Goal: Task Accomplishment & Management: Use online tool/utility

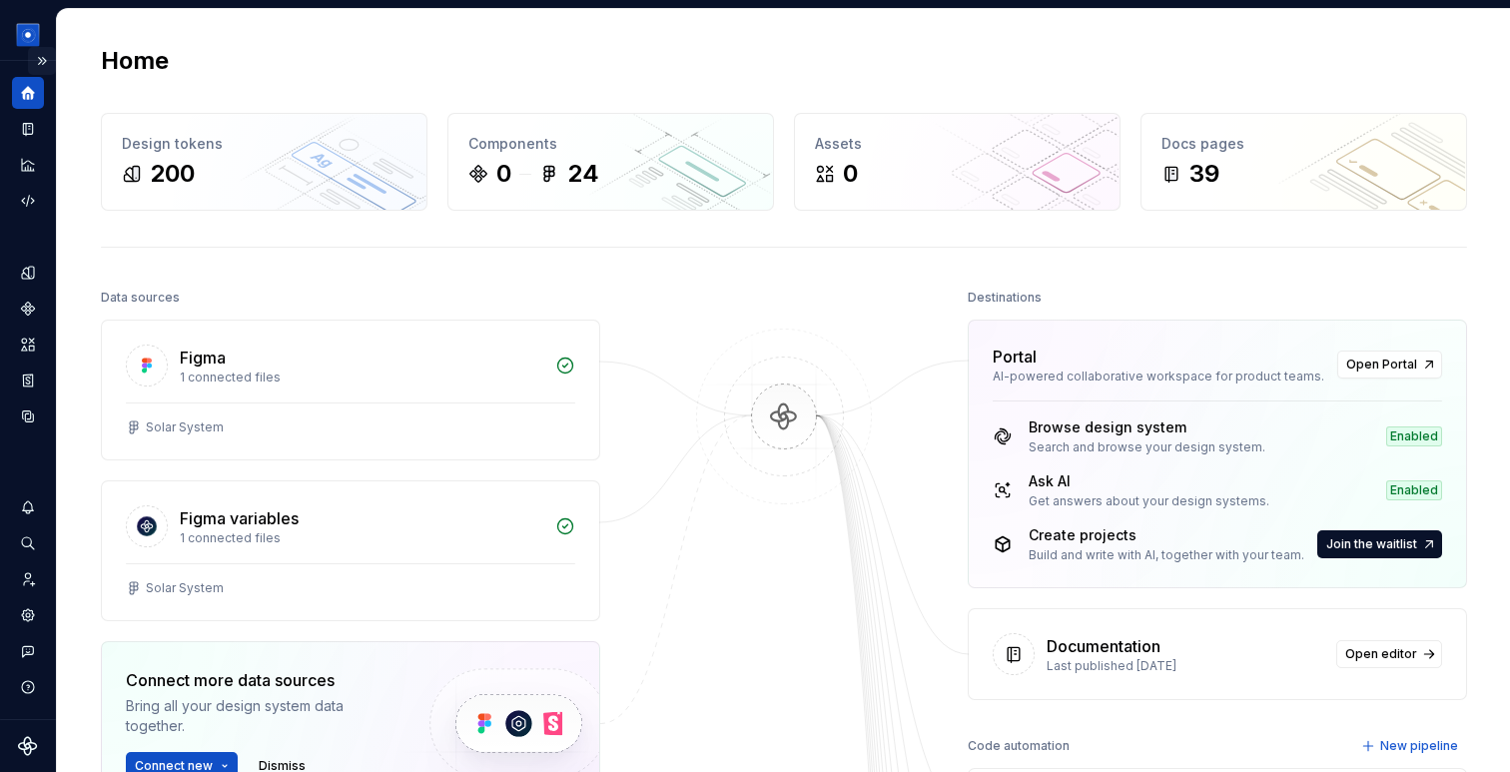
click at [47, 56] on button "Expand sidebar" at bounding box center [42, 61] width 28 height 28
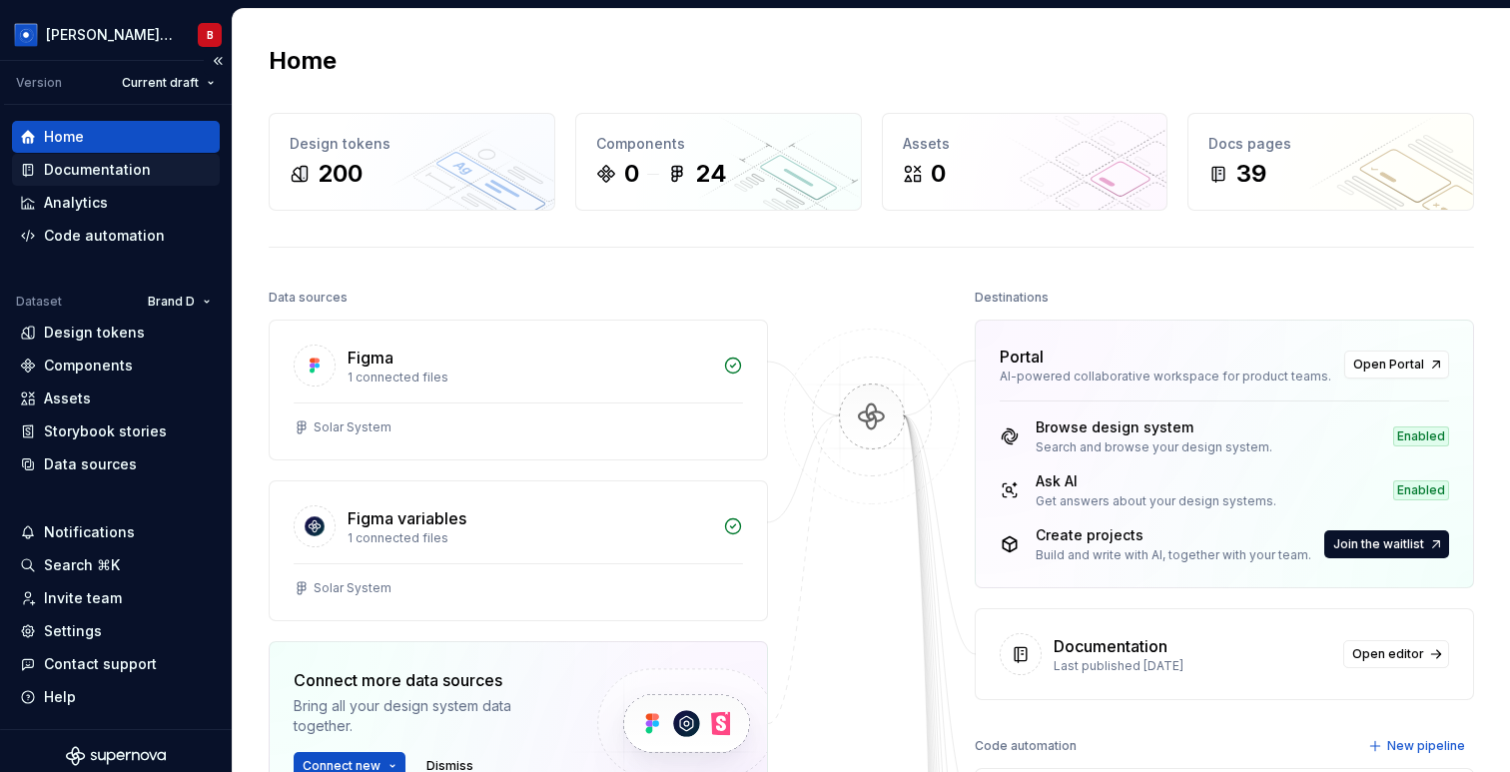
click at [80, 160] on div "Documentation" at bounding box center [97, 170] width 107 height 20
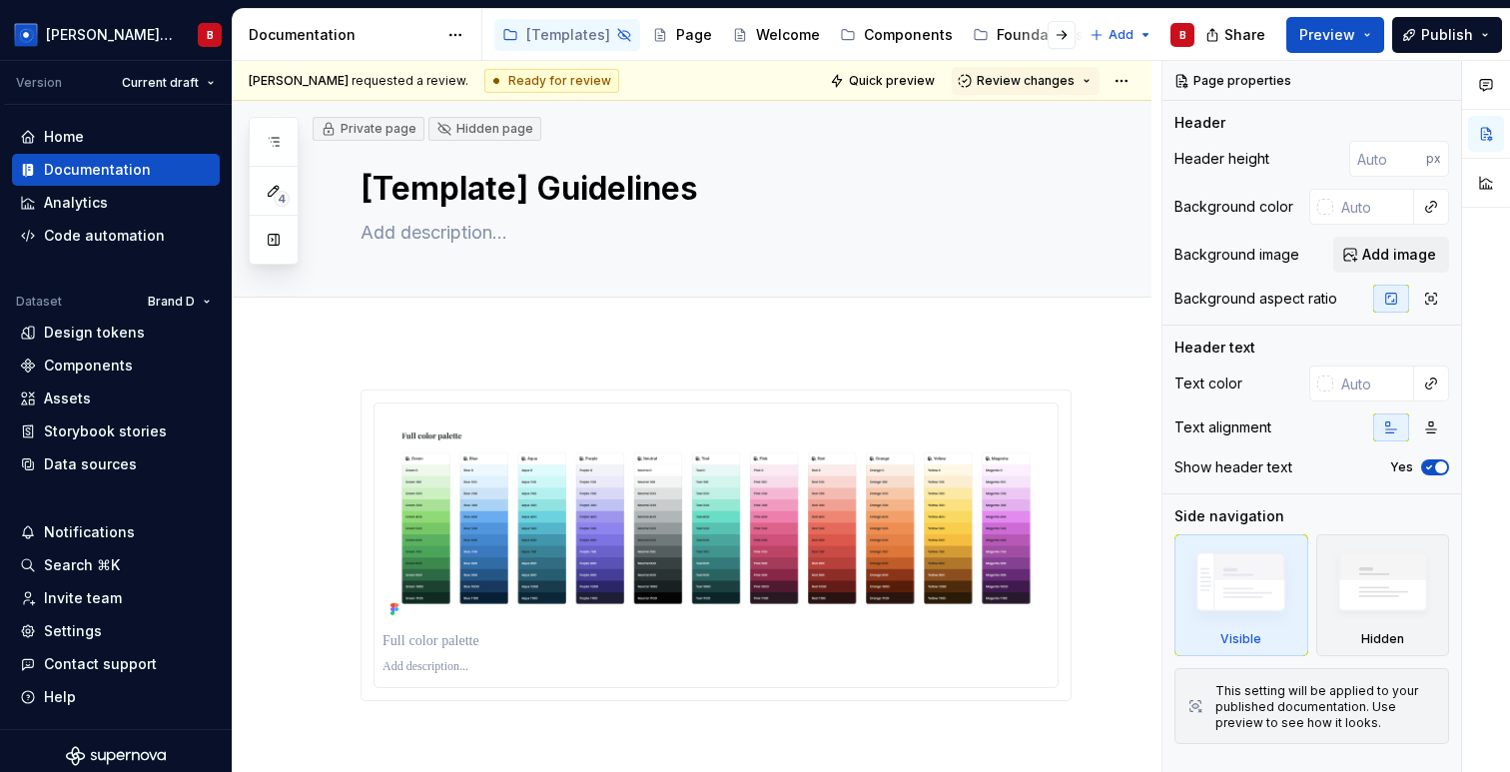
type textarea "*"
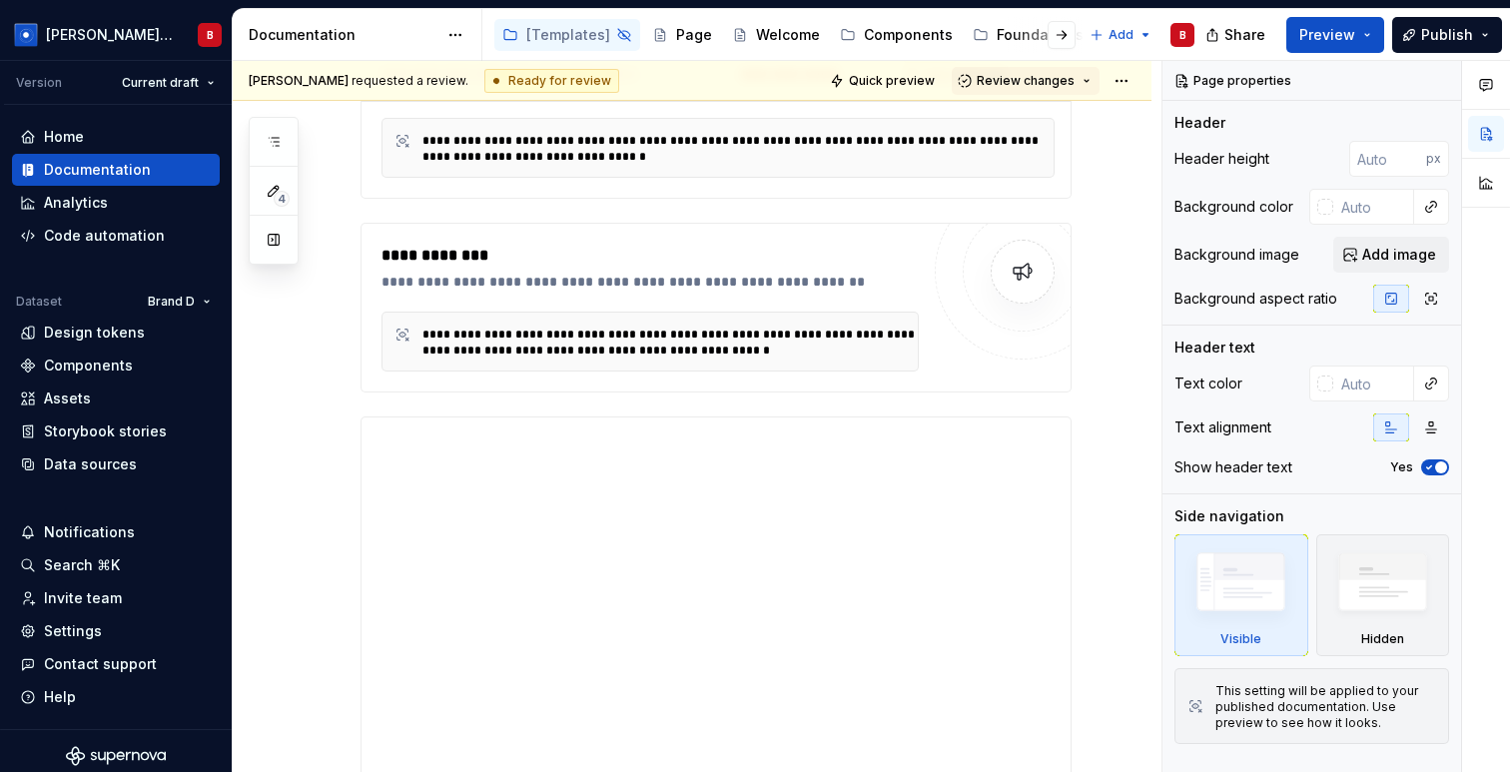
scroll to position [13512, 0]
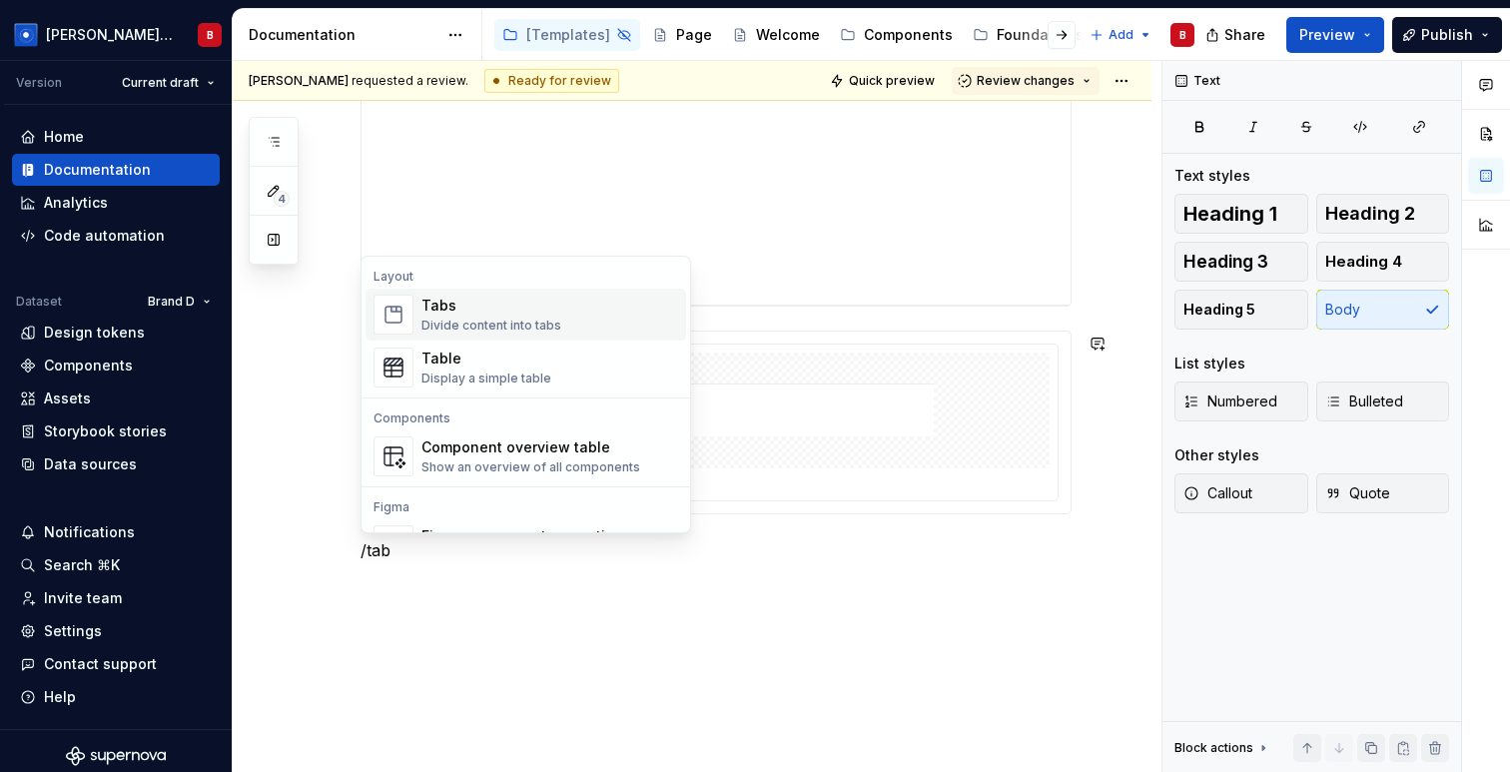
click at [484, 314] on div "Tabs" at bounding box center [491, 306] width 140 height 20
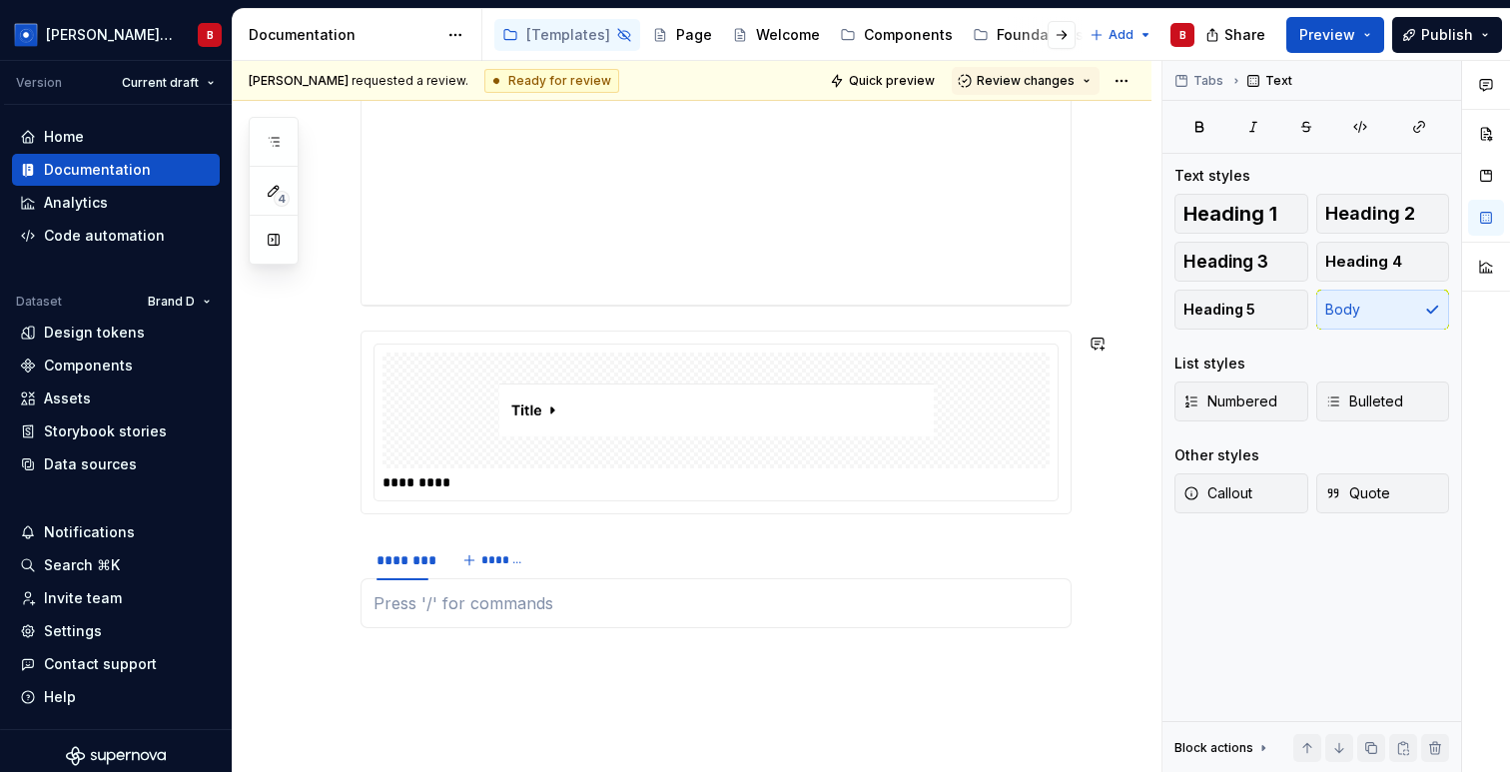
type textarea "*"
click at [400, 568] on div "********" at bounding box center [402, 560] width 52 height 20
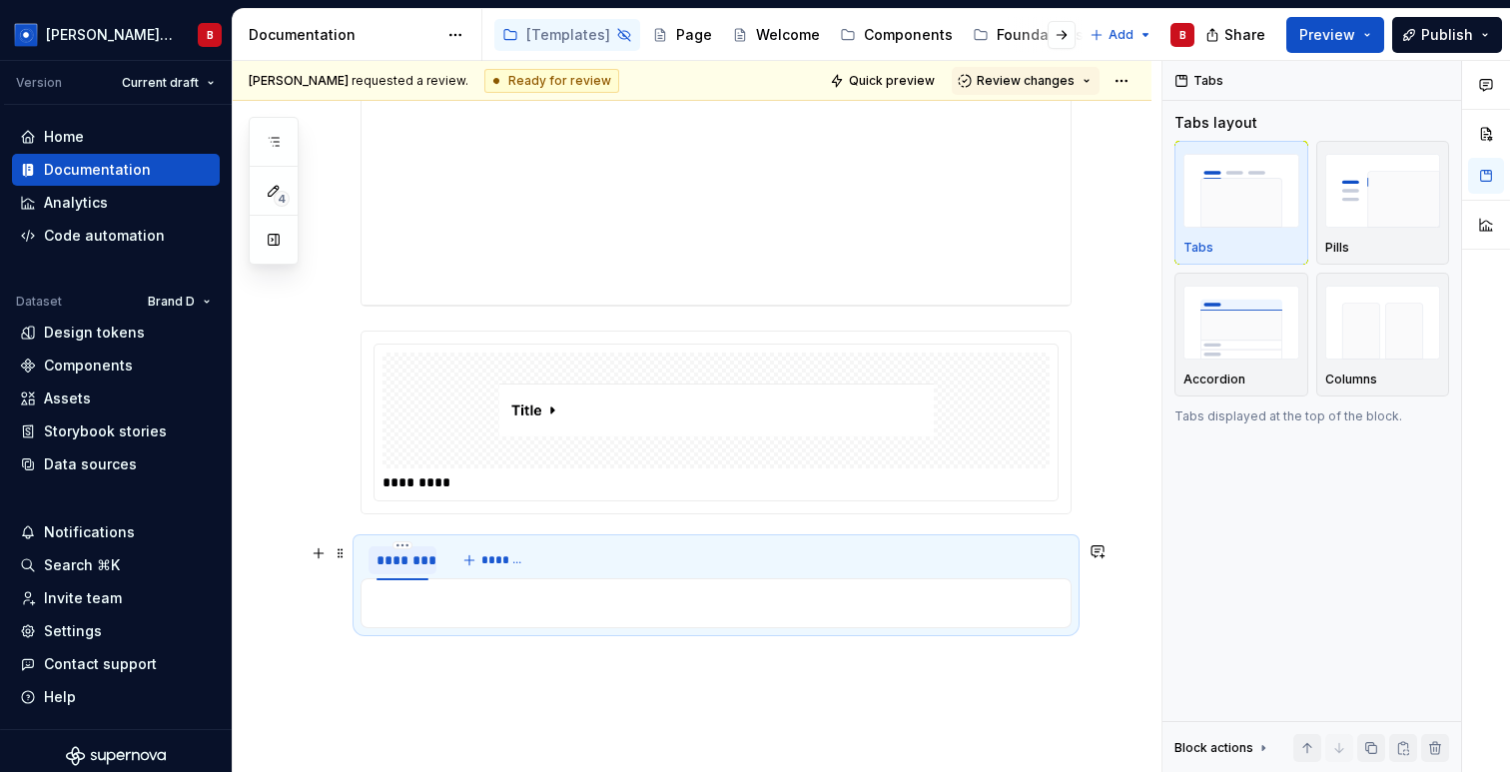
click at [396, 562] on div "********" at bounding box center [402, 560] width 52 height 20
type input "*****"
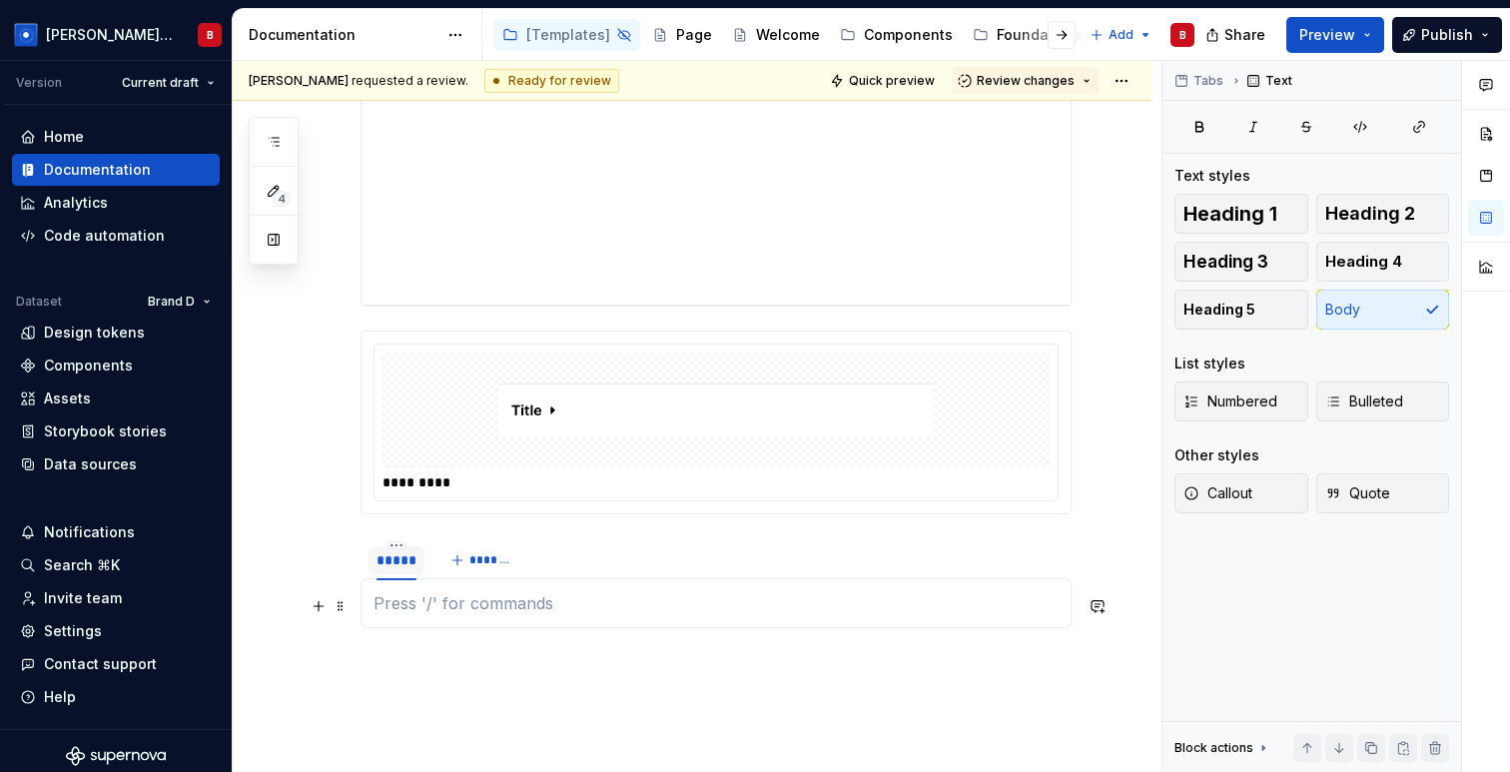
click at [464, 611] on p at bounding box center [715, 603] width 685 height 24
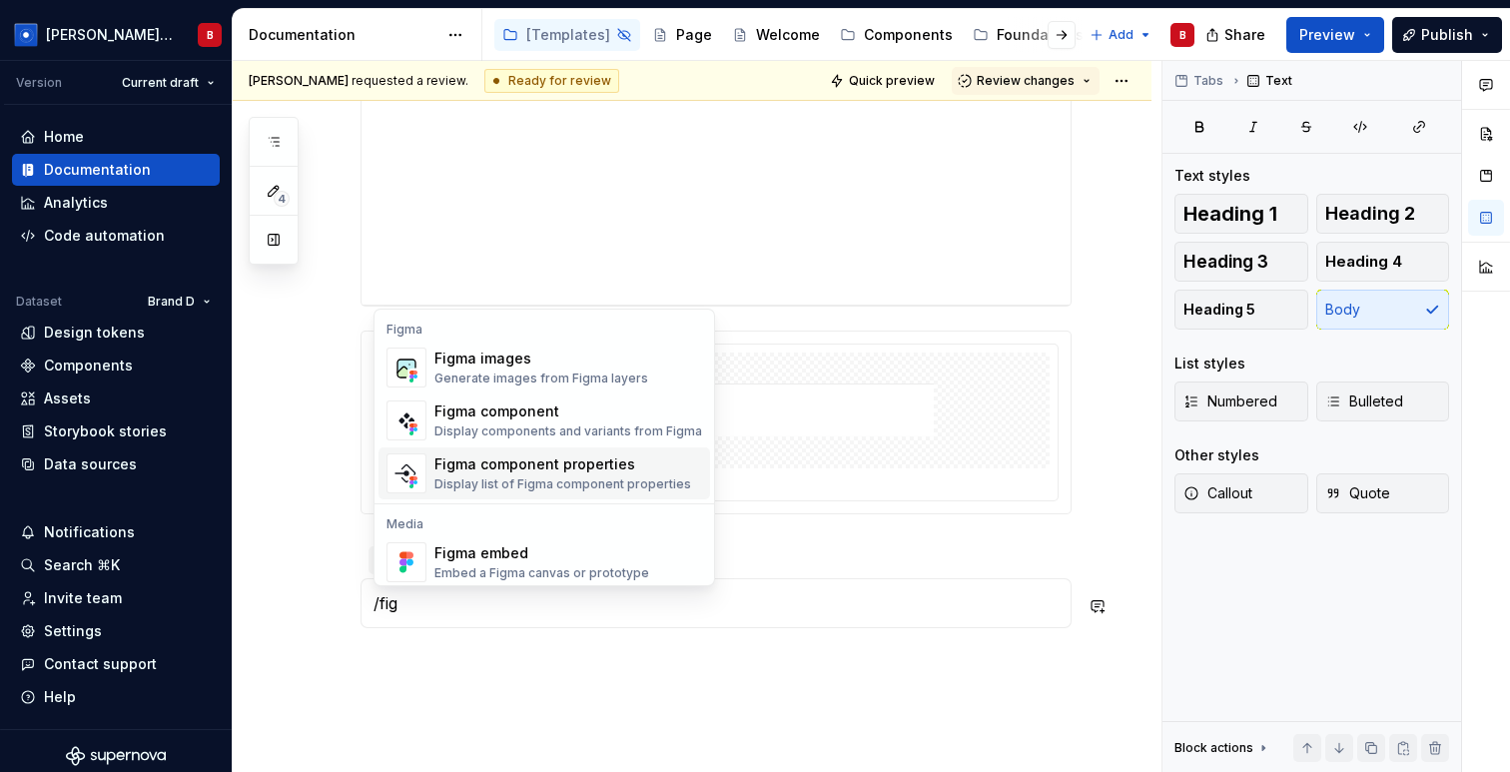
drag, startPoint x: 553, startPoint y: 360, endPoint x: 476, endPoint y: 506, distance: 164.8
click at [476, 506] on div "Figma Figma images Generate images from Figma layers Figma component Display co…" at bounding box center [544, 478] width 332 height 328
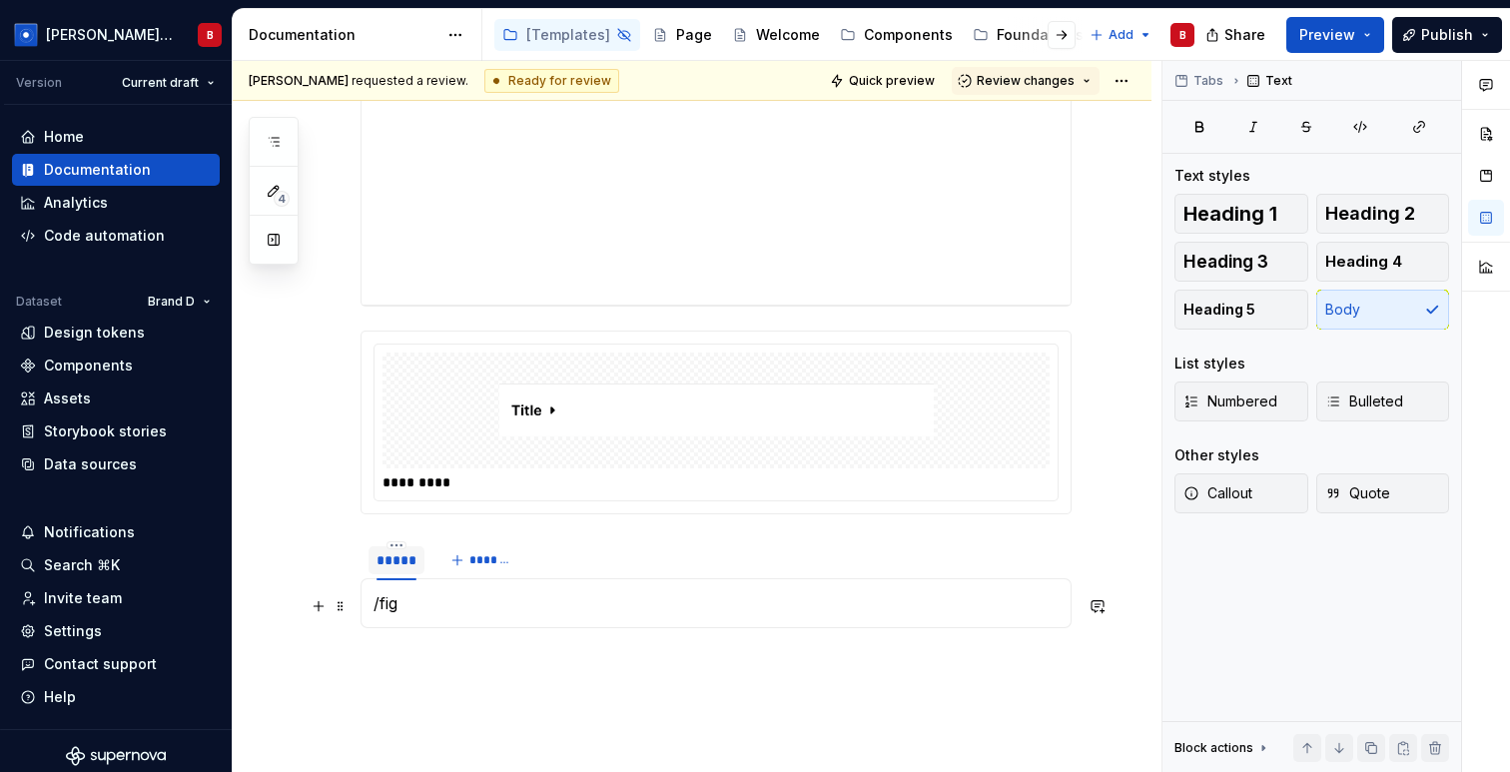
click at [420, 611] on p "/fig" at bounding box center [715, 603] width 685 height 24
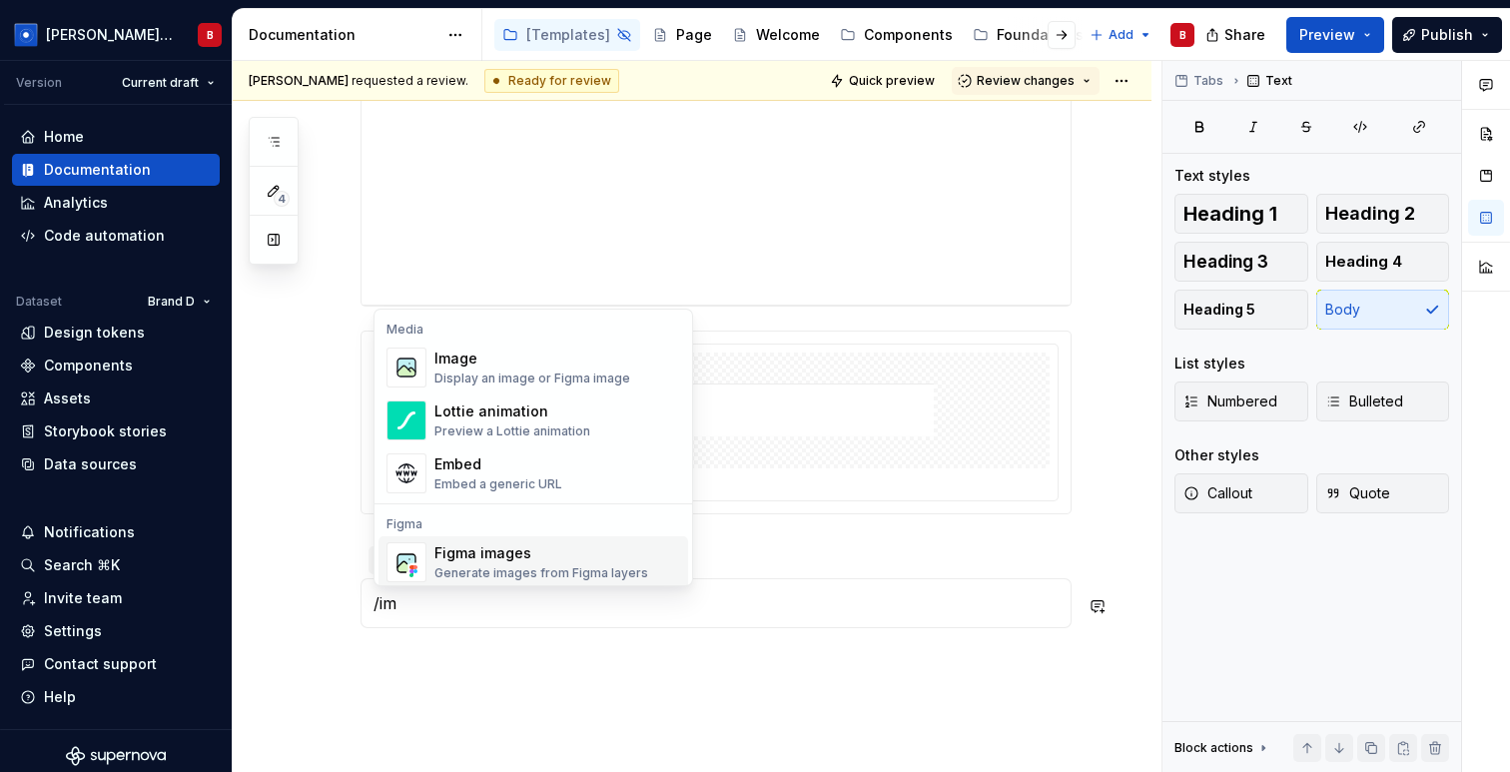
click at [463, 552] on div "Figma images" at bounding box center [541, 553] width 214 height 20
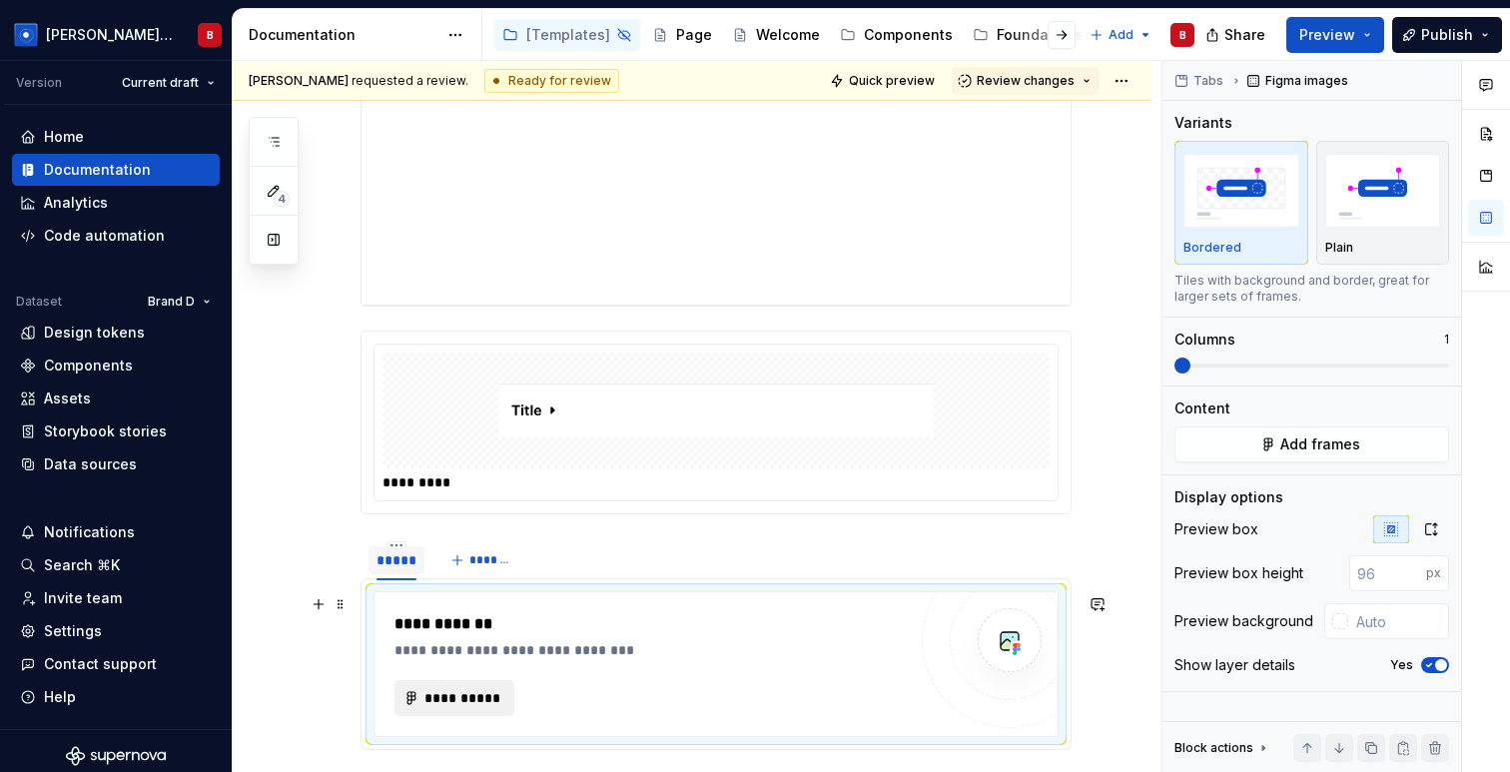
click at [440, 704] on span "**********" at bounding box center [462, 698] width 78 height 20
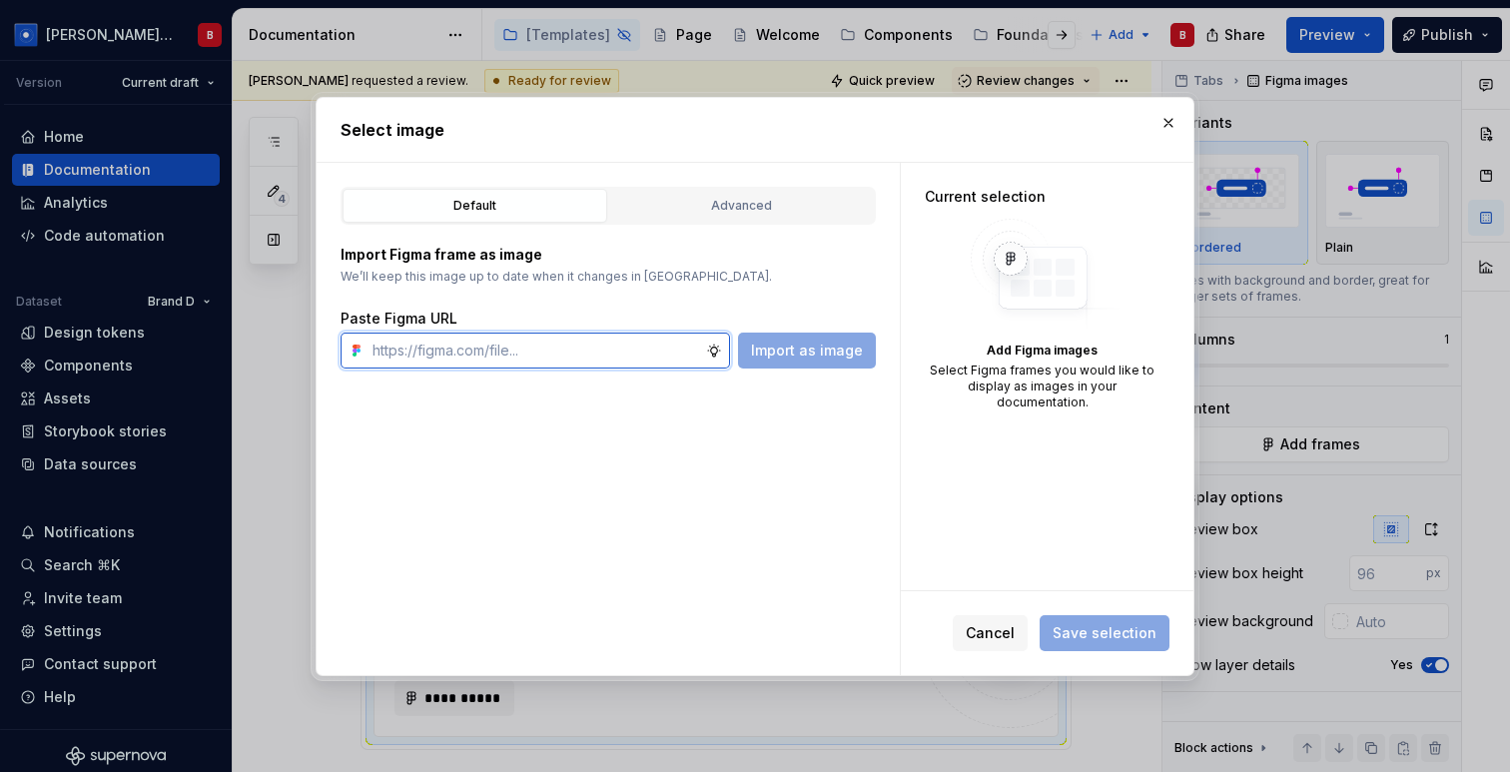
type textarea "*"
click at [458, 353] on input "text" at bounding box center [535, 351] width 342 height 36
paste input "https://www.figma.com/design/hzpZEi6zYQdOnoO4lImjdl/Solar-System?node-id=2904-2…"
type input "https://www.figma.com/design/hzpZEi6zYQdOnoO4lImjdl/Solar-System?node-id=2904-2…"
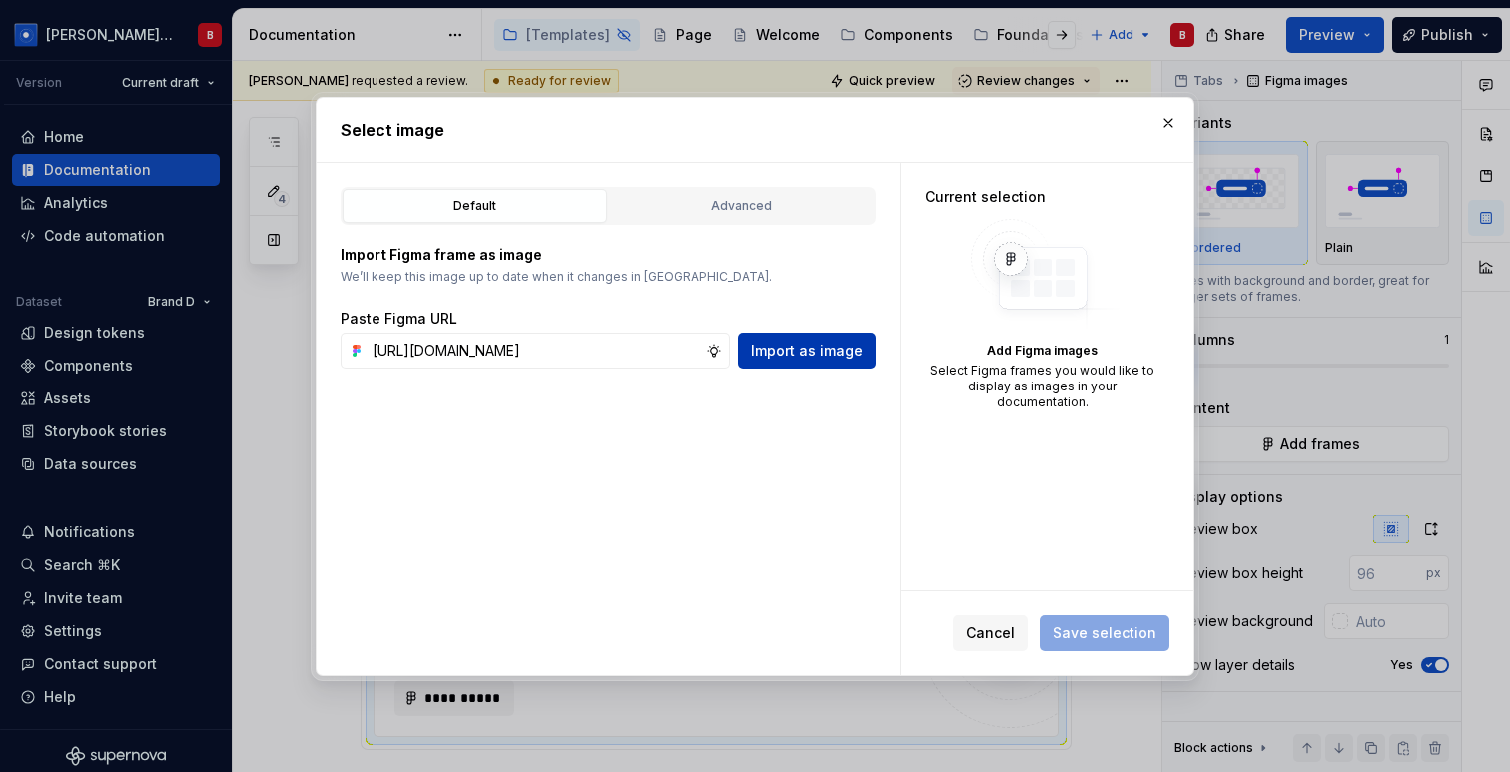
scroll to position [0, 0]
click at [789, 348] on span "Import as image" at bounding box center [807, 351] width 112 height 20
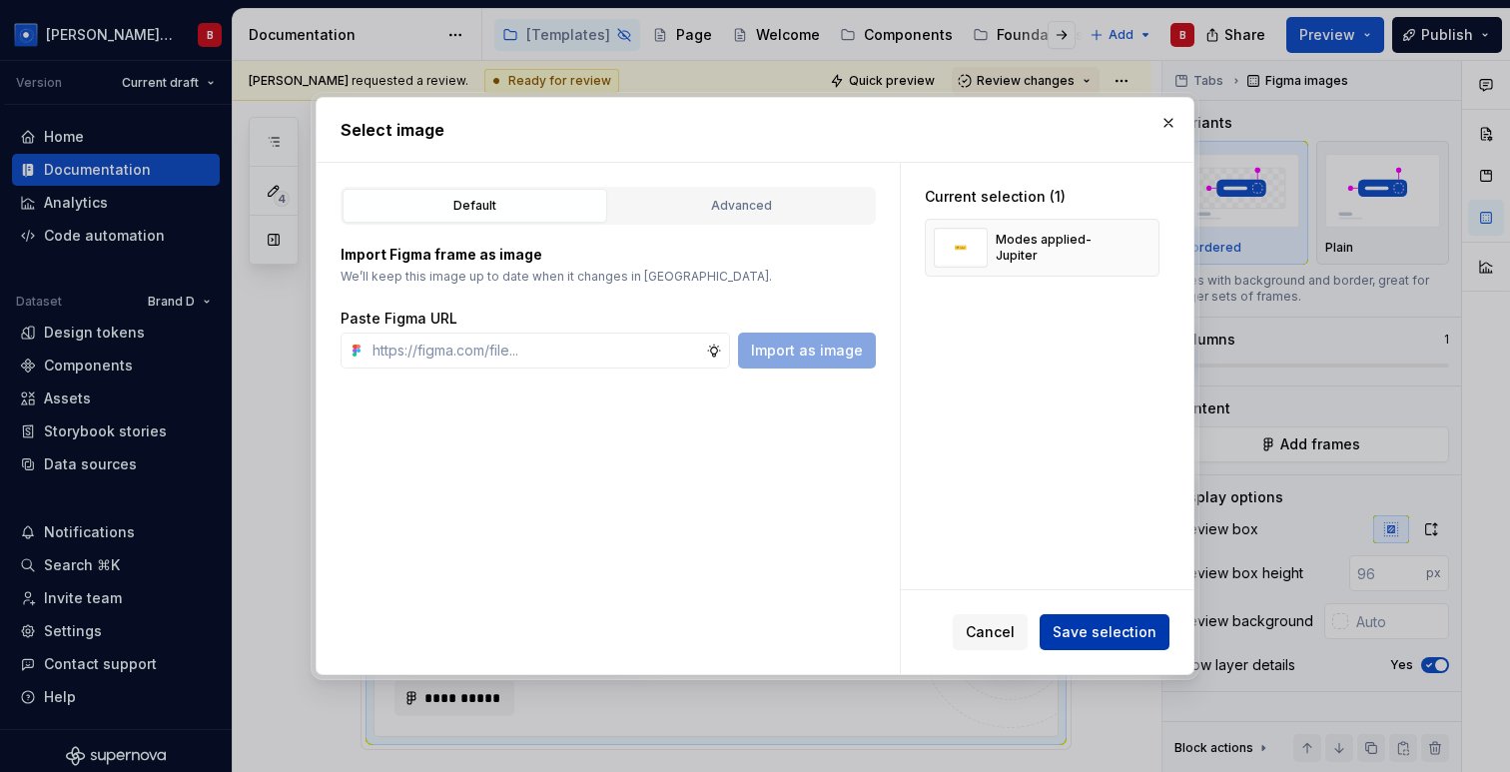
click at [1085, 639] on span "Save selection" at bounding box center [1104, 632] width 104 height 20
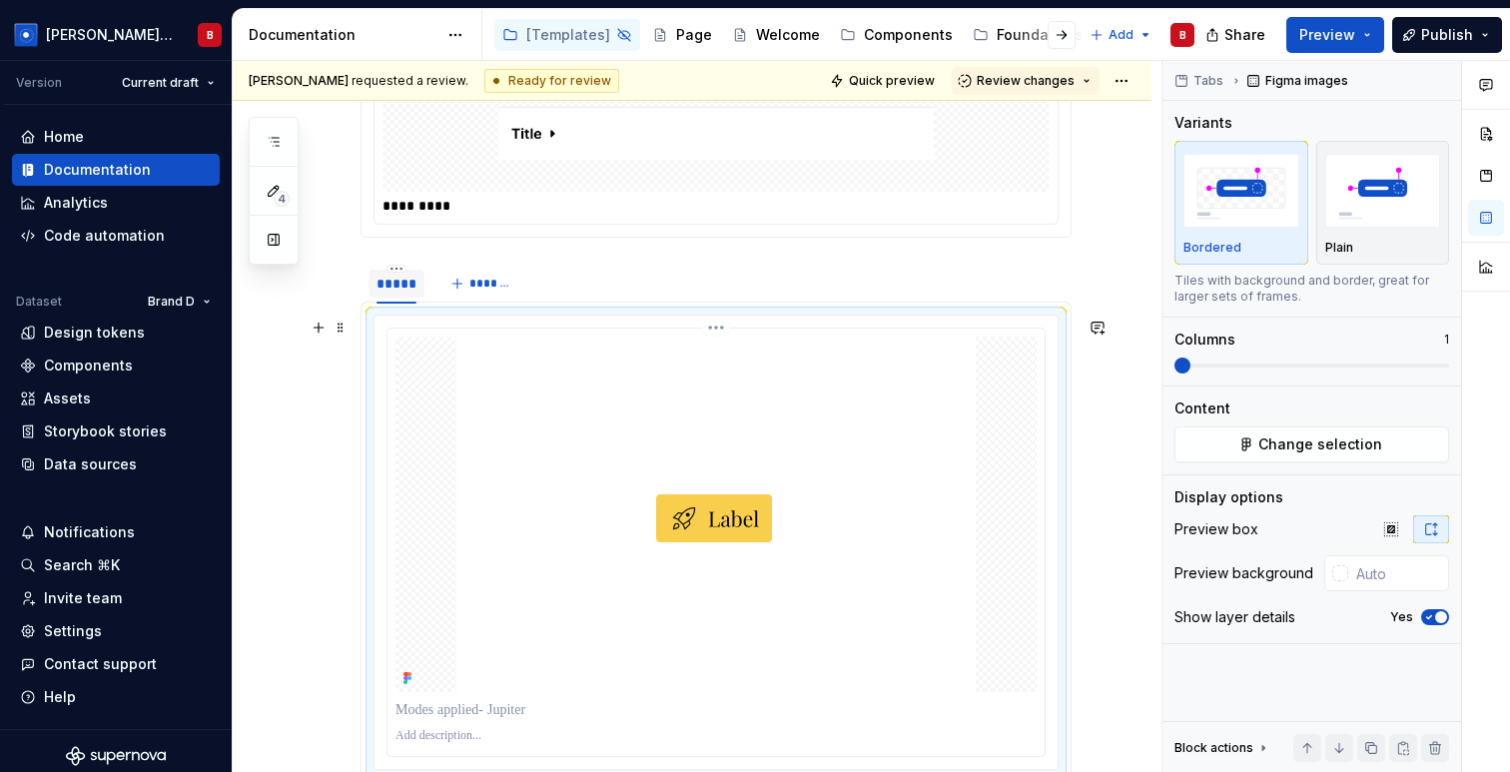
scroll to position [13862, 0]
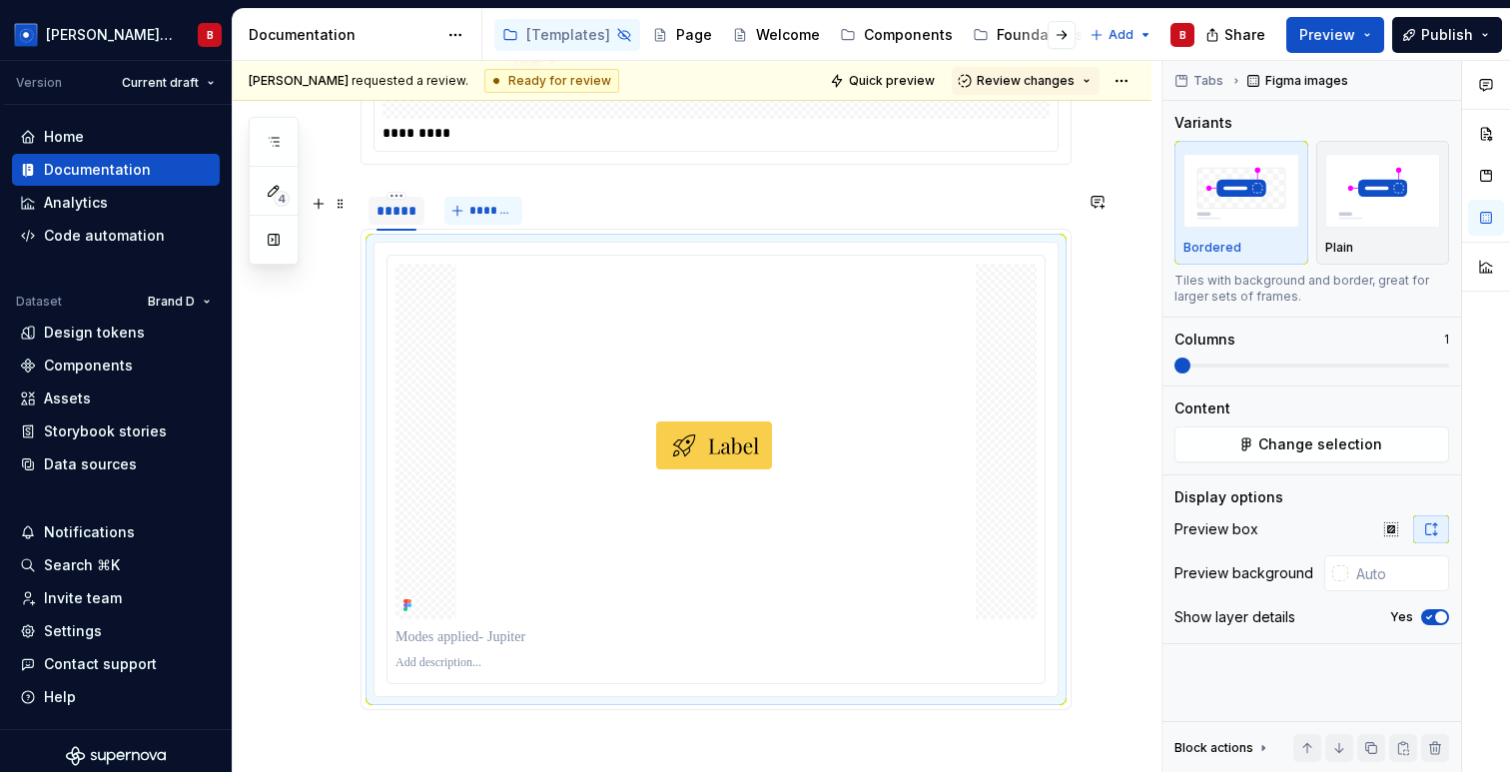
click at [503, 215] on span "*******" at bounding box center [491, 211] width 45 height 16
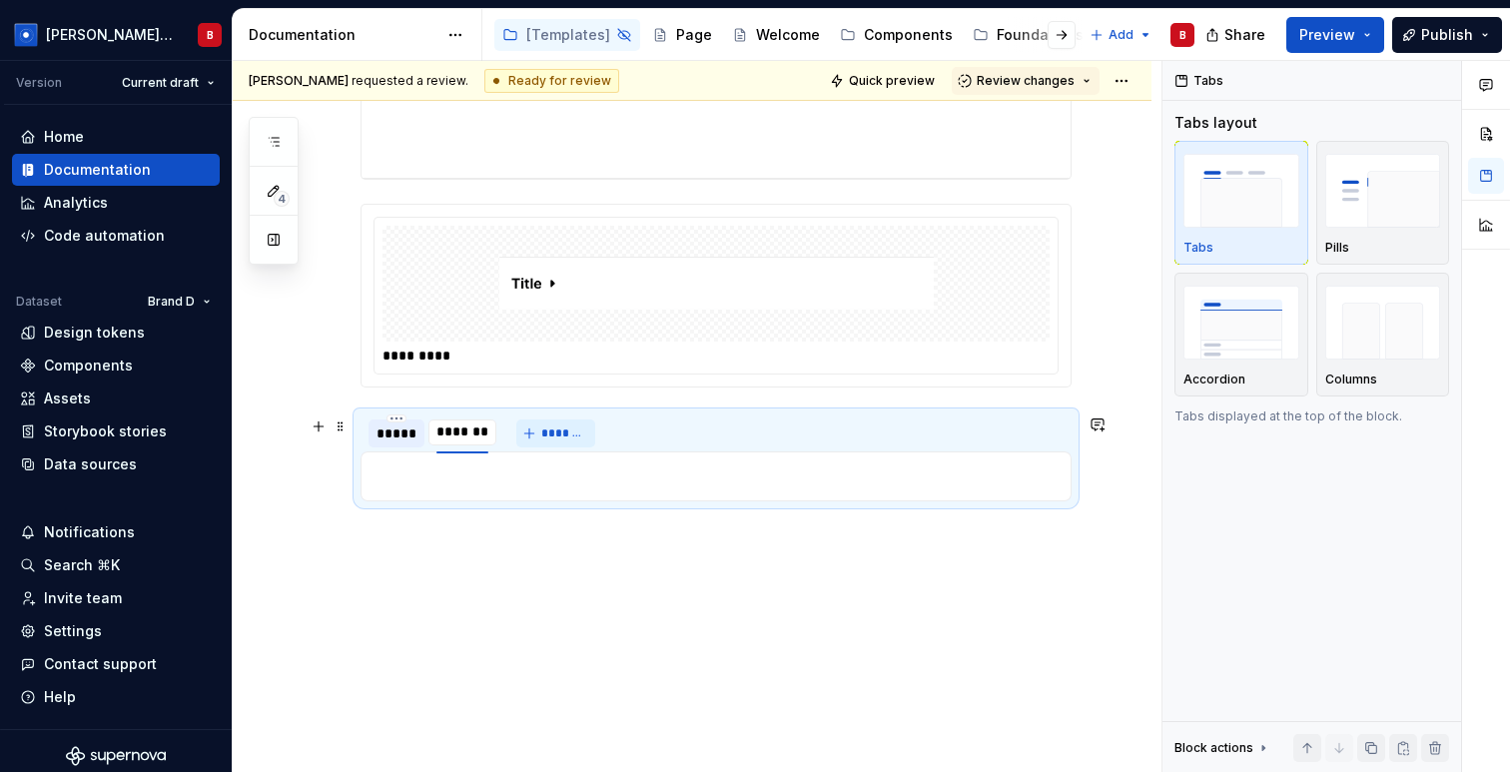
scroll to position [13642, 0]
type input "*******"
type textarea "*"
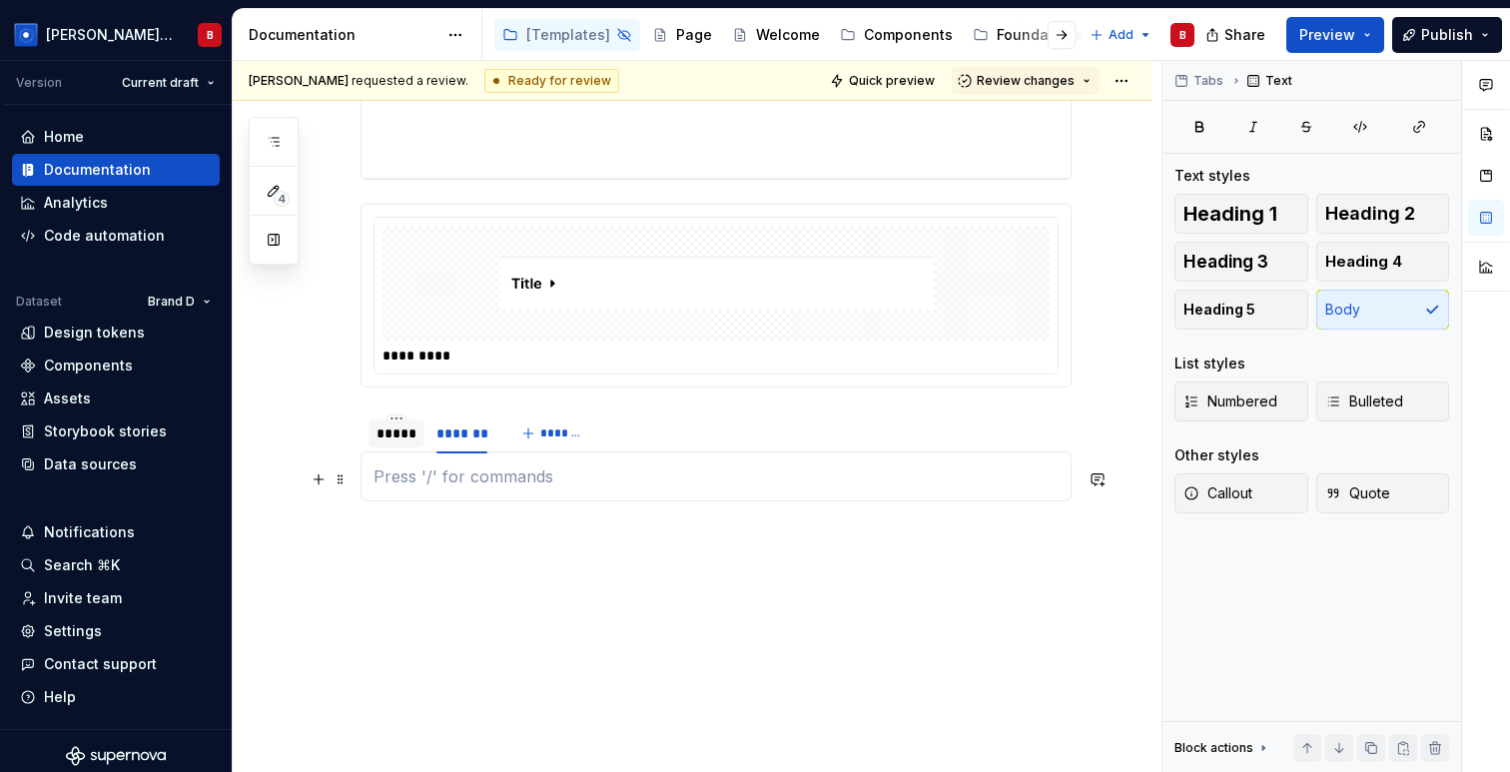
click at [453, 471] on p at bounding box center [715, 476] width 685 height 24
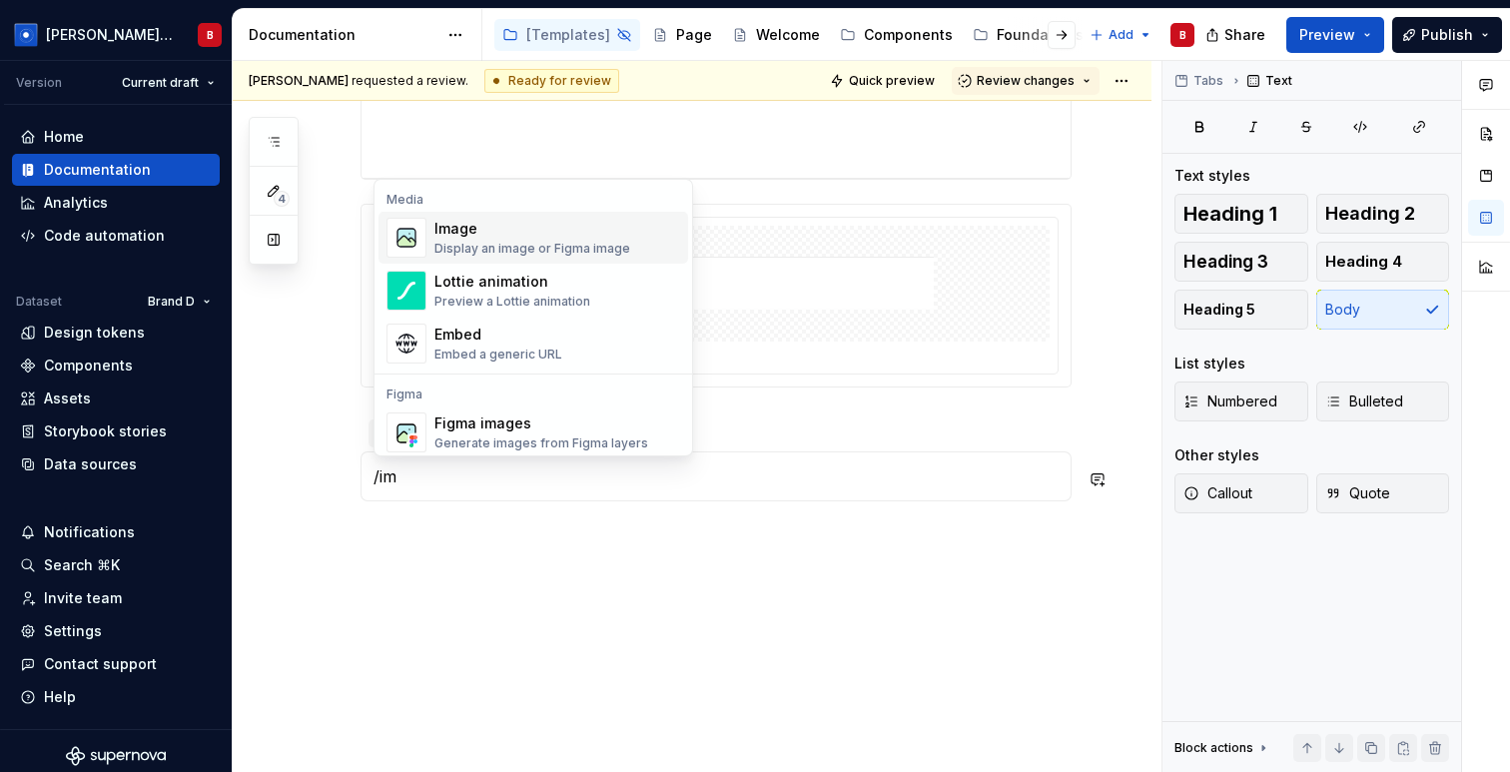
click at [433, 238] on span "Image Display an image or Figma image" at bounding box center [533, 238] width 310 height 52
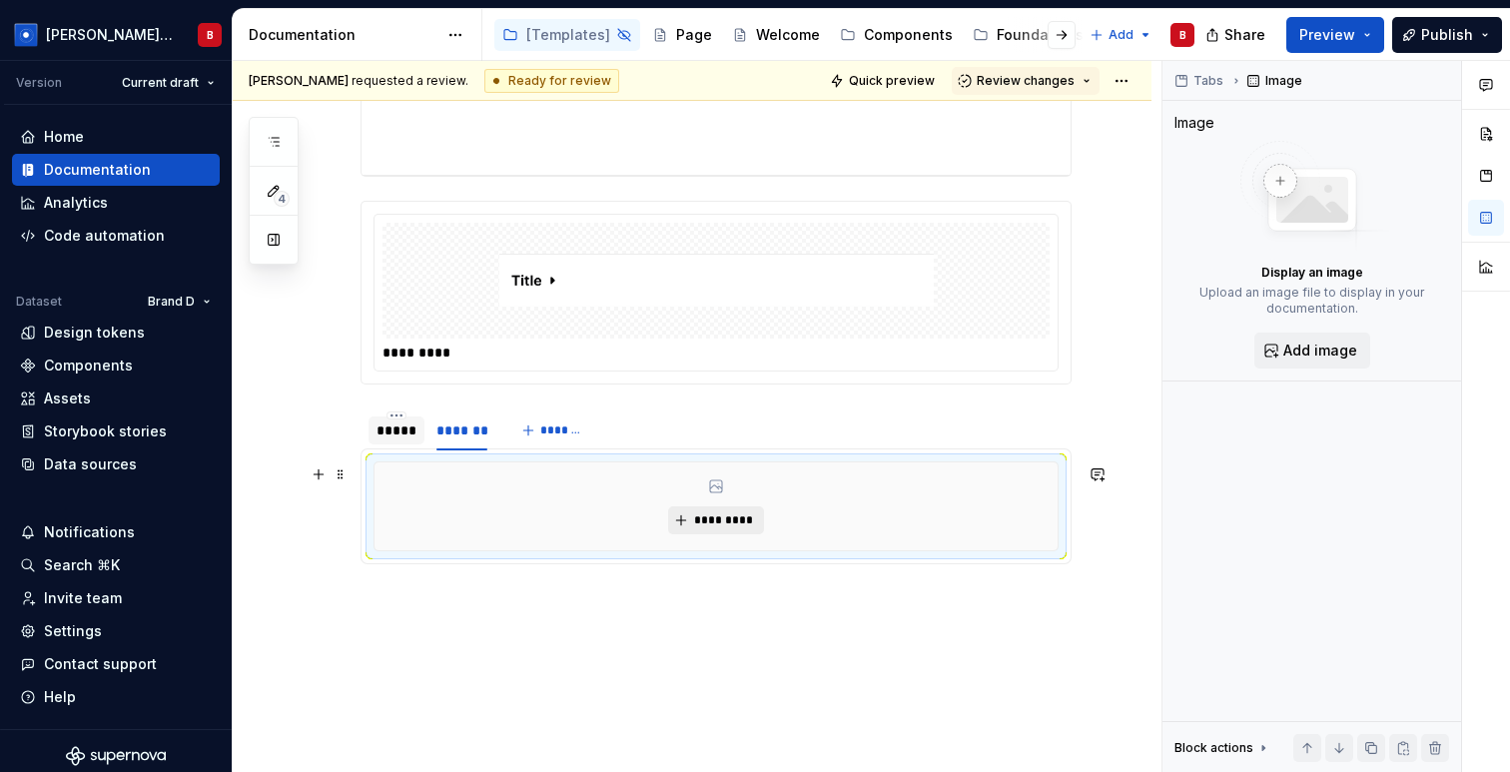
click at [713, 520] on span "*********" at bounding box center [723, 520] width 61 height 16
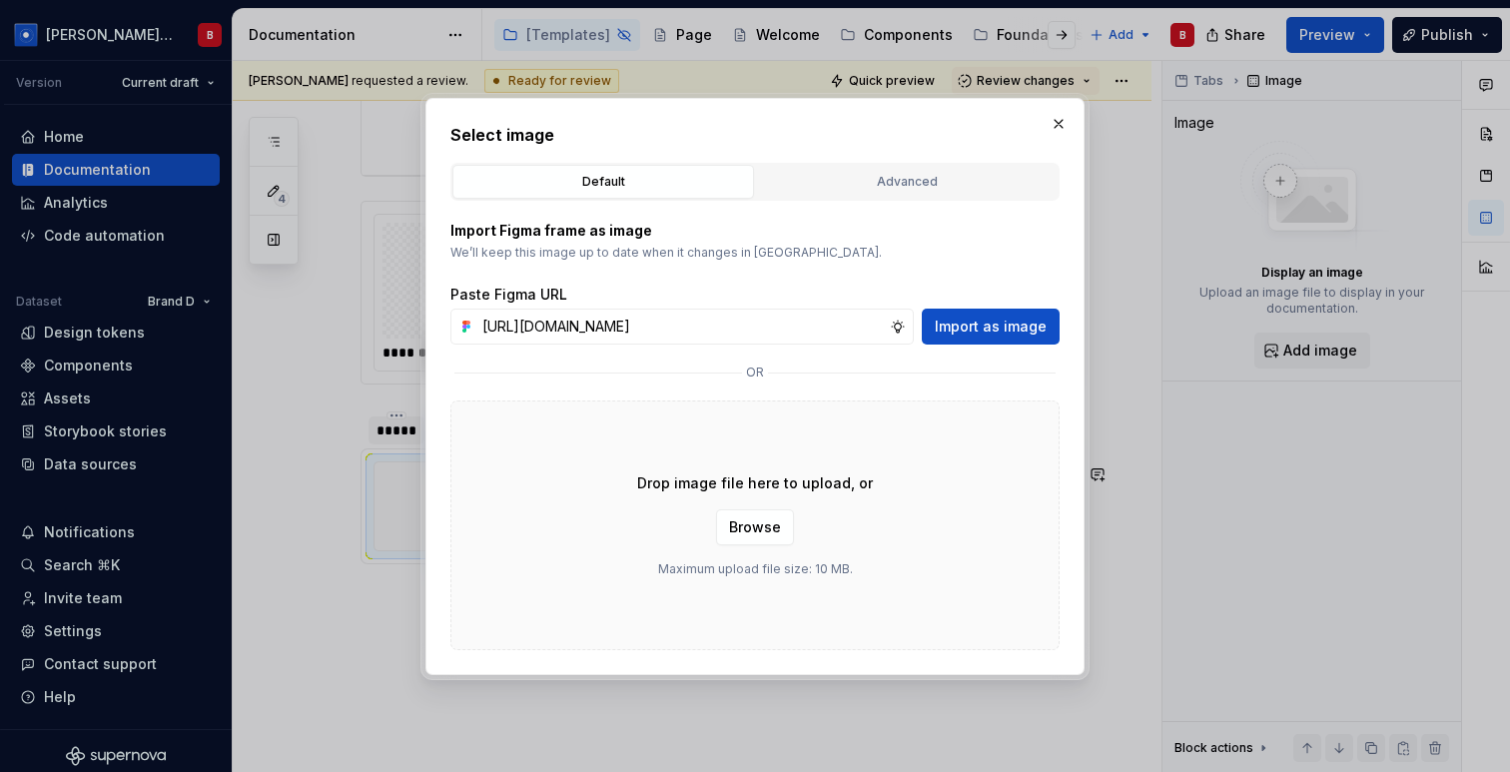
scroll to position [0, 352]
type input "https://www.figma.com/design/hzpZEi6zYQdOnoO4lImjdl/Solar-System?node-id=5501-2…"
click at [973, 330] on span "Import as image" at bounding box center [991, 327] width 112 height 20
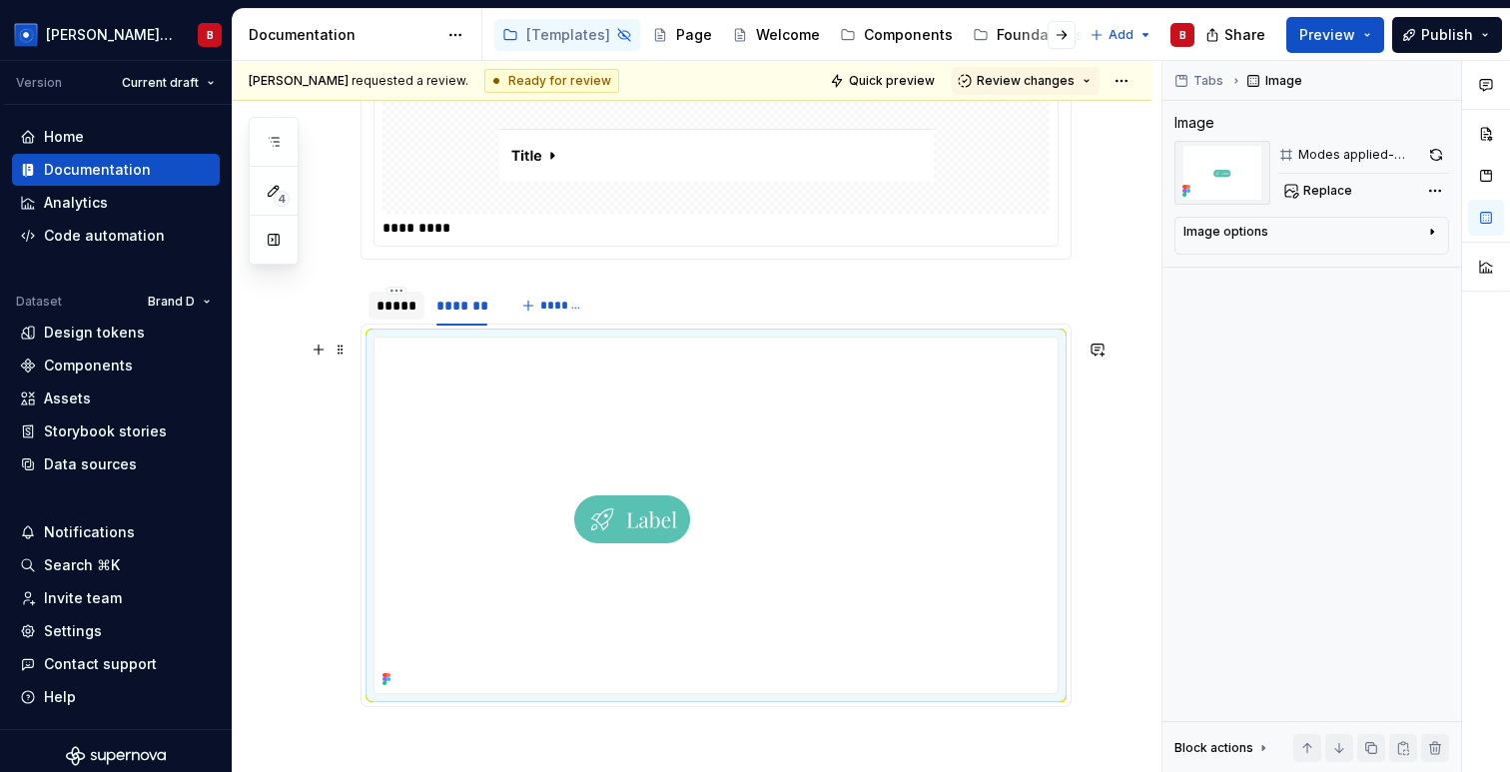
scroll to position [13792, 0]
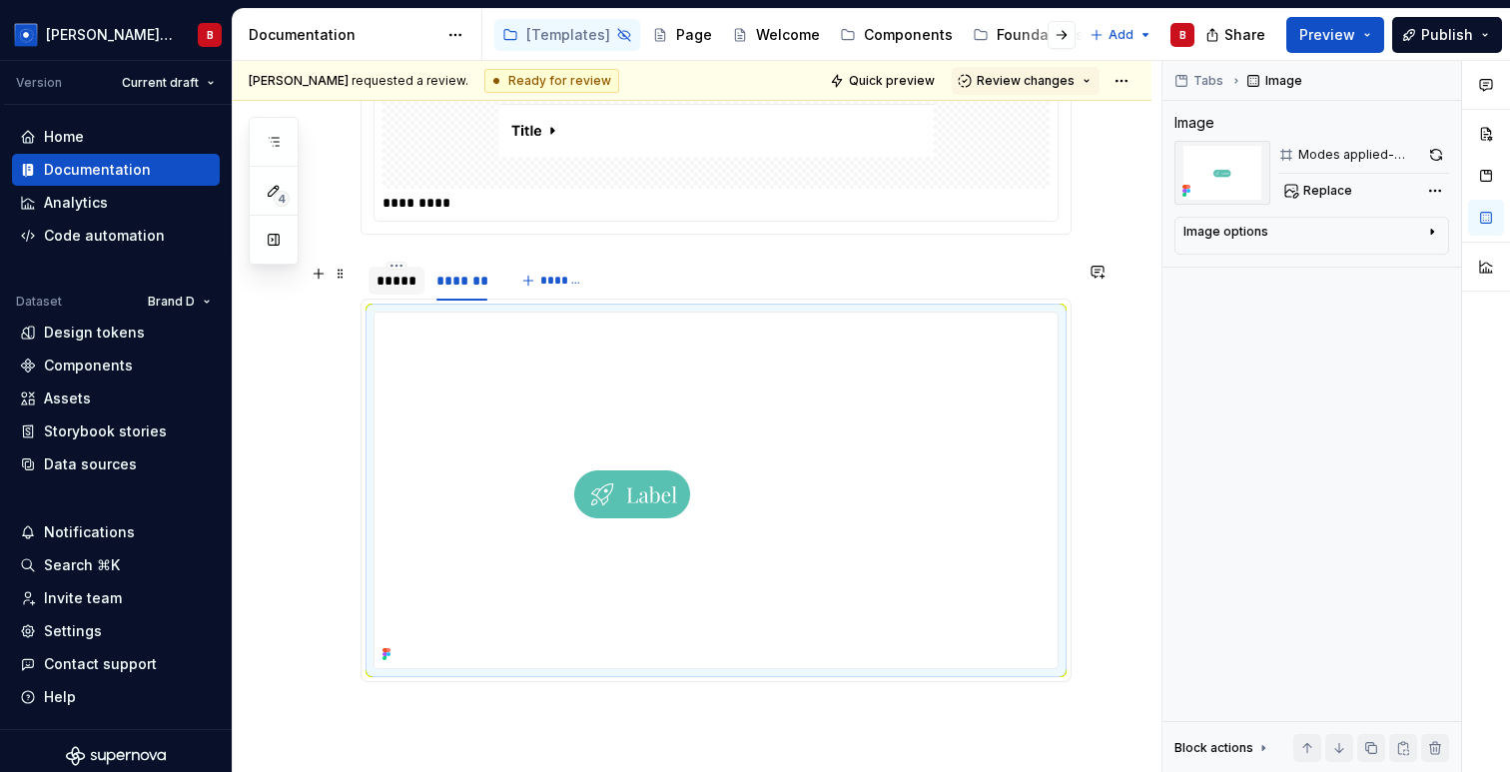
click at [388, 290] on div "*****" at bounding box center [396, 281] width 40 height 20
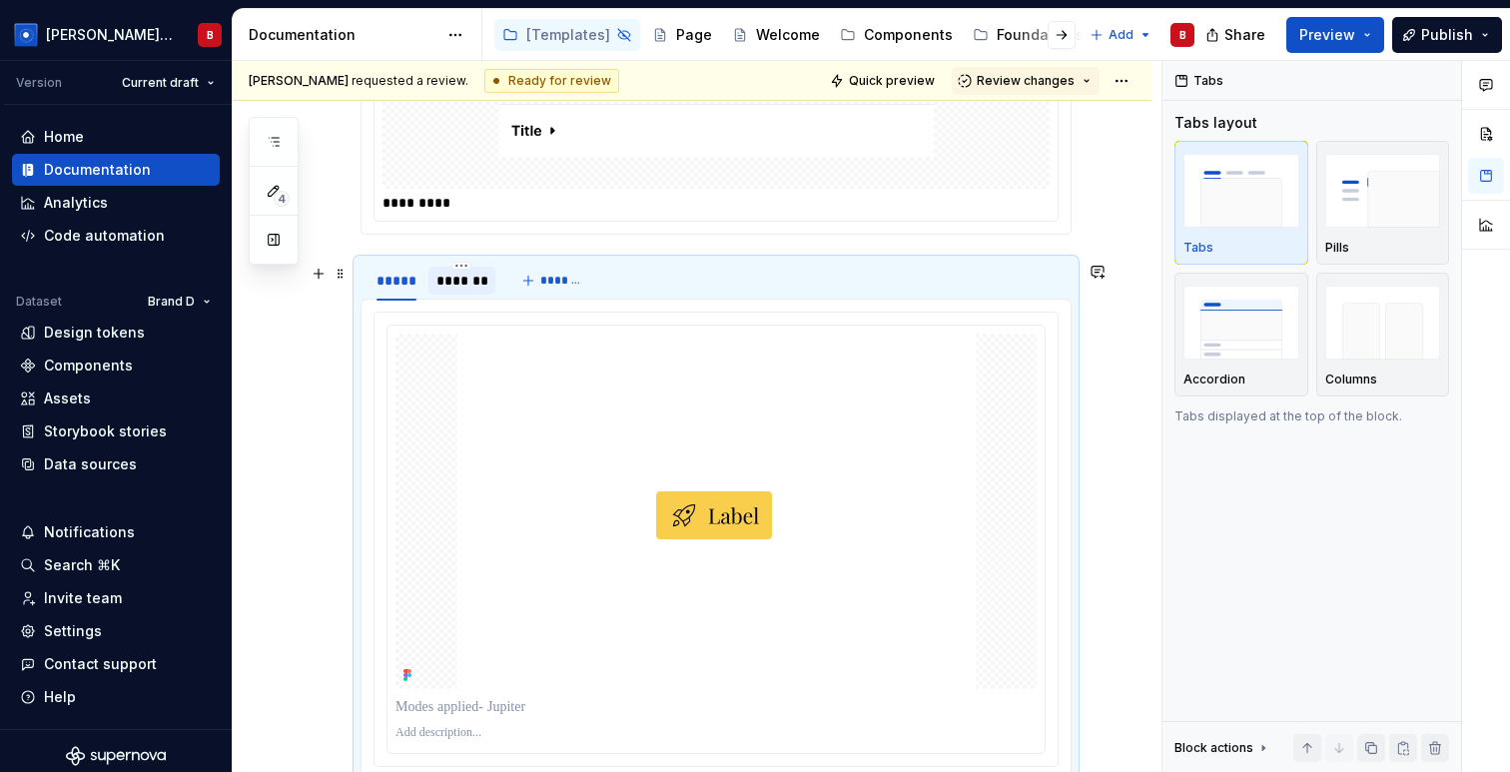
click at [448, 291] on div "*******" at bounding box center [461, 281] width 51 height 20
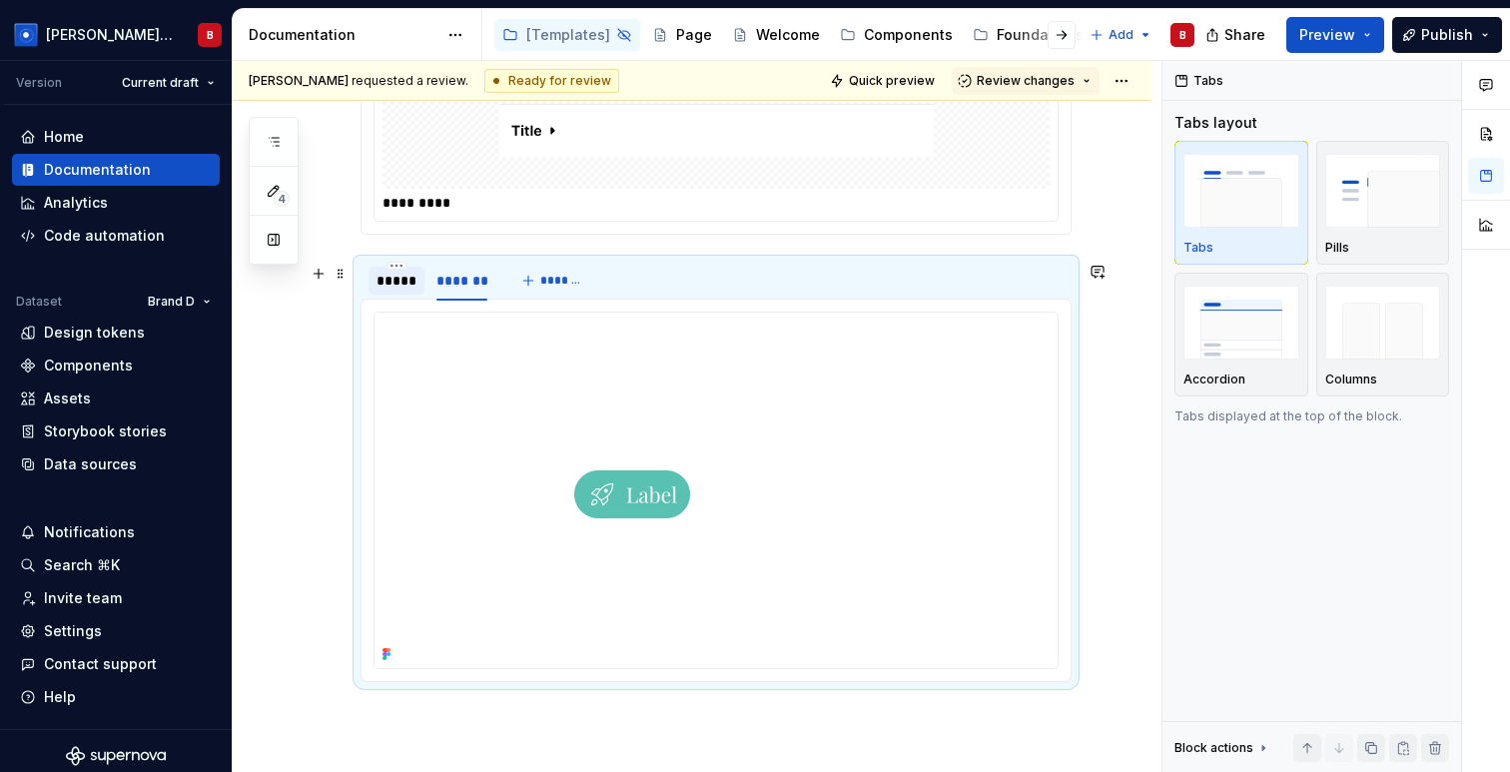
click at [387, 291] on div "*****" at bounding box center [396, 281] width 40 height 20
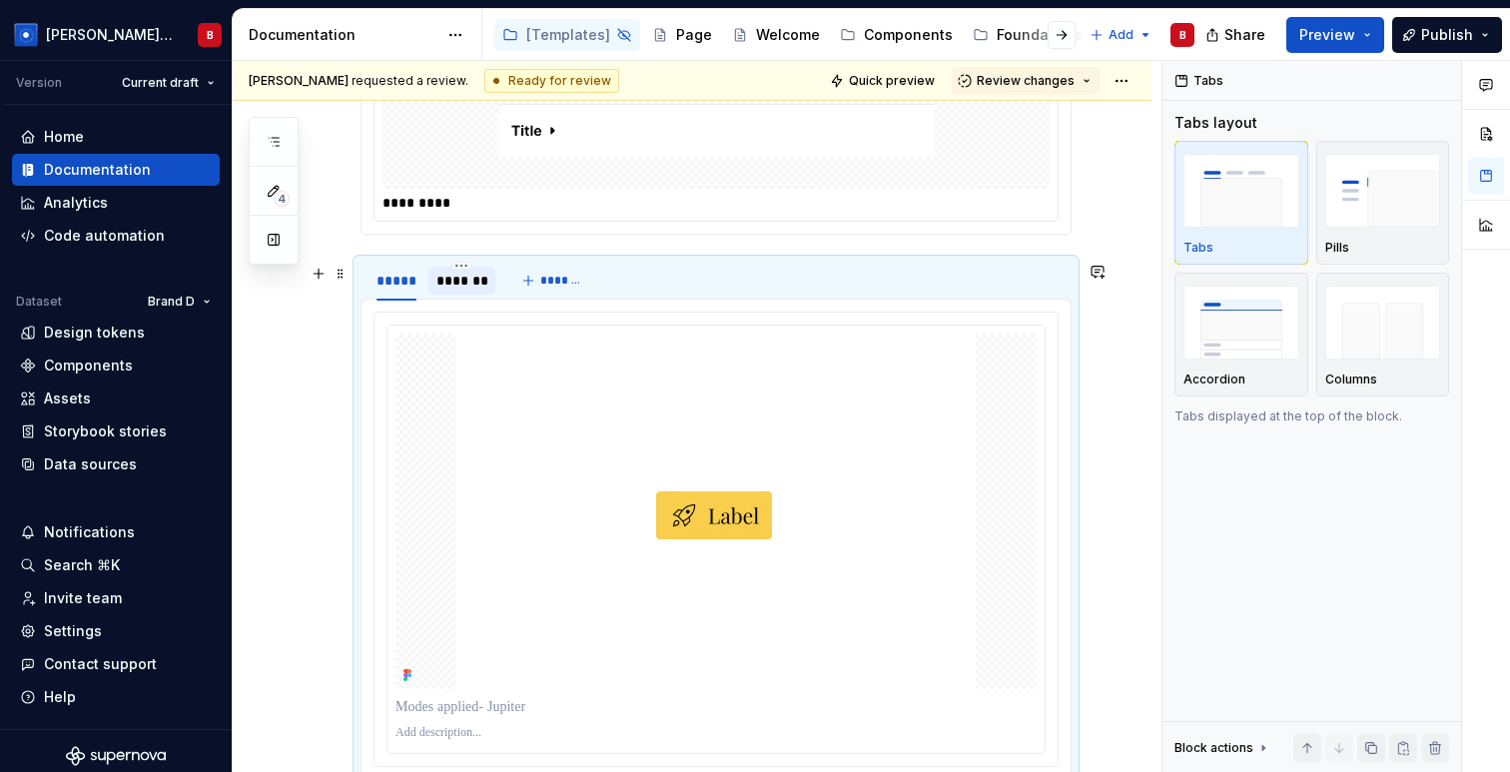
click at [436, 291] on div "*******" at bounding box center [461, 281] width 51 height 20
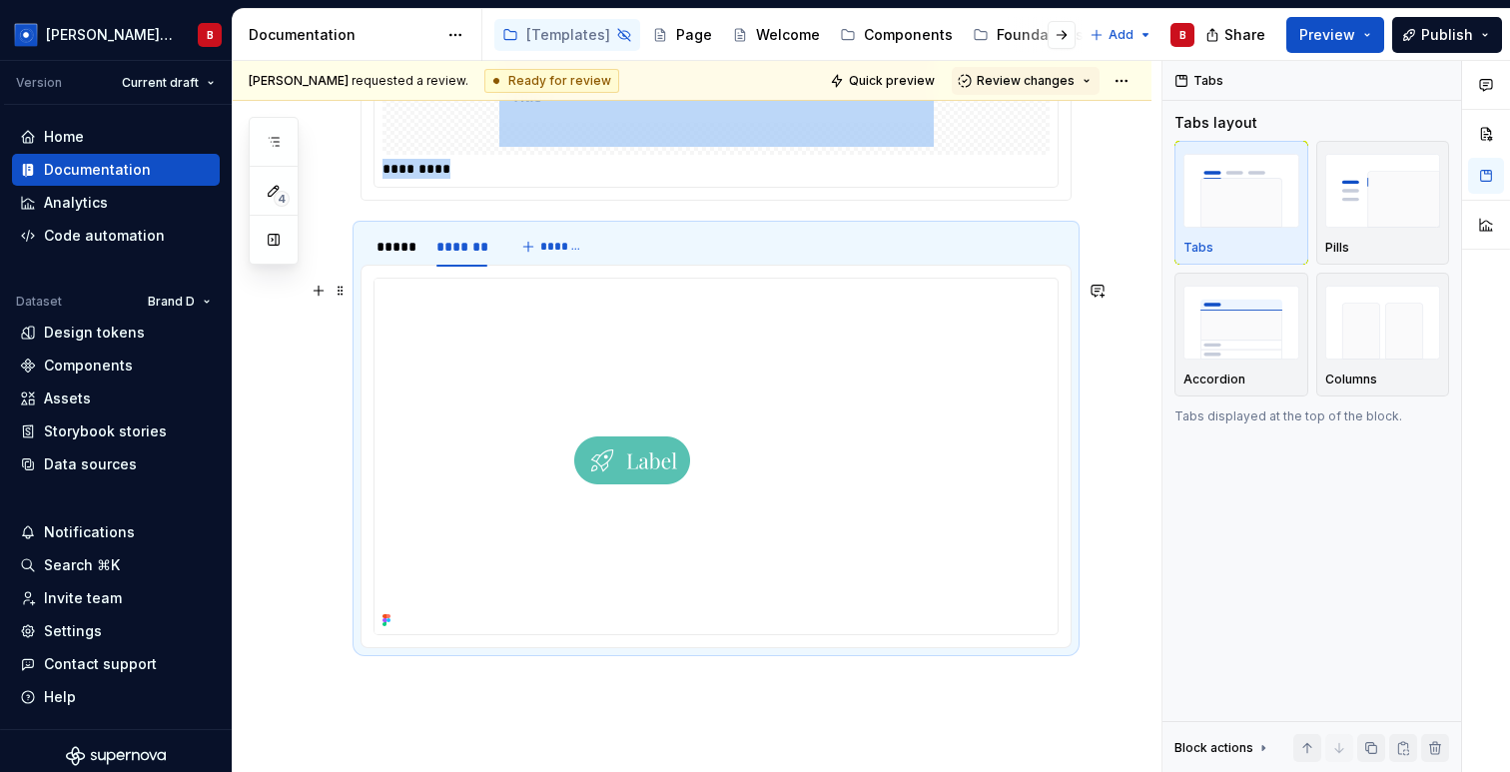
scroll to position [13976, 0]
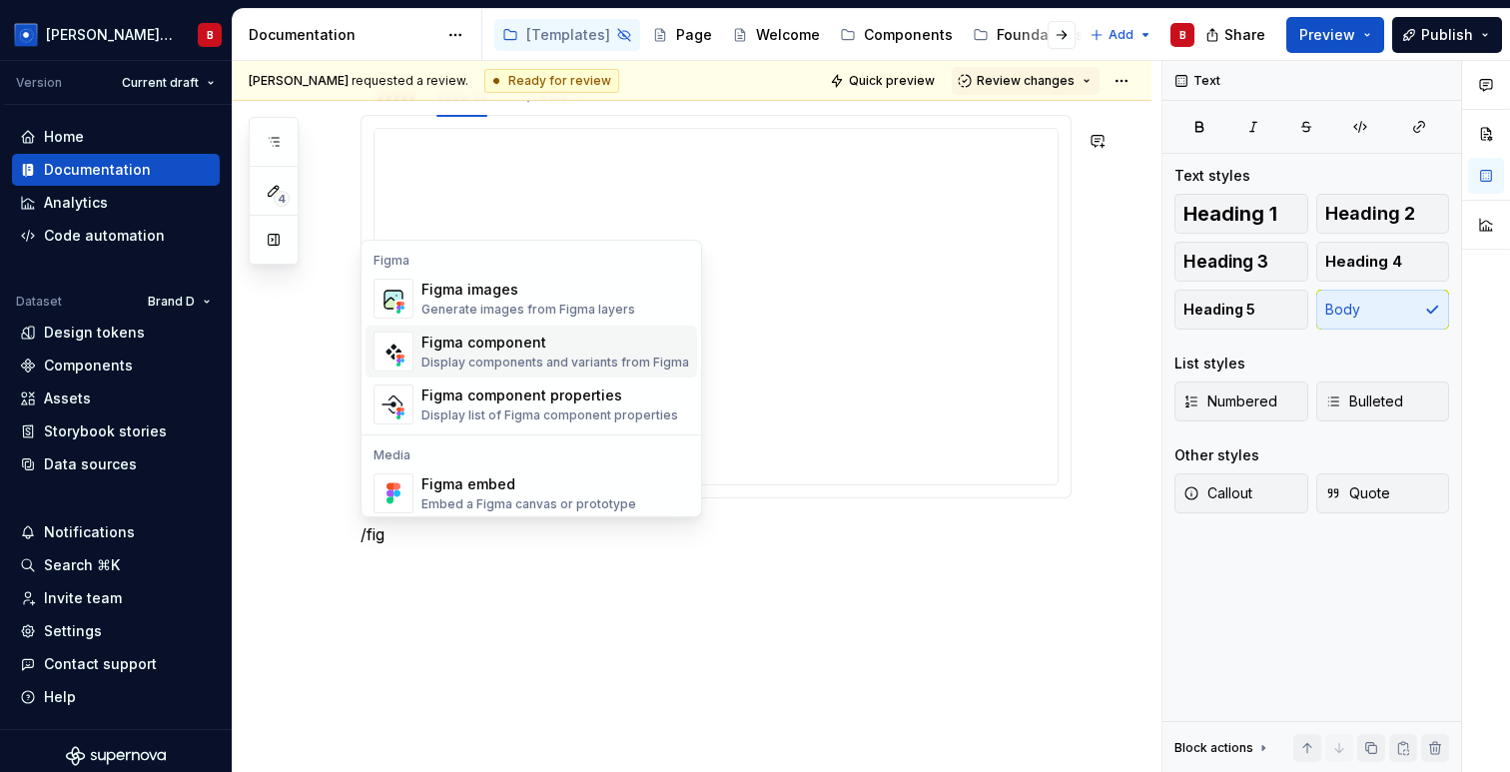
click at [508, 354] on div "Display components and variants from Figma" at bounding box center [555, 362] width 268 height 16
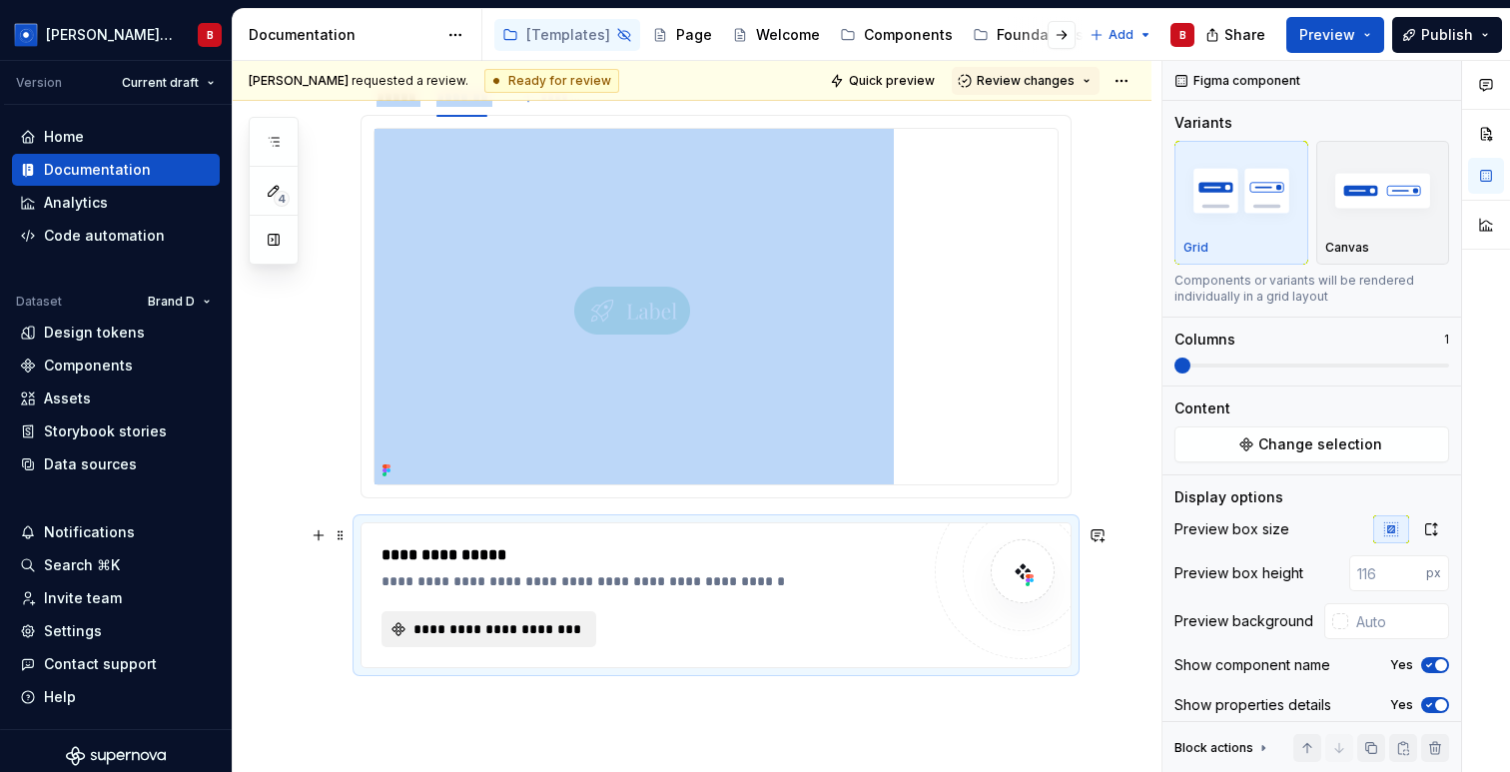
click at [451, 635] on span "**********" at bounding box center [496, 629] width 173 height 20
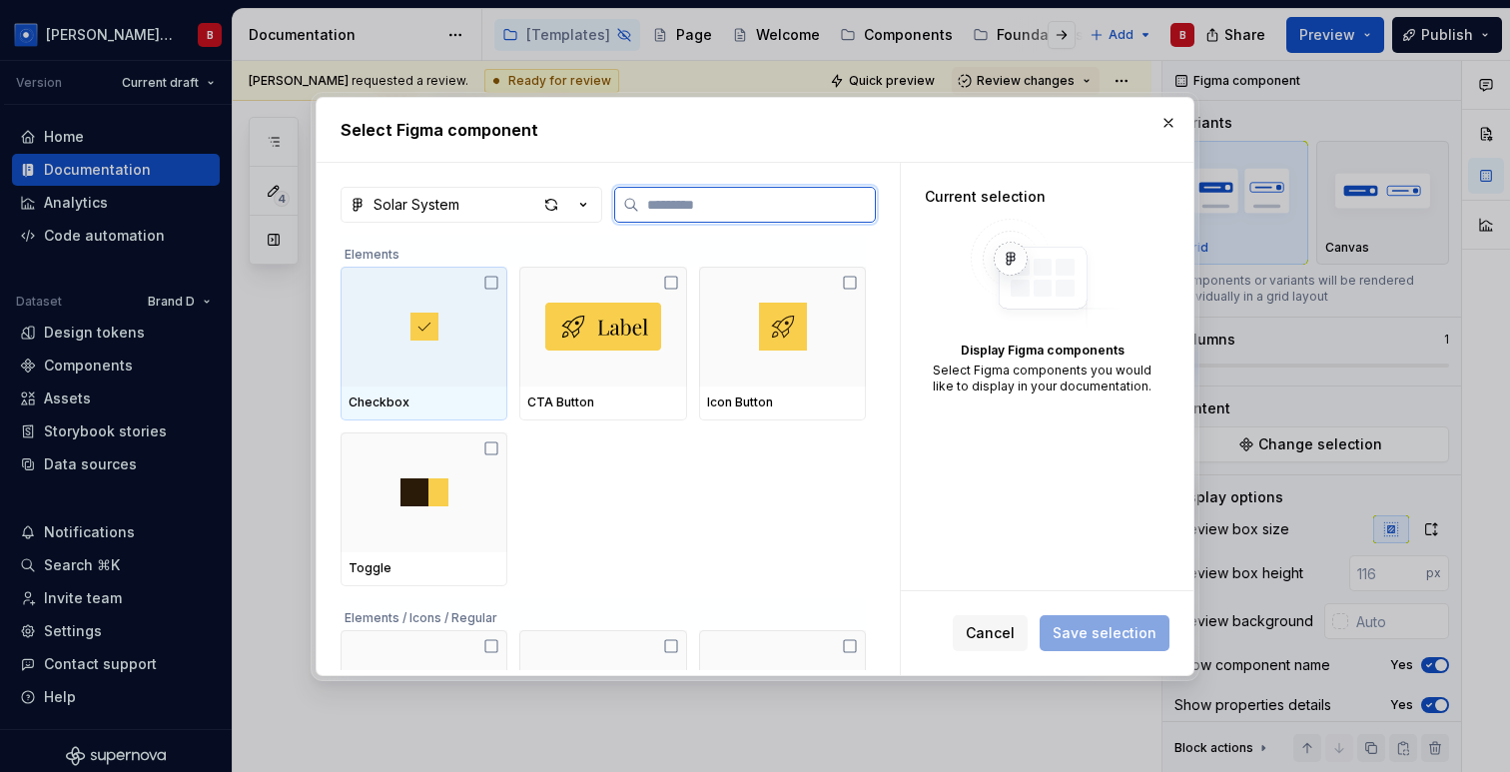
click at [471, 316] on div at bounding box center [424, 327] width 167 height 120
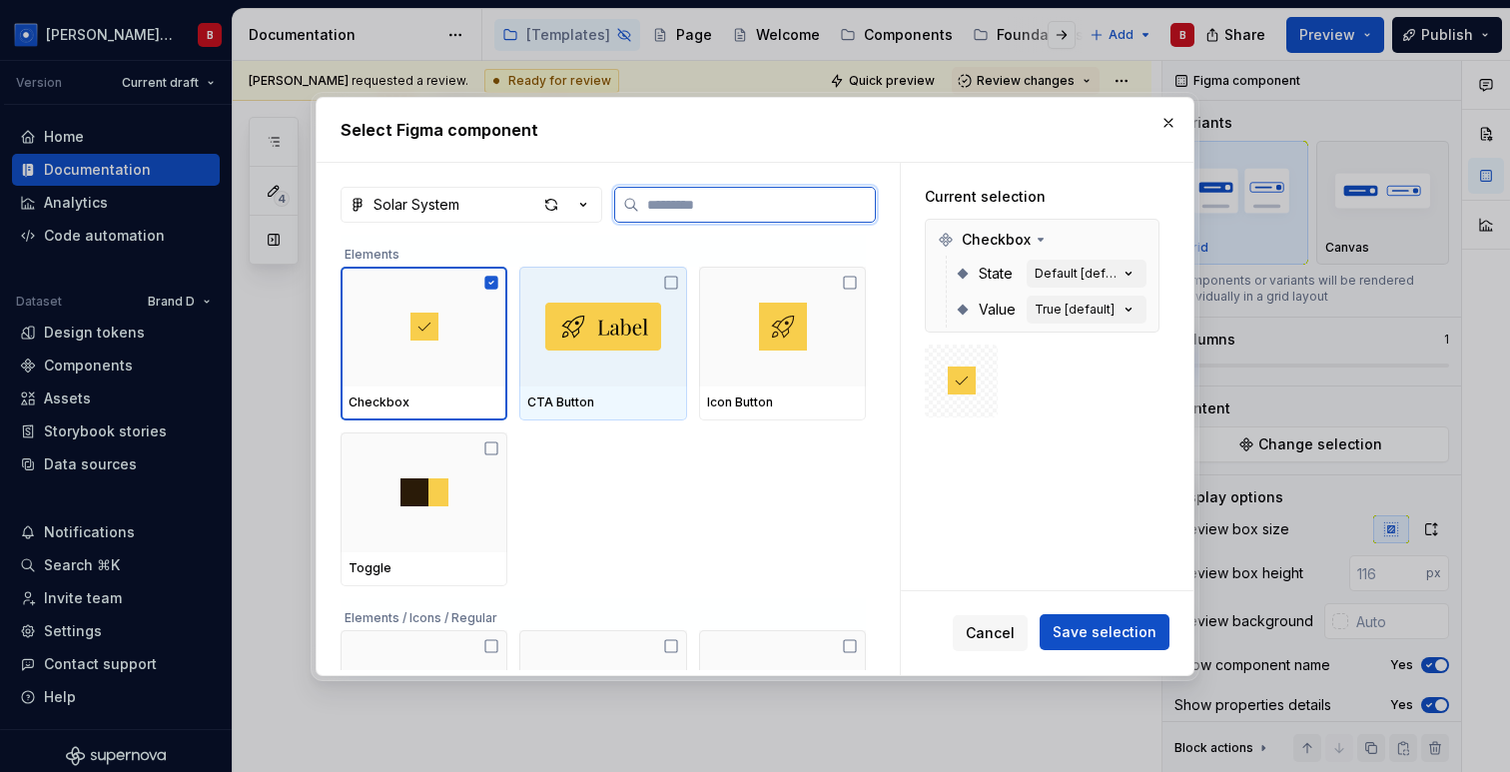
click at [642, 330] on img at bounding box center [603, 327] width 116 height 48
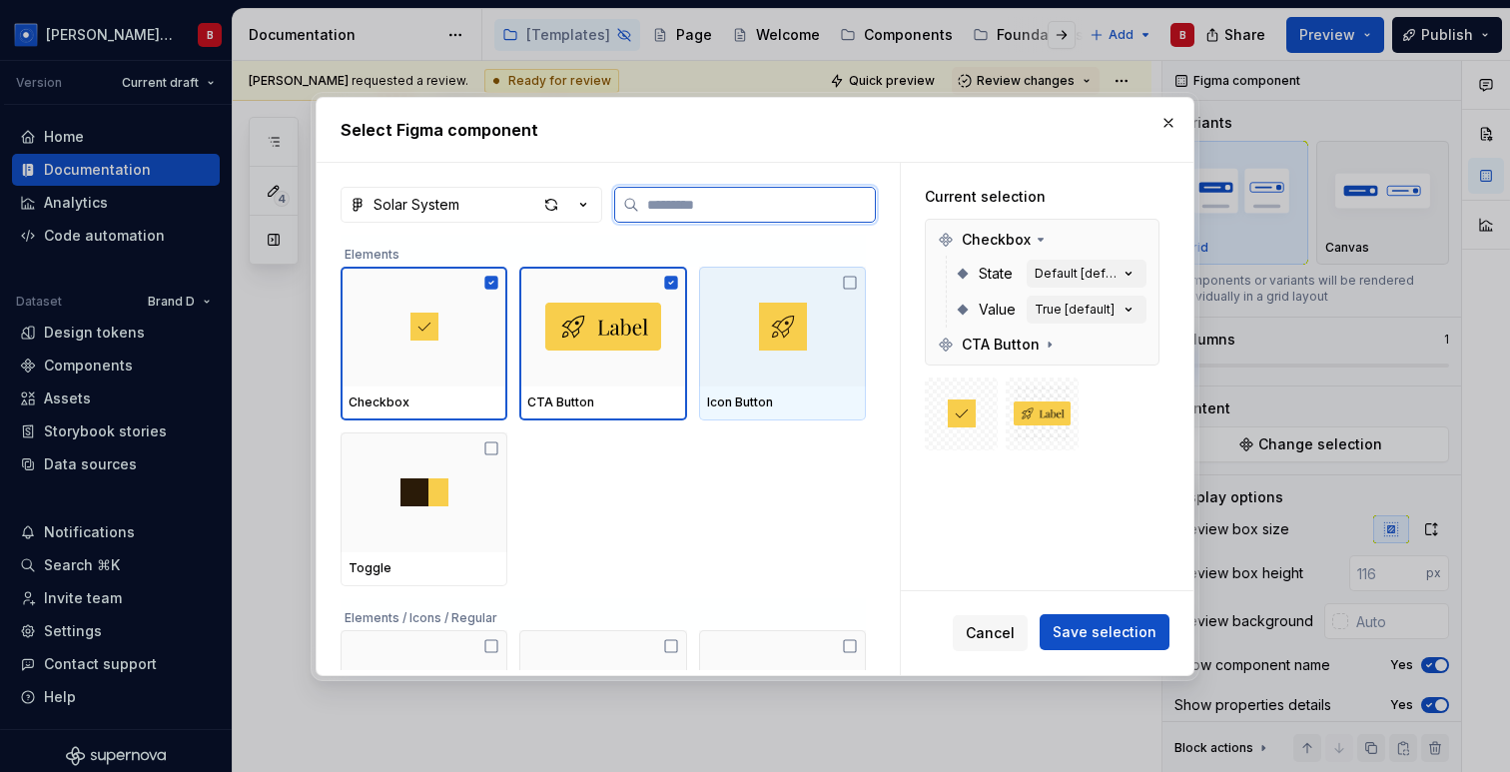
click at [822, 354] on div at bounding box center [782, 327] width 167 height 120
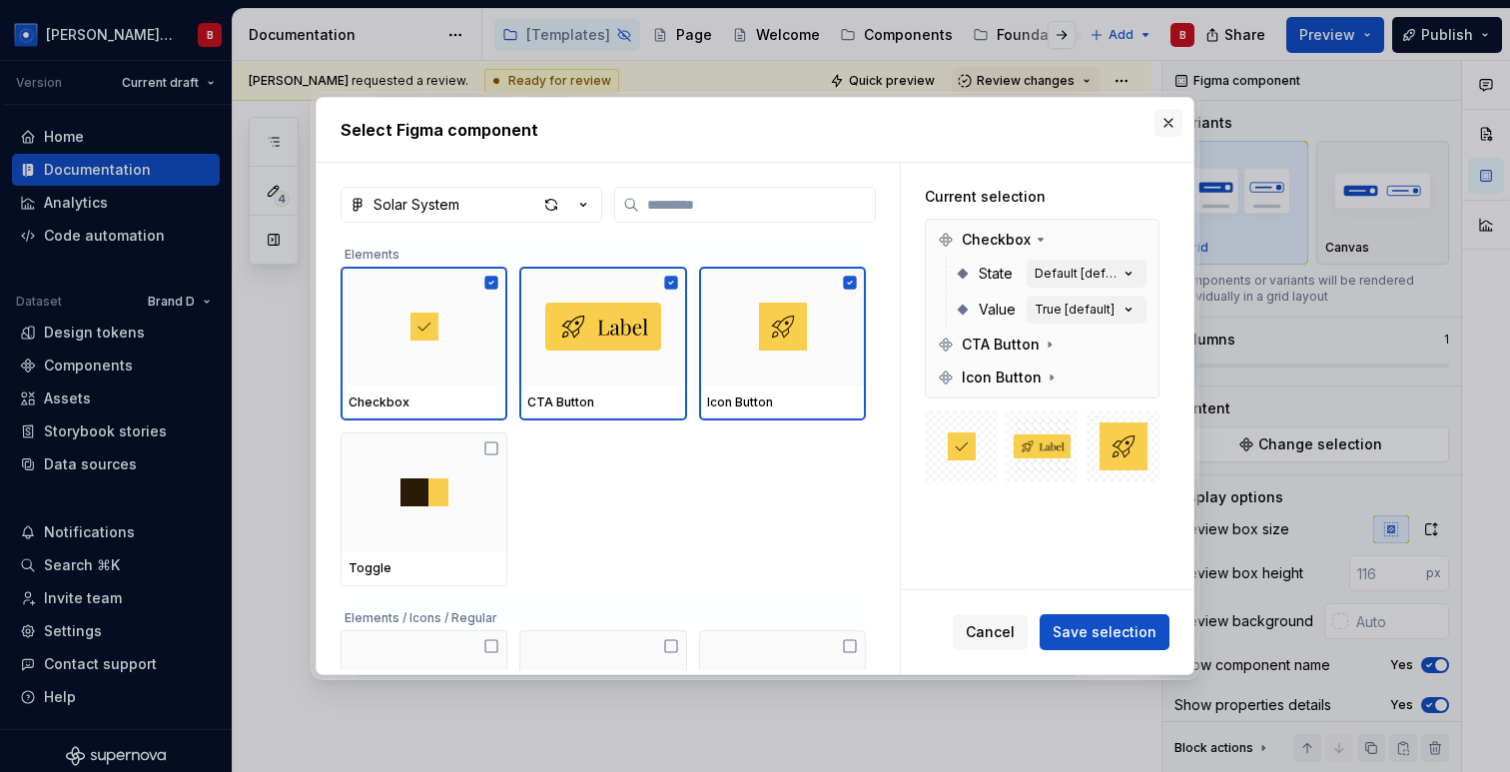
click at [1169, 123] on button "button" at bounding box center [1168, 123] width 28 height 28
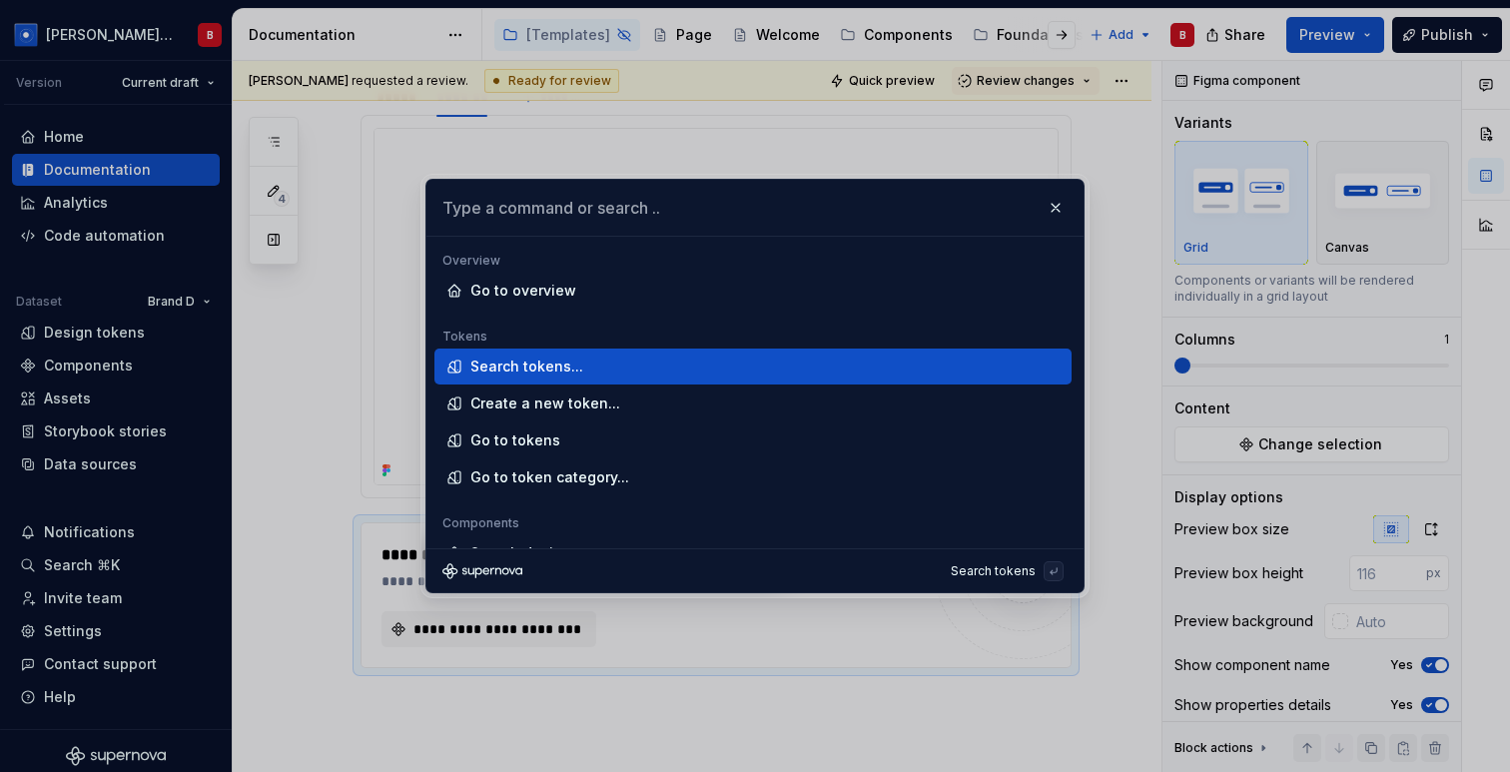
type textarea "*"
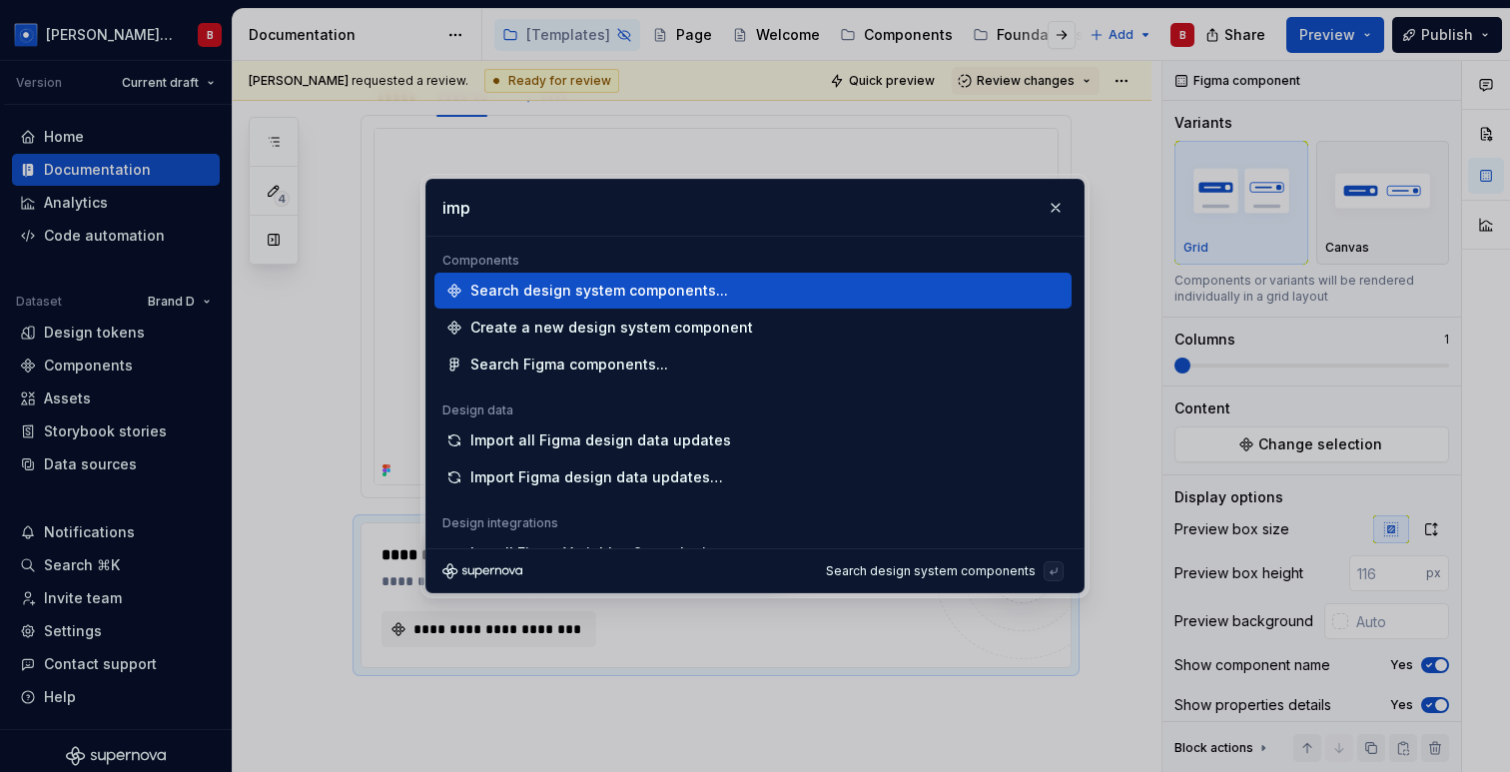
type input "impo"
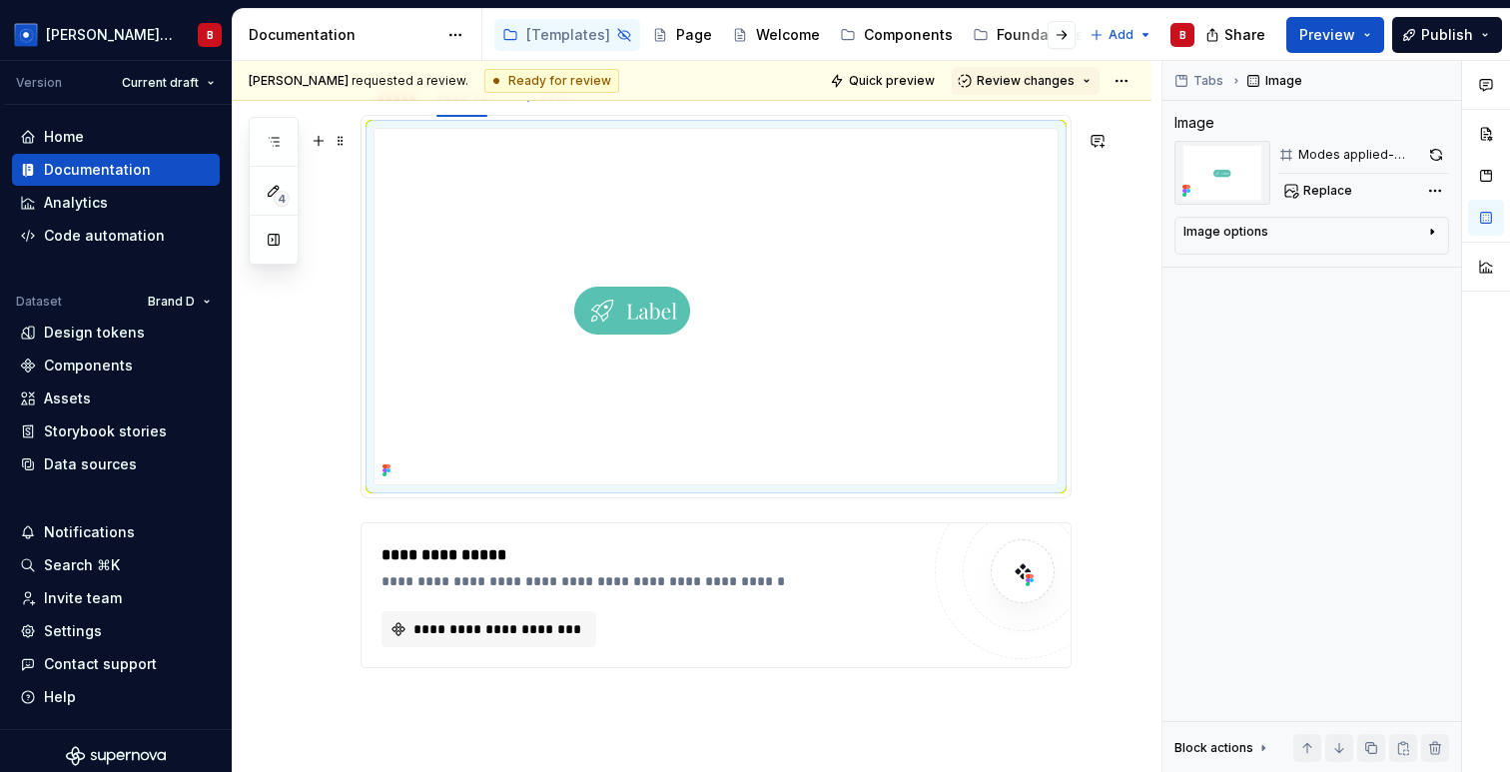
click at [559, 316] on img at bounding box center [633, 306] width 519 height 355
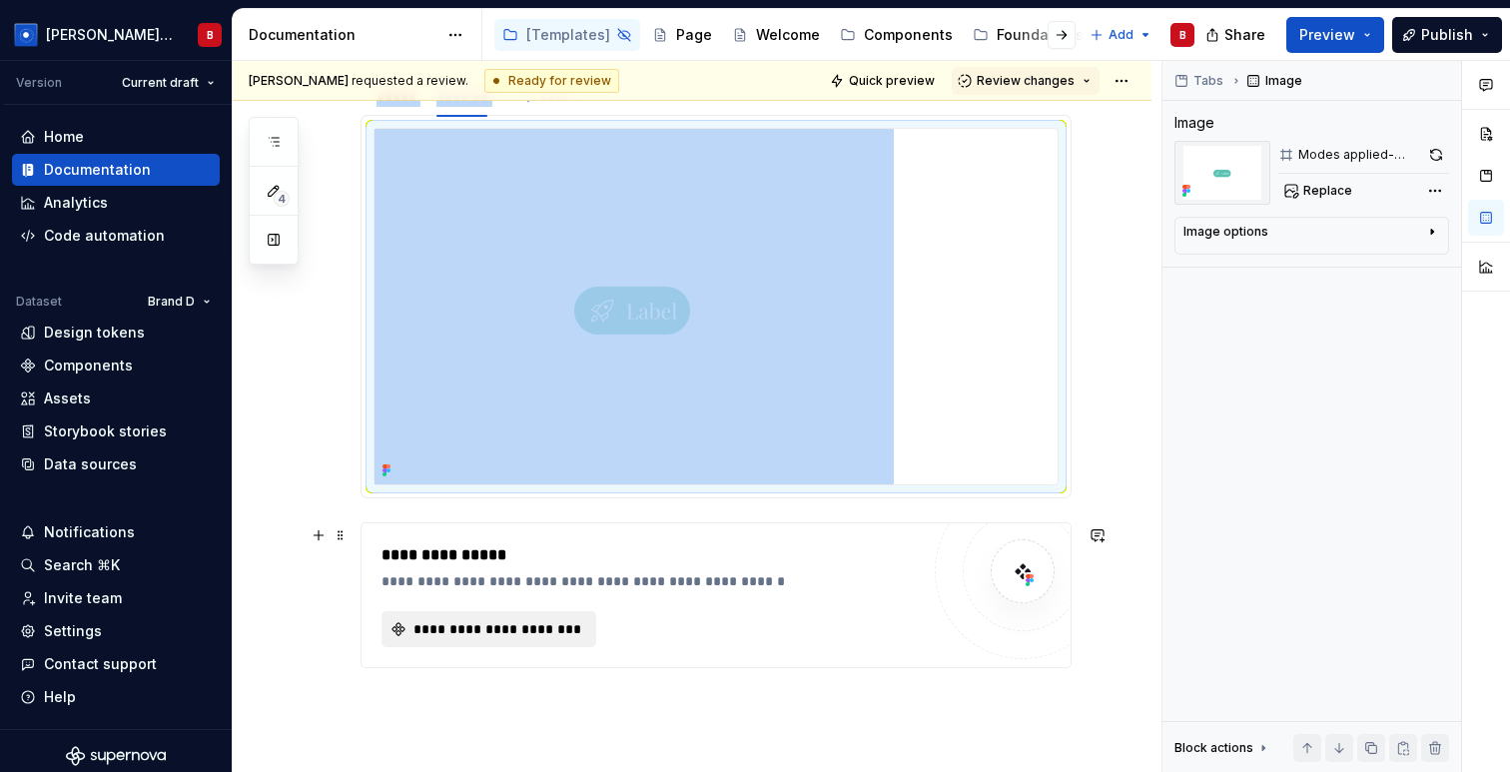
click at [567, 630] on span "**********" at bounding box center [496, 629] width 173 height 20
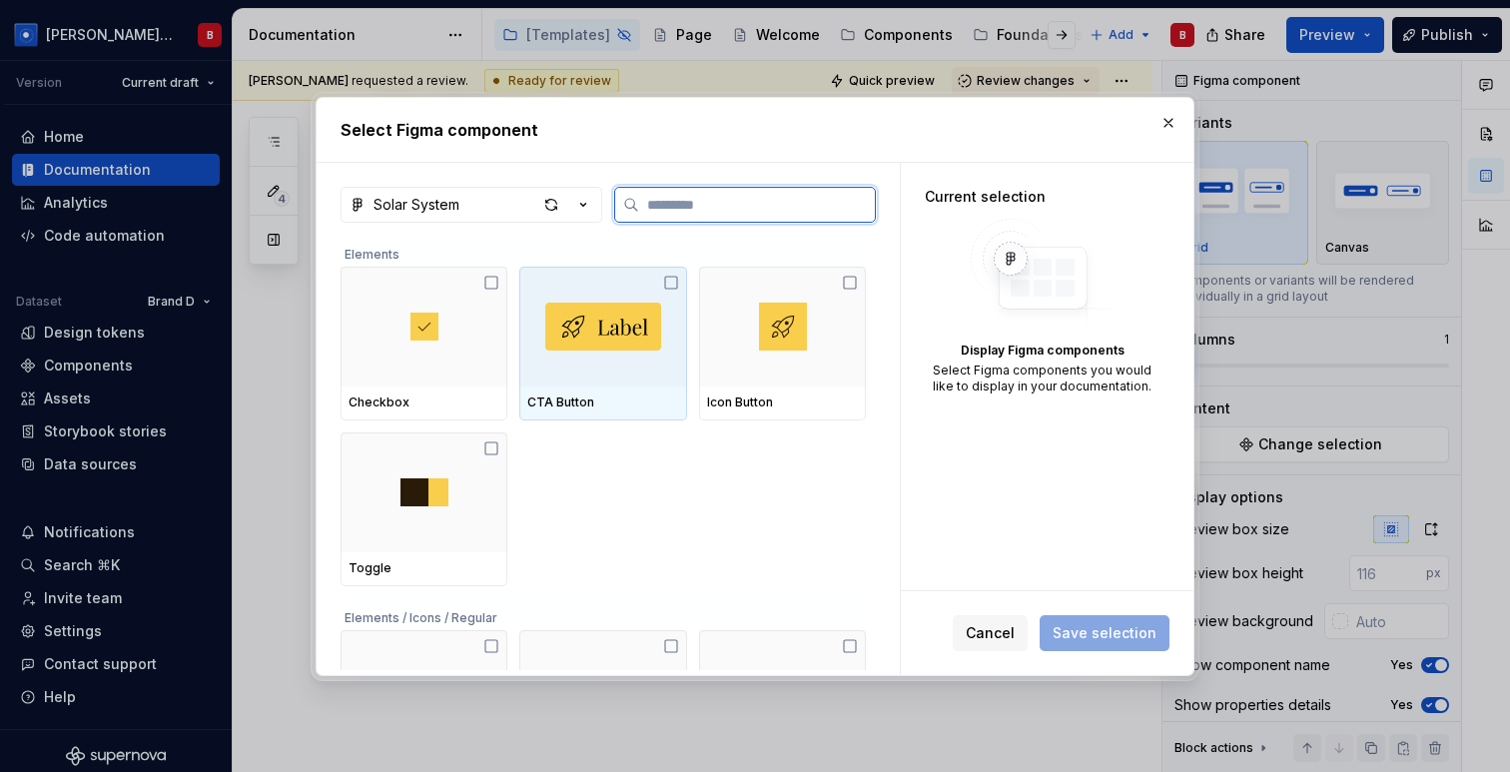
click at [686, 306] on div at bounding box center [602, 327] width 167 height 120
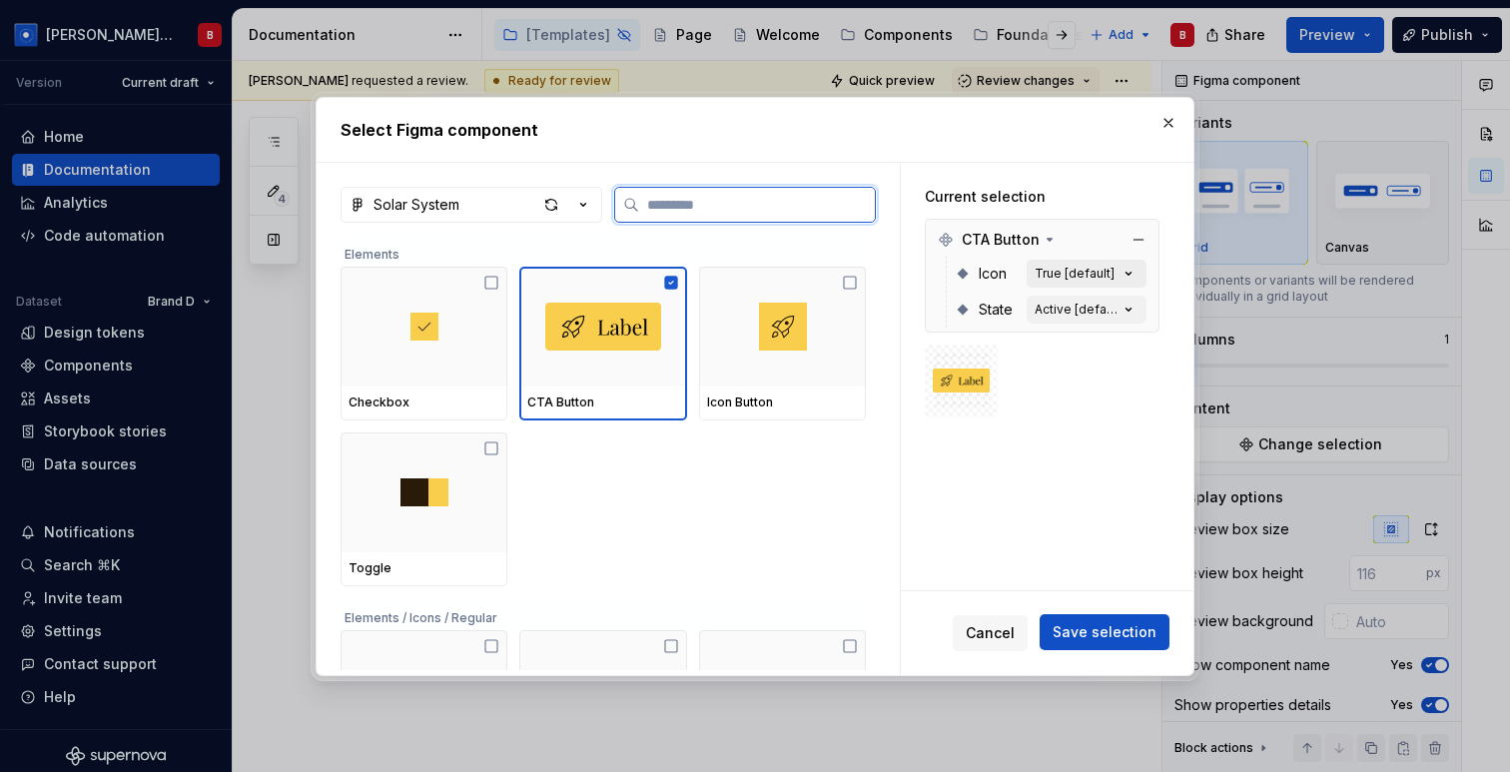
click at [1105, 276] on div "True [default]" at bounding box center [1074, 274] width 80 height 16
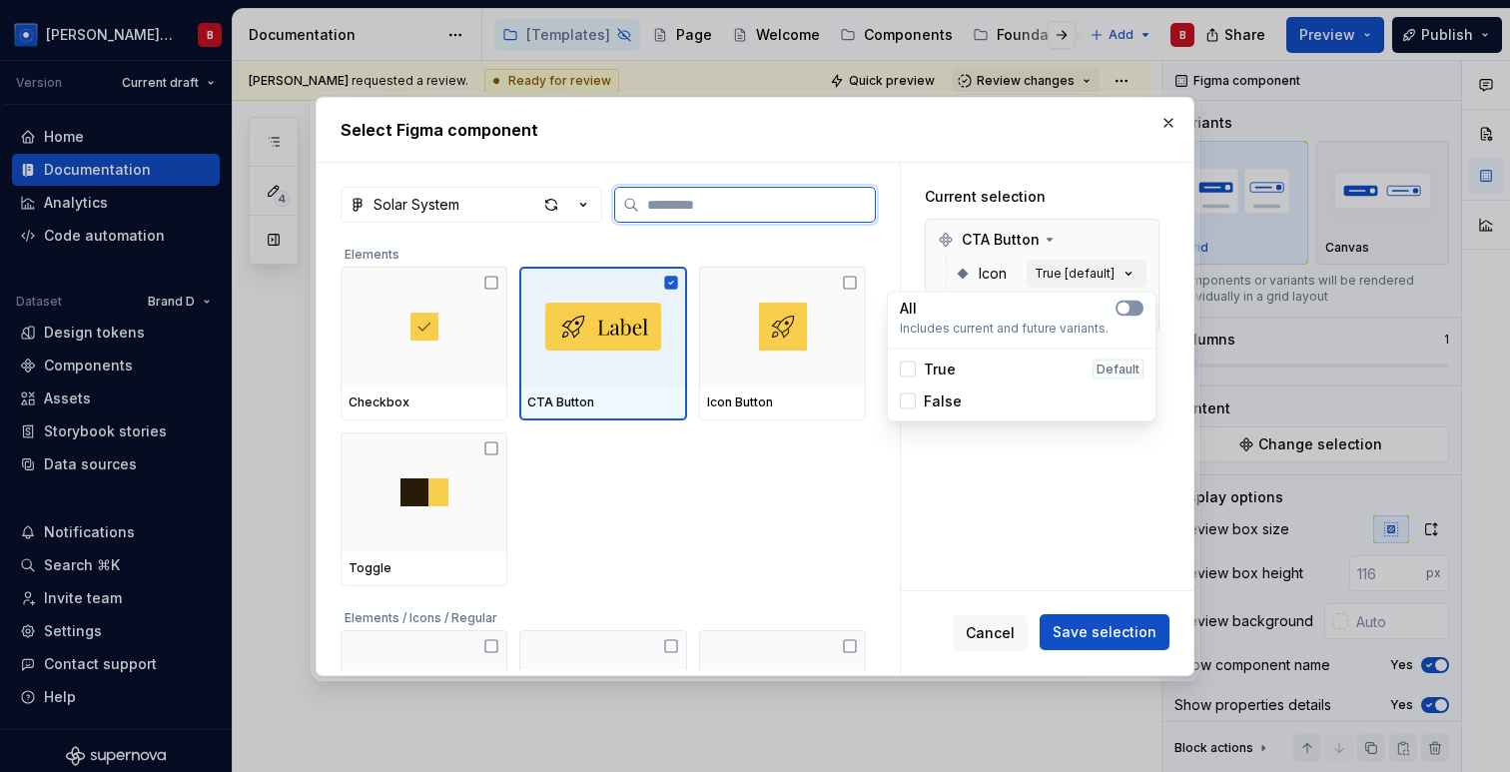
click at [1126, 301] on button "button" at bounding box center [1129, 309] width 28 height 16
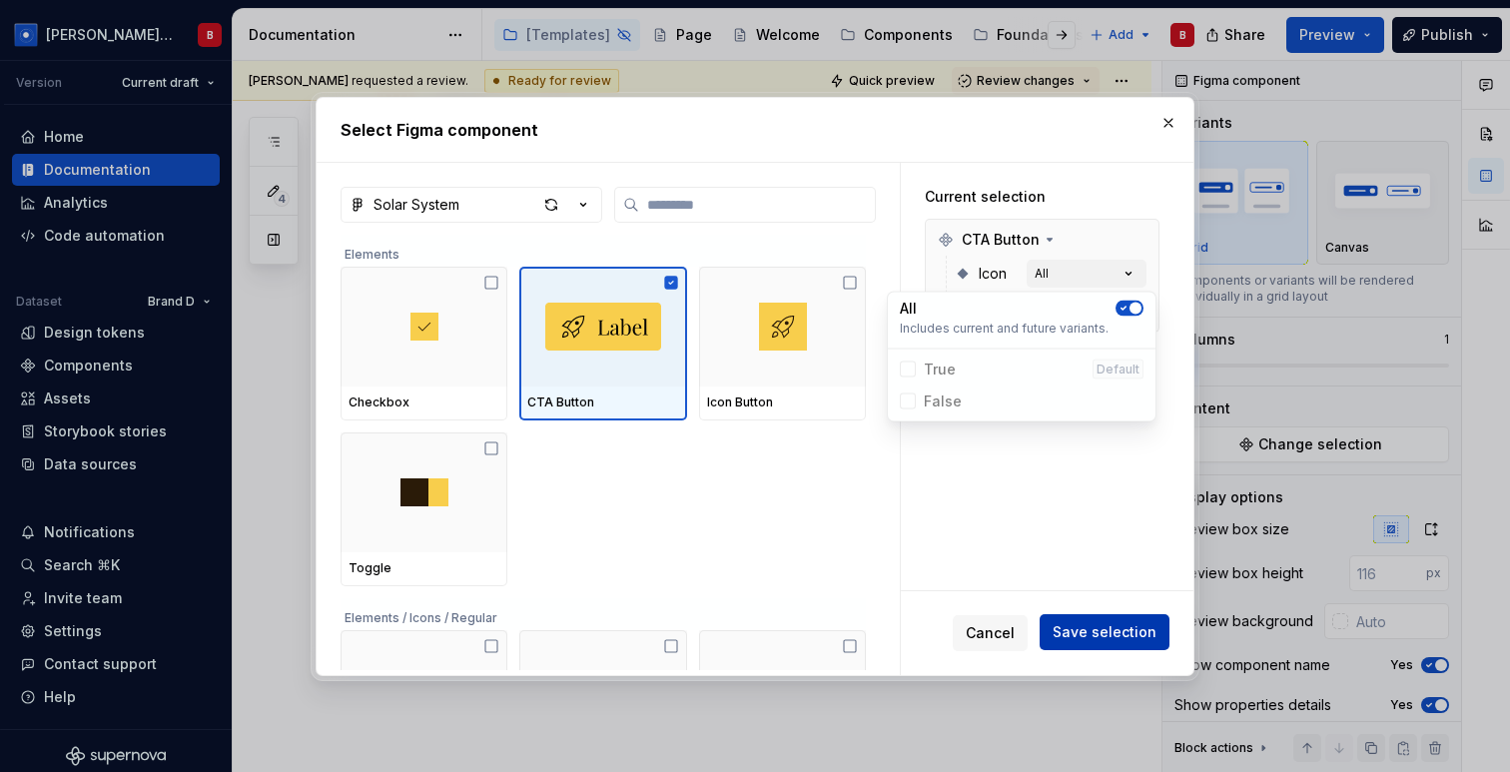
click at [1120, 638] on span "Save selection" at bounding box center [1104, 632] width 104 height 20
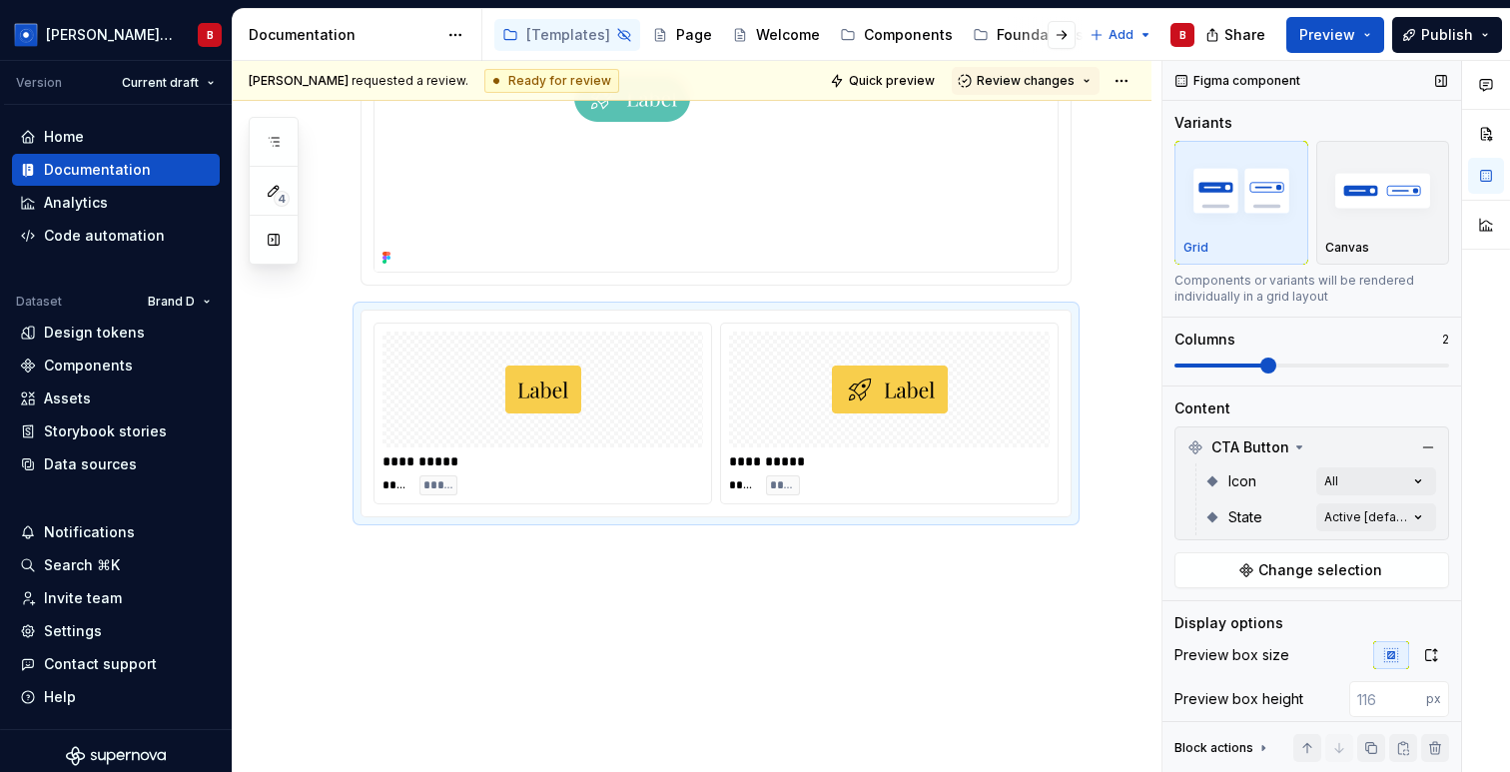
scroll to position [14191, 0]
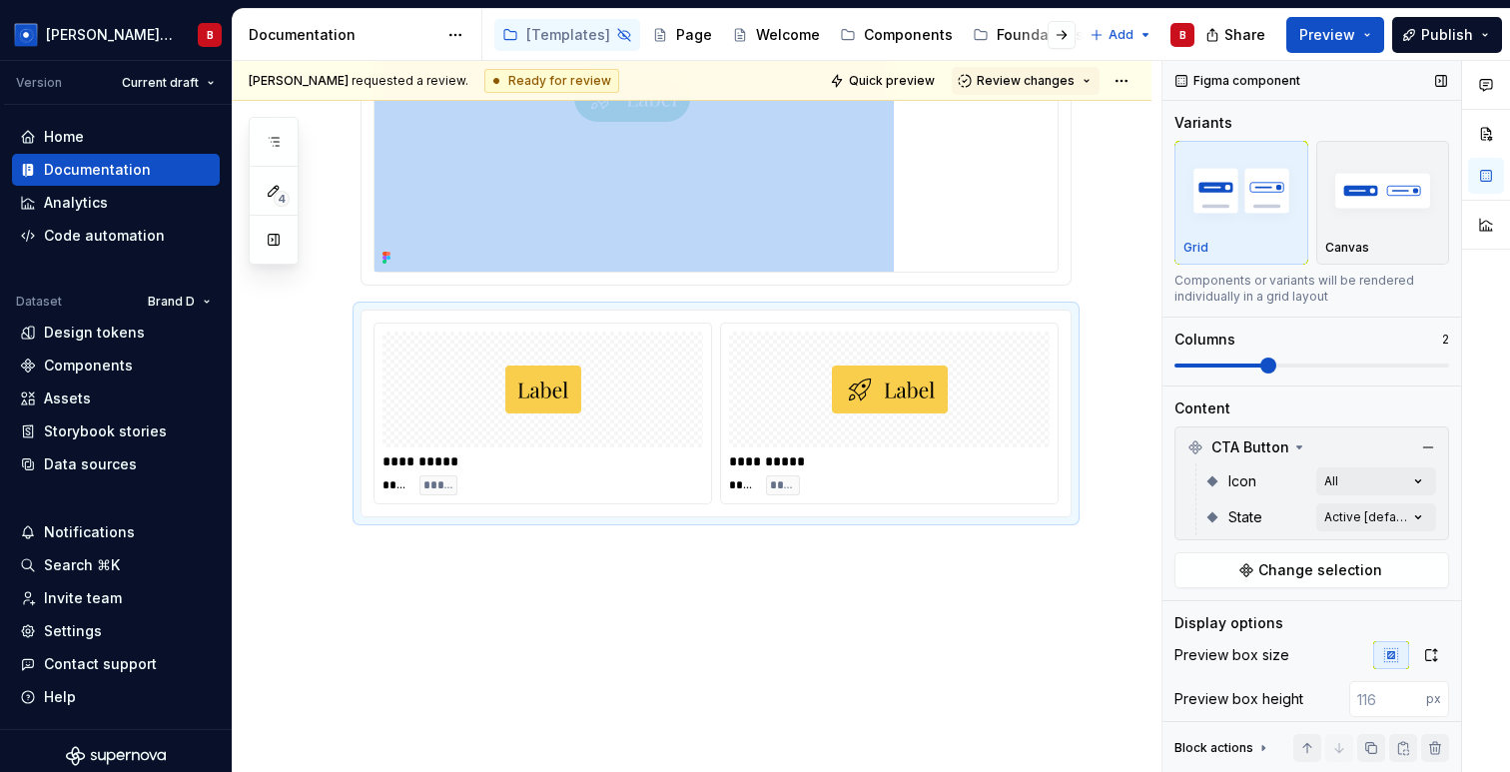
click at [1305, 364] on span at bounding box center [1311, 365] width 275 height 4
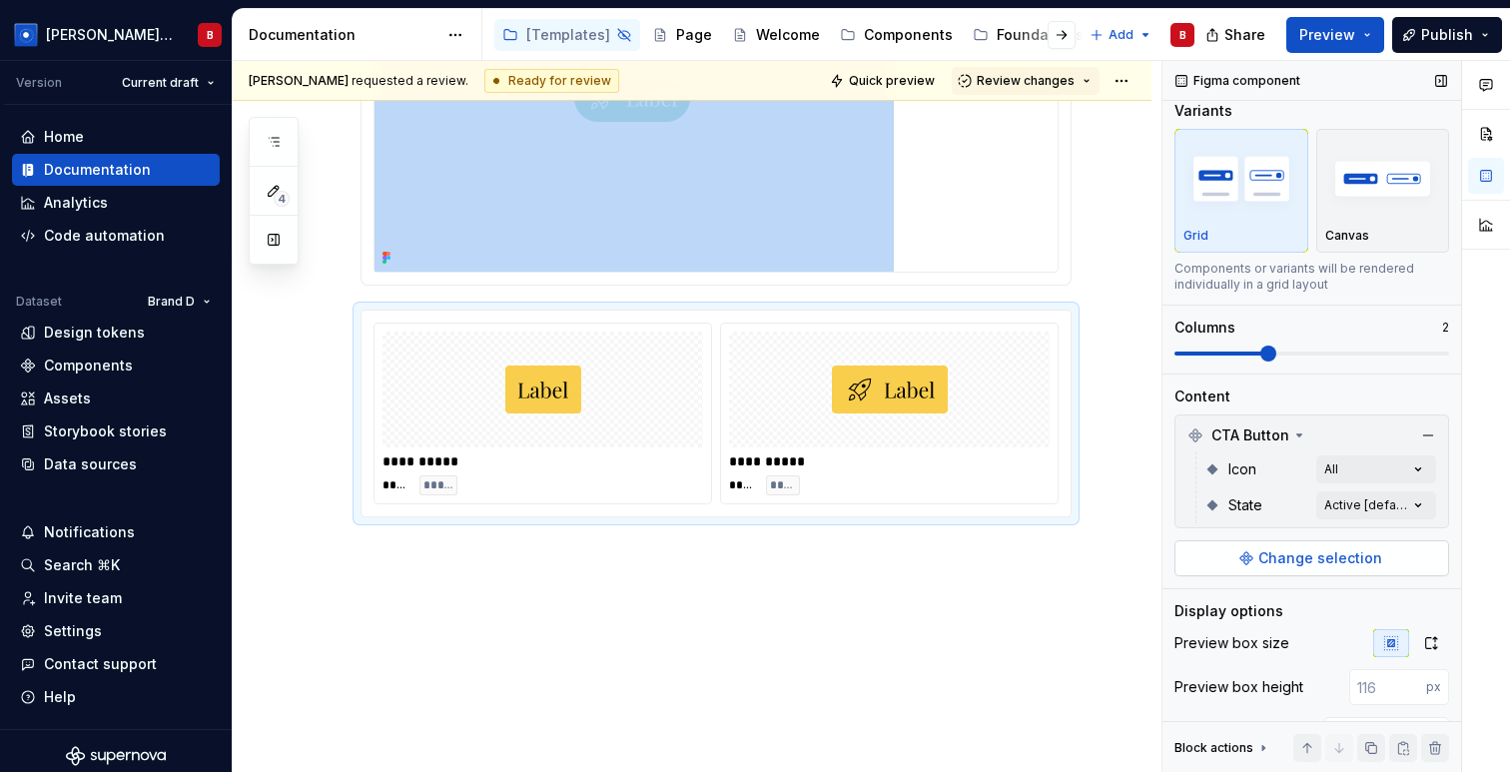
scroll to position [0, 0]
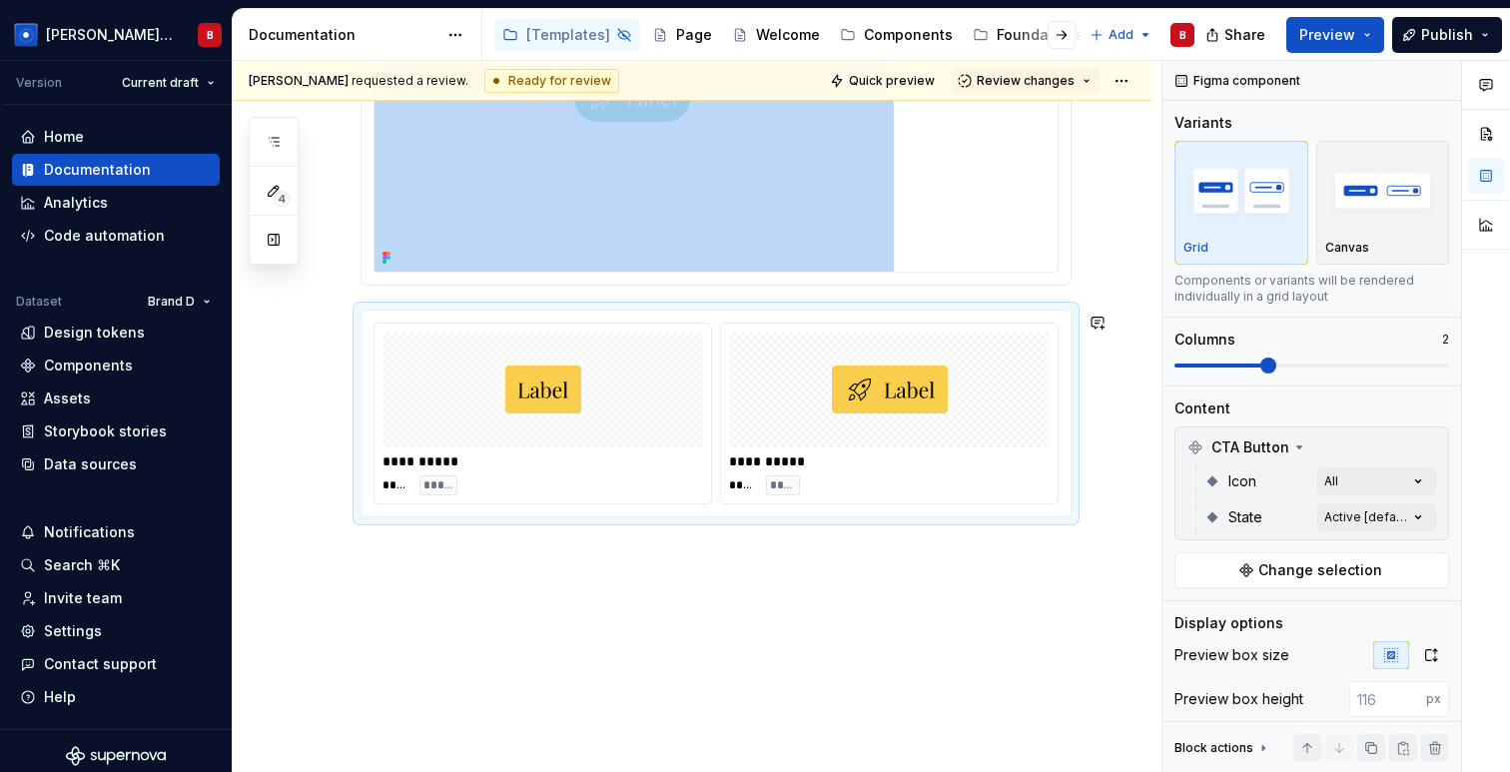
type textarea "*"
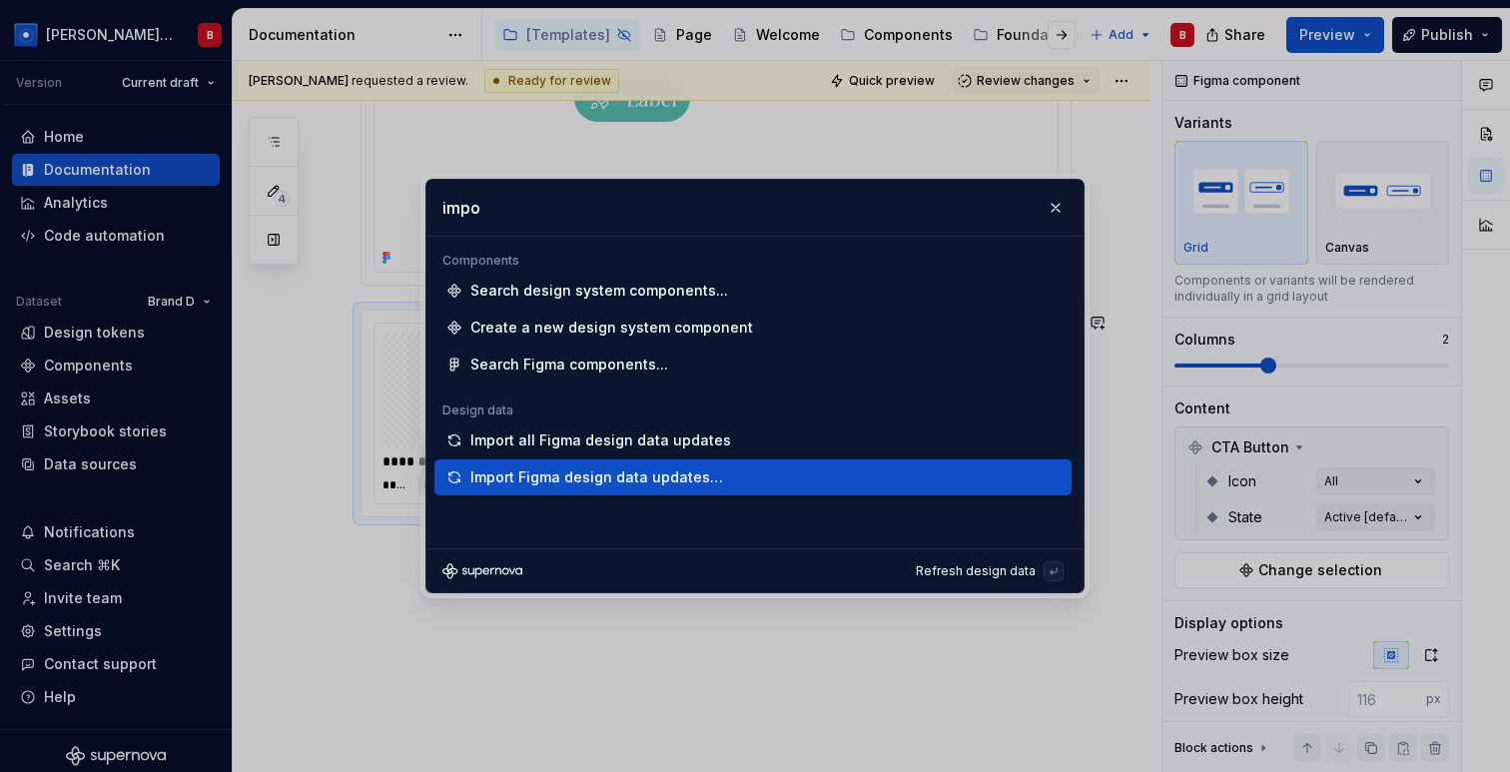
type input "impo"
click at [590, 480] on div "Import Figma design data updates…" at bounding box center [596, 477] width 253 height 20
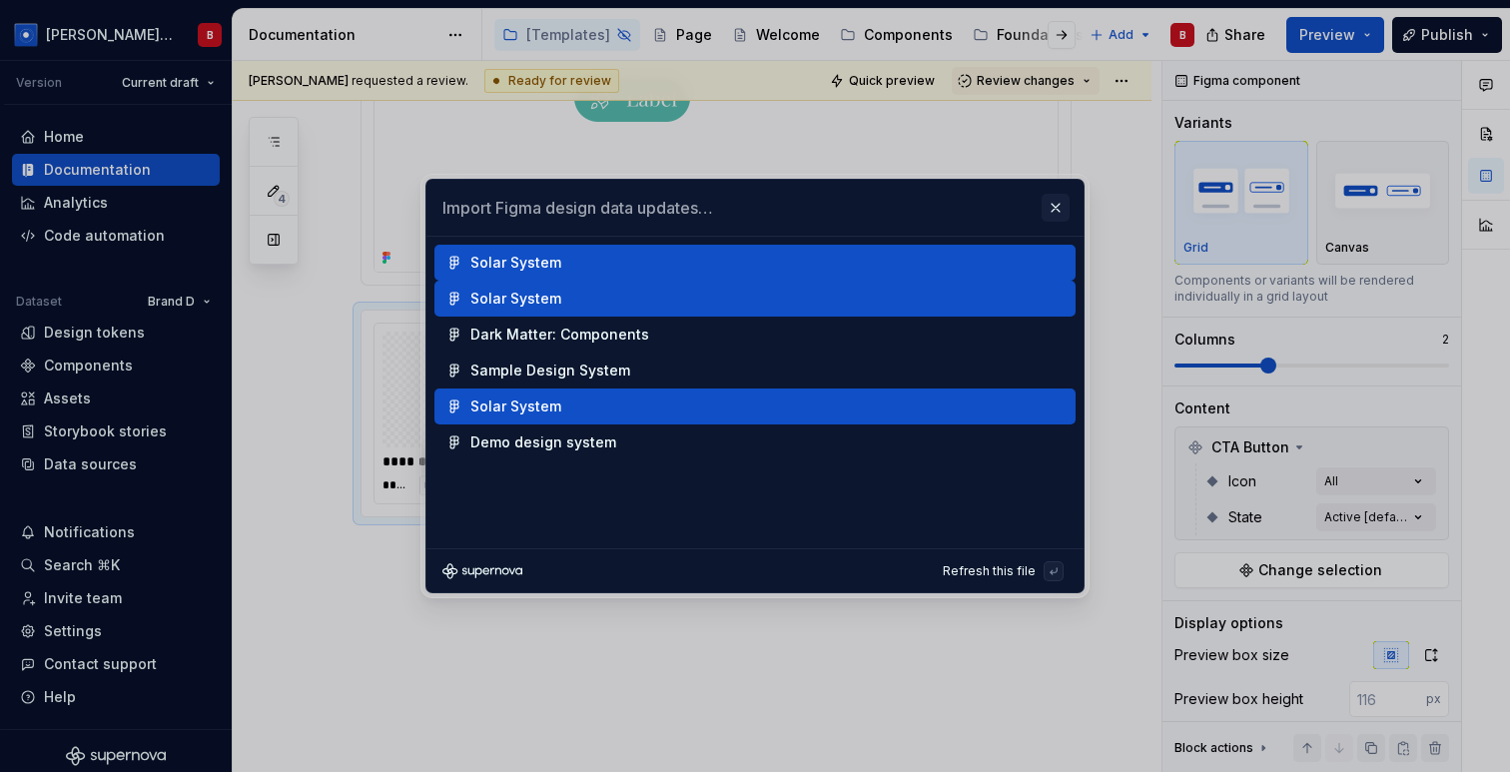
click at [1053, 205] on button "button" at bounding box center [1055, 208] width 28 height 28
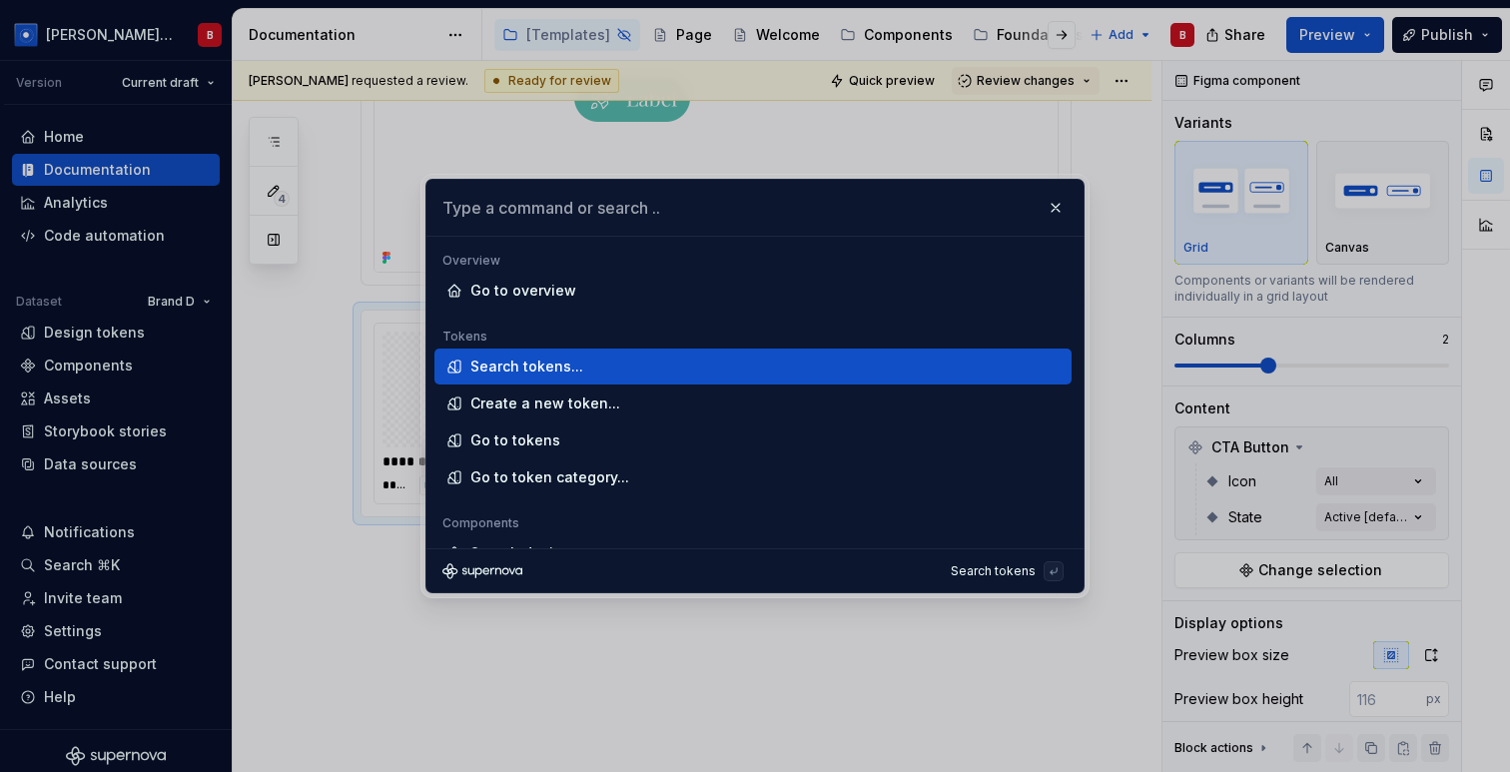
type textarea "*"
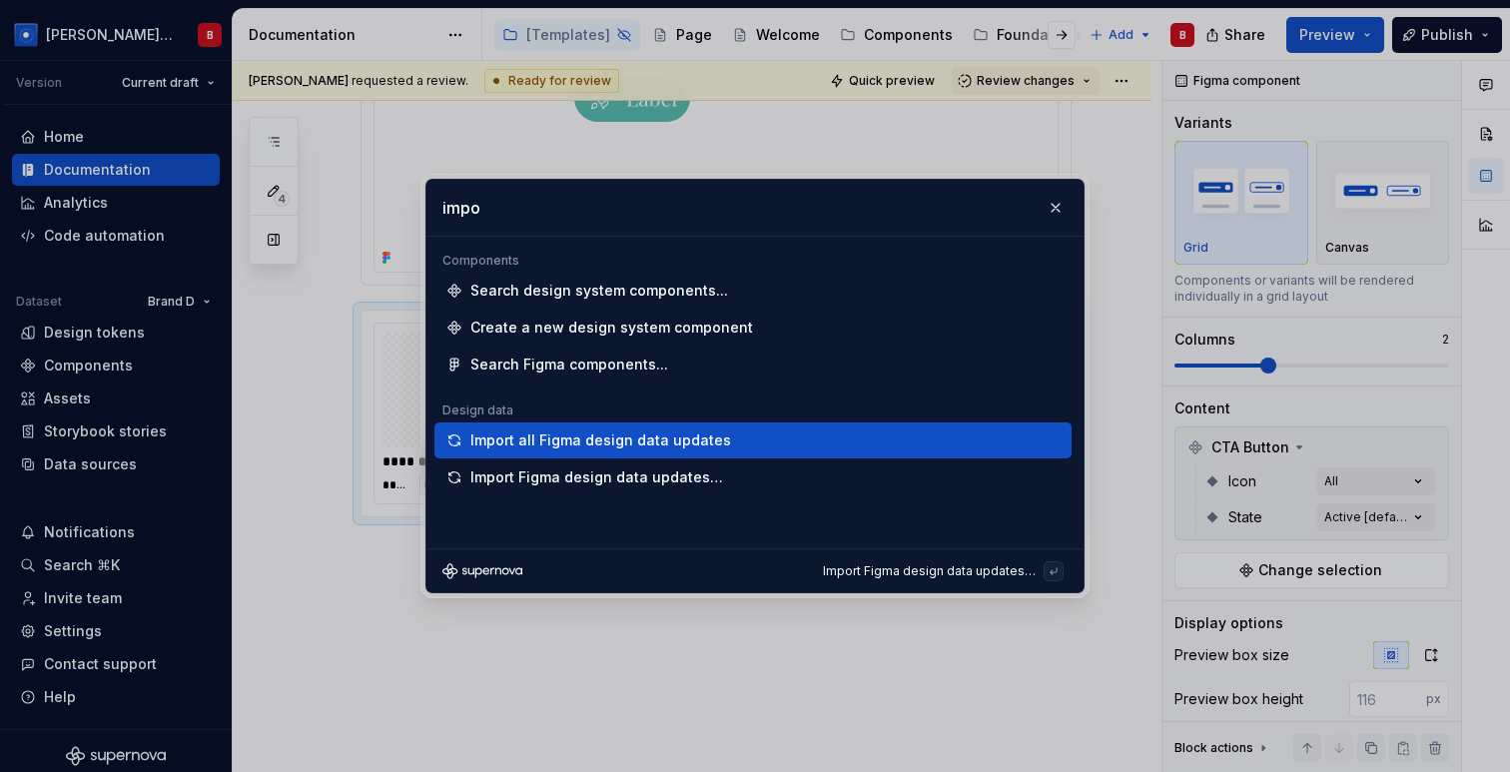
type input "impo"
click at [702, 446] on div "Import all Figma design data updates" at bounding box center [600, 440] width 261 height 20
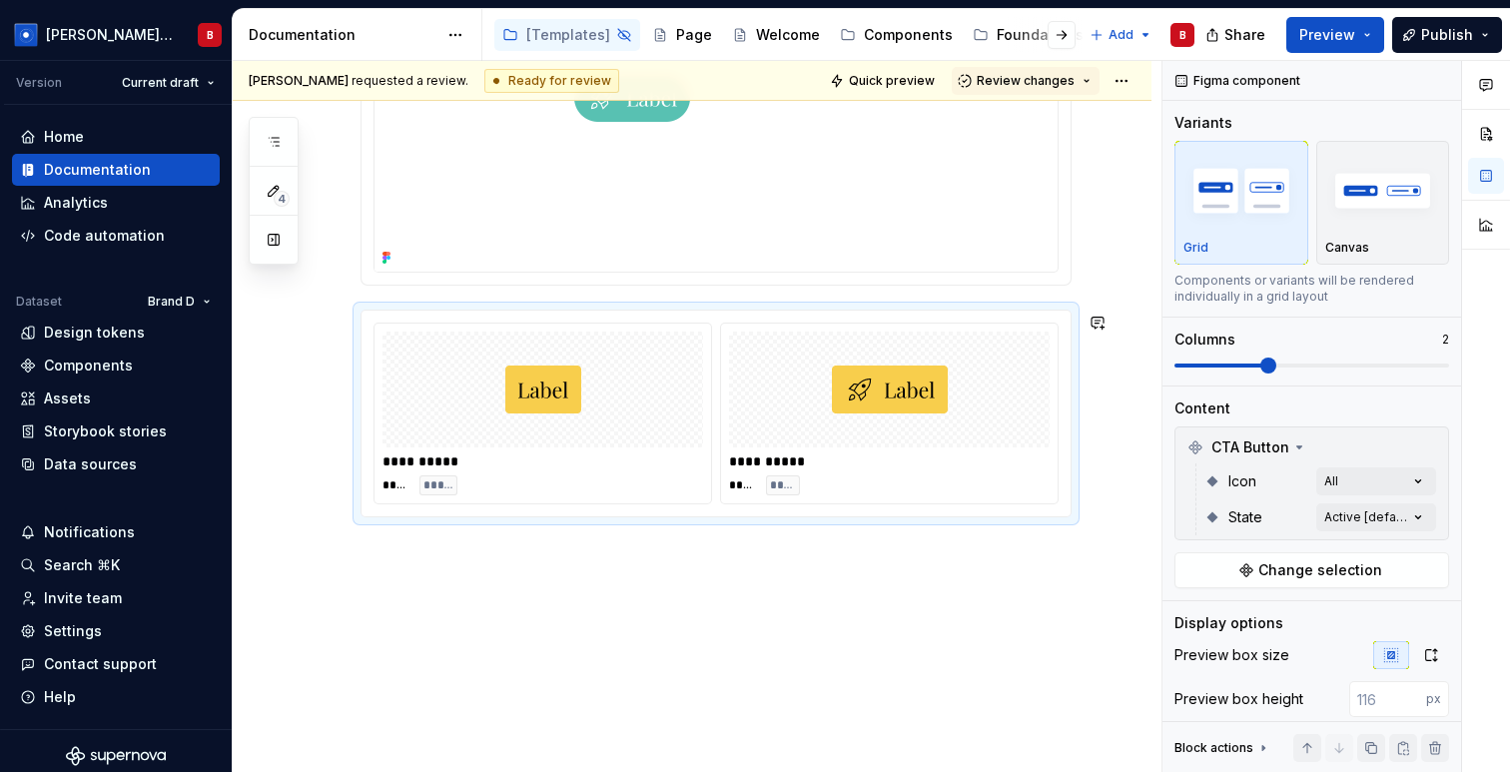
type textarea "*"
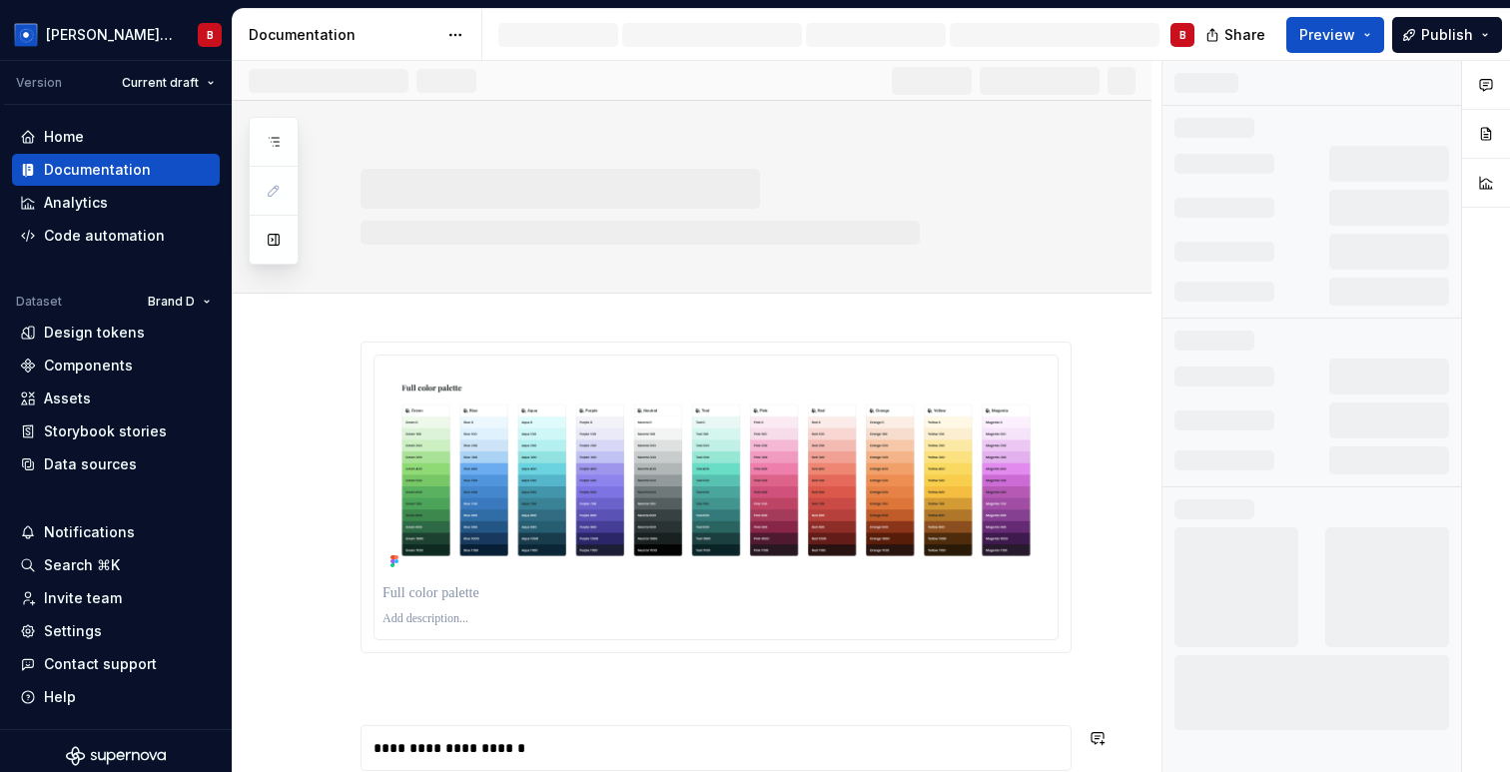
scroll to position [1471, 0]
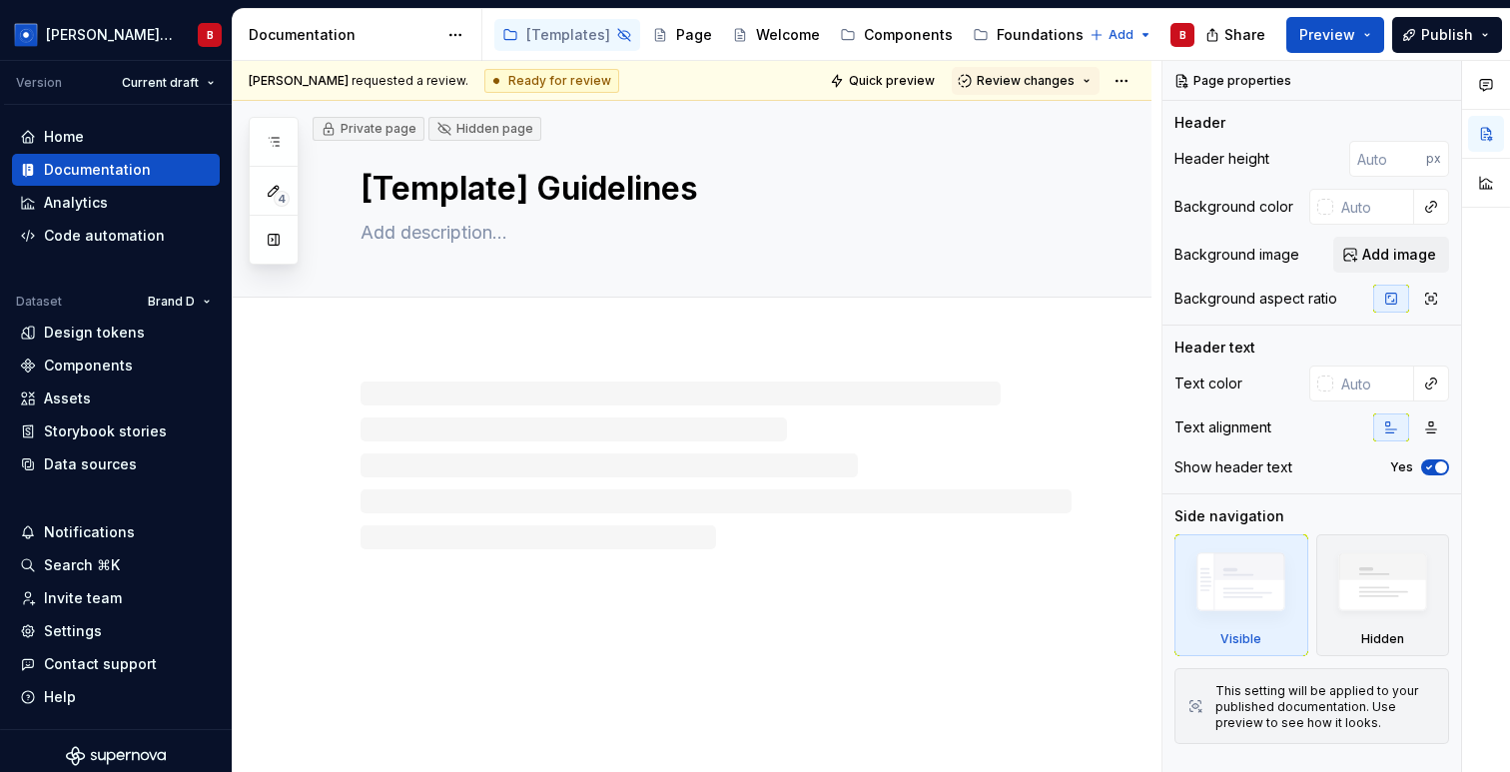
type textarea "*"
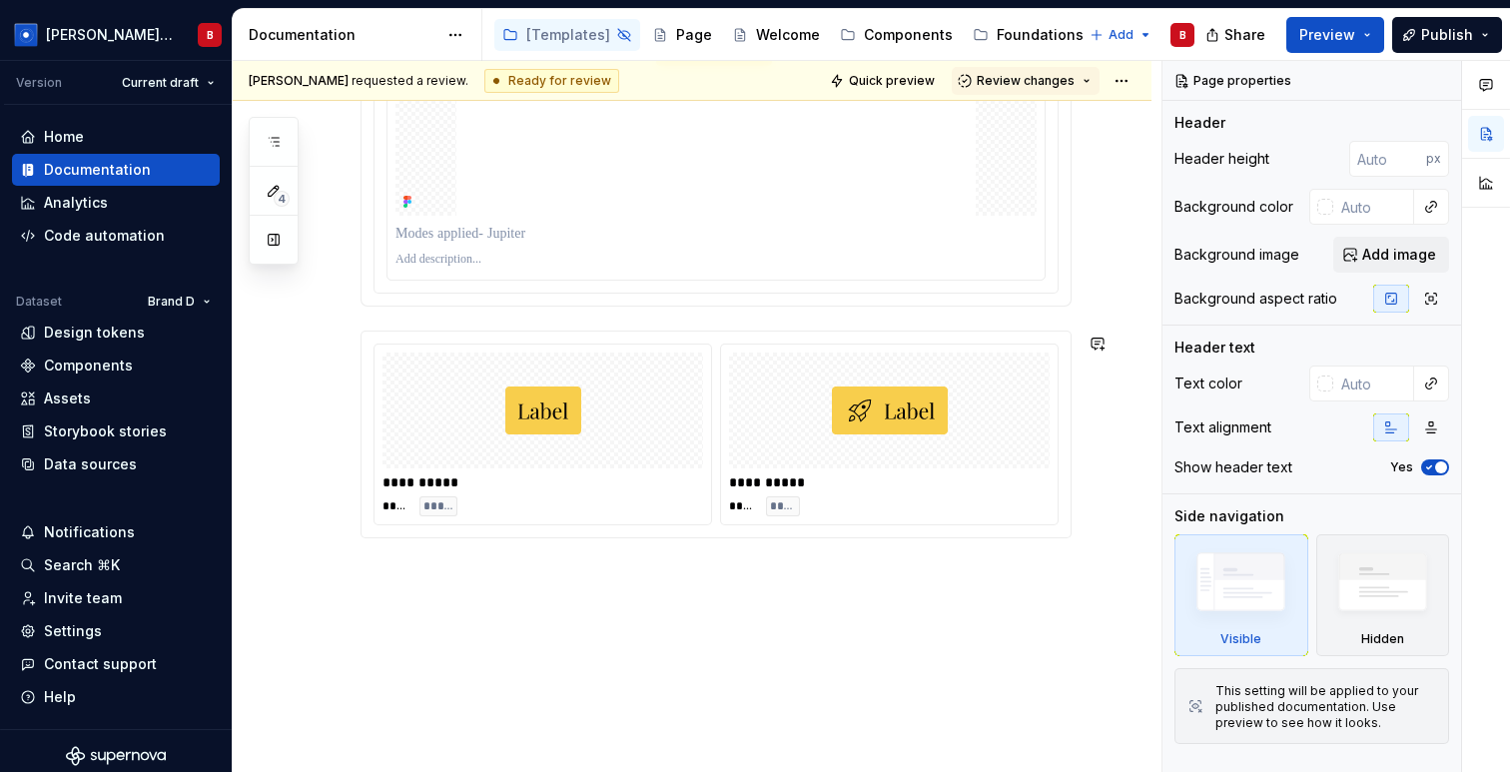
scroll to position [14289, 0]
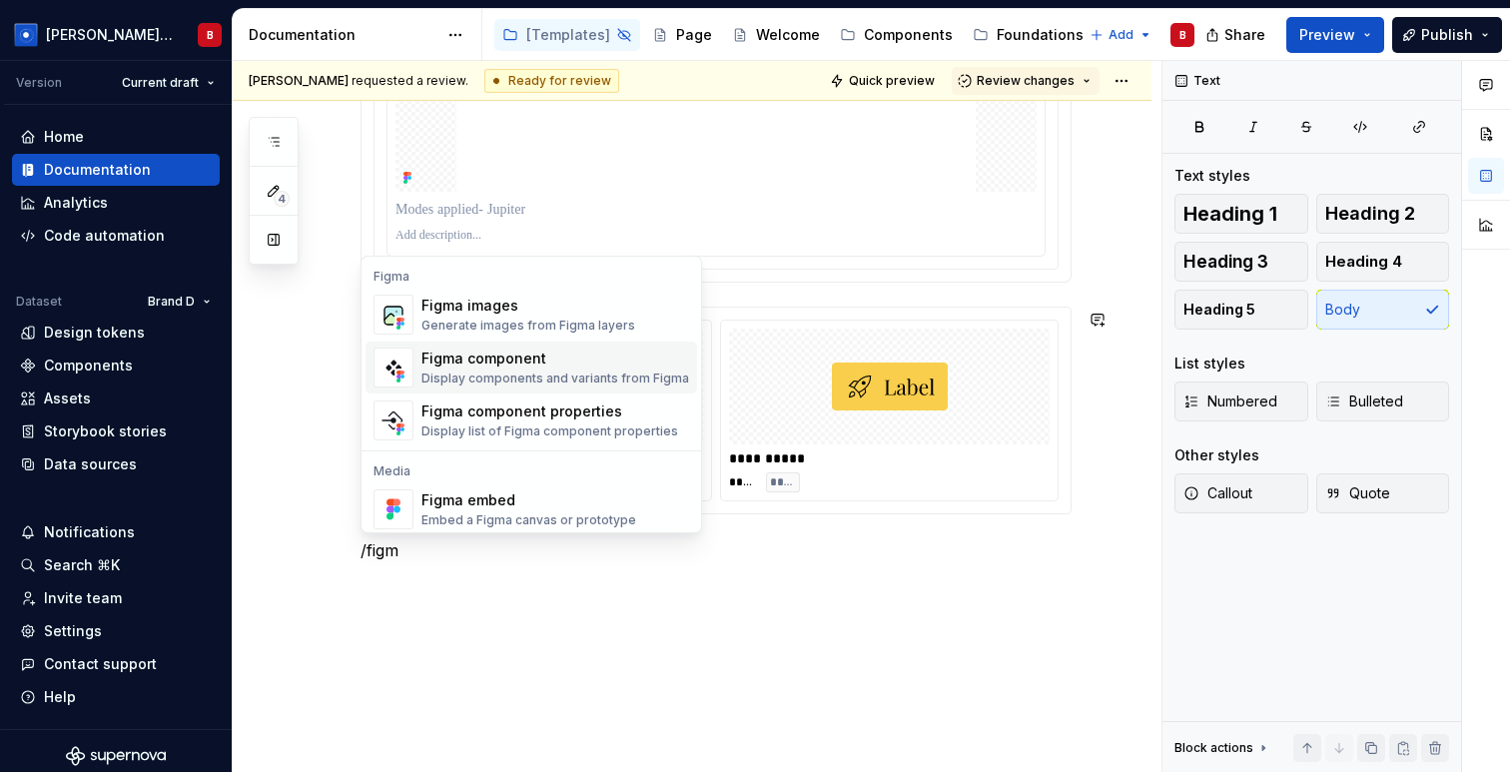
click at [514, 376] on div "Display components and variants from Figma" at bounding box center [555, 378] width 268 height 16
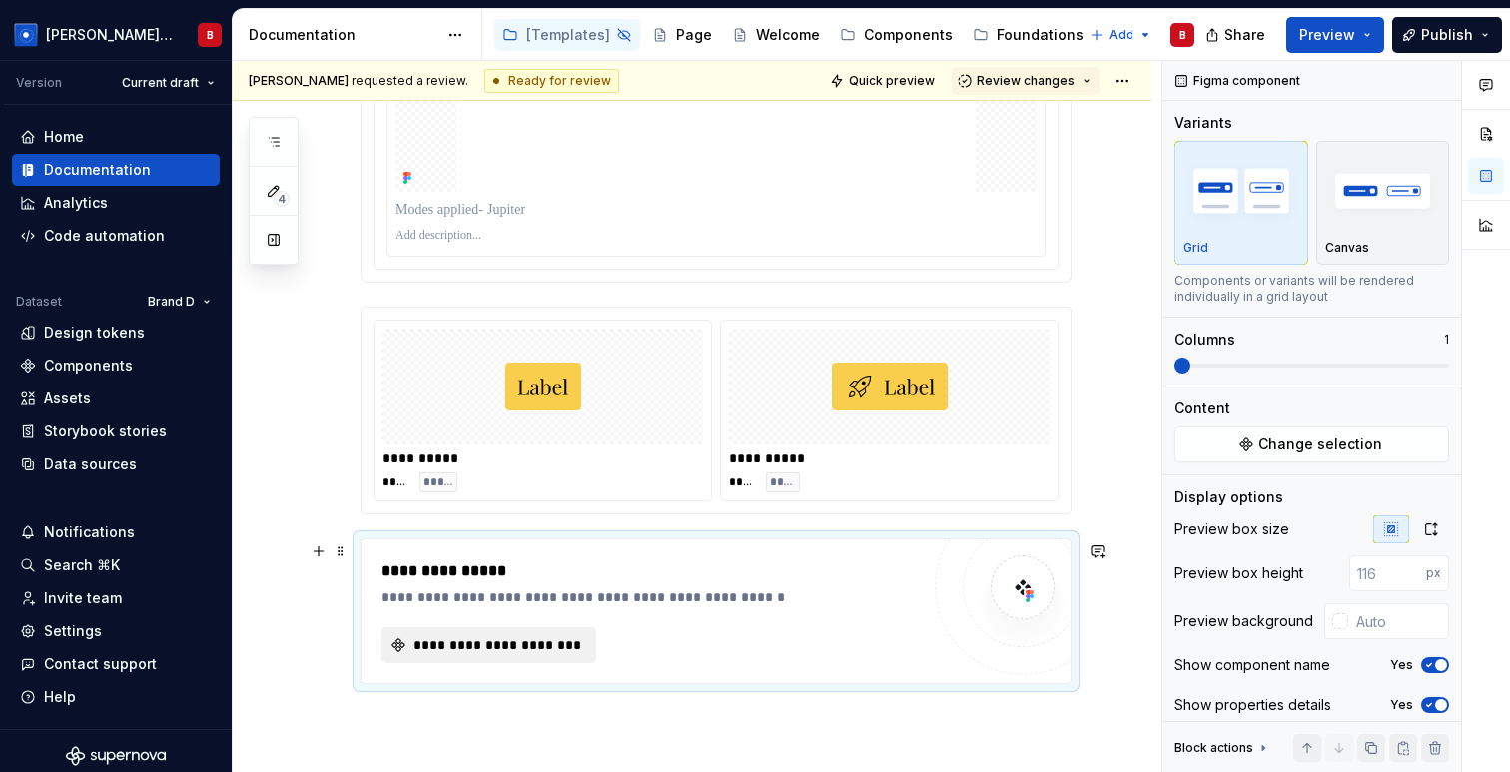
click at [506, 649] on span "**********" at bounding box center [496, 645] width 173 height 20
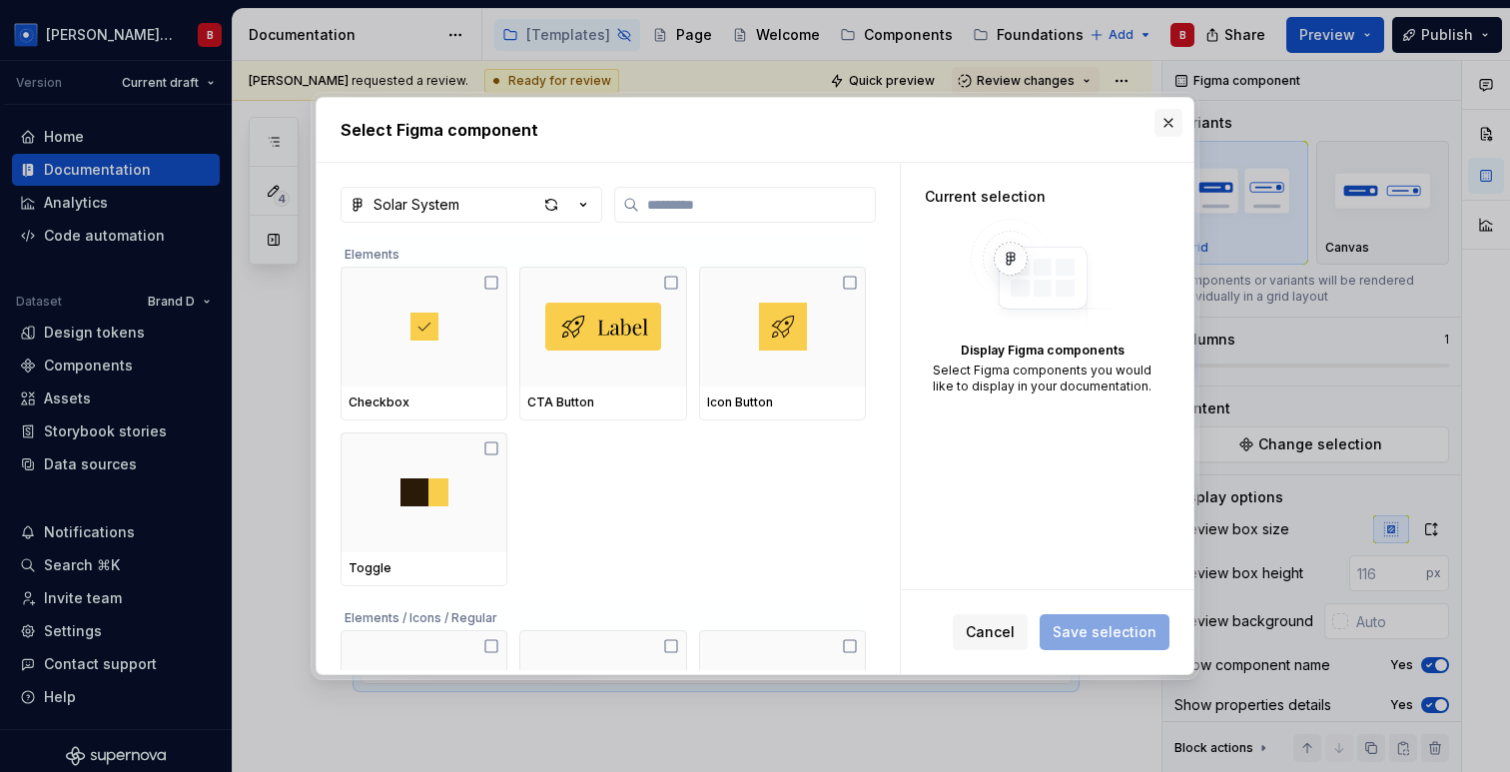
click at [1170, 128] on button "button" at bounding box center [1168, 123] width 28 height 28
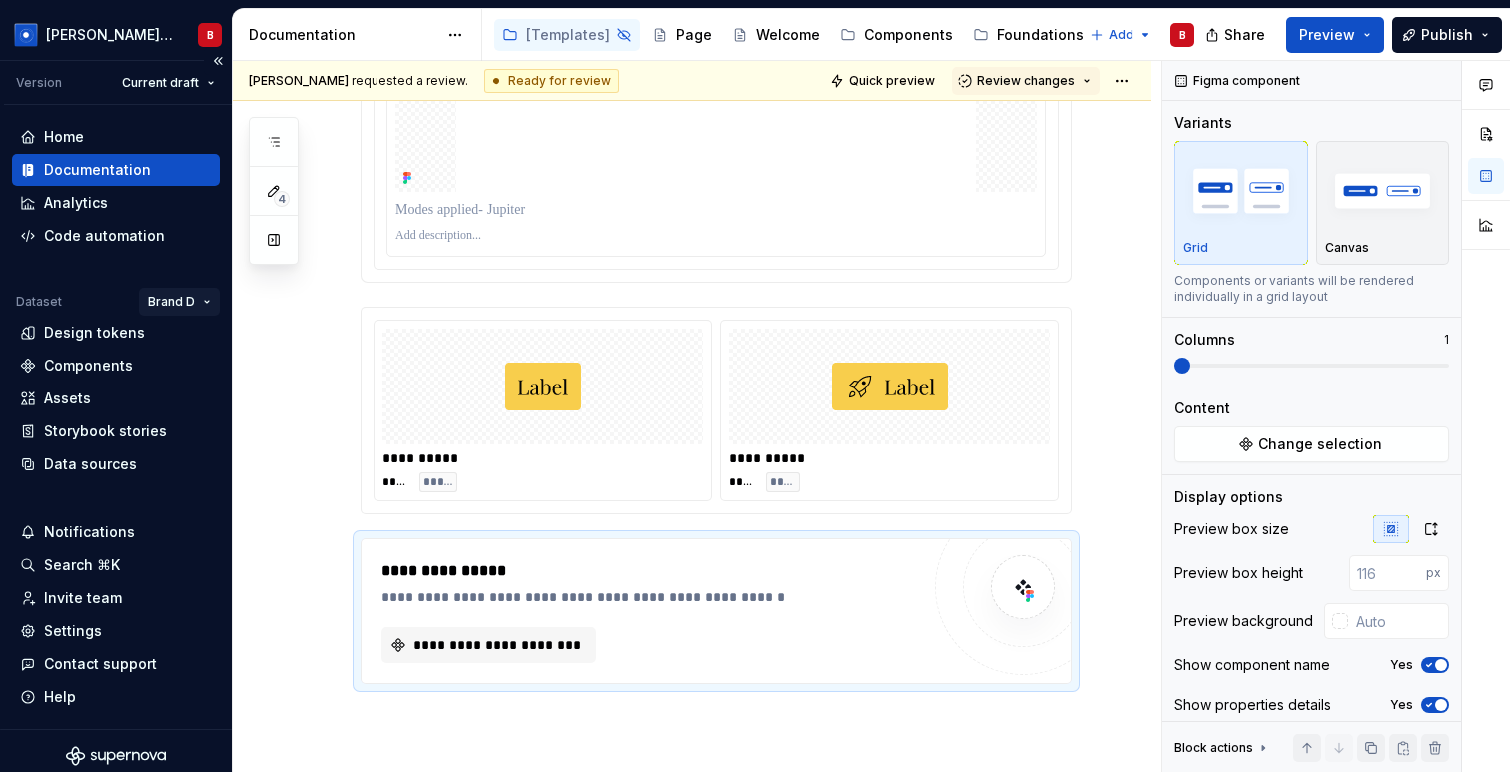
click at [185, 302] on html "[PERSON_NAME] Design System B Version Current draft Home Documentation Analytic…" at bounding box center [755, 386] width 1510 height 772
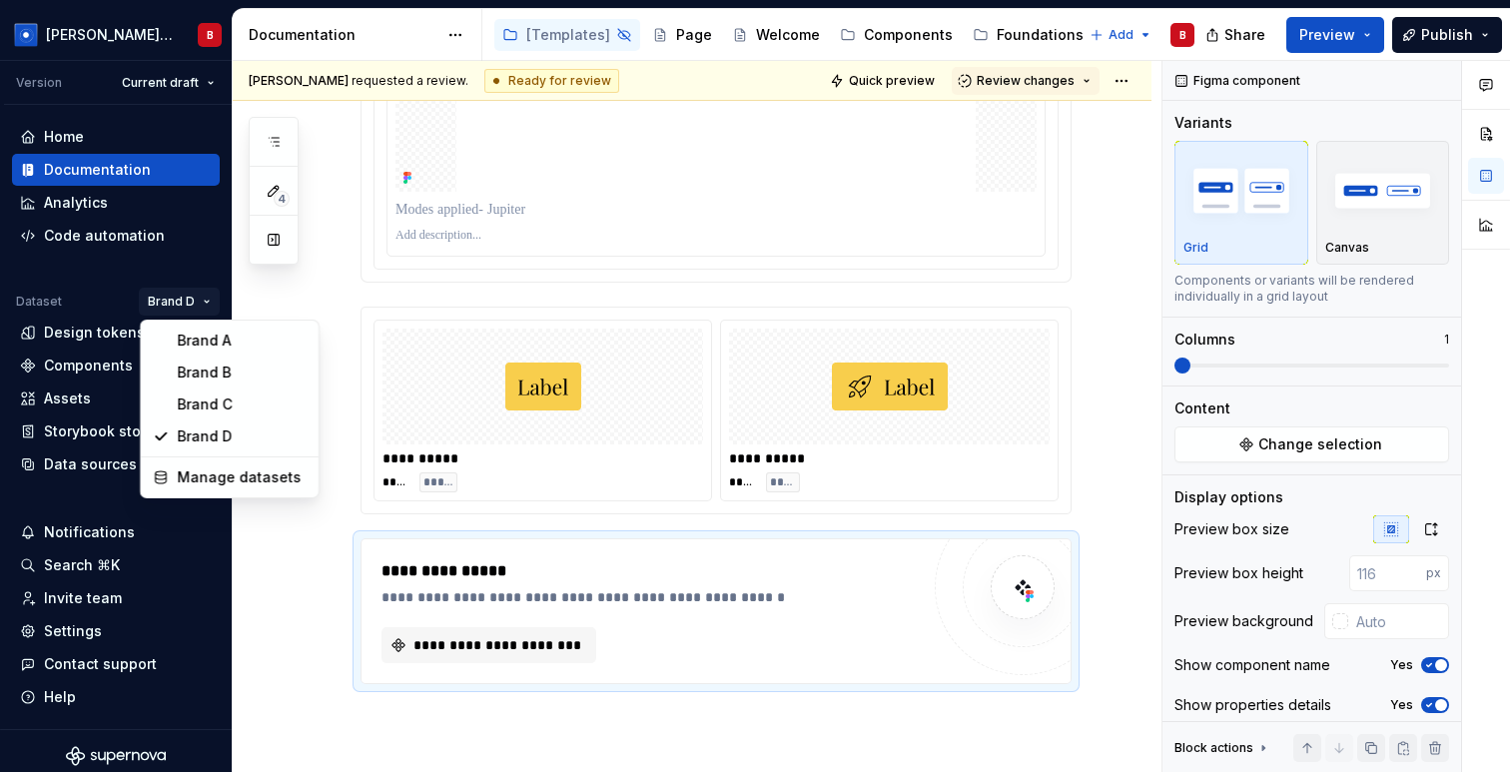
click at [360, 275] on html "Beatriz Design System B Version Current draft Home Documentation Analytics Code…" at bounding box center [755, 386] width 1510 height 772
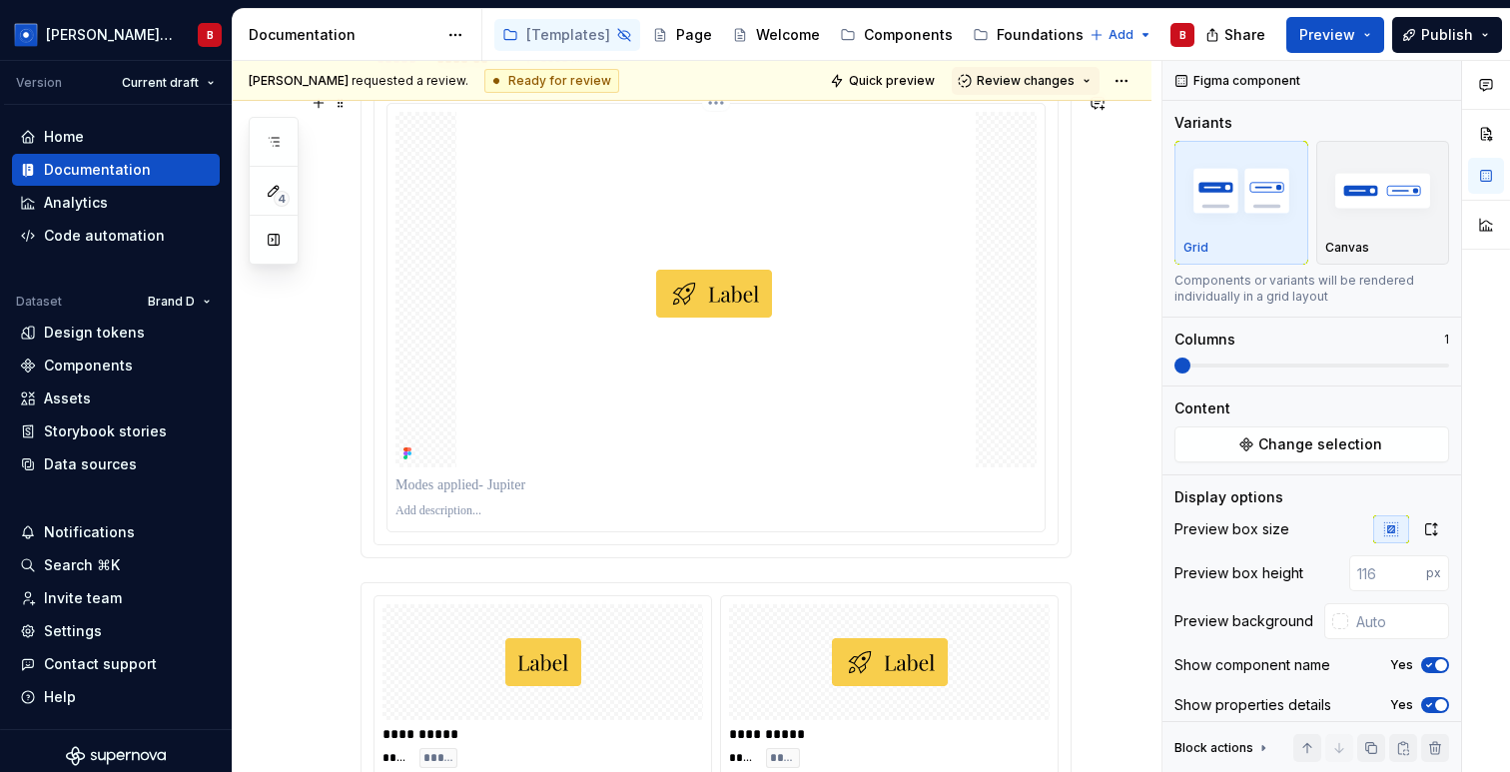
scroll to position [13850, 0]
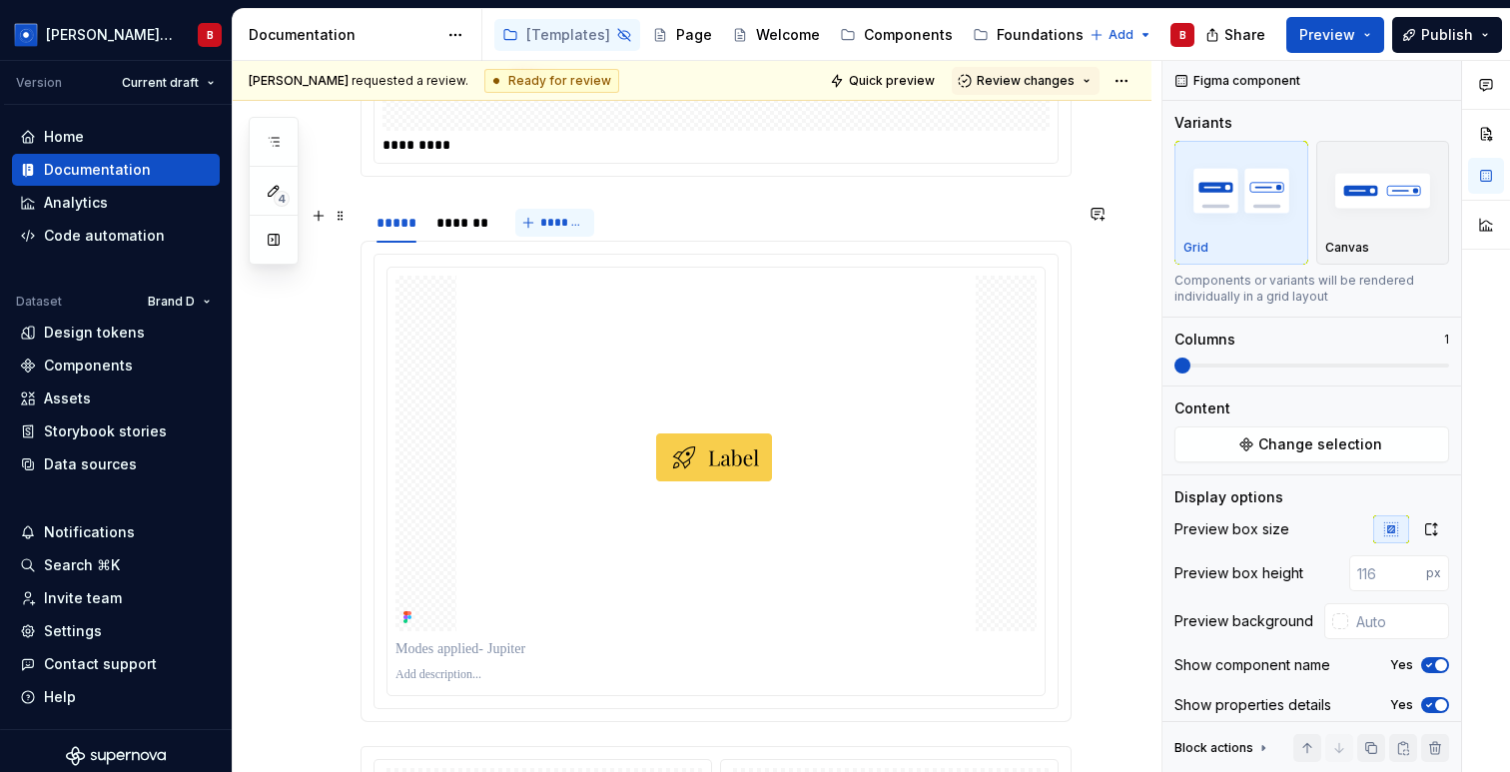
click at [555, 228] on span "*******" at bounding box center [562, 223] width 45 height 16
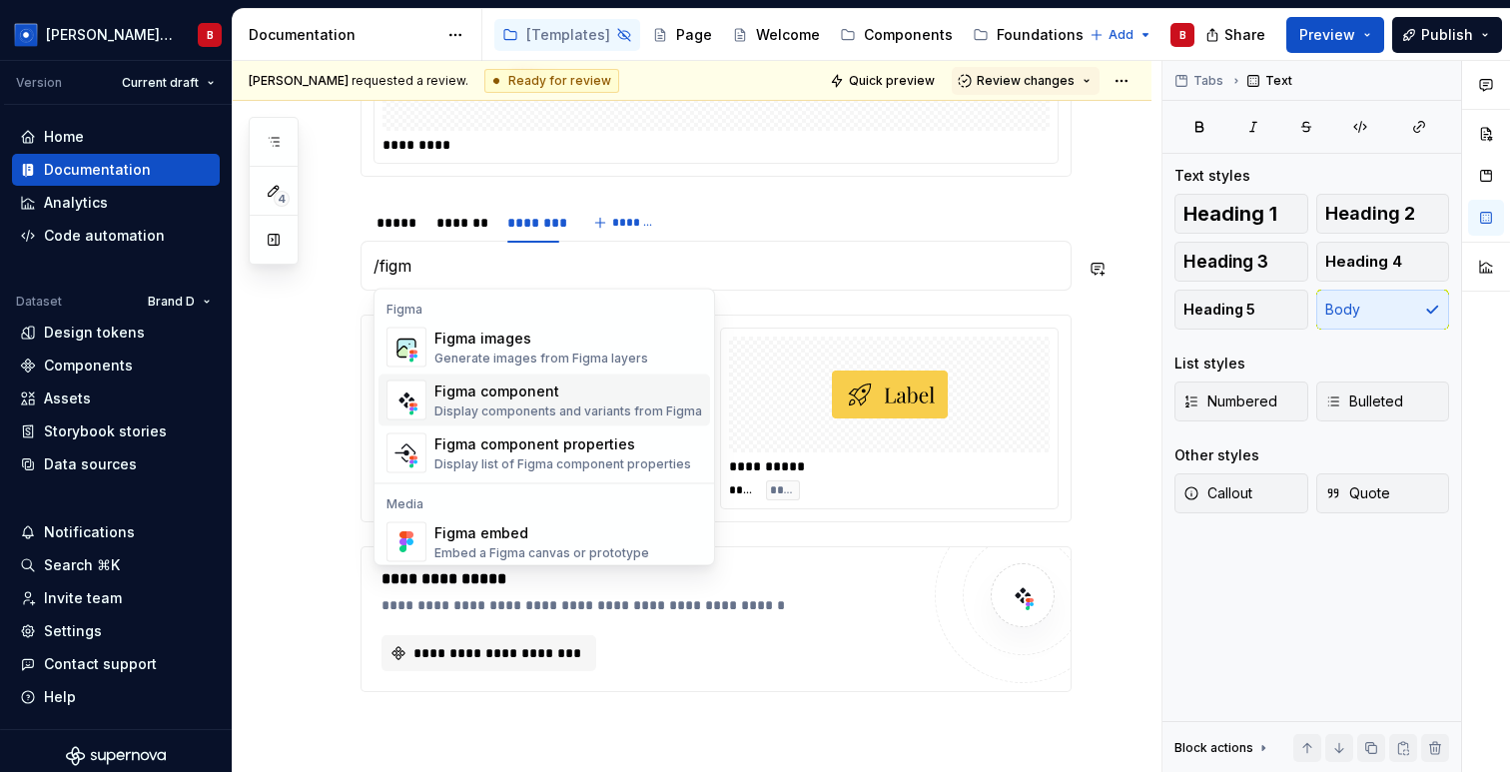
click at [466, 406] on div "Display components and variants from Figma" at bounding box center [568, 411] width 268 height 16
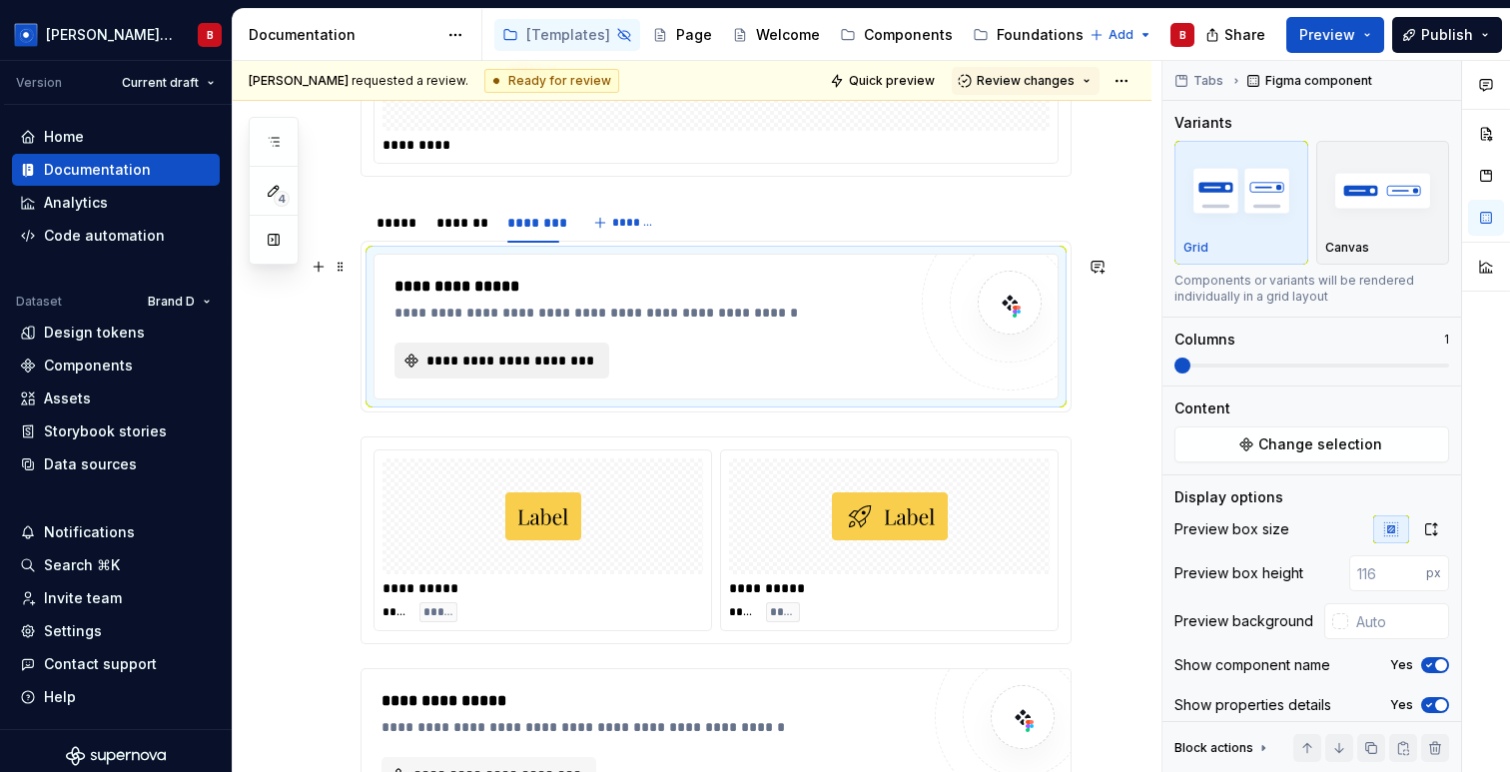
click at [493, 368] on span "**********" at bounding box center [509, 360] width 173 height 20
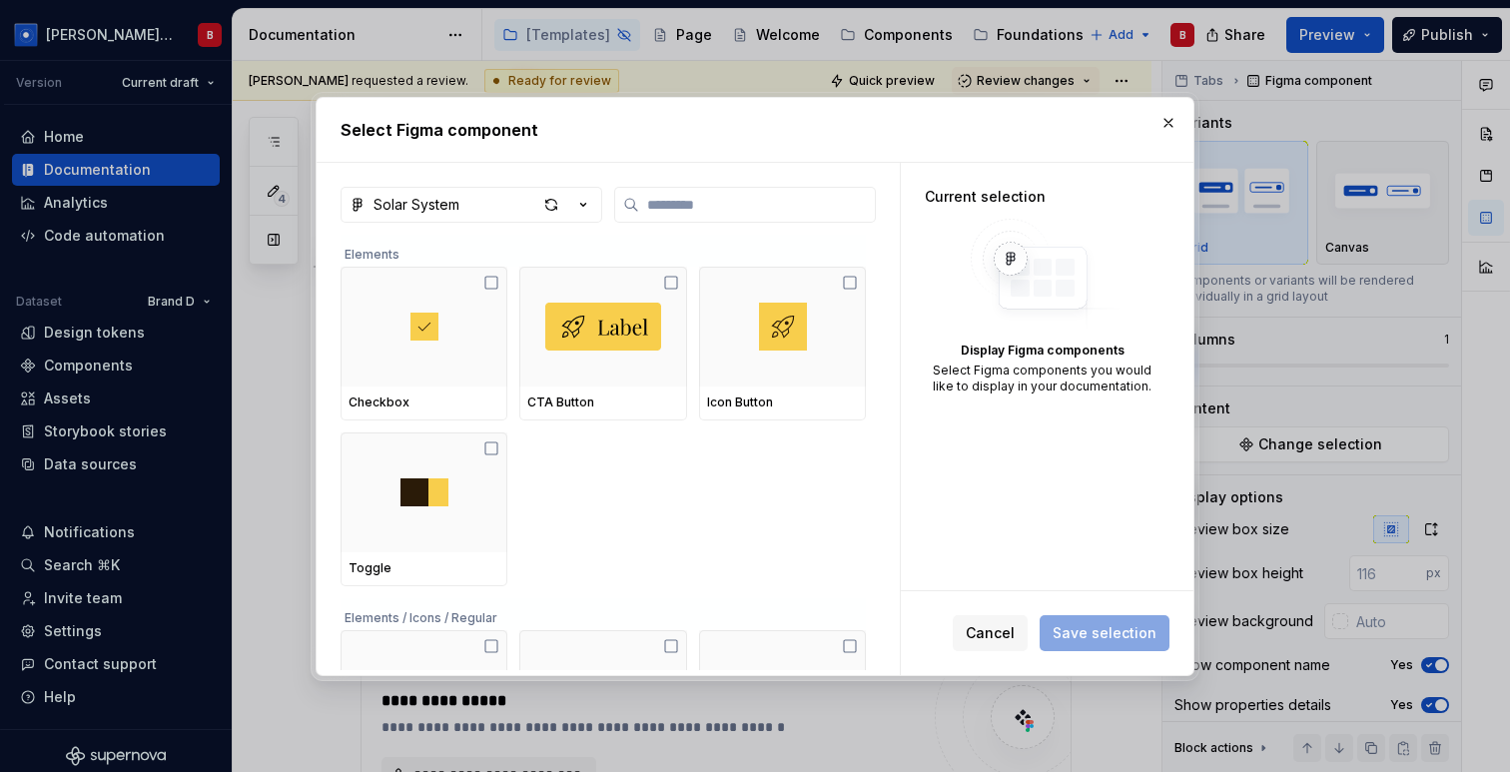
type textarea "*"
click at [378, 198] on div "Solar System" at bounding box center [416, 205] width 86 height 20
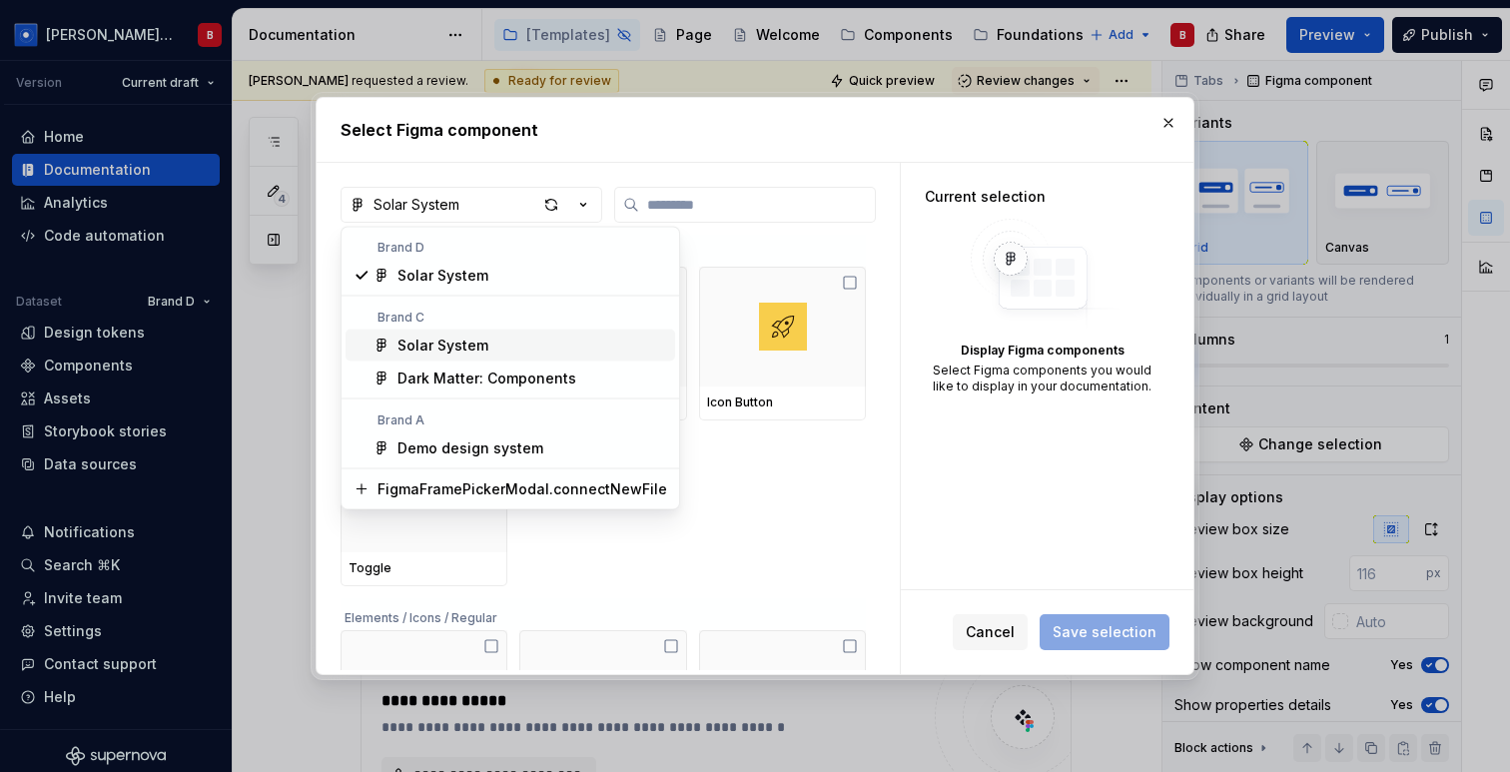
click at [457, 345] on div "Solar System" at bounding box center [442, 346] width 91 height 20
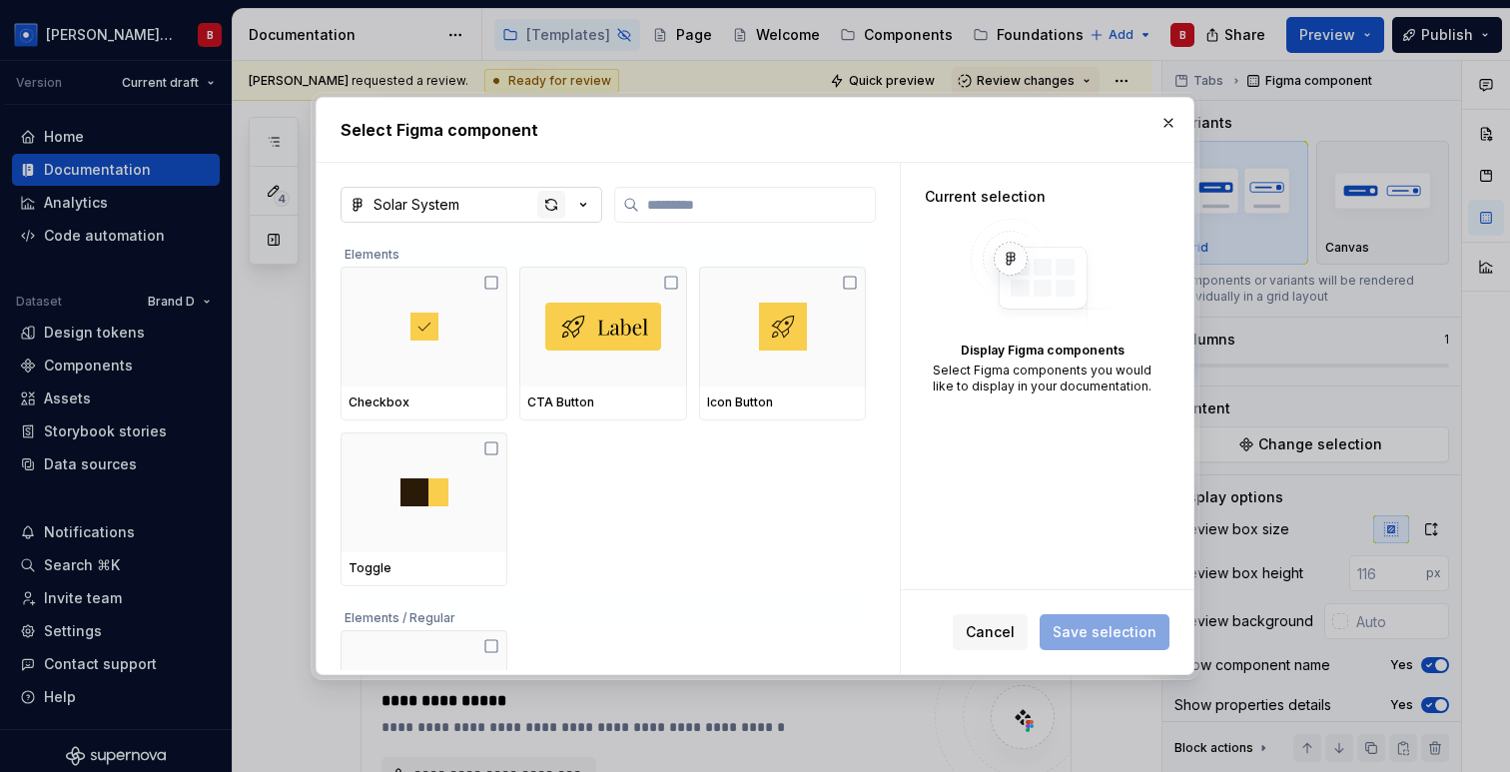
click at [551, 206] on div "button" at bounding box center [551, 205] width 28 height 28
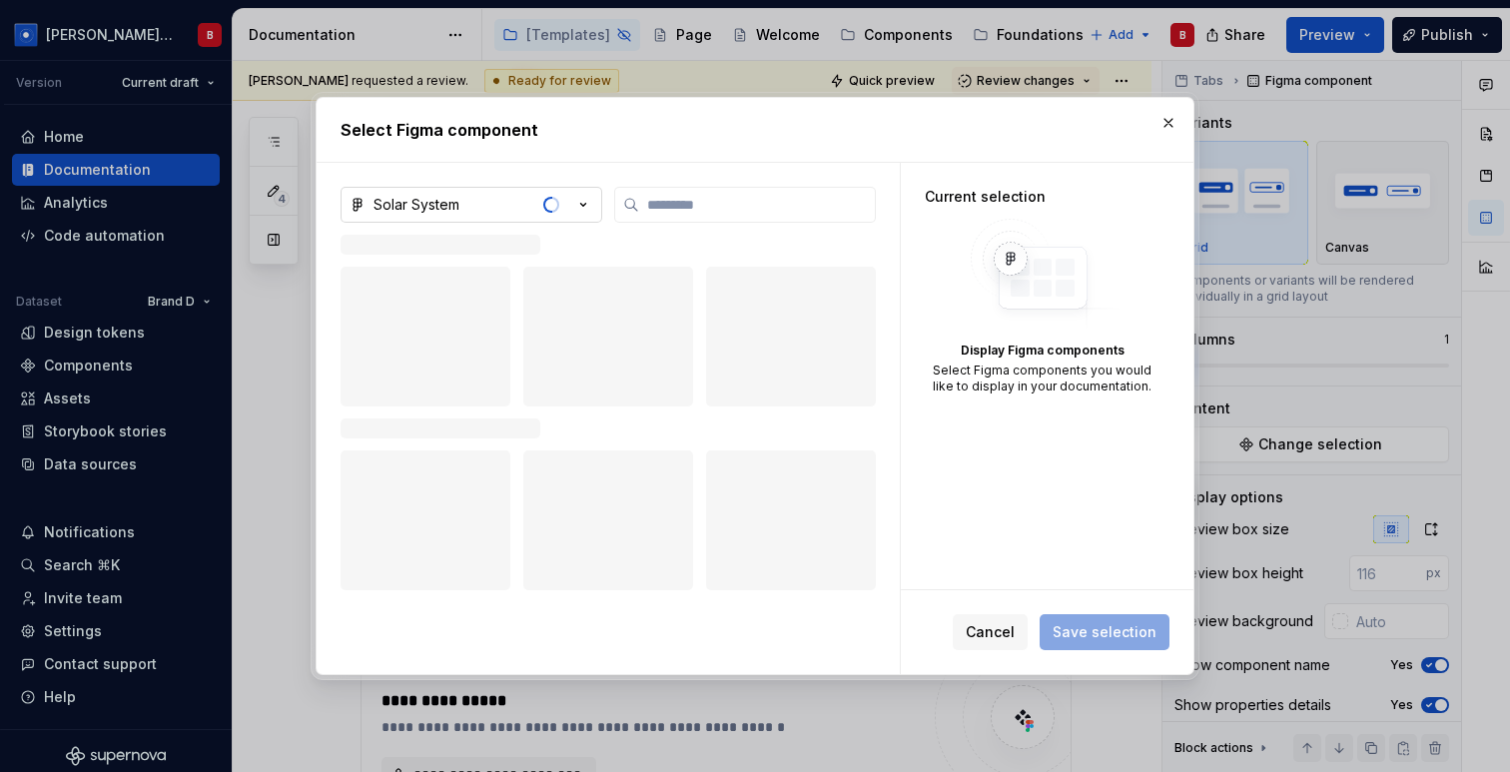
click at [583, 205] on icon "button" at bounding box center [583, 204] width 5 height 3
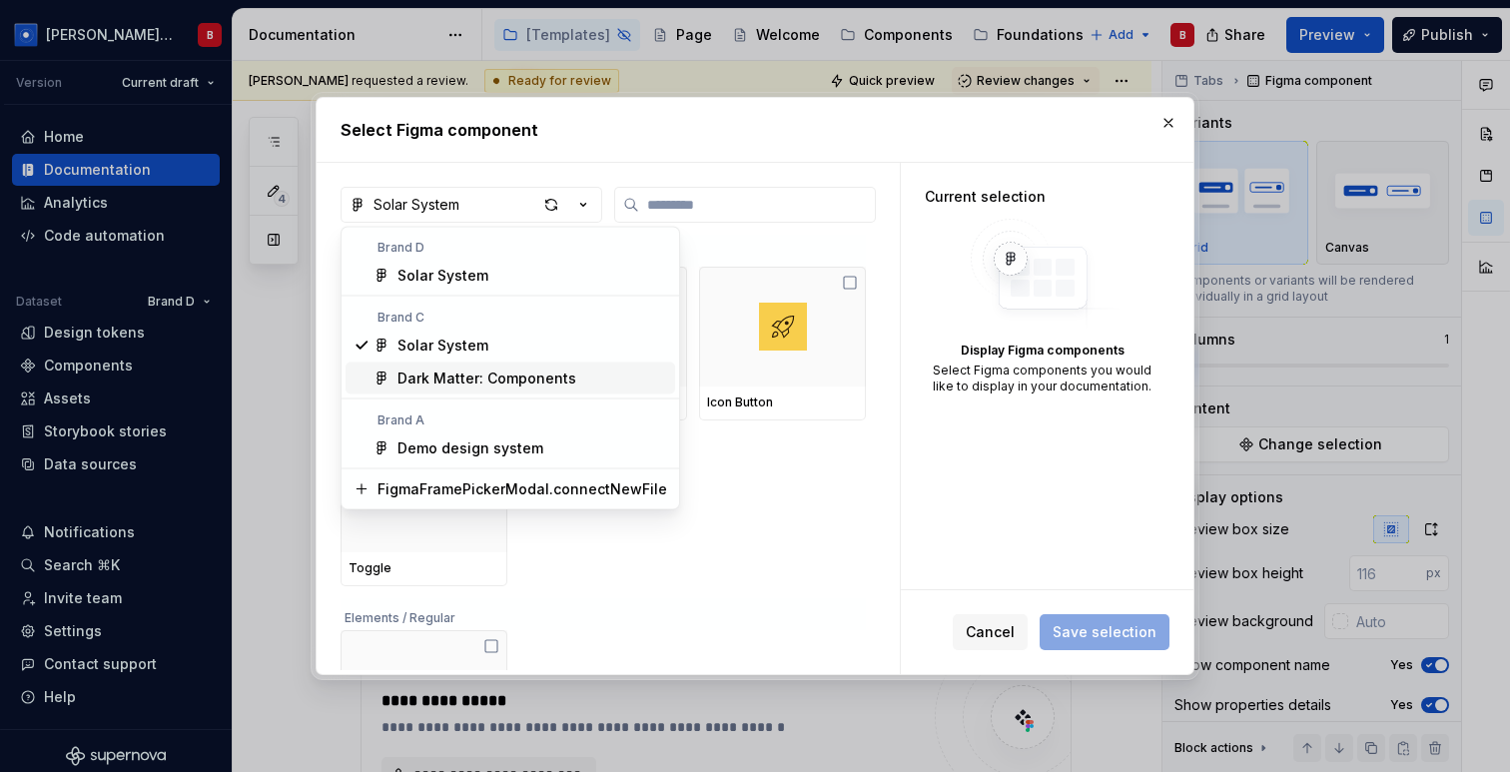
click at [438, 382] on div "Dark Matter: Components" at bounding box center [486, 378] width 179 height 20
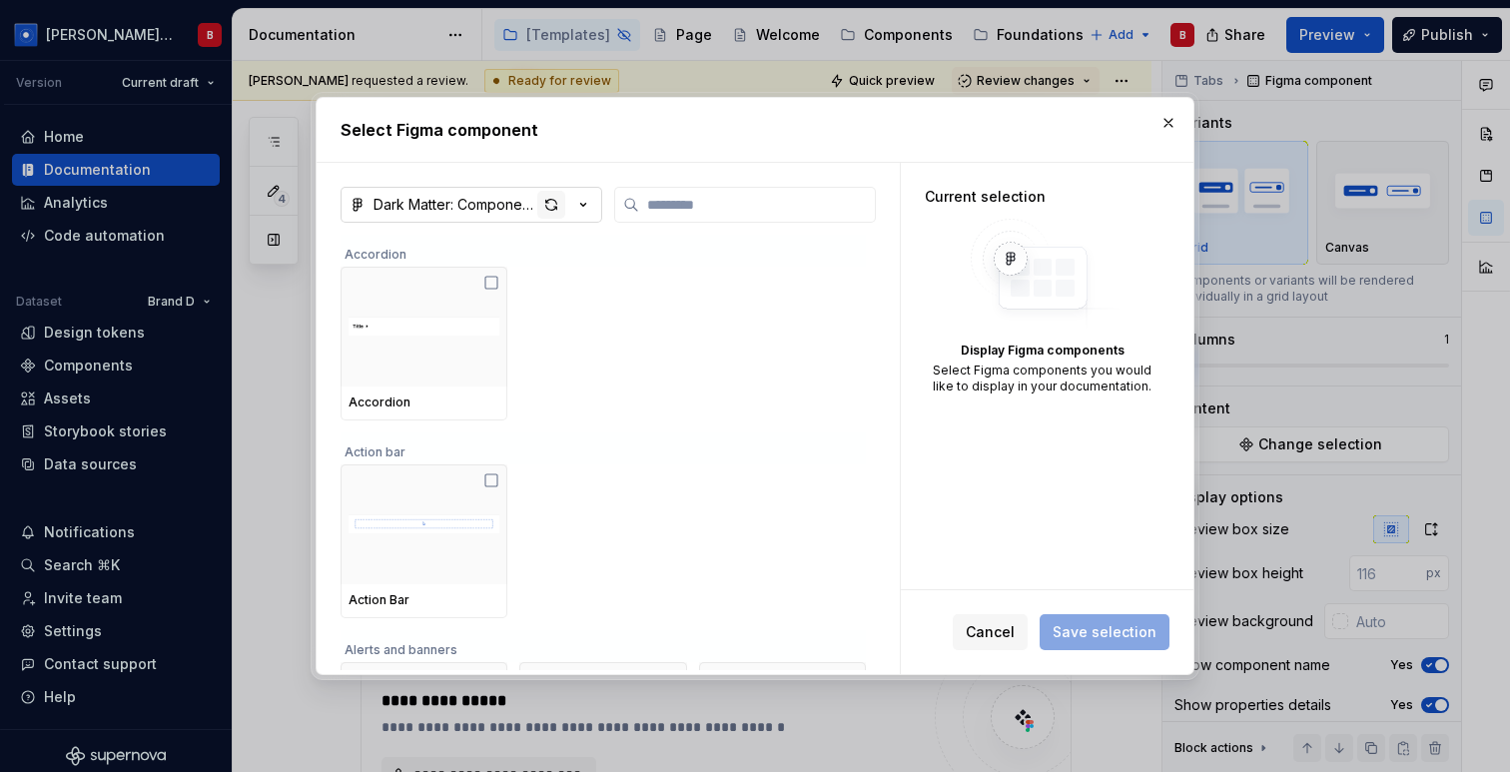
click at [552, 208] on div "button" at bounding box center [551, 205] width 28 height 28
click at [517, 196] on div "Dark Matter: Components" at bounding box center [455, 205] width 164 height 20
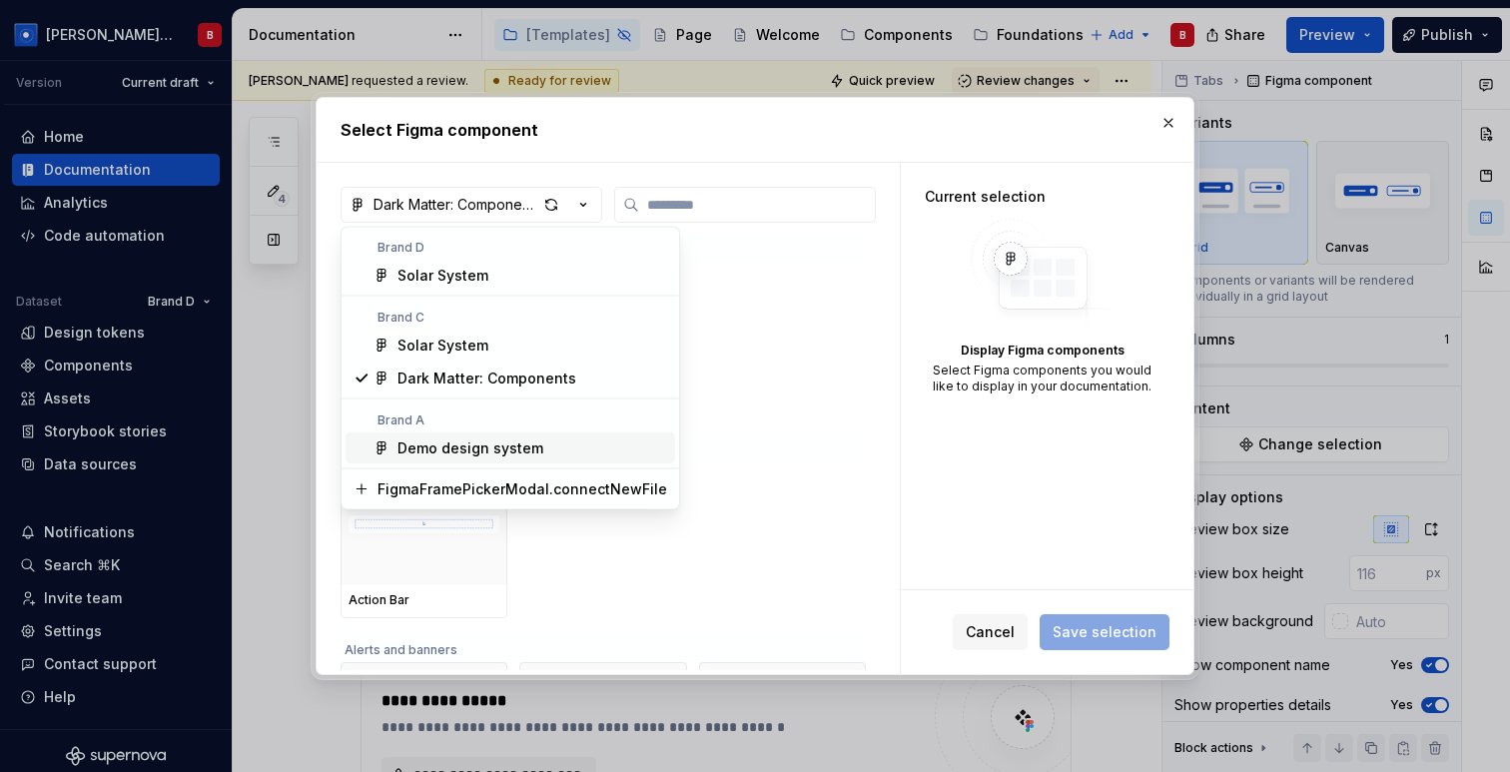
click at [441, 453] on div "Demo design system" at bounding box center [470, 448] width 146 height 20
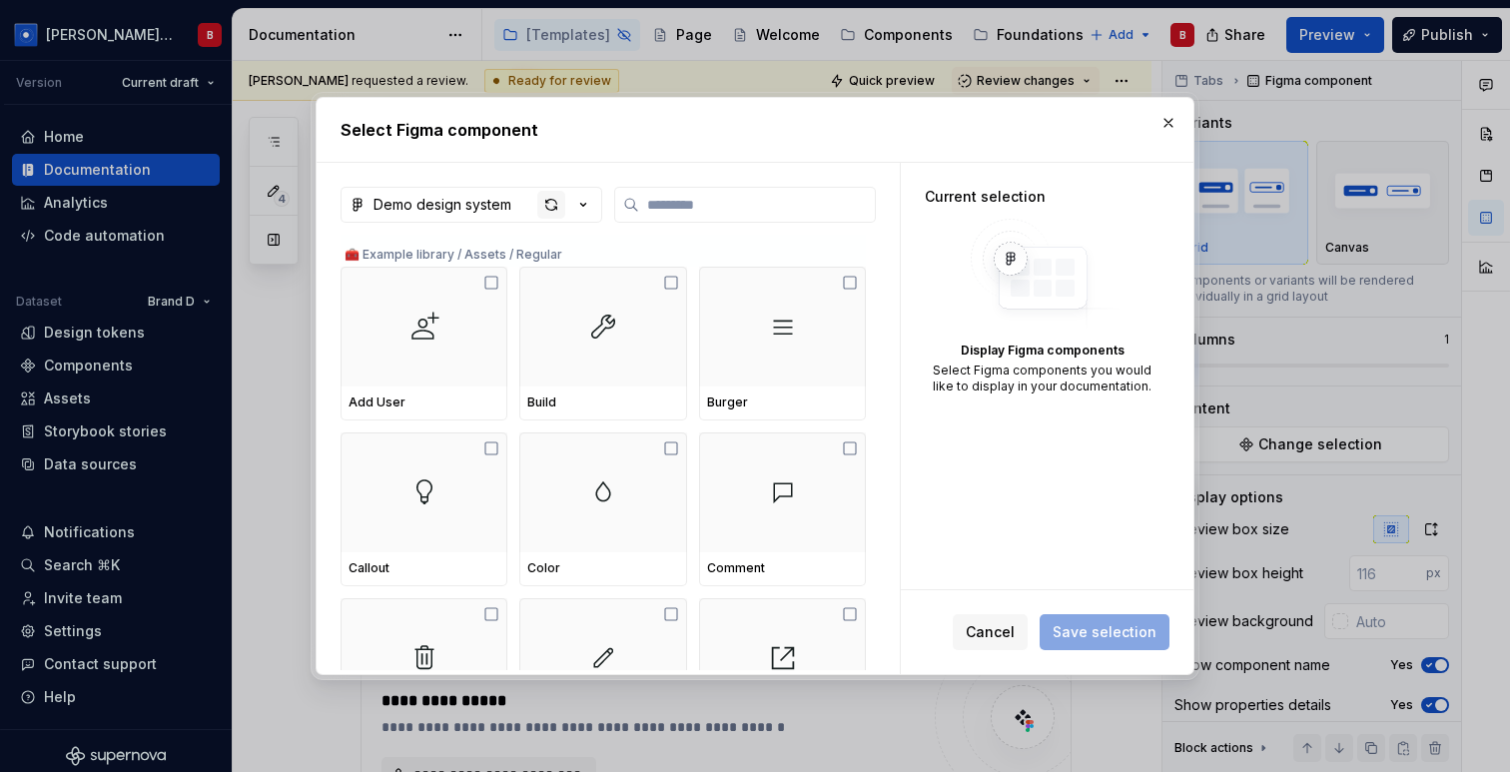
click at [556, 203] on div "button" at bounding box center [551, 205] width 28 height 28
click at [677, 203] on input "search" at bounding box center [757, 205] width 236 height 20
type input "*"
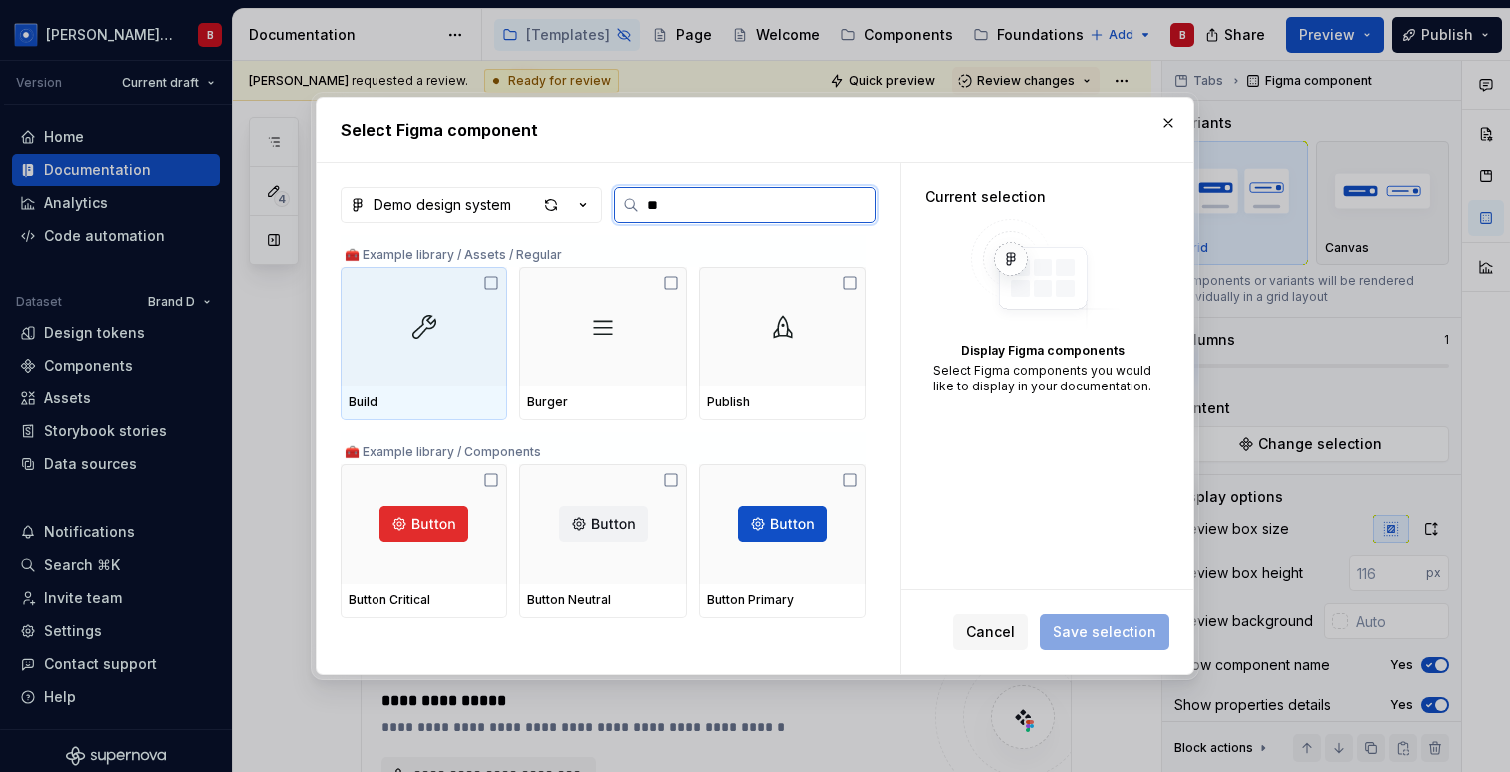
type input "***"
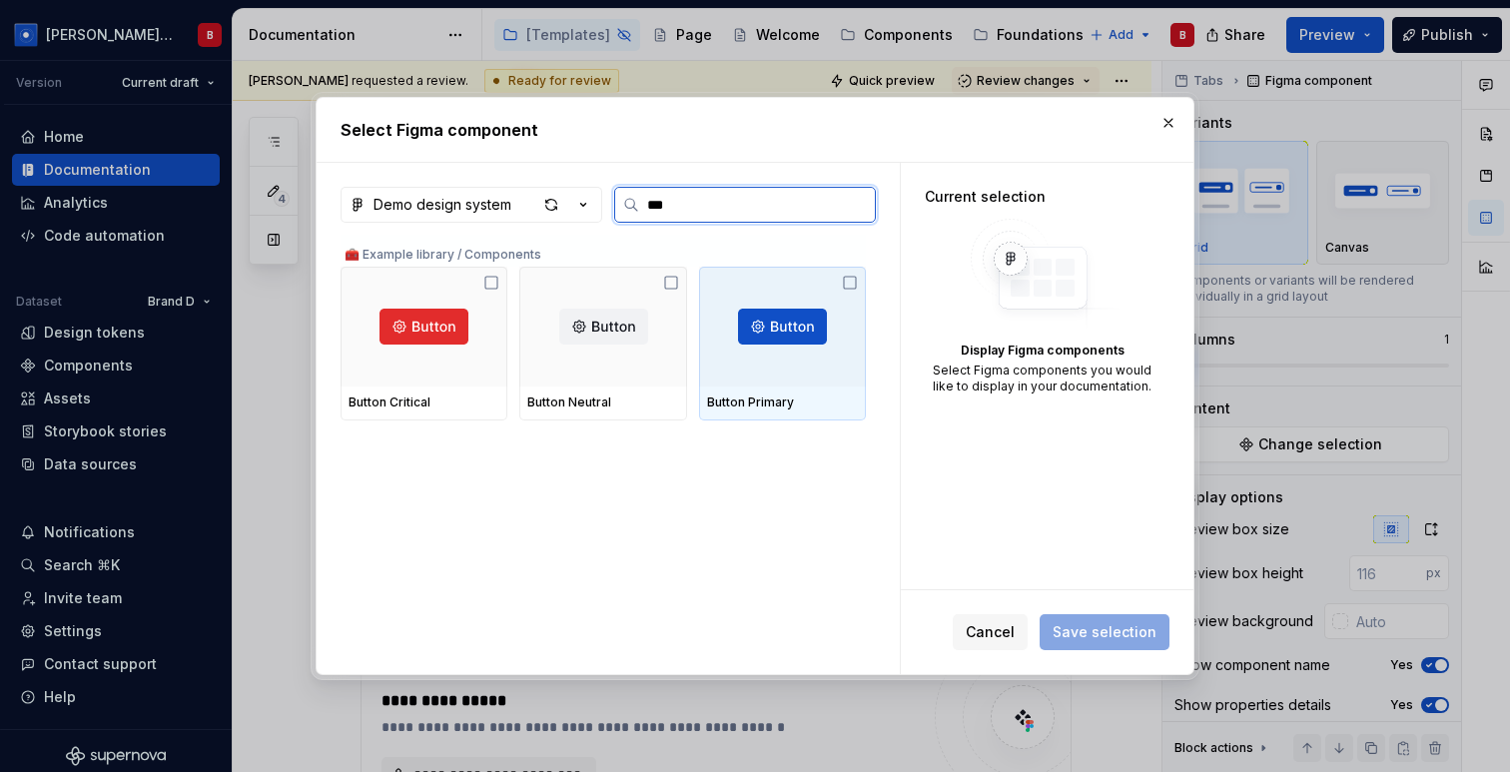
click at [774, 333] on img at bounding box center [782, 327] width 89 height 36
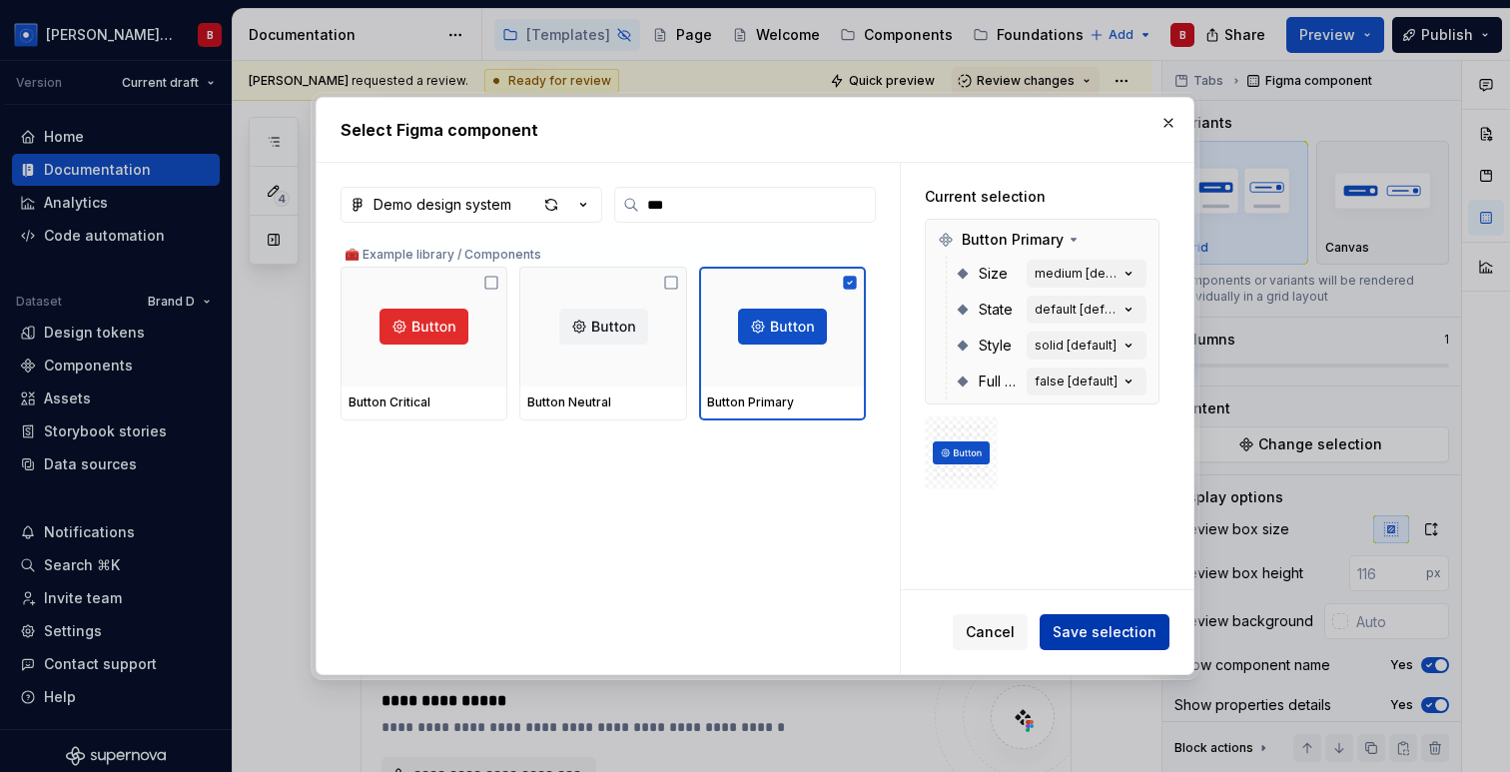
click at [1109, 642] on button "Save selection" at bounding box center [1104, 632] width 130 height 36
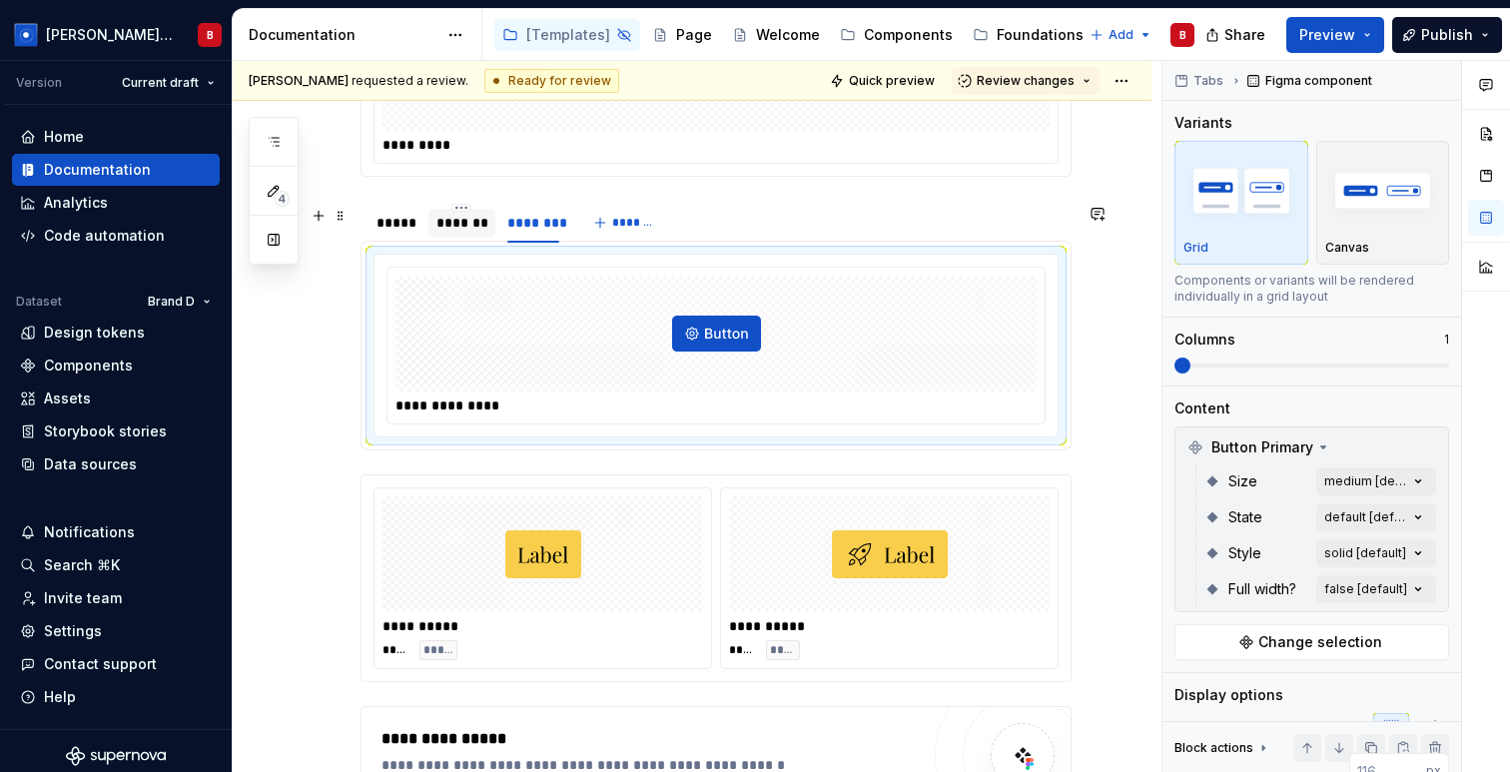
click at [455, 237] on div "*******" at bounding box center [461, 223] width 67 height 28
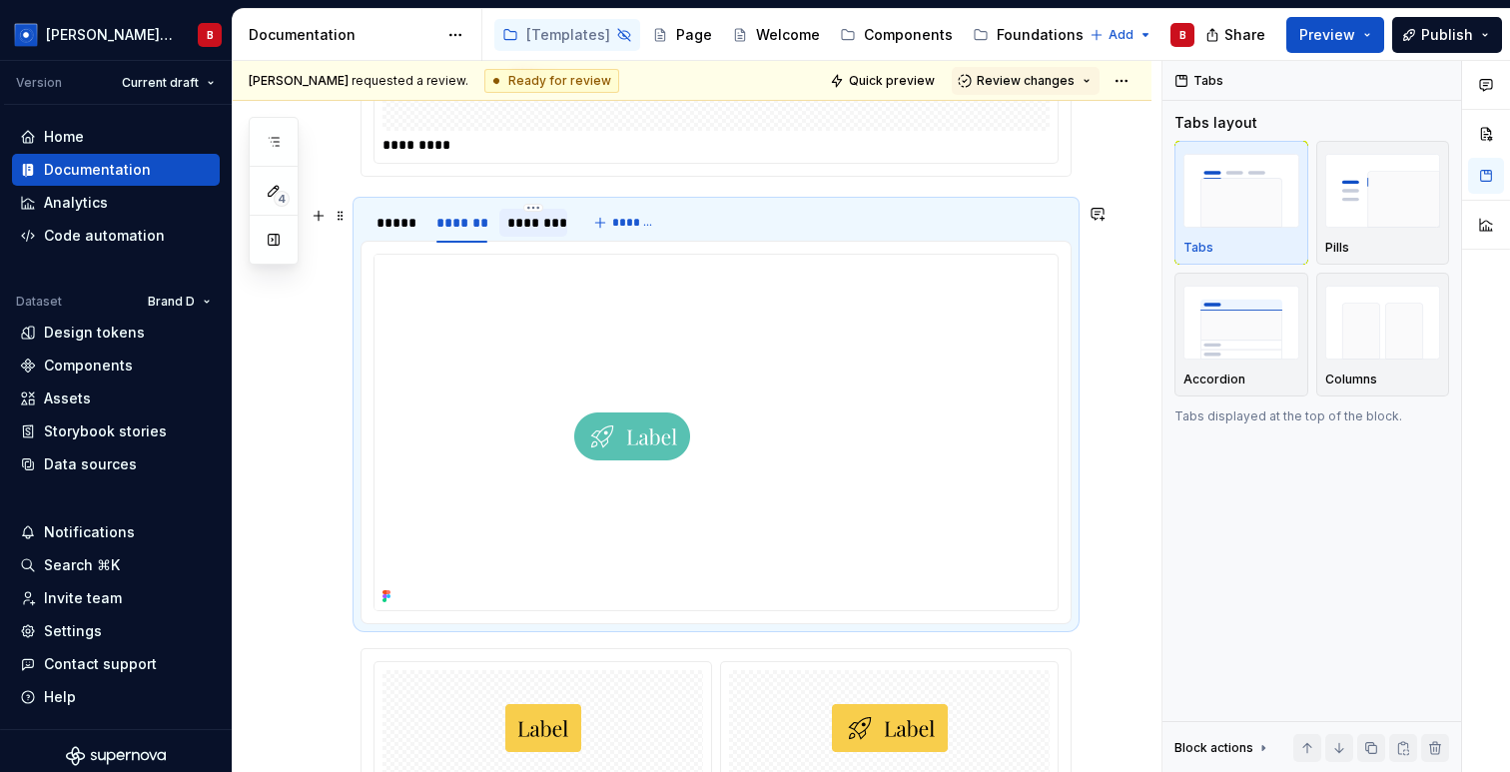
click at [540, 233] on div "********" at bounding box center [533, 223] width 52 height 20
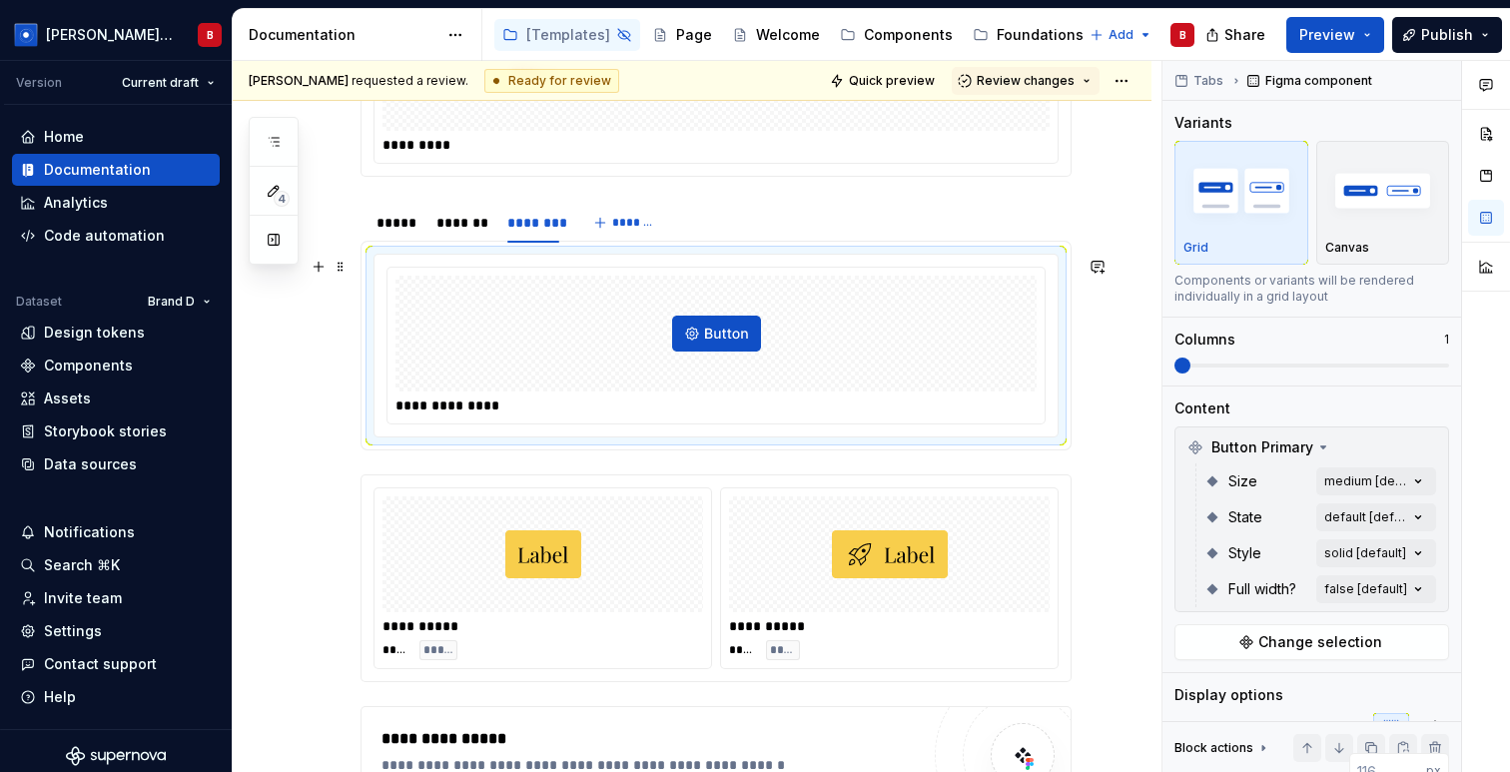
click at [529, 419] on div "**********" at bounding box center [715, 346] width 657 height 156
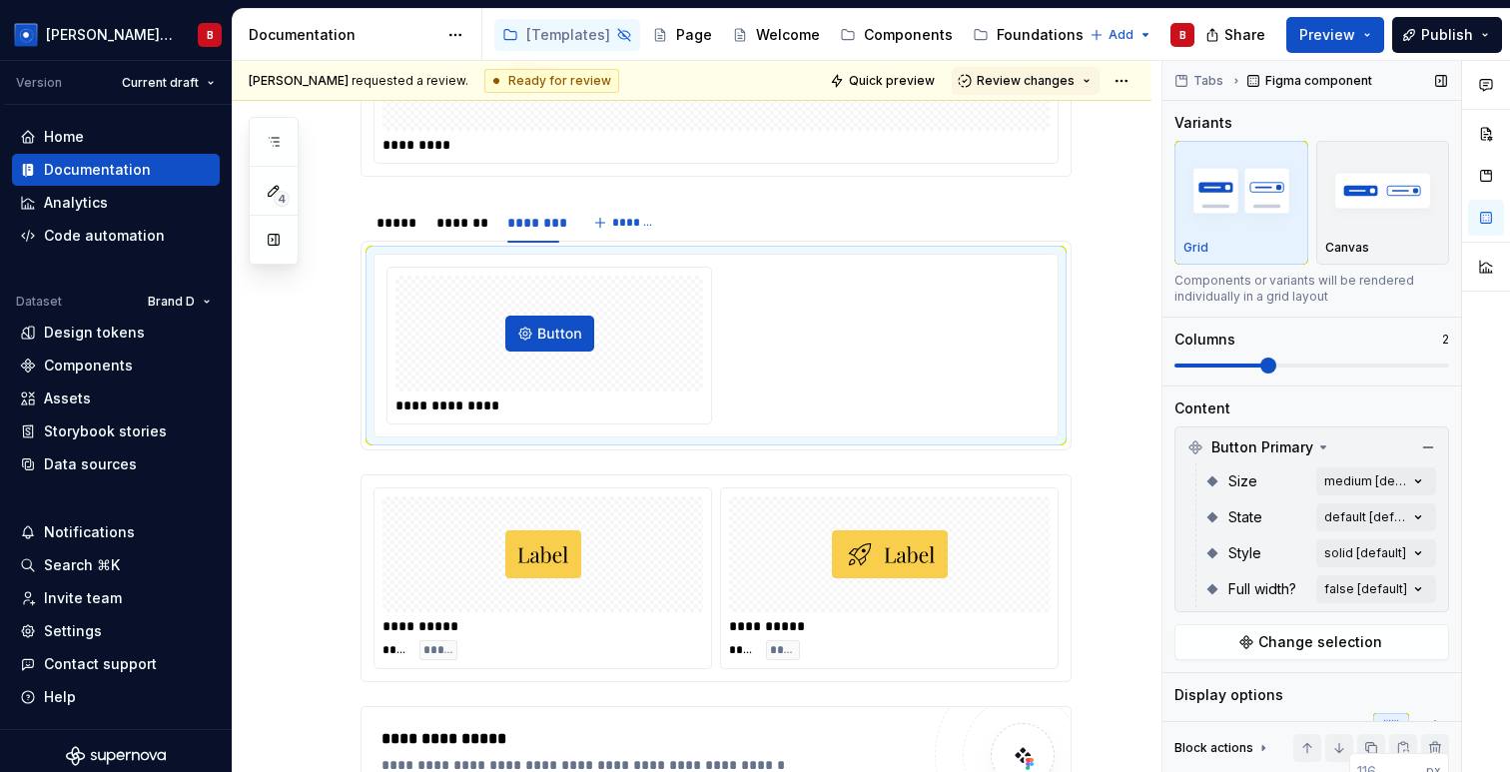
click at [1259, 366] on span at bounding box center [1311, 365] width 275 height 4
click at [1373, 368] on span at bounding box center [1311, 365] width 275 height 16
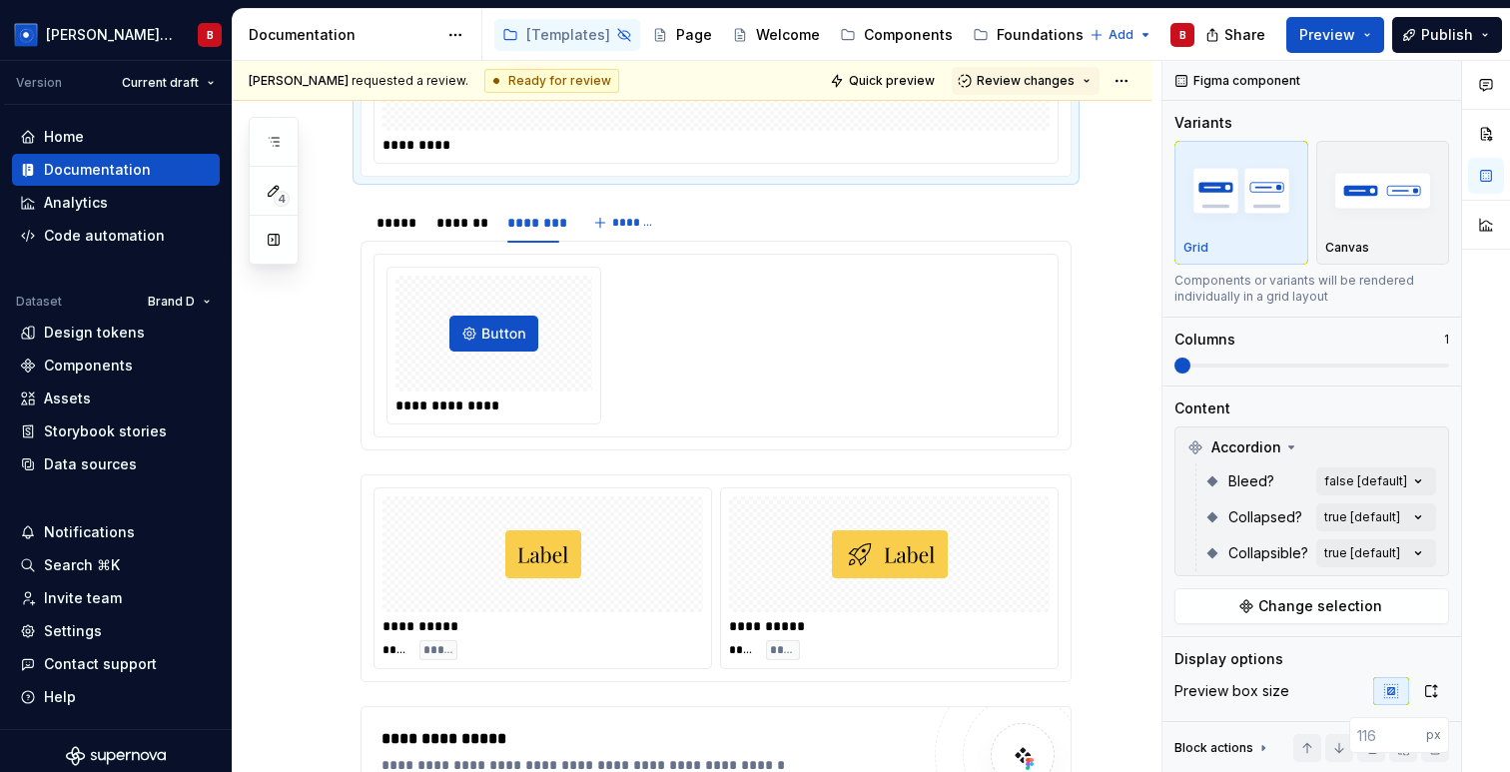
click at [647, 138] on div "*********" at bounding box center [720, 145] width 677 height 20
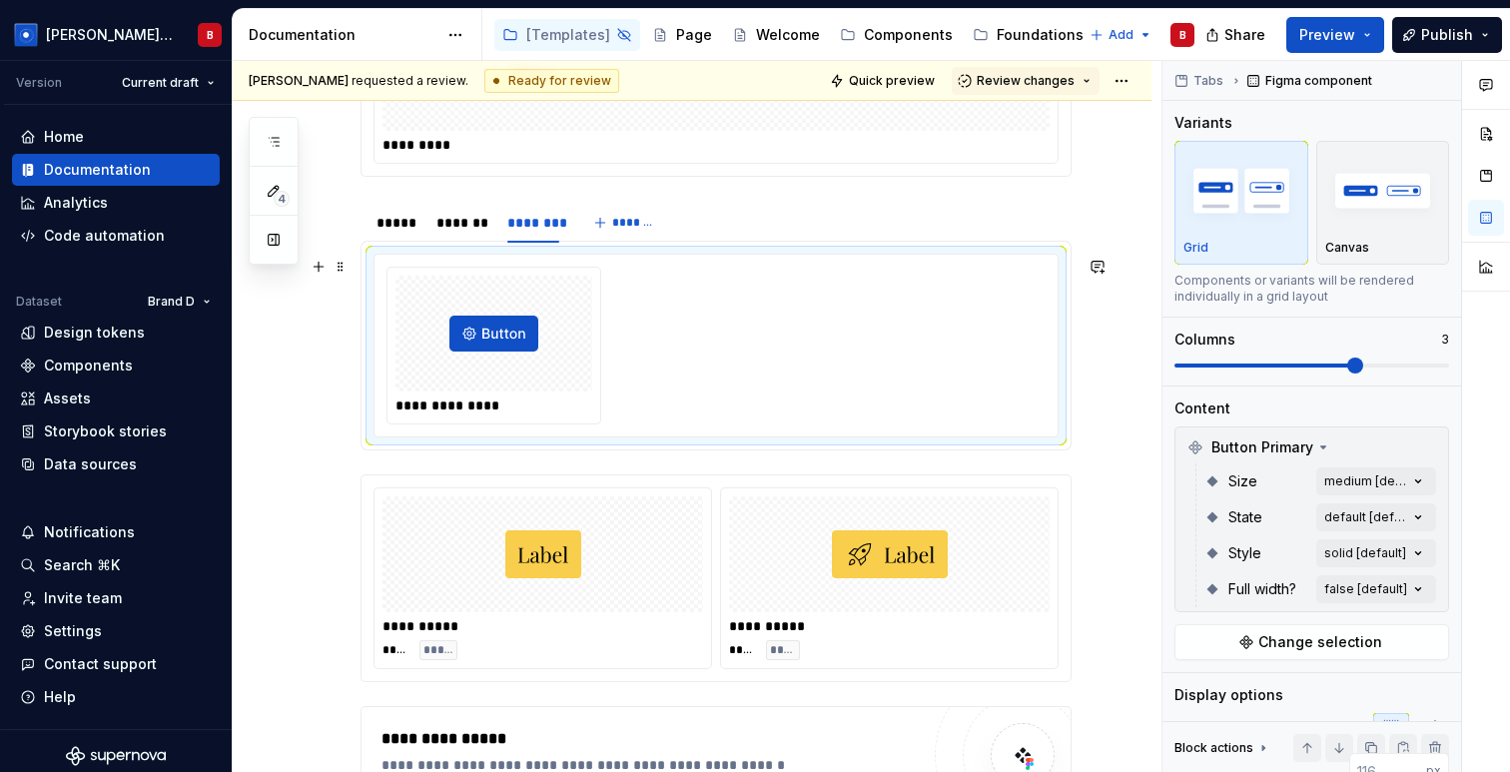
click at [440, 333] on div at bounding box center [493, 334] width 197 height 116
click at [453, 227] on div "*******" at bounding box center [461, 223] width 51 height 20
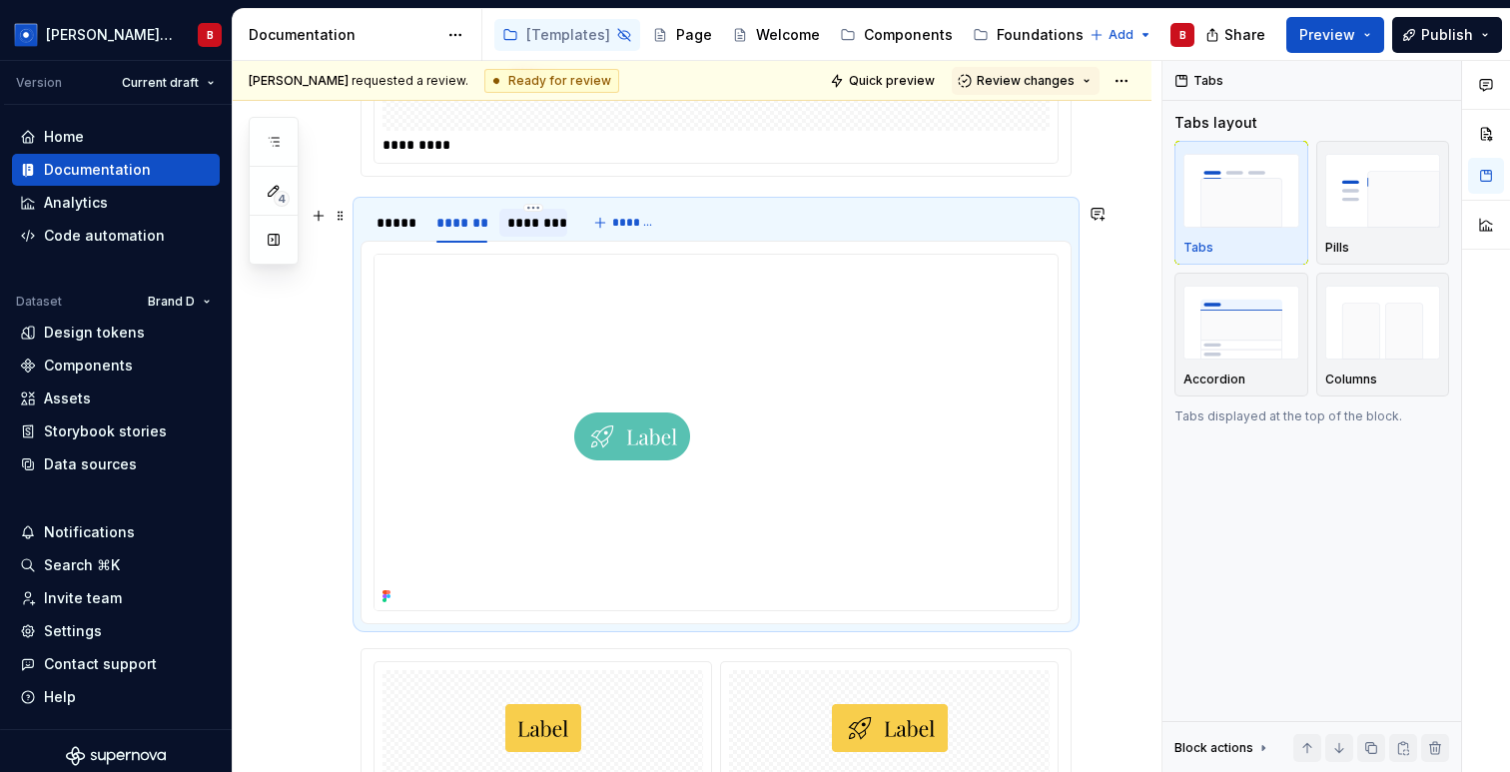
click at [522, 225] on div "********" at bounding box center [533, 223] width 52 height 20
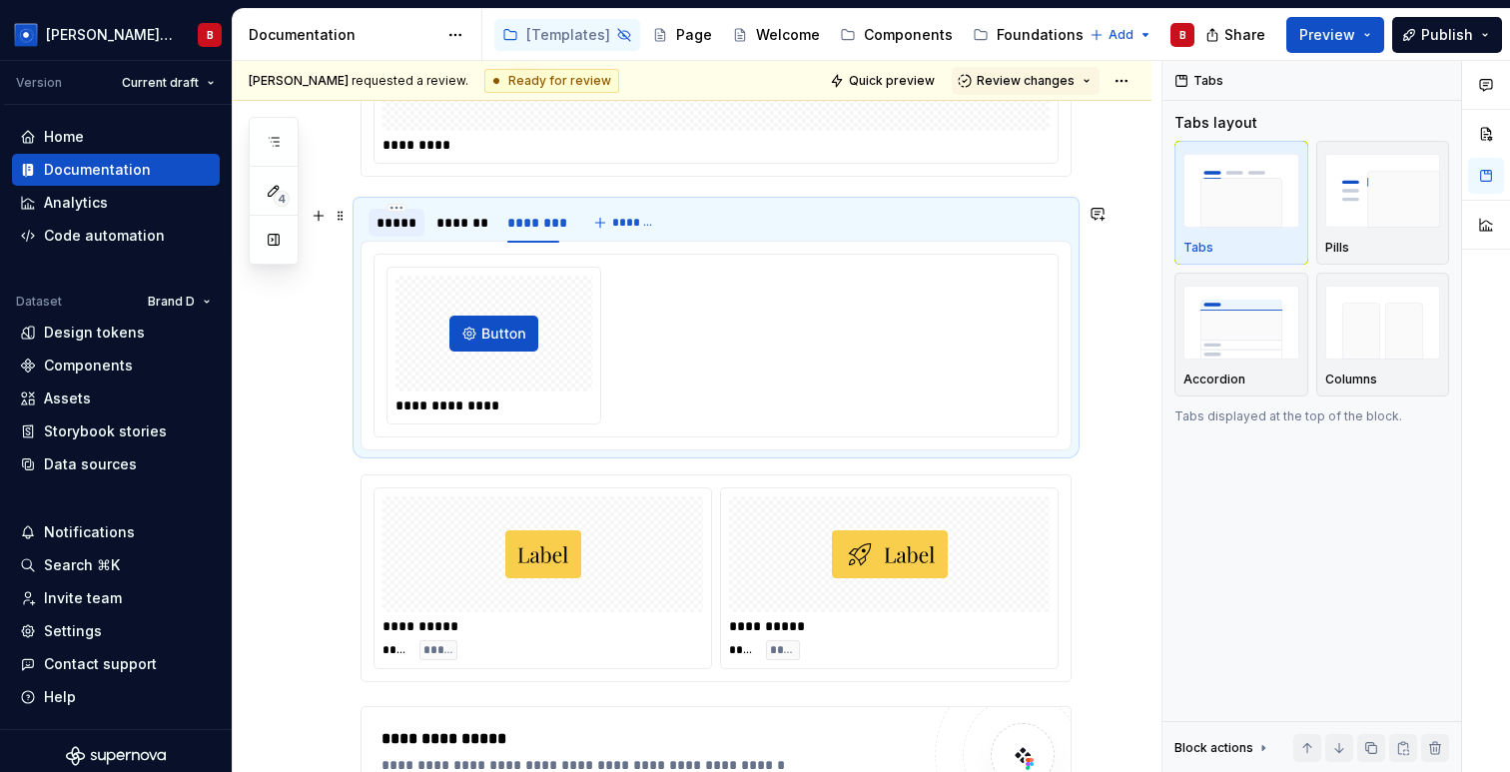
click at [383, 215] on div "*****" at bounding box center [396, 223] width 40 height 20
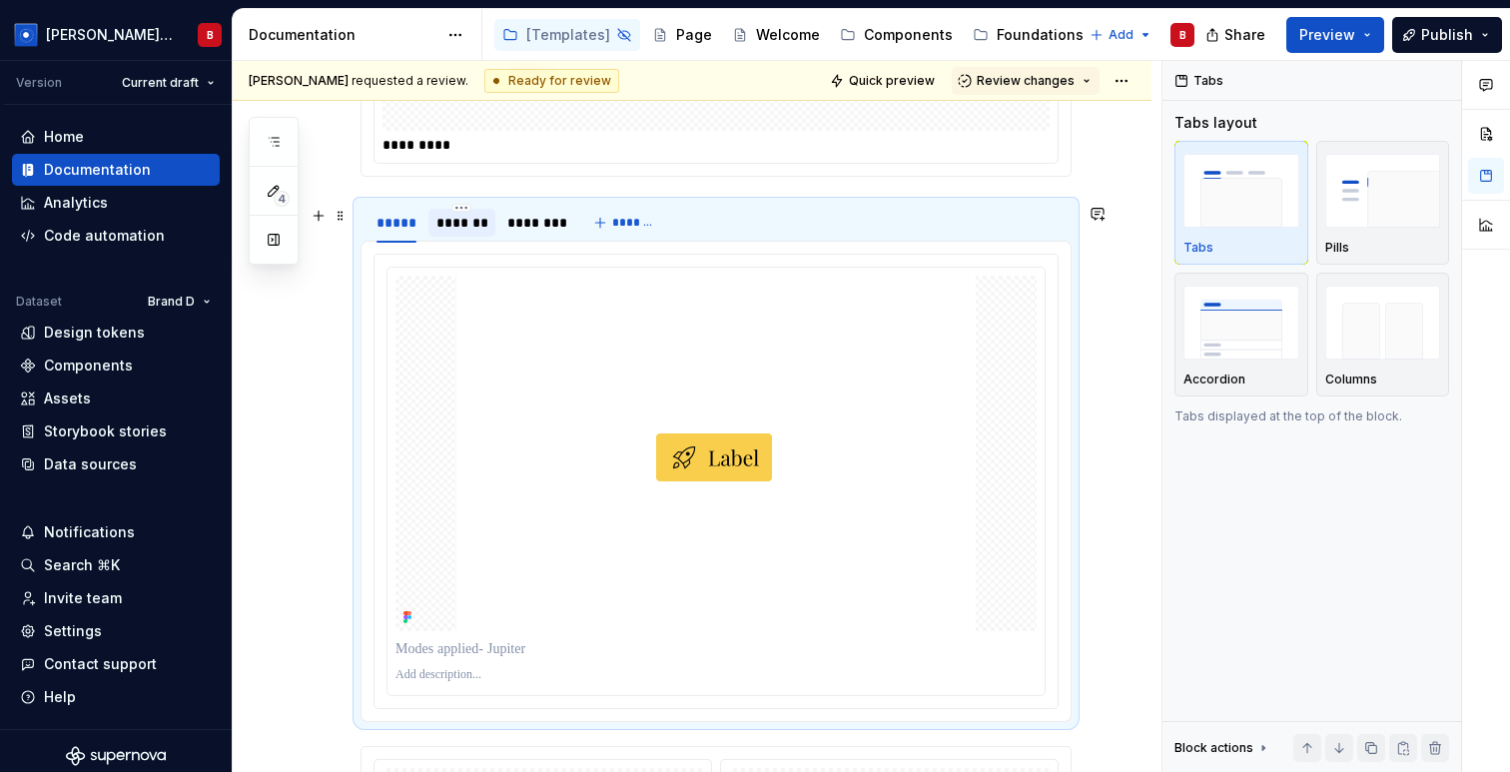
click at [469, 221] on div "*******" at bounding box center [461, 223] width 51 height 20
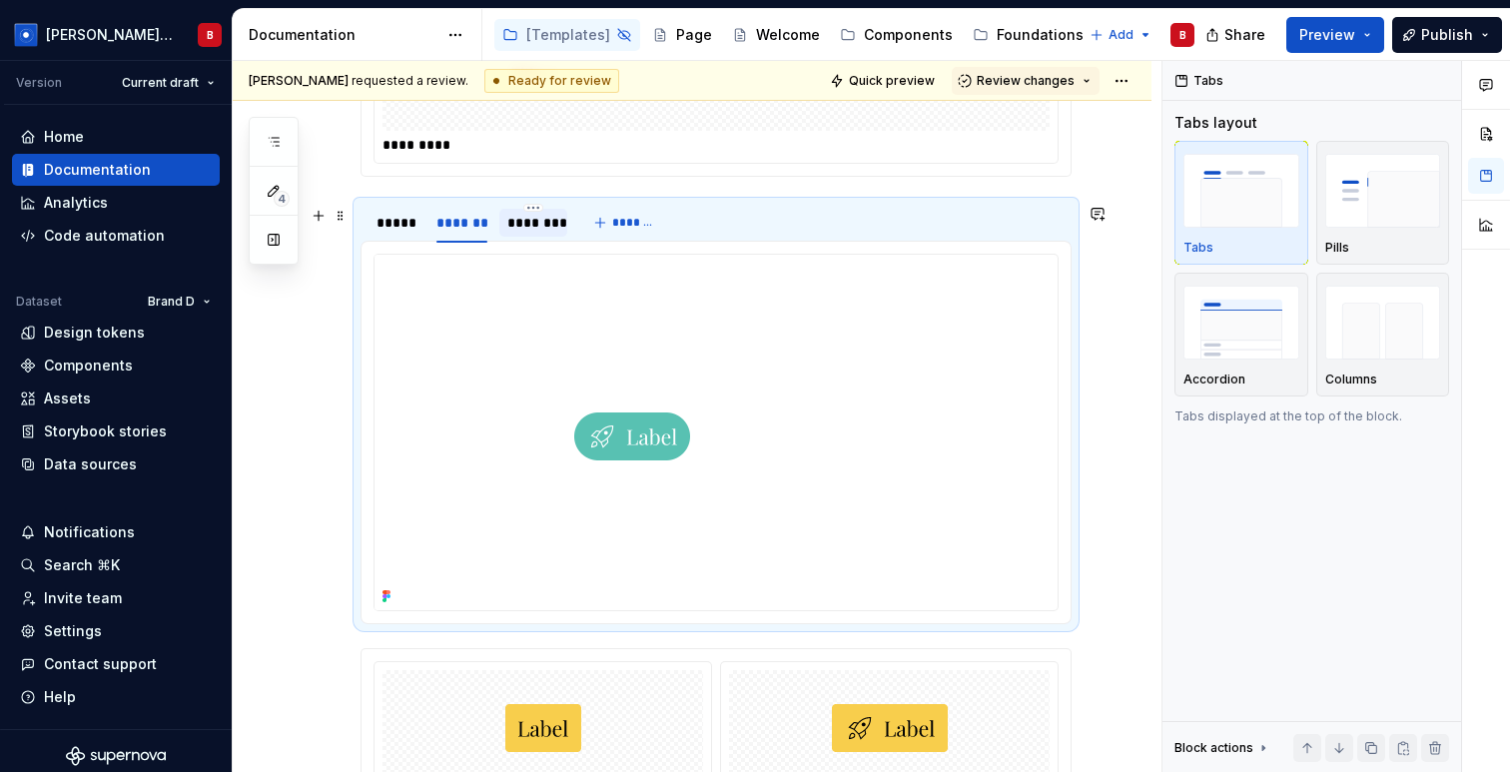
click at [540, 221] on div "********" at bounding box center [533, 223] width 52 height 20
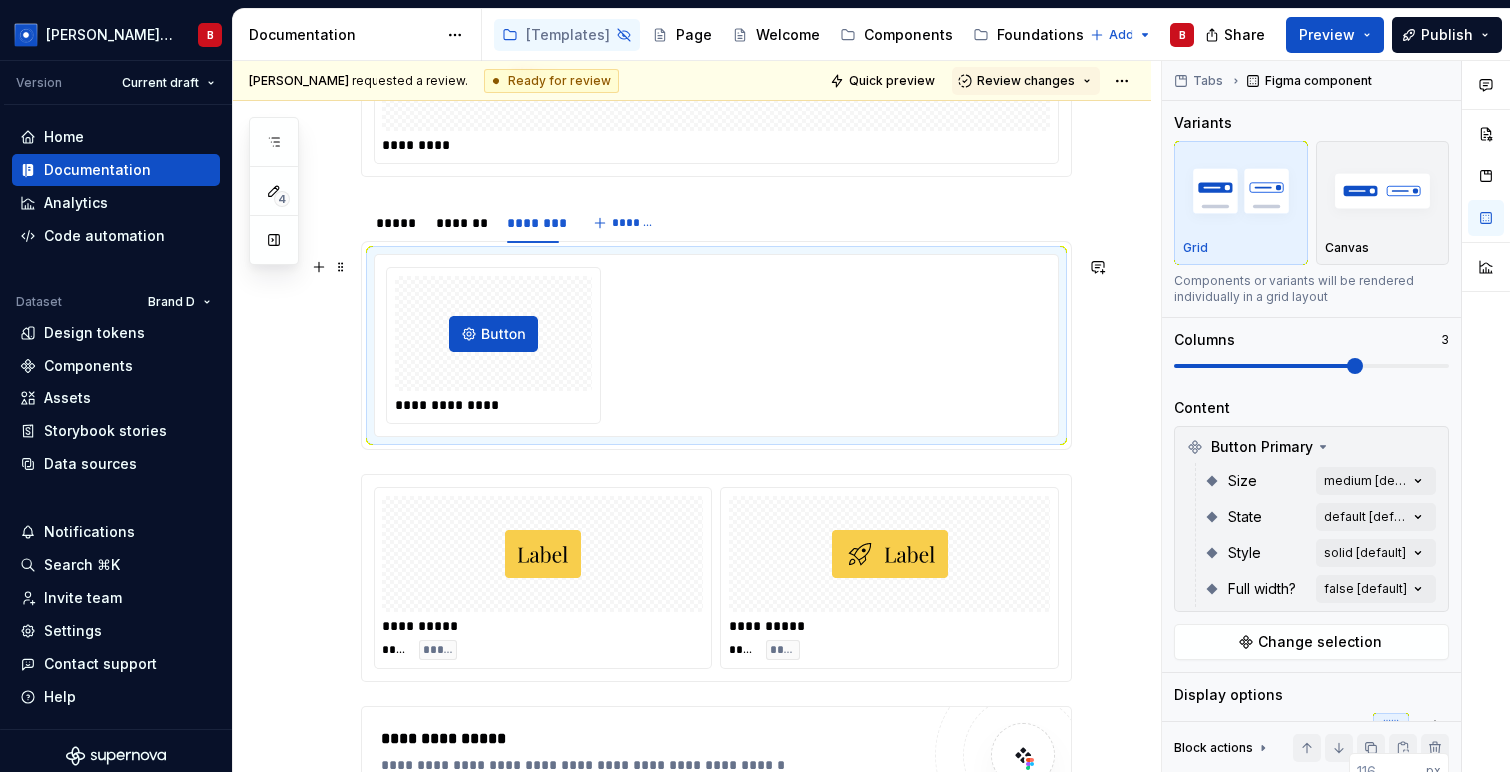
click at [518, 388] on div at bounding box center [493, 334] width 197 height 116
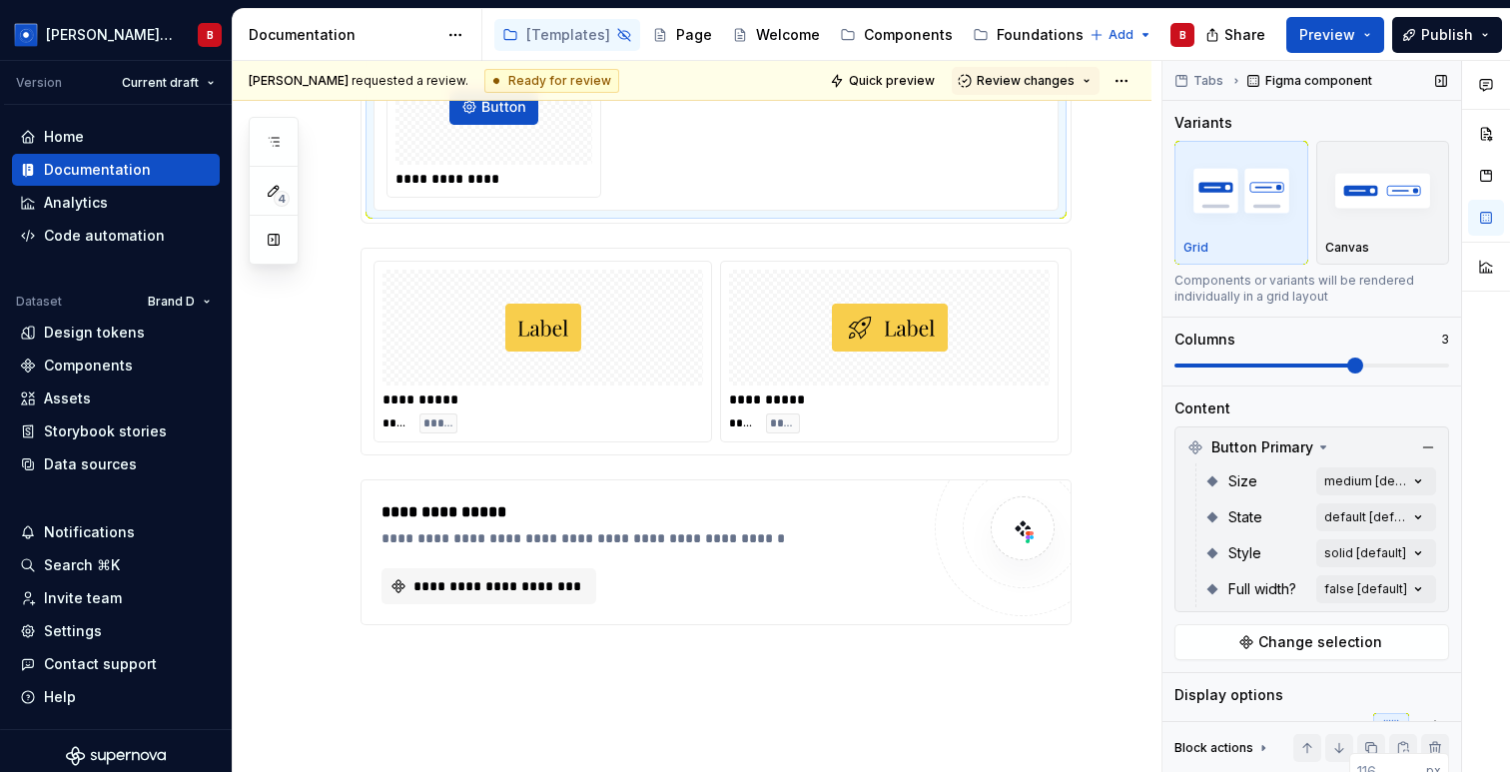
scroll to position [14072, 0]
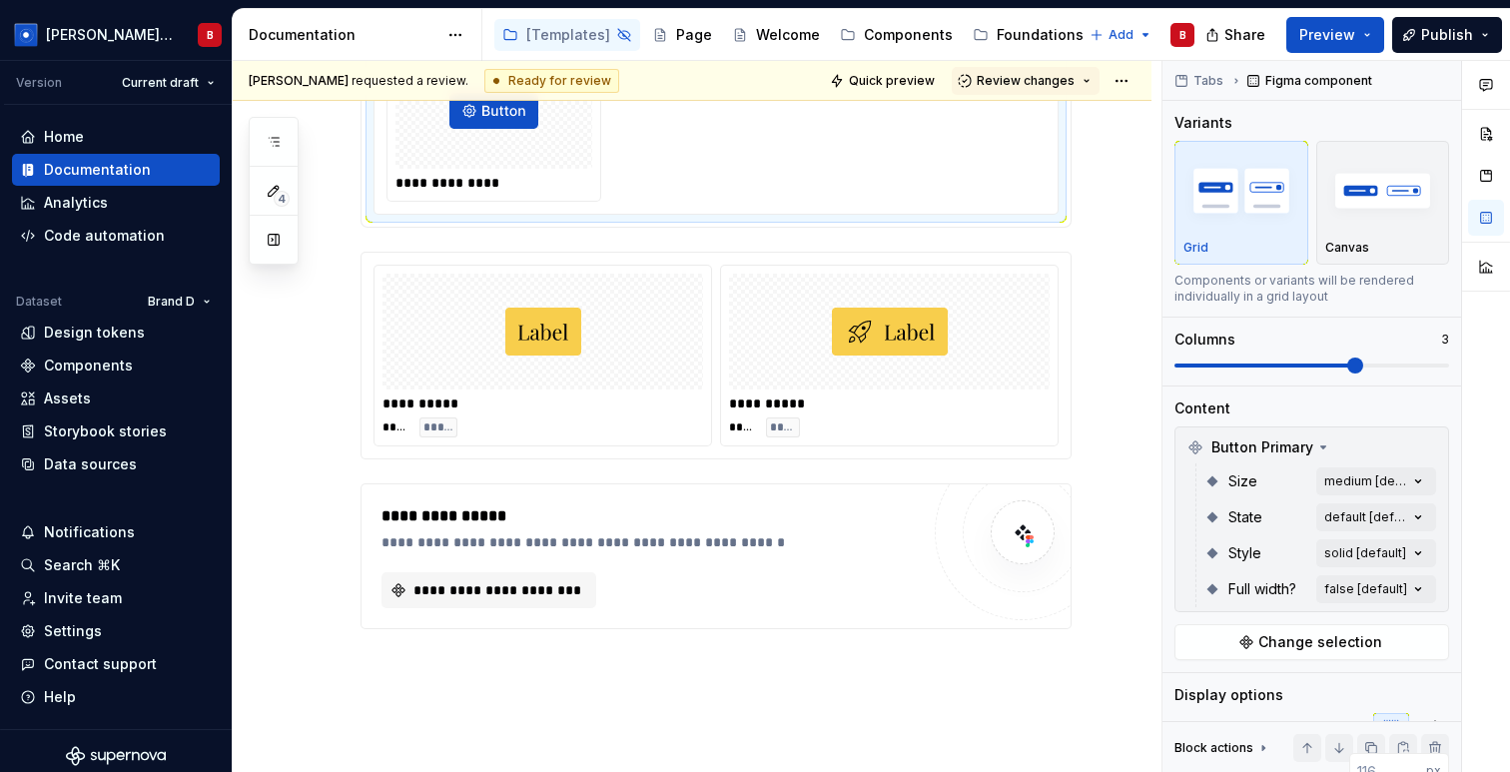
type textarea "*"
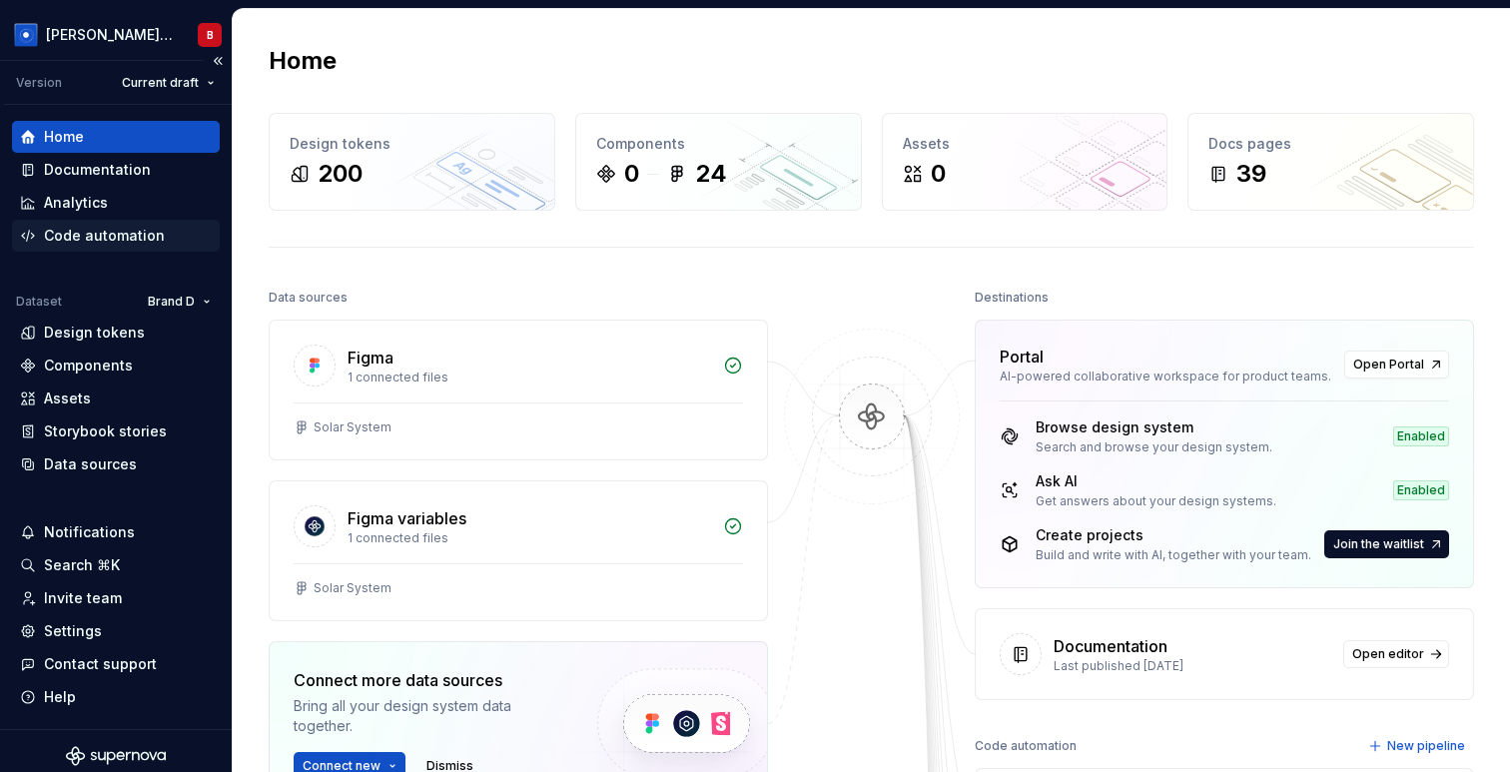
click at [68, 245] on div "Code automation" at bounding box center [104, 236] width 121 height 20
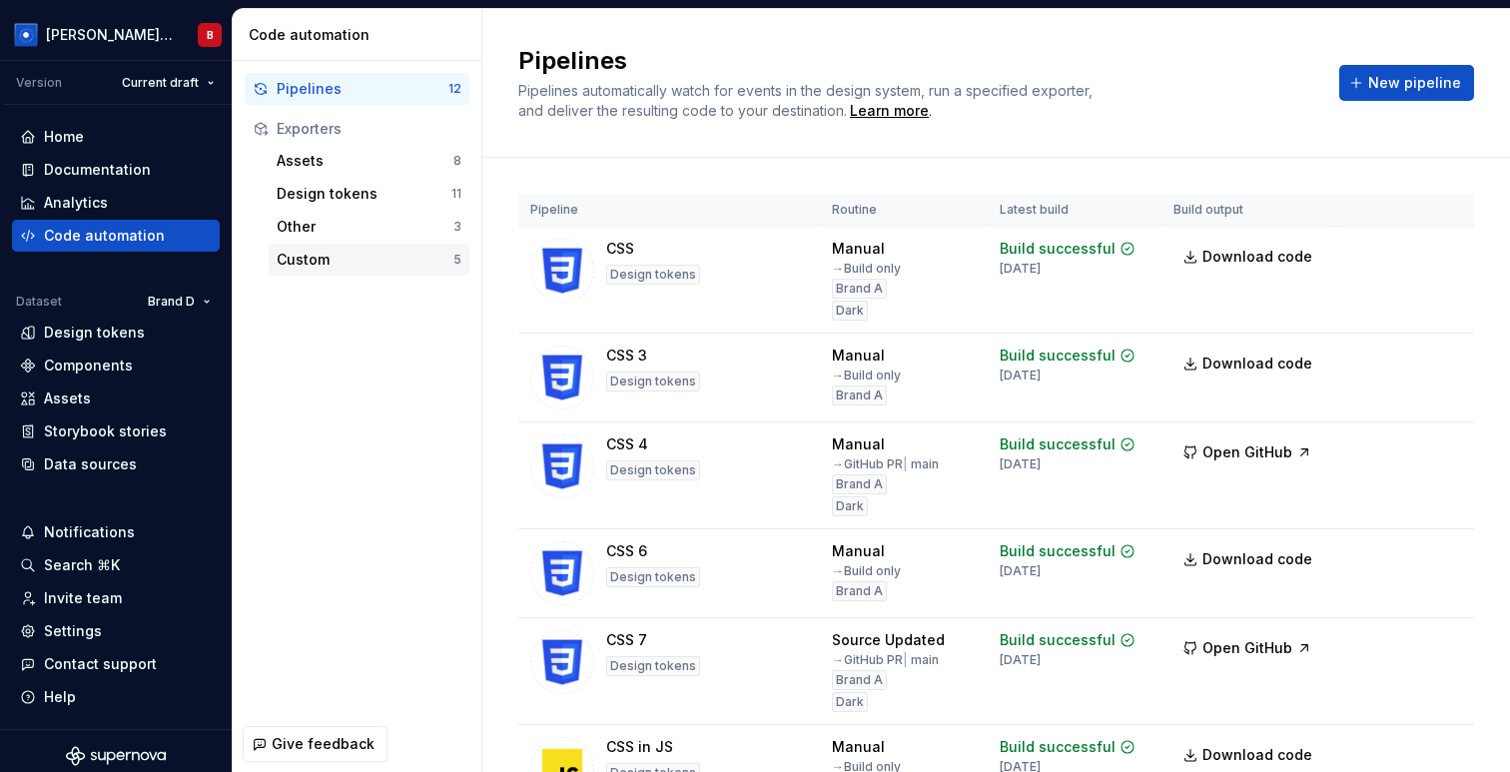
click at [331, 260] on div "Custom" at bounding box center [365, 260] width 177 height 20
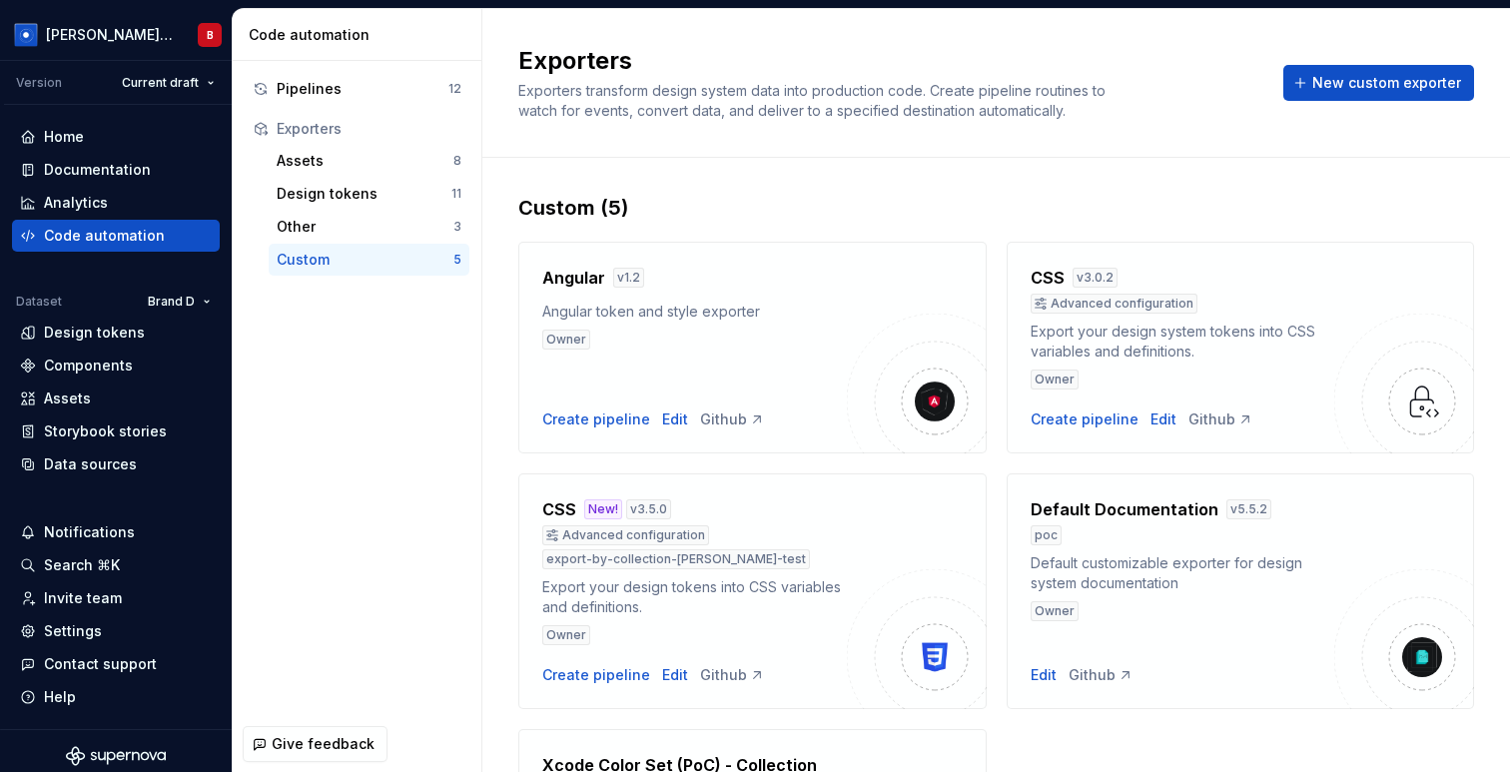
scroll to position [313, 0]
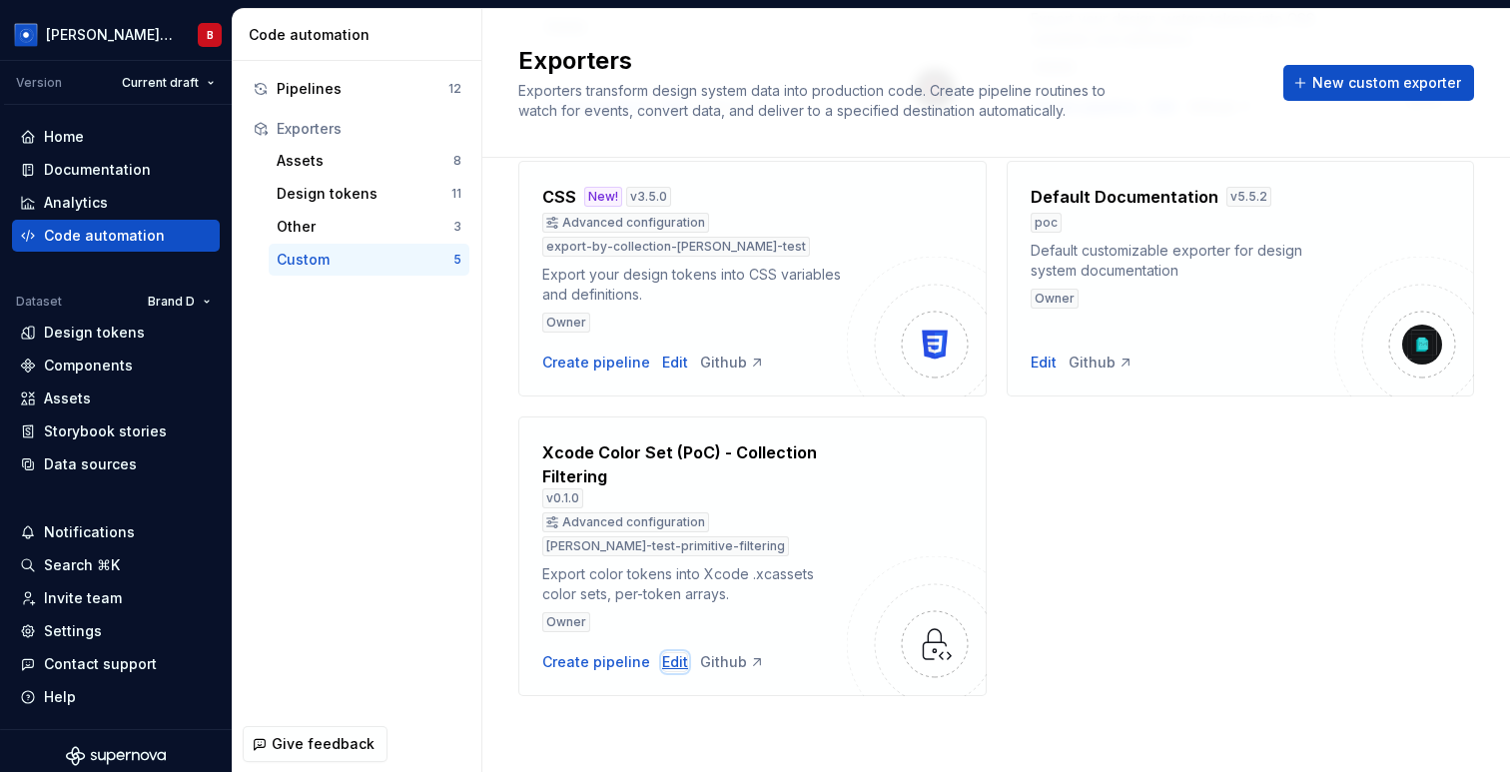
click at [671, 664] on div "Edit" at bounding box center [675, 662] width 26 height 20
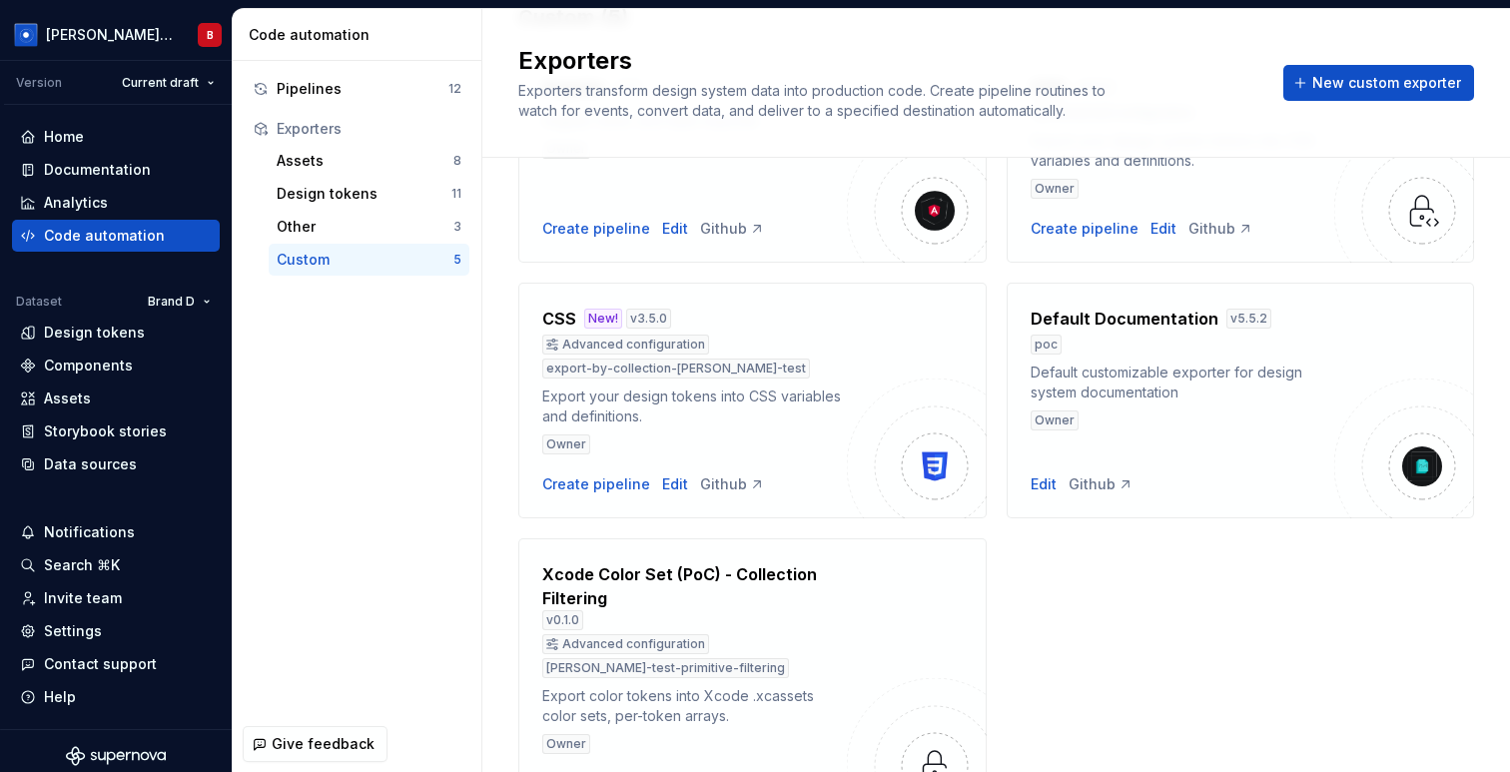
scroll to position [313, 0]
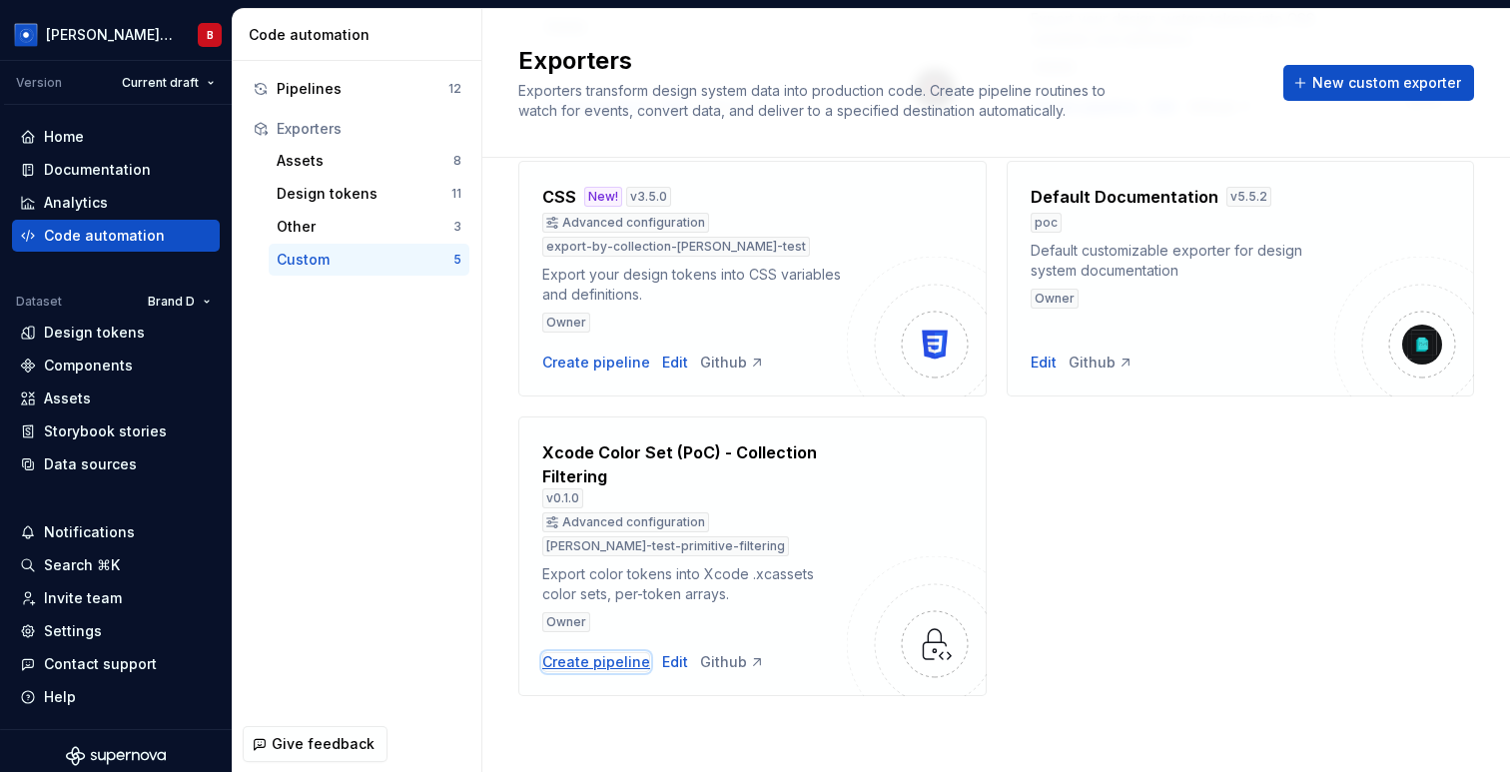
click at [594, 670] on div "Create pipeline" at bounding box center [596, 662] width 108 height 20
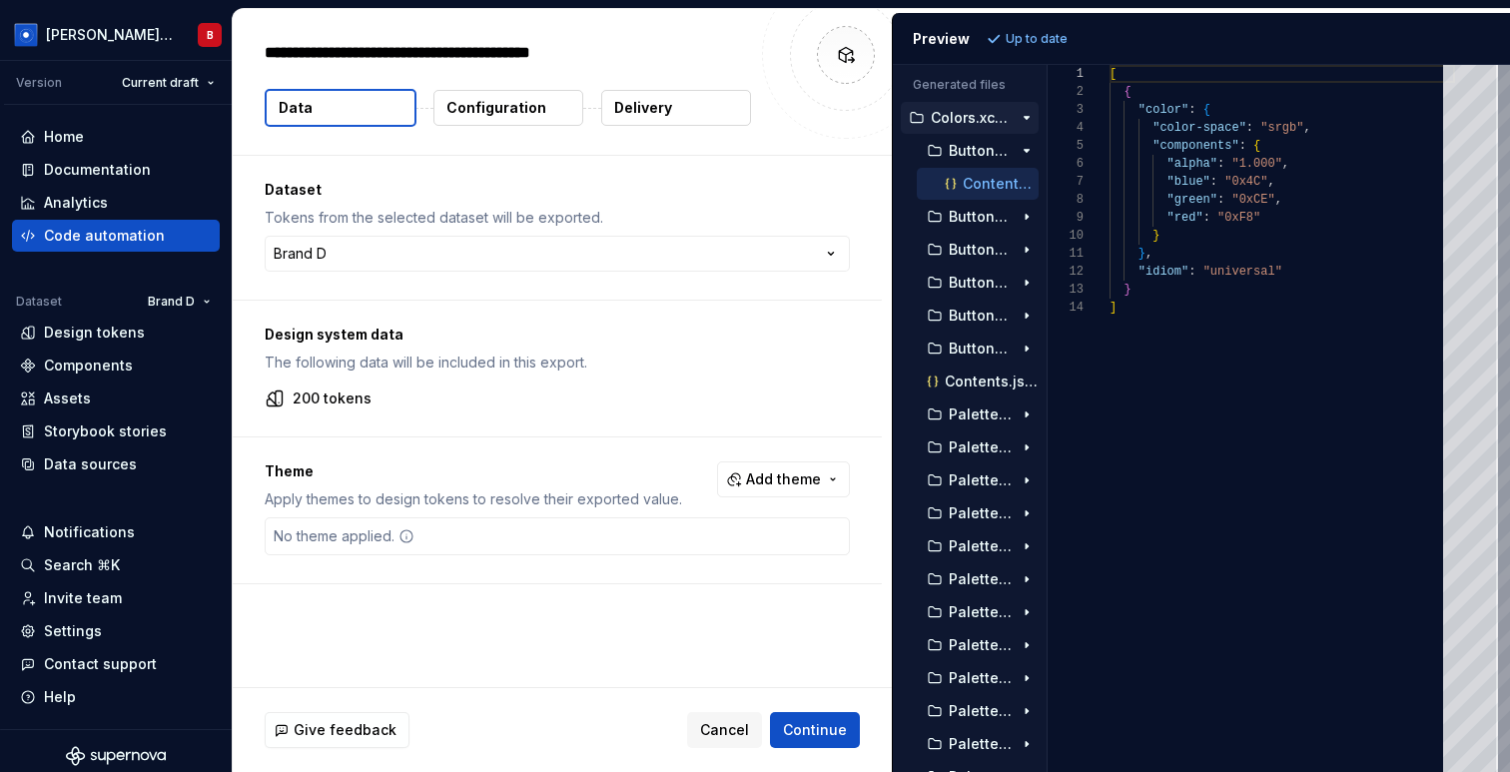
type textarea "*"
click at [776, 485] on span "Add theme" at bounding box center [783, 479] width 75 height 20
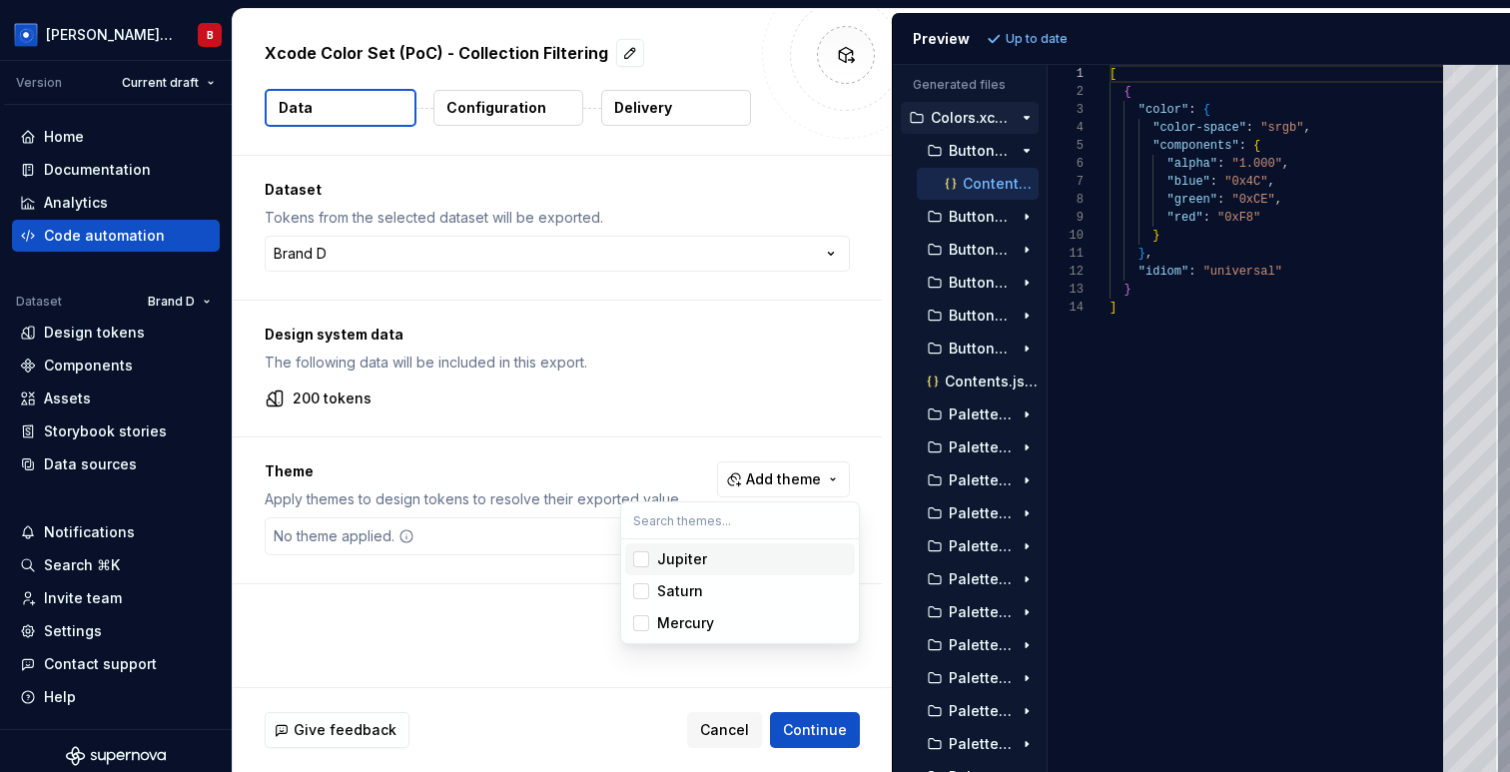
click at [681, 559] on div "Jupiter" at bounding box center [682, 559] width 50 height 20
click at [679, 581] on div "Saturn" at bounding box center [680, 591] width 46 height 20
click at [613, 431] on html "Beatriz Design System B Version Current draft Home Documentation Analytics Code…" at bounding box center [755, 386] width 1510 height 772
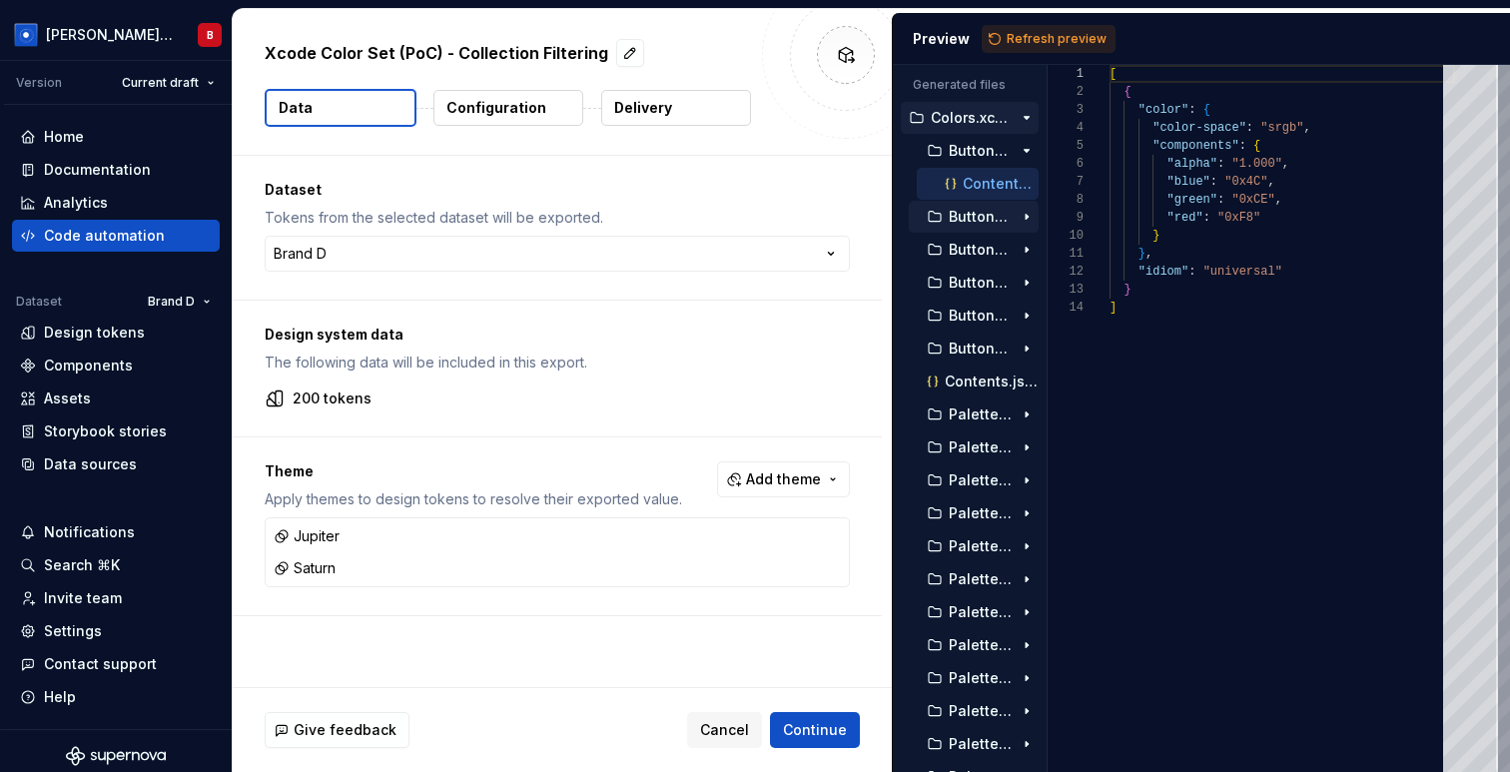
click at [970, 226] on button "ButtonBackgroundHover.colorset" at bounding box center [974, 217] width 130 height 22
click at [973, 255] on p "Contents.json" at bounding box center [1001, 250] width 76 height 16
click at [498, 110] on p "Configuration" at bounding box center [496, 108] width 100 height 20
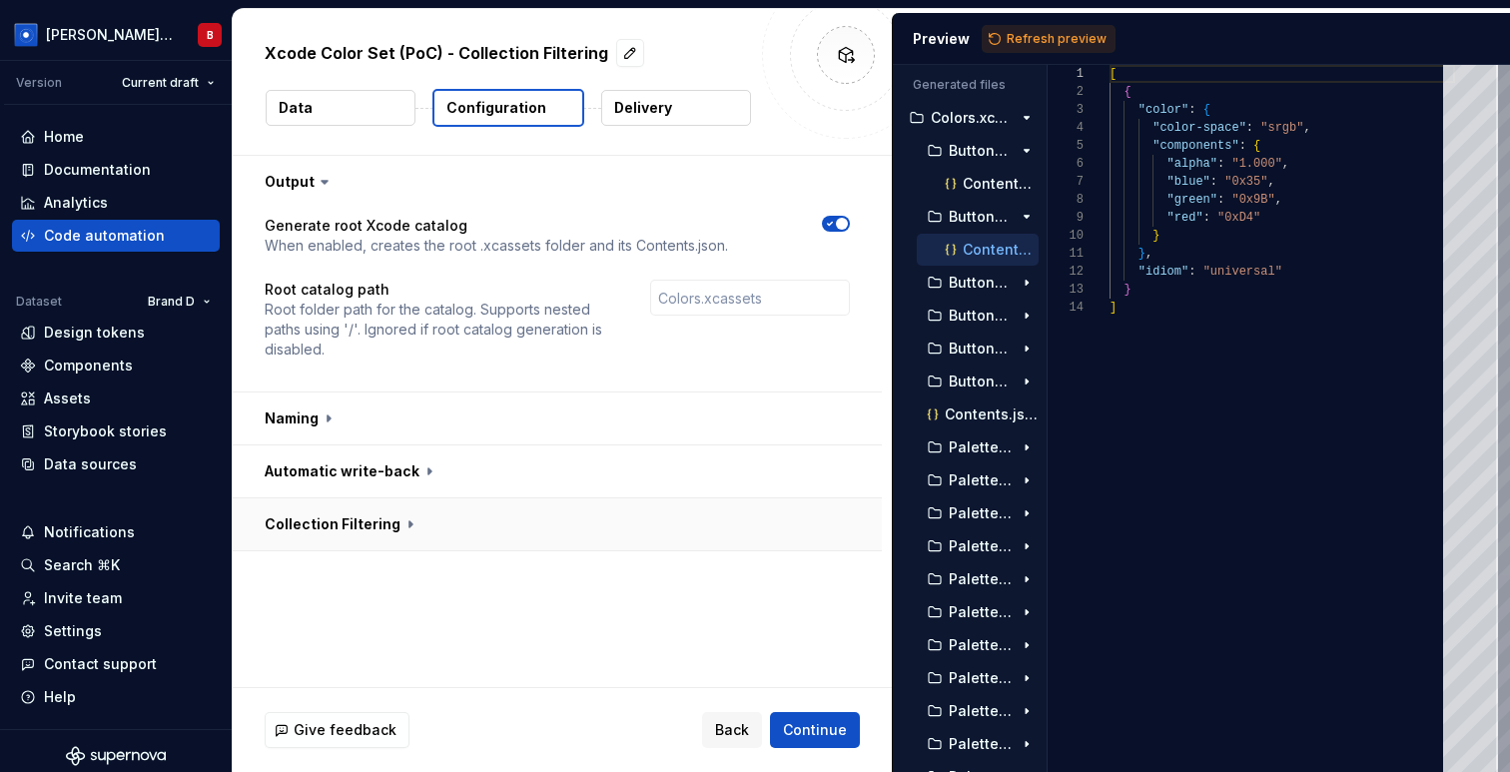
click at [377, 535] on button "button" at bounding box center [557, 524] width 649 height 52
click at [836, 563] on span "button" at bounding box center [830, 566] width 12 height 12
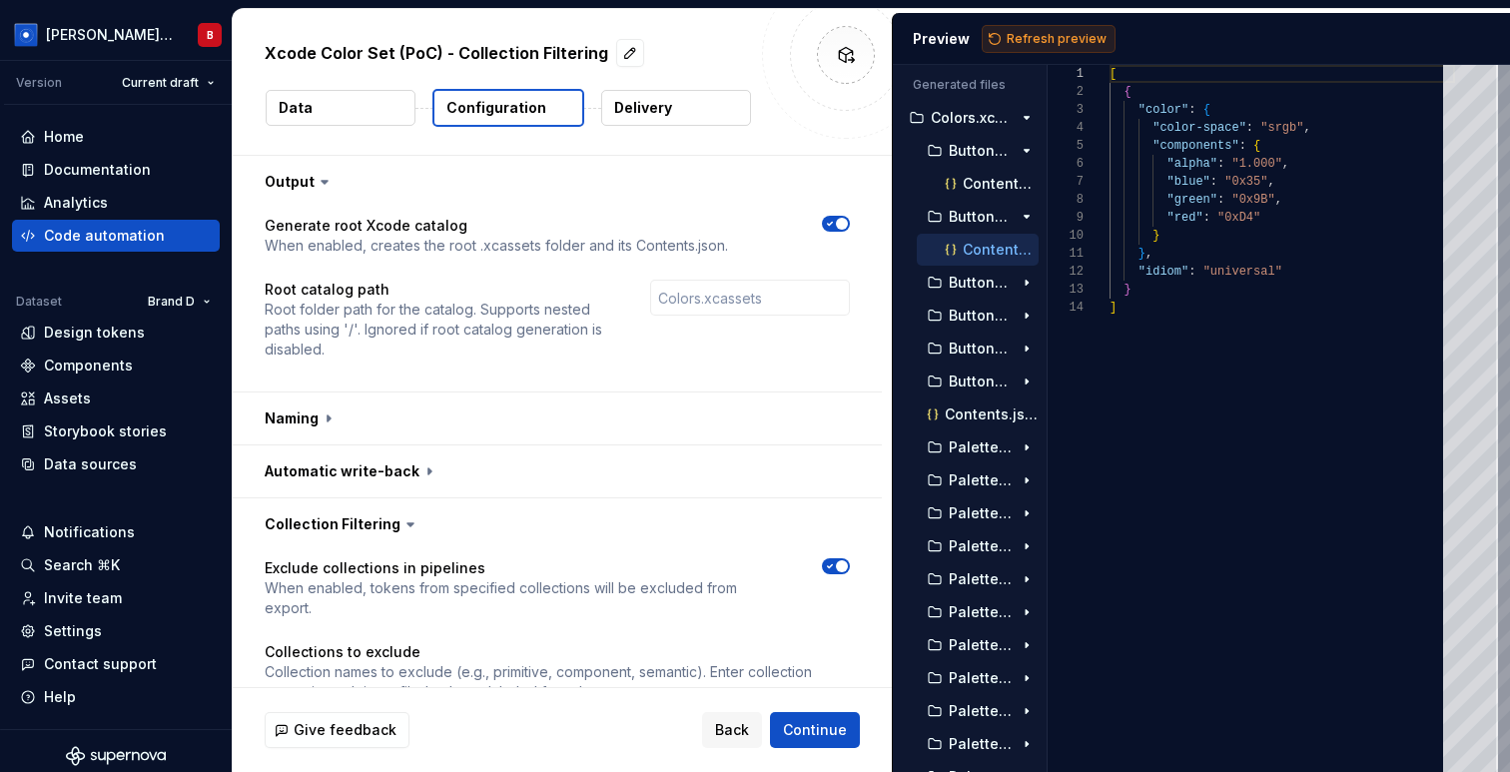
click at [1010, 36] on span "Refresh preview" at bounding box center [1057, 39] width 100 height 16
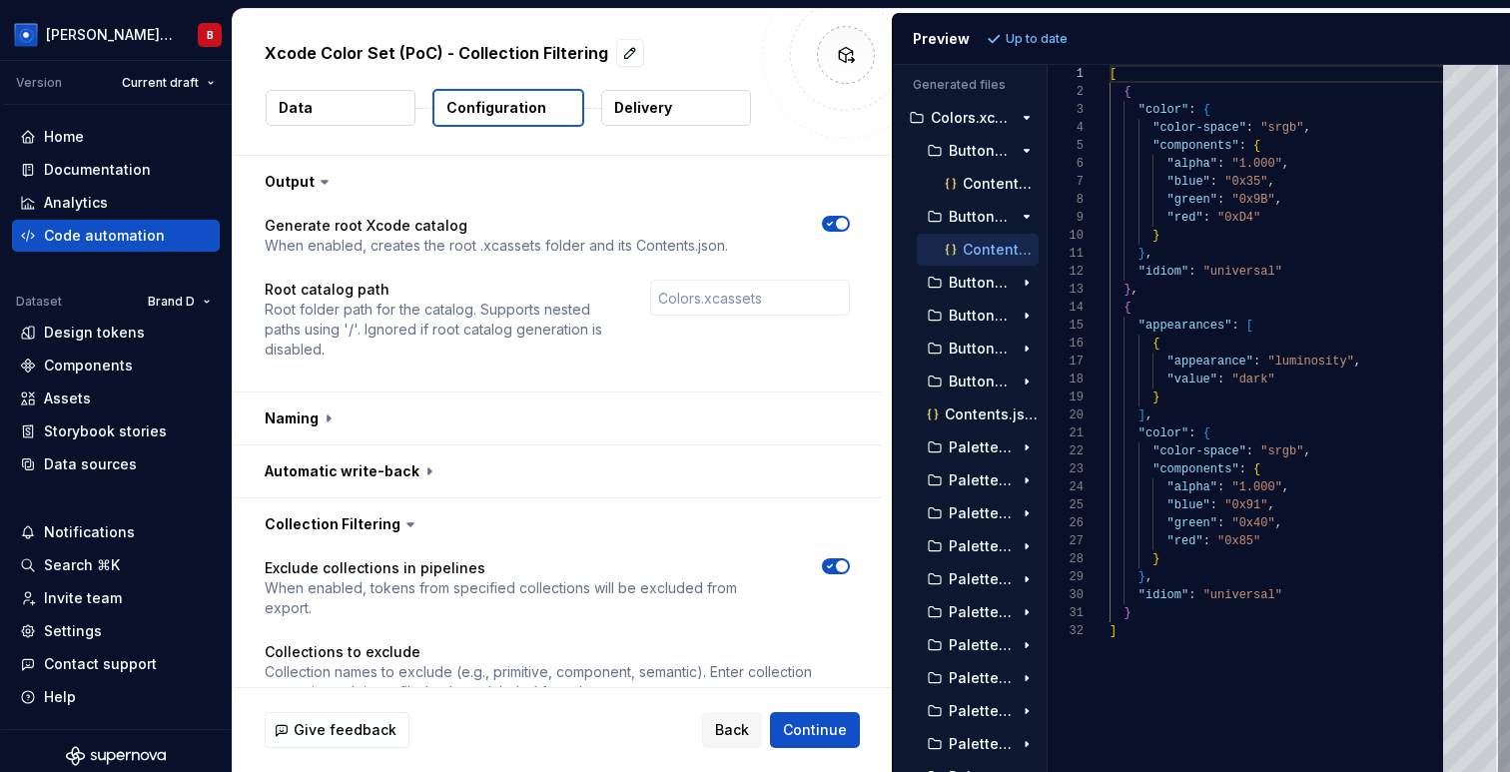
scroll to position [120, 0]
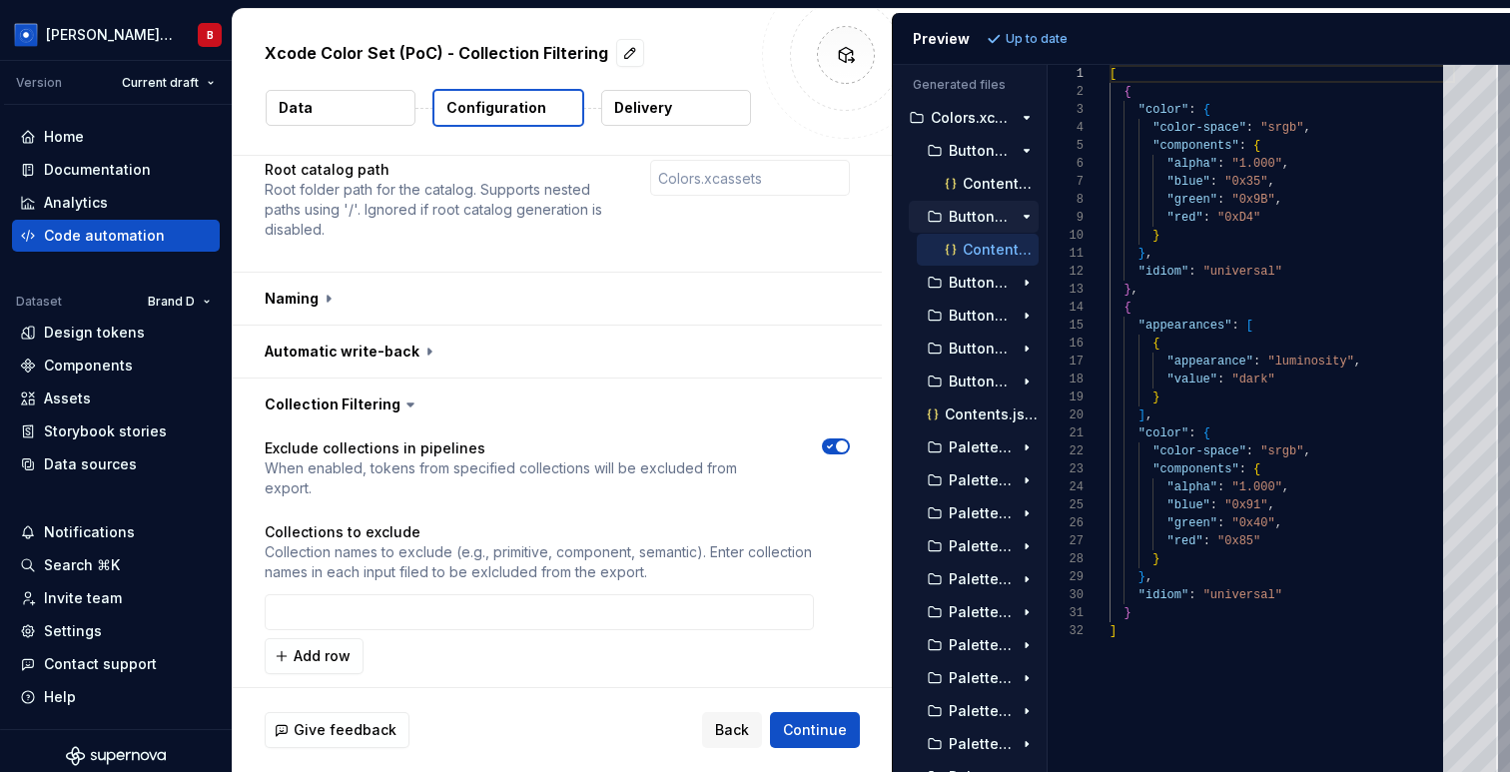
click at [1024, 217] on icon "button" at bounding box center [1027, 217] width 16 height 16
click at [1030, 149] on icon "button" at bounding box center [1027, 151] width 16 height 16
click at [974, 343] on p "Contents.json" at bounding box center [992, 349] width 94 height 16
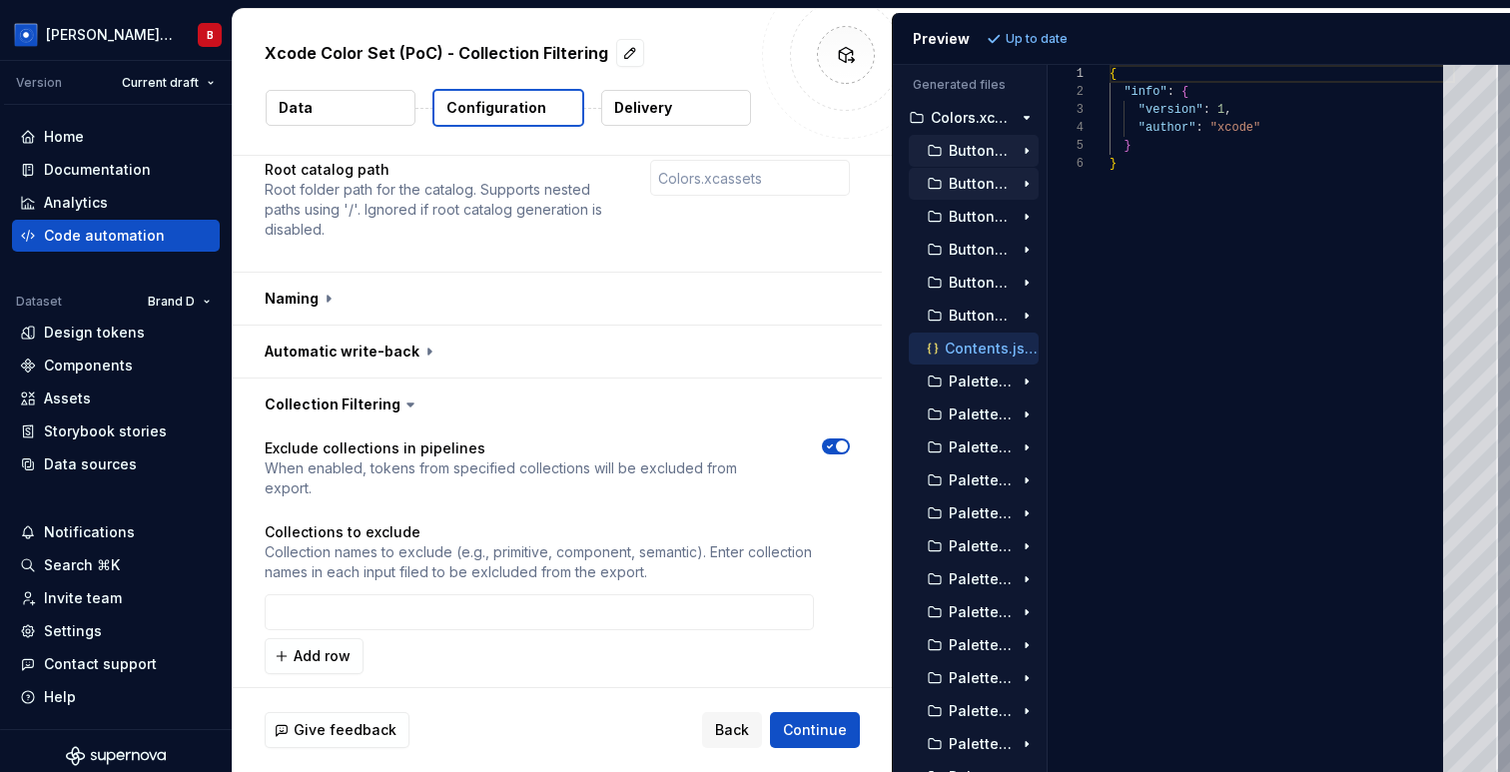
click at [968, 154] on p "ButtonBackgroundActive.colorset" at bounding box center [981, 151] width 64 height 16
click at [967, 146] on p "ButtonBackgroundActive.colorset" at bounding box center [981, 151] width 64 height 16
click at [967, 176] on p "Contents.json" at bounding box center [1001, 184] width 76 height 16
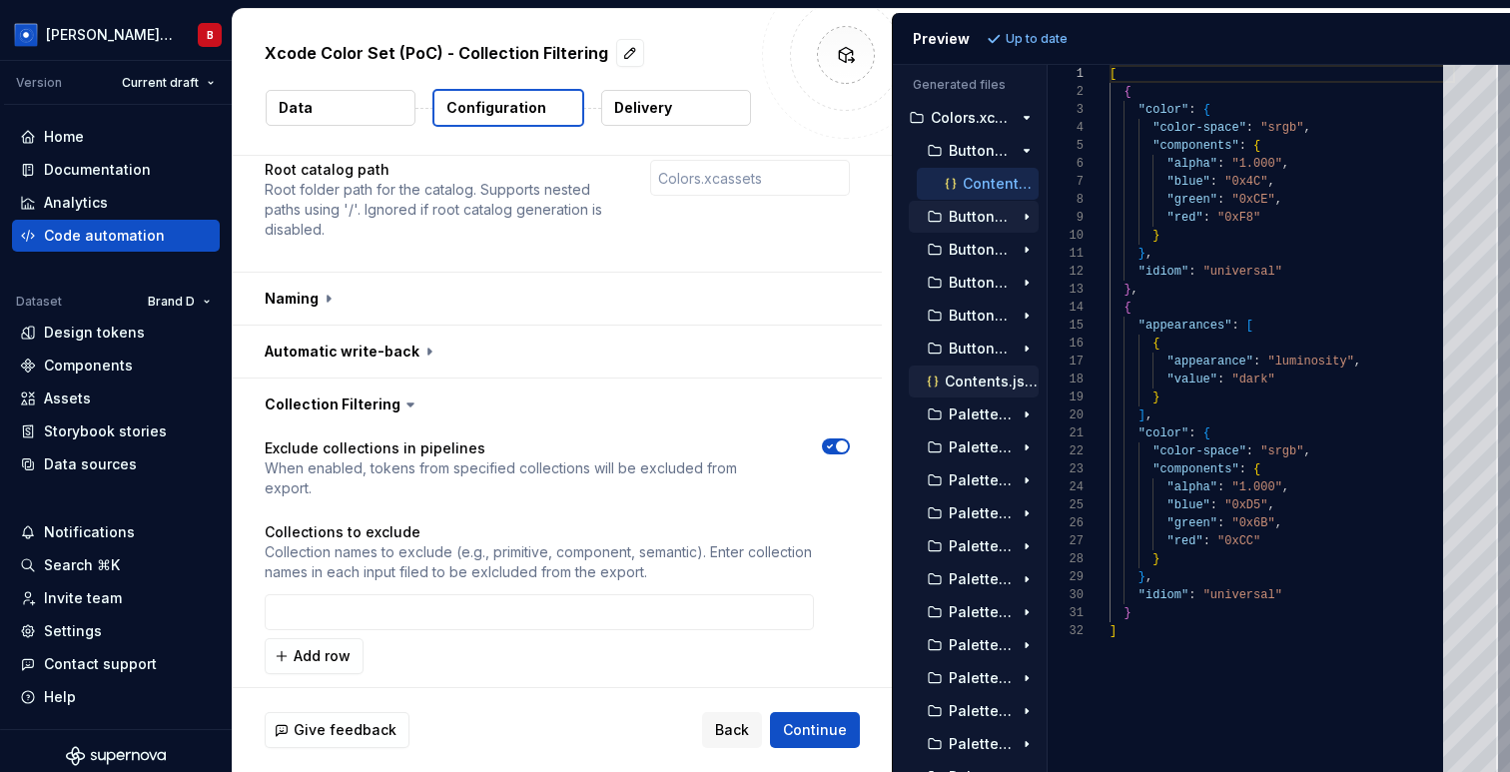
click at [982, 388] on p "Contents.json" at bounding box center [992, 381] width 94 height 16
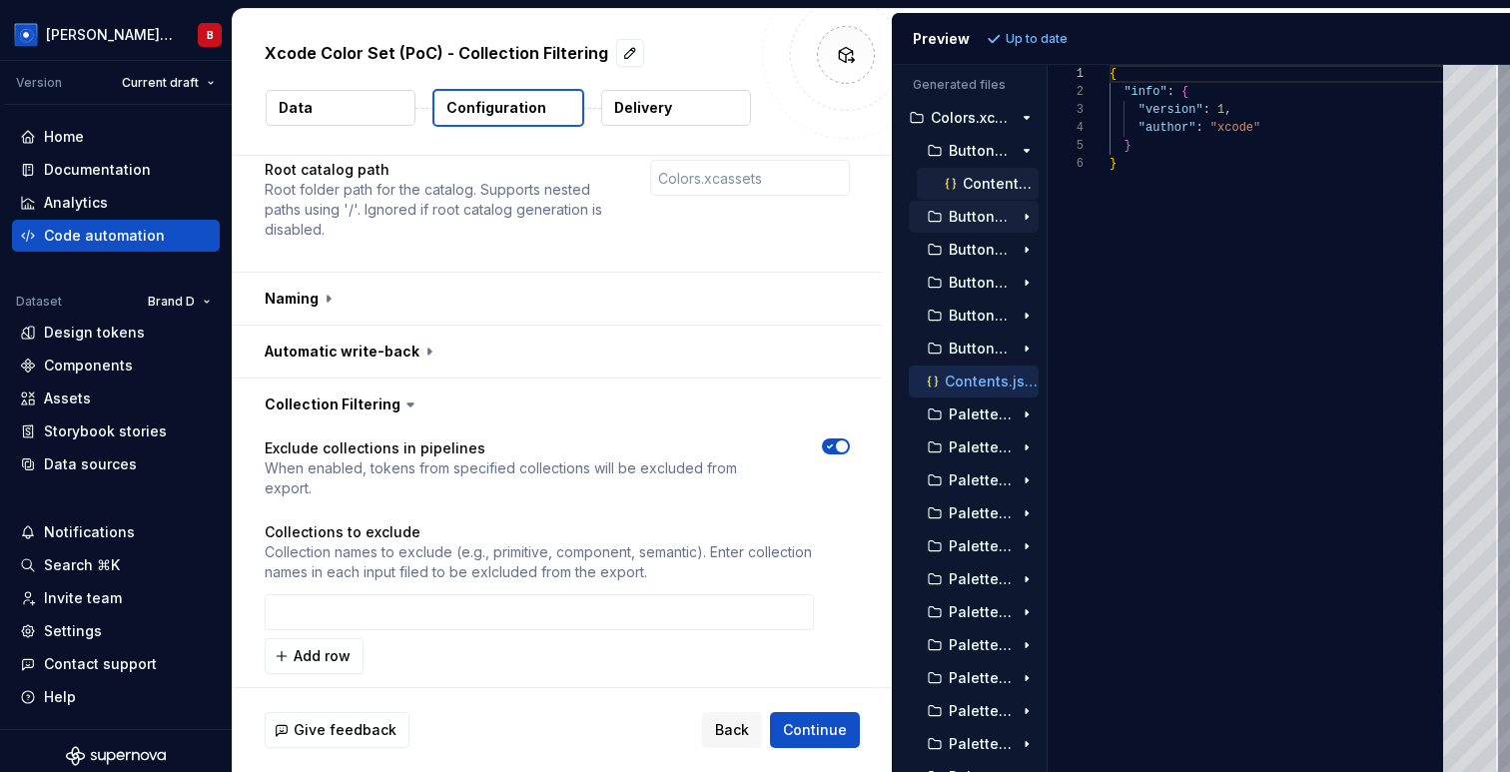
click at [970, 176] on p "Contents.json" at bounding box center [1001, 184] width 76 height 16
type textarea "**********"
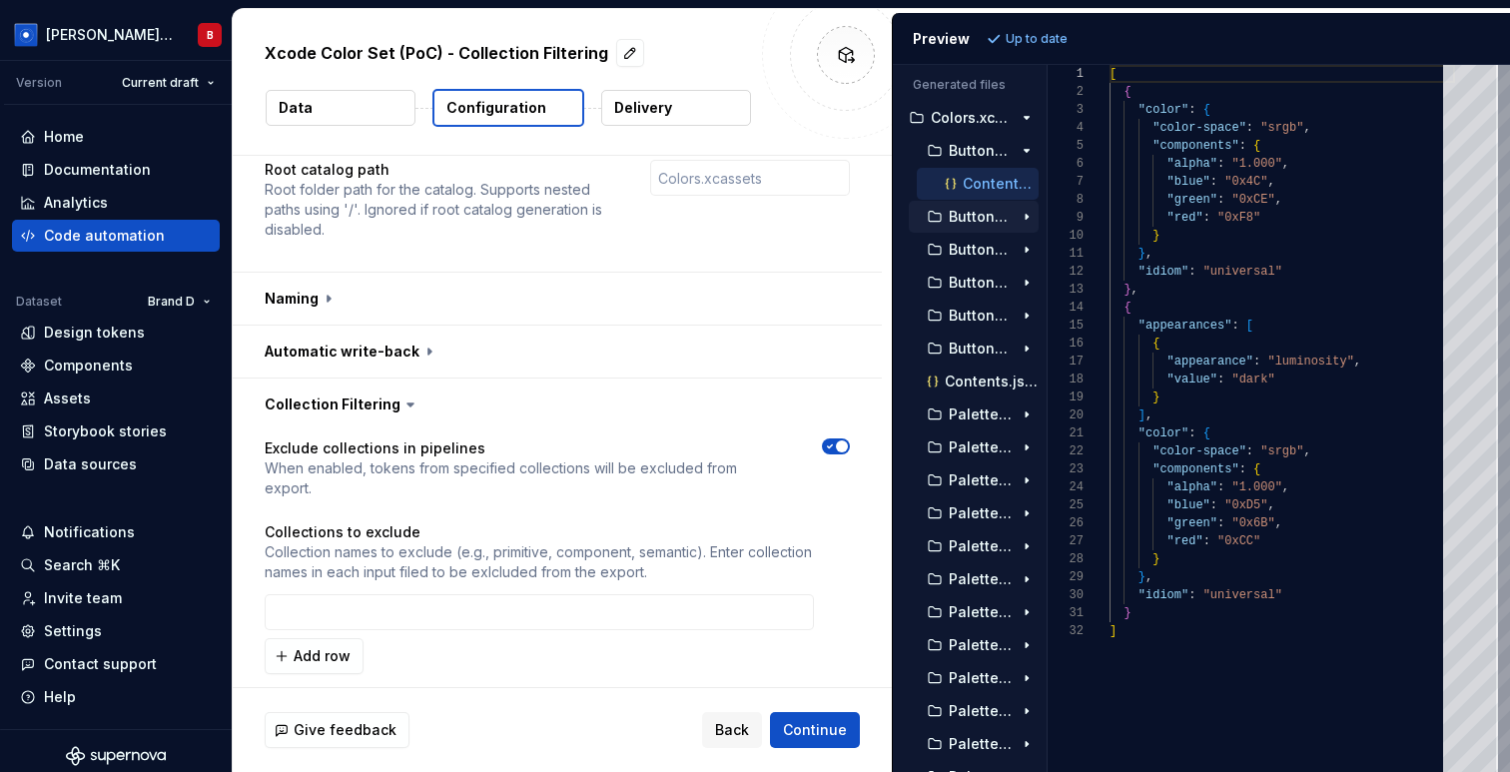
click at [400, 400] on icon at bounding box center [410, 404] width 20 height 20
click at [400, 404] on icon at bounding box center [410, 404] width 20 height 20
click at [367, 393] on button "button" at bounding box center [557, 404] width 649 height 52
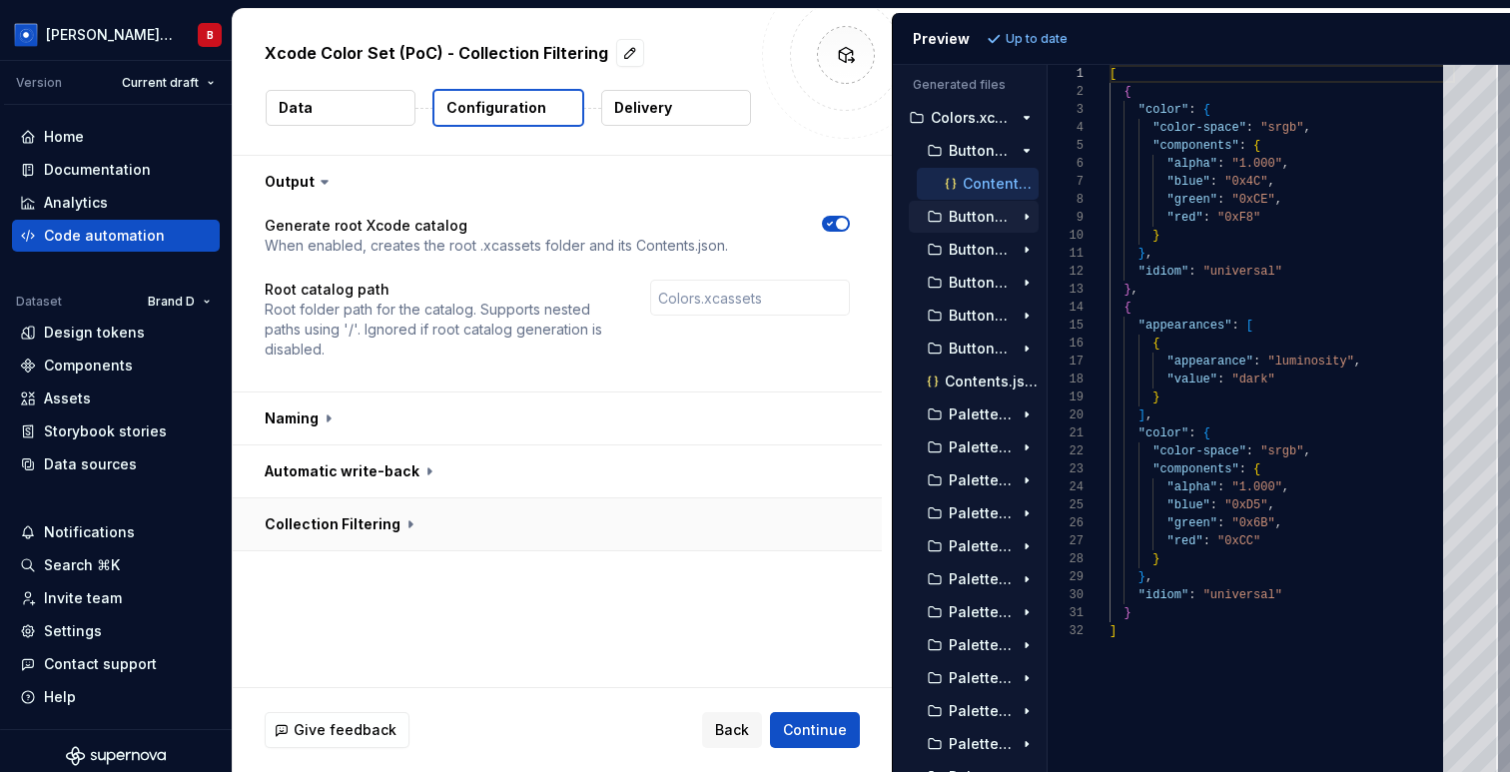
click at [380, 509] on button "button" at bounding box center [557, 524] width 649 height 52
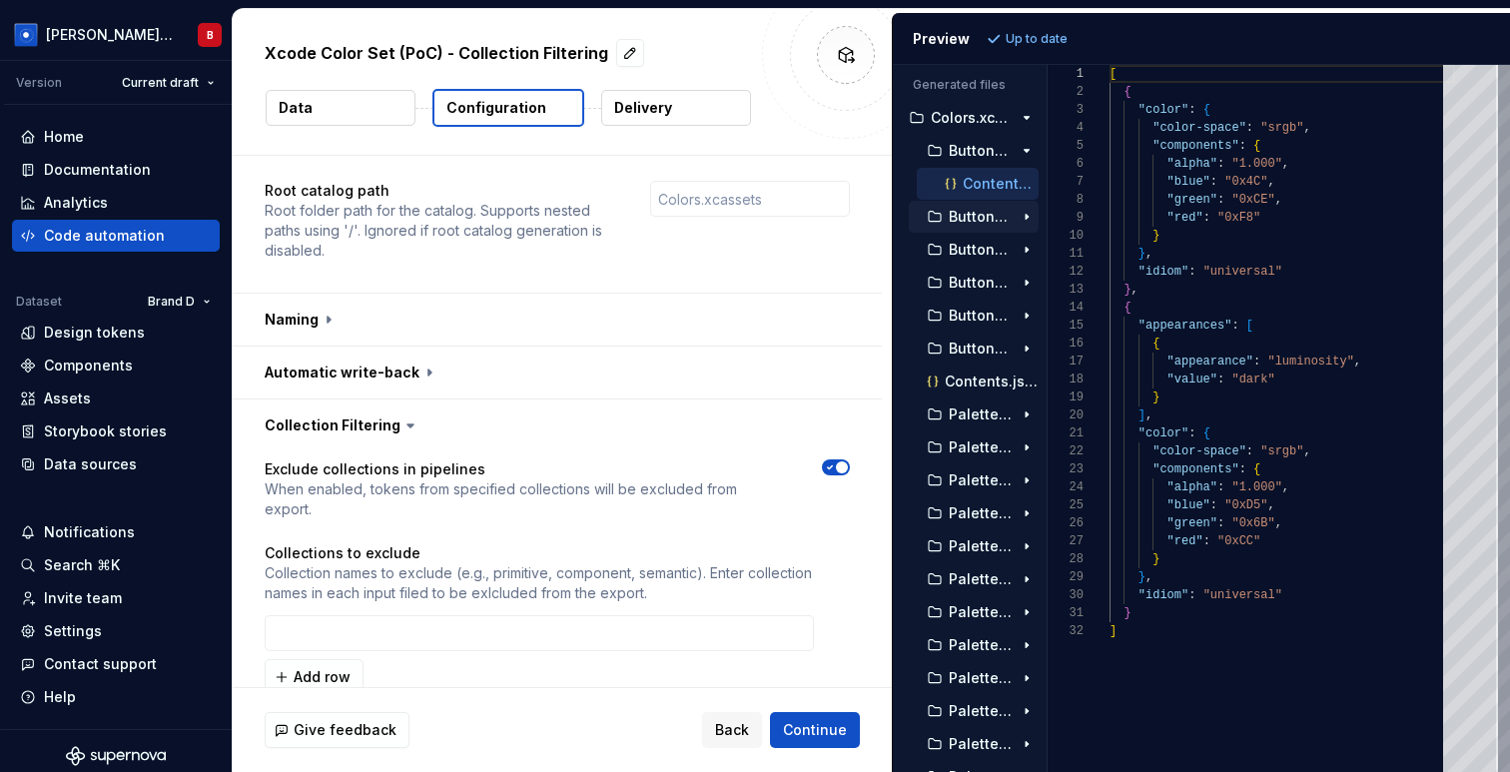
scroll to position [120, 0]
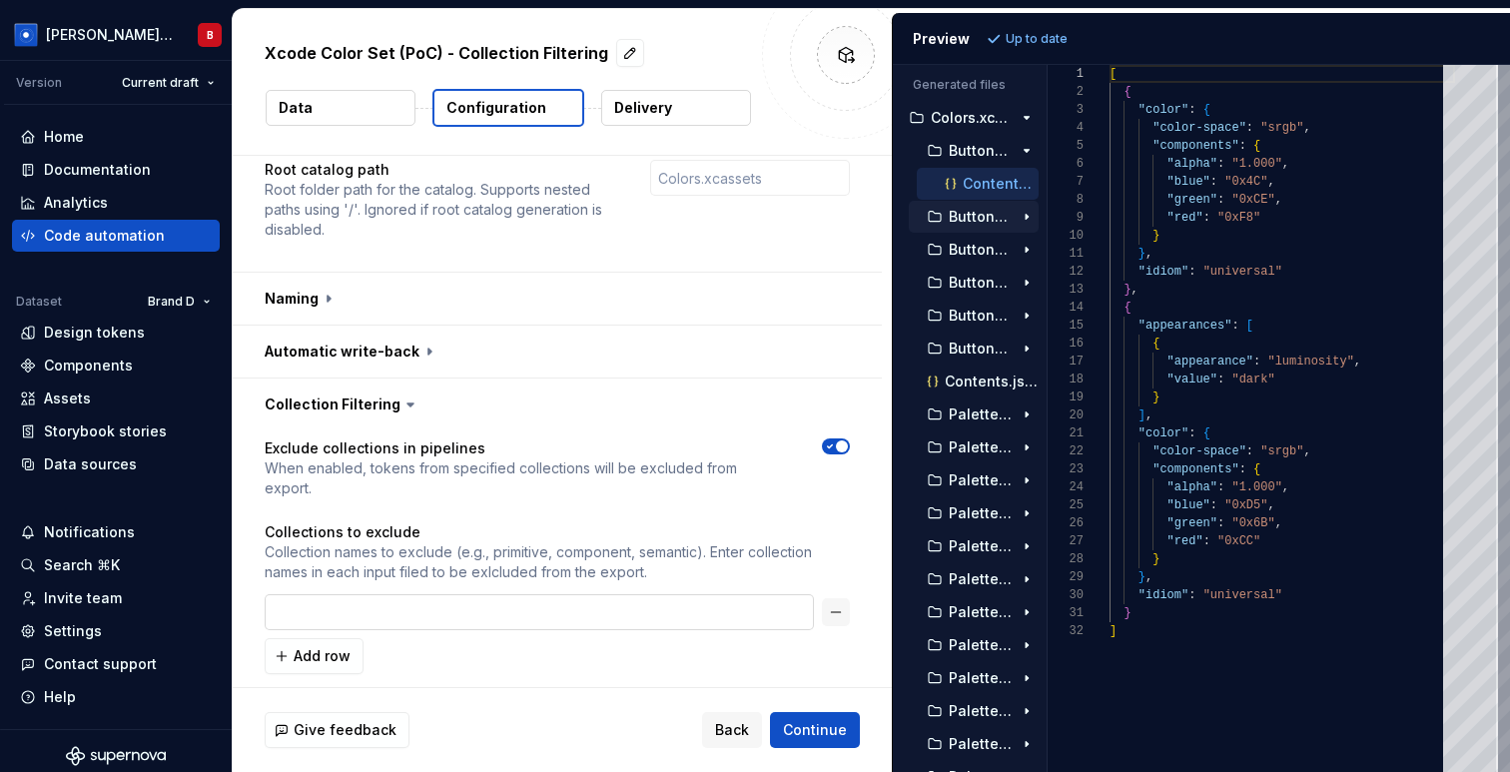
click at [320, 604] on input "text" at bounding box center [539, 612] width 549 height 36
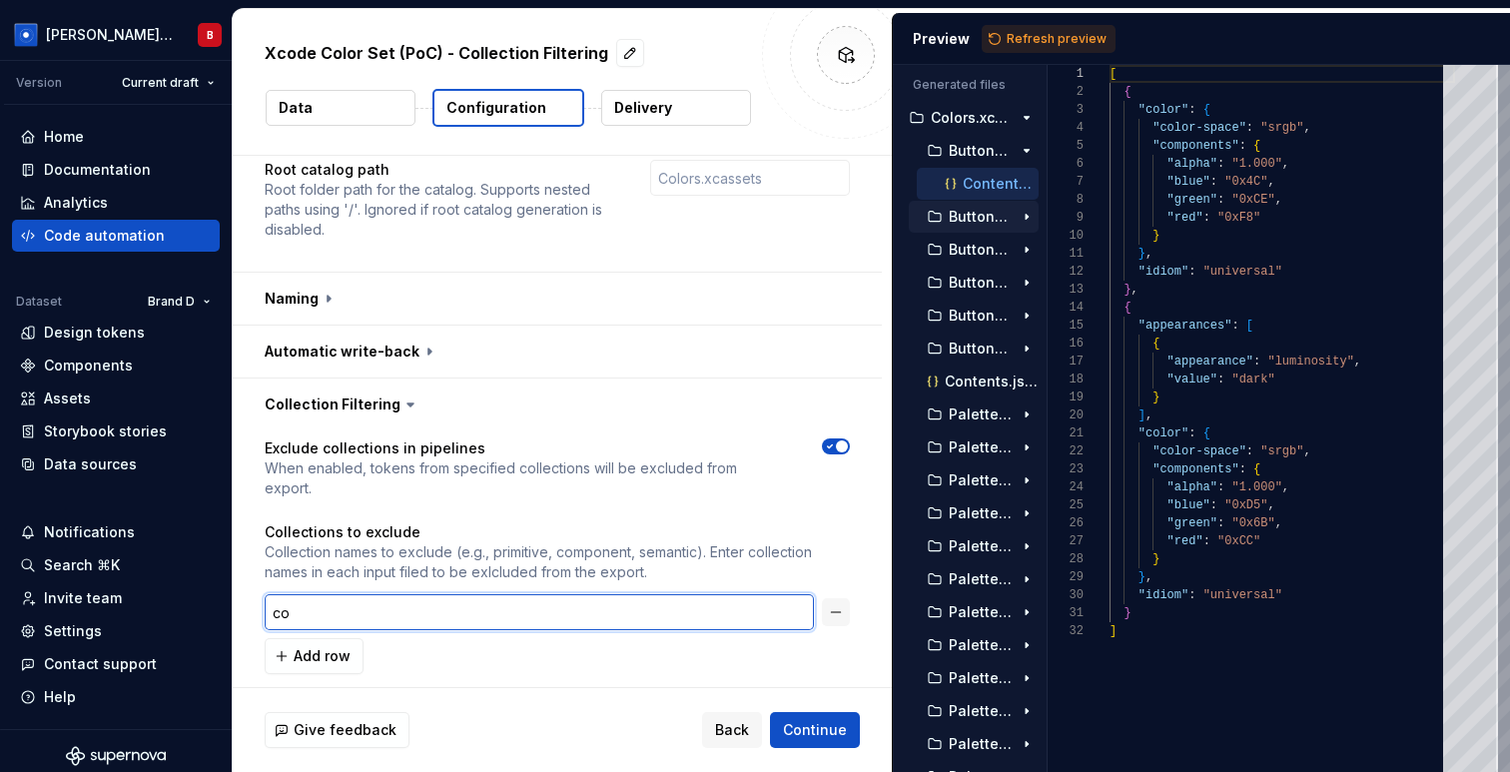
type input "c"
type input "semantic"
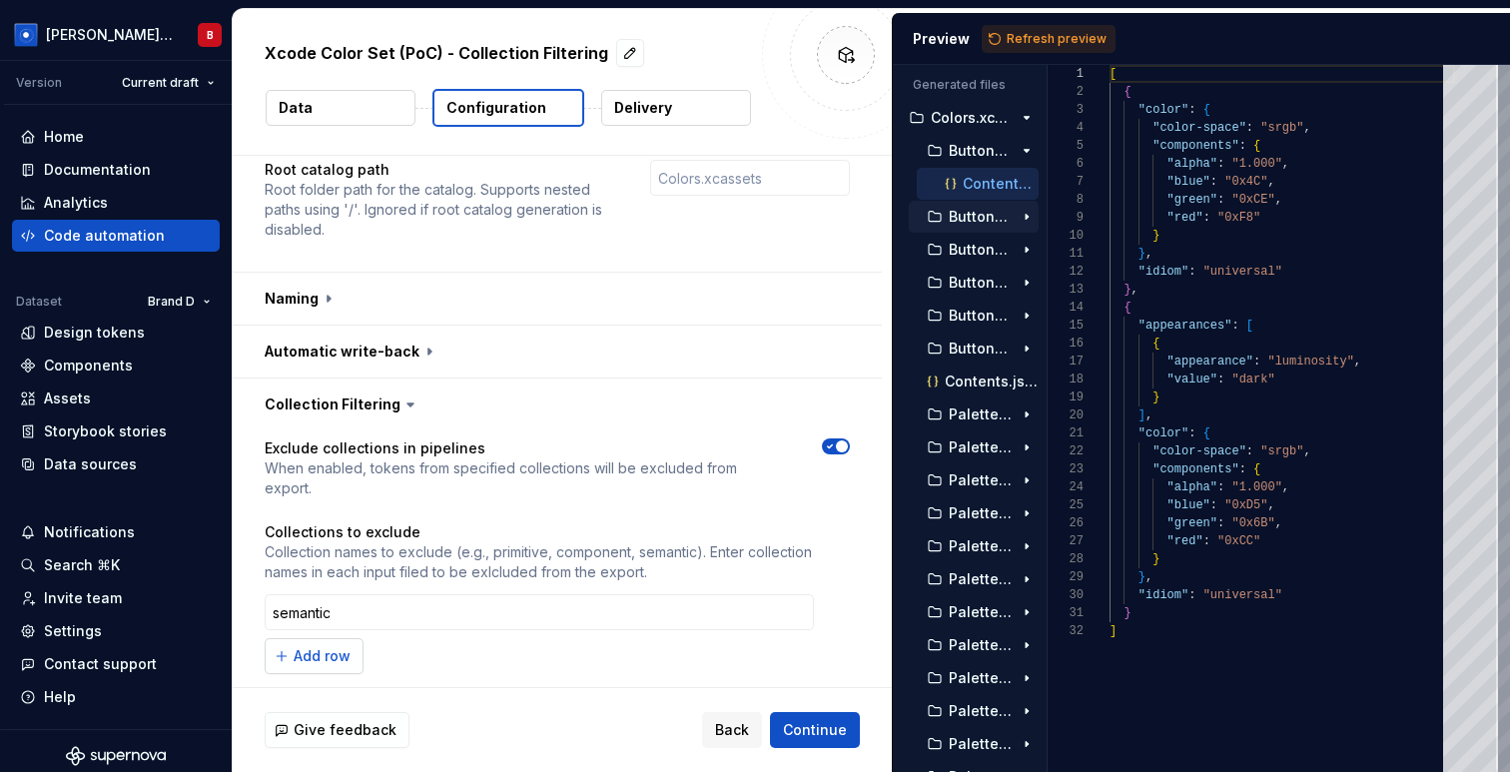
click at [315, 646] on button "Add row" at bounding box center [314, 656] width 99 height 36
click at [1067, 27] on button "Refresh preview" at bounding box center [1049, 39] width 134 height 28
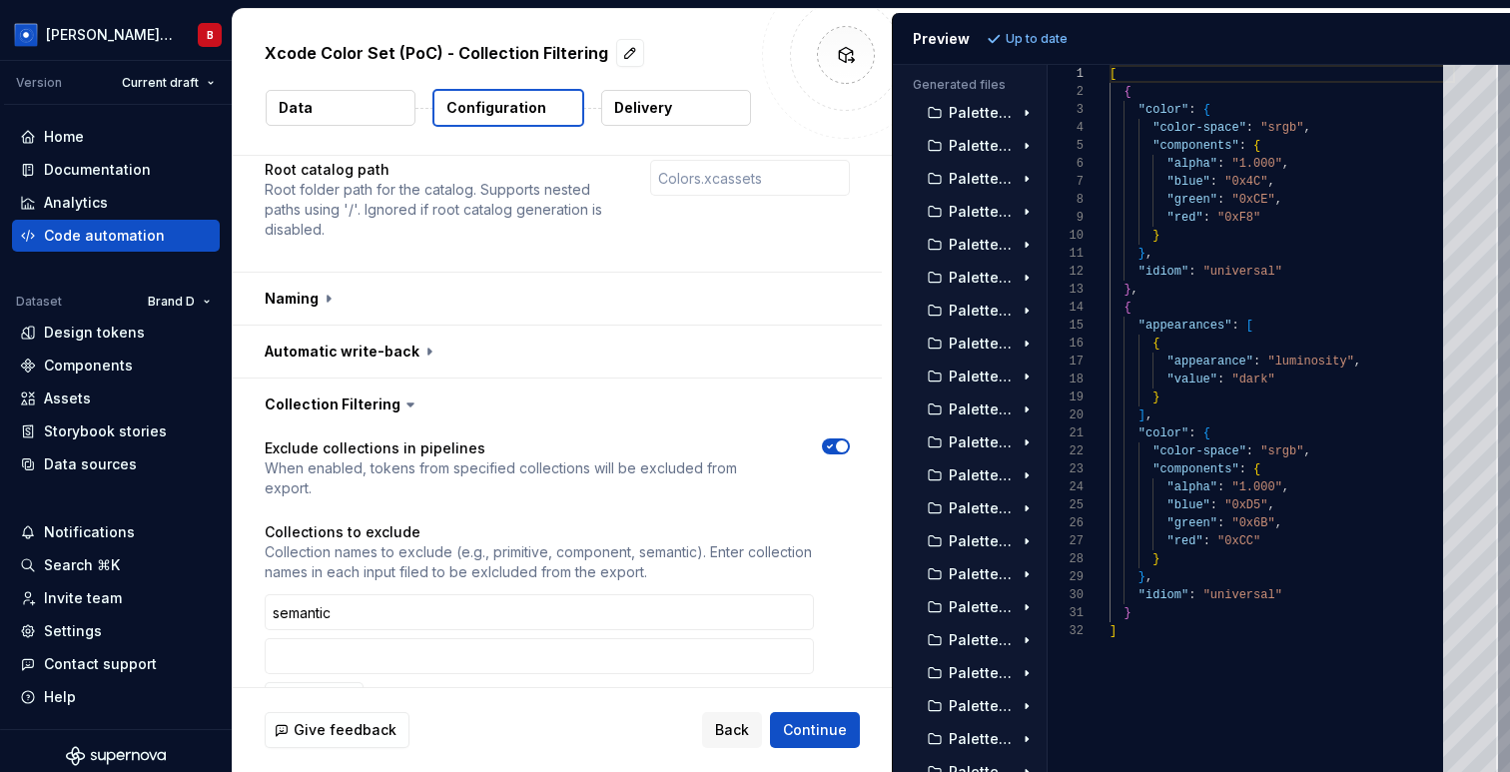
scroll to position [0, 0]
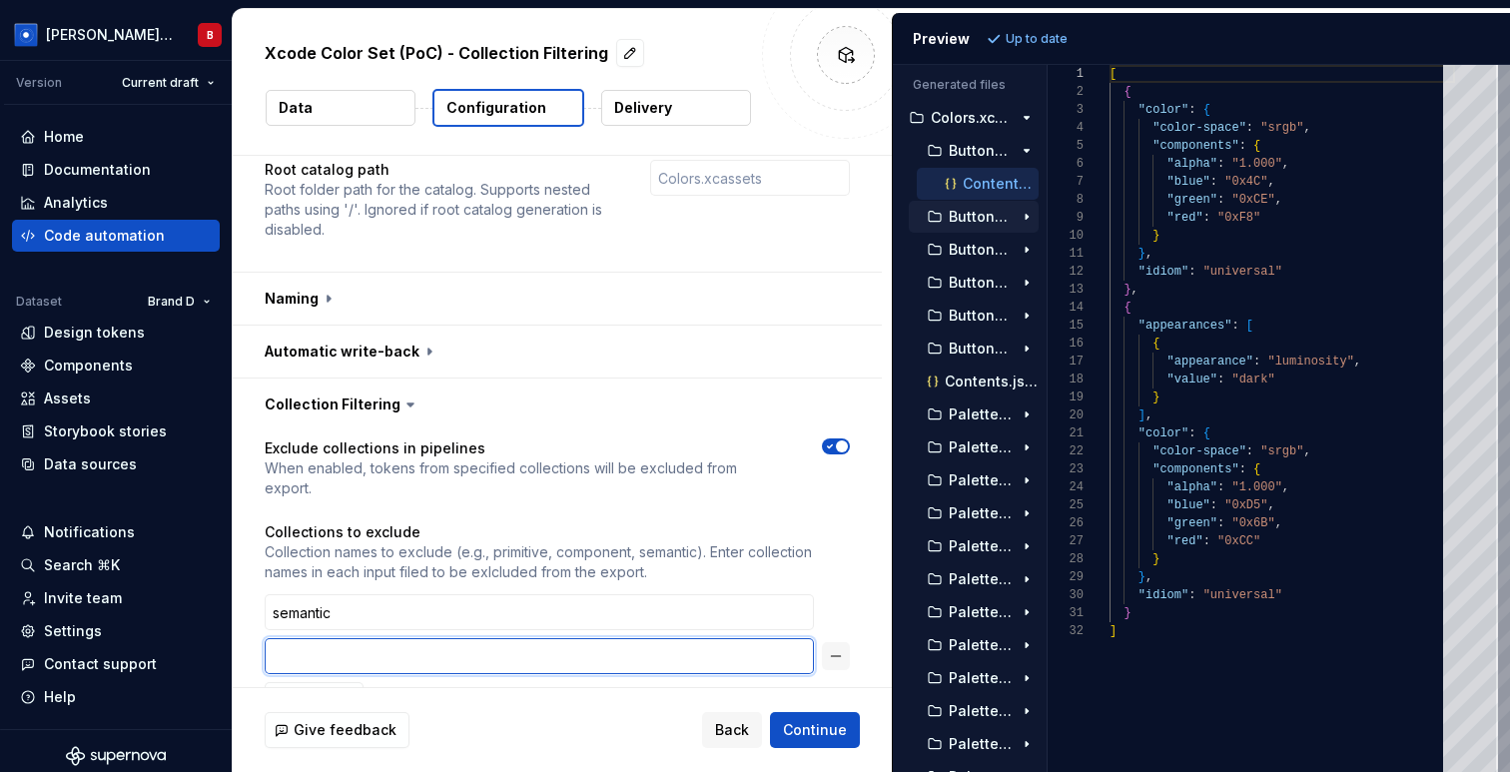
click at [356, 638] on input "text" at bounding box center [539, 656] width 549 height 36
type input "primitive"
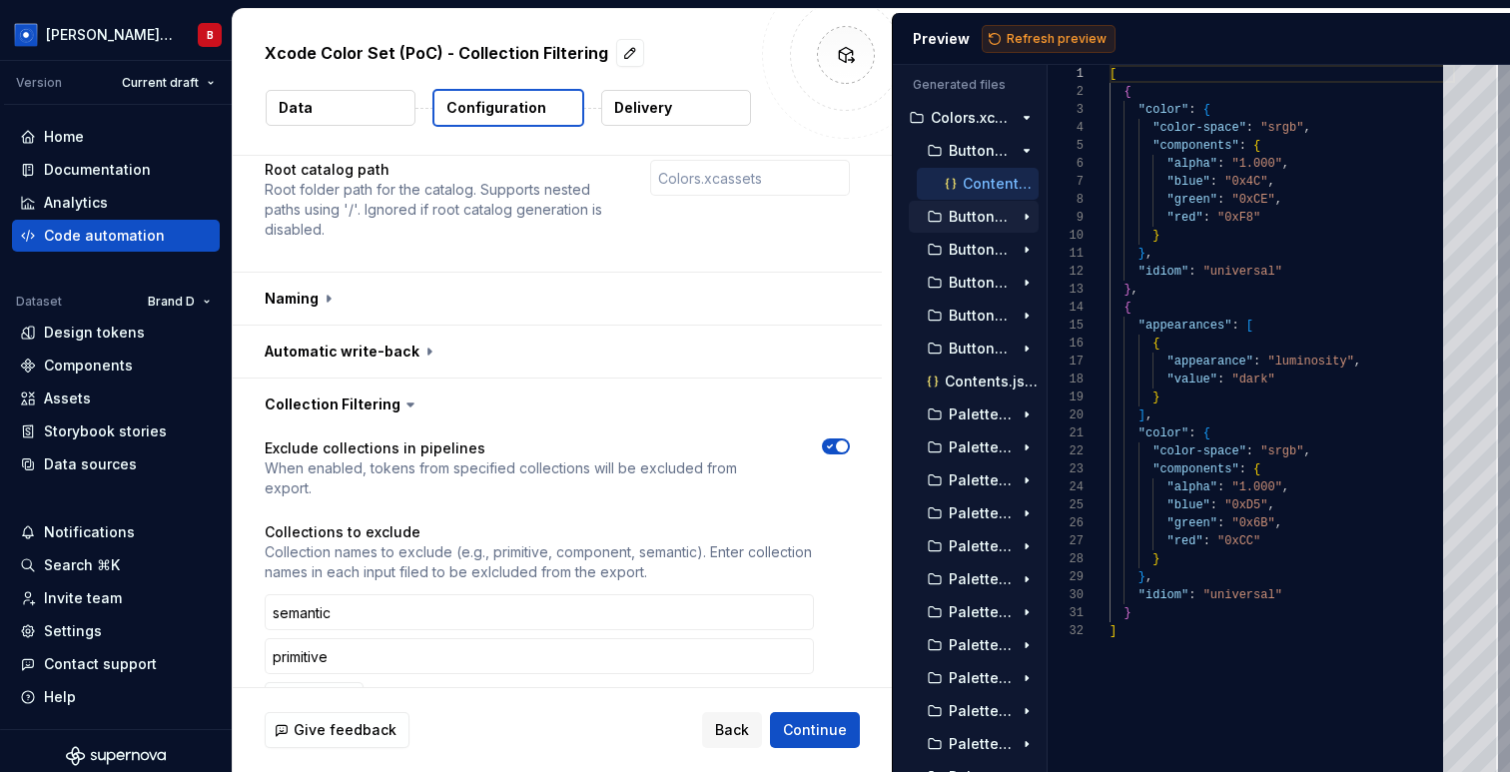
click at [1033, 33] on span "Refresh preview" at bounding box center [1057, 39] width 100 height 16
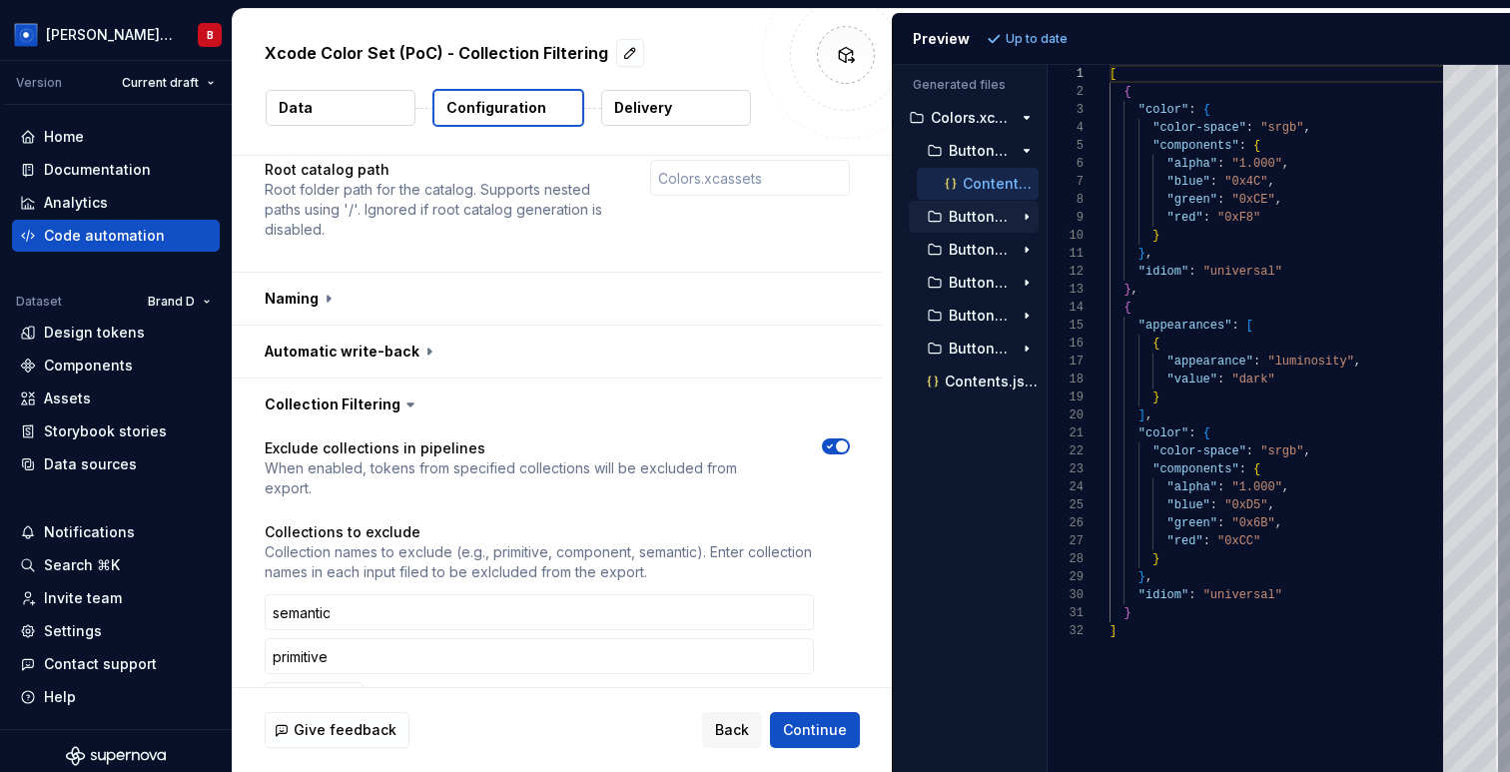
click at [1126, 74] on div "[ { "color" : { "color-space" : "srgb" , "components" : { "alpha" : "1.000" , "…" at bounding box center [1281, 418] width 345 height 707
click at [1336, 263] on div "[ { "color" : { "color-space" : "srgb" , "components" : { "alpha" : "1.000" , "…" at bounding box center [1281, 418] width 345 height 707
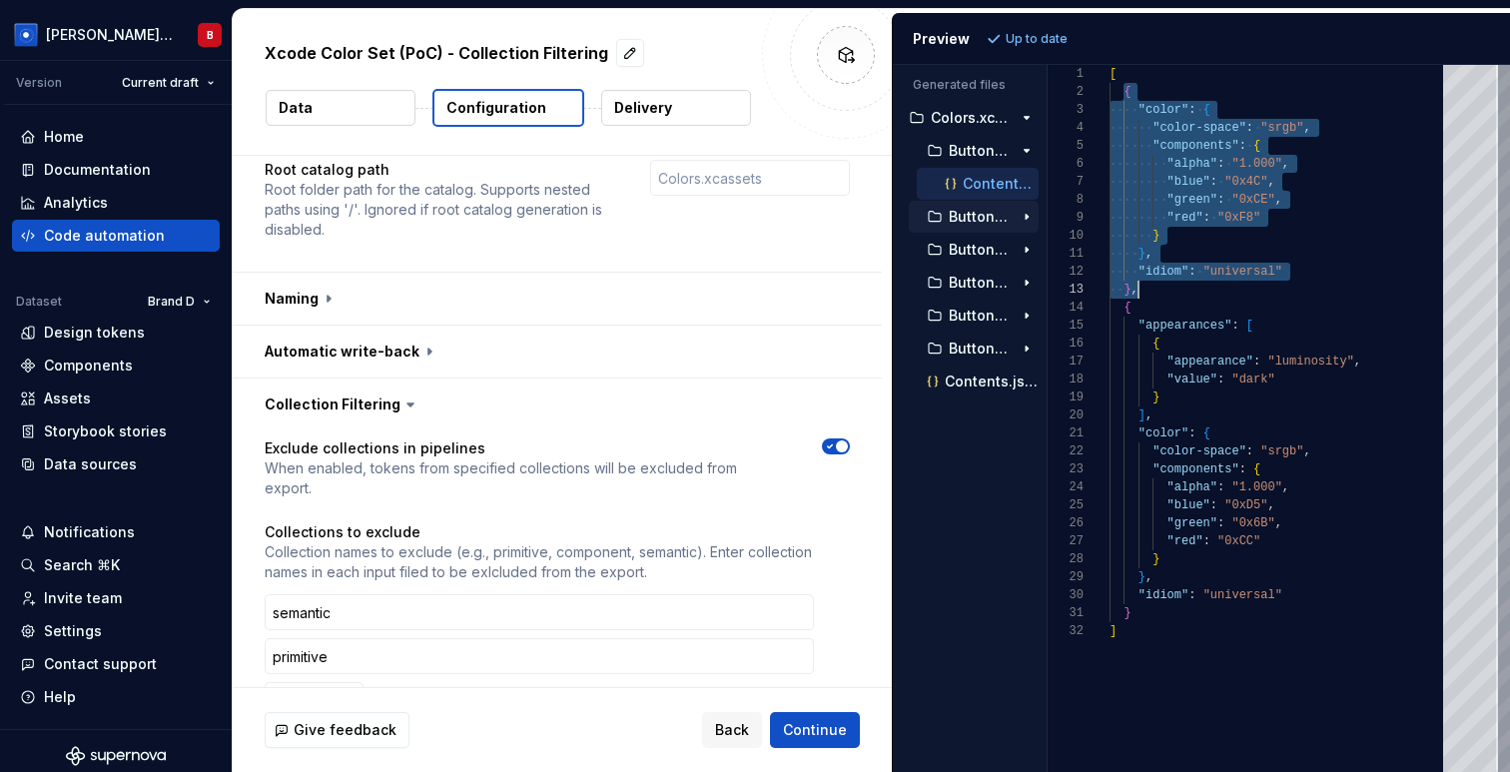
scroll to position [18, 22]
drag, startPoint x: 1123, startPoint y: 89, endPoint x: 1131, endPoint y: 287, distance: 197.9
click at [1131, 287] on div "[ { "color" : { "color-space" : "srgb" , "components" : { "alpha" : "1.000" , "…" at bounding box center [1281, 418] width 345 height 707
type textarea "**********"
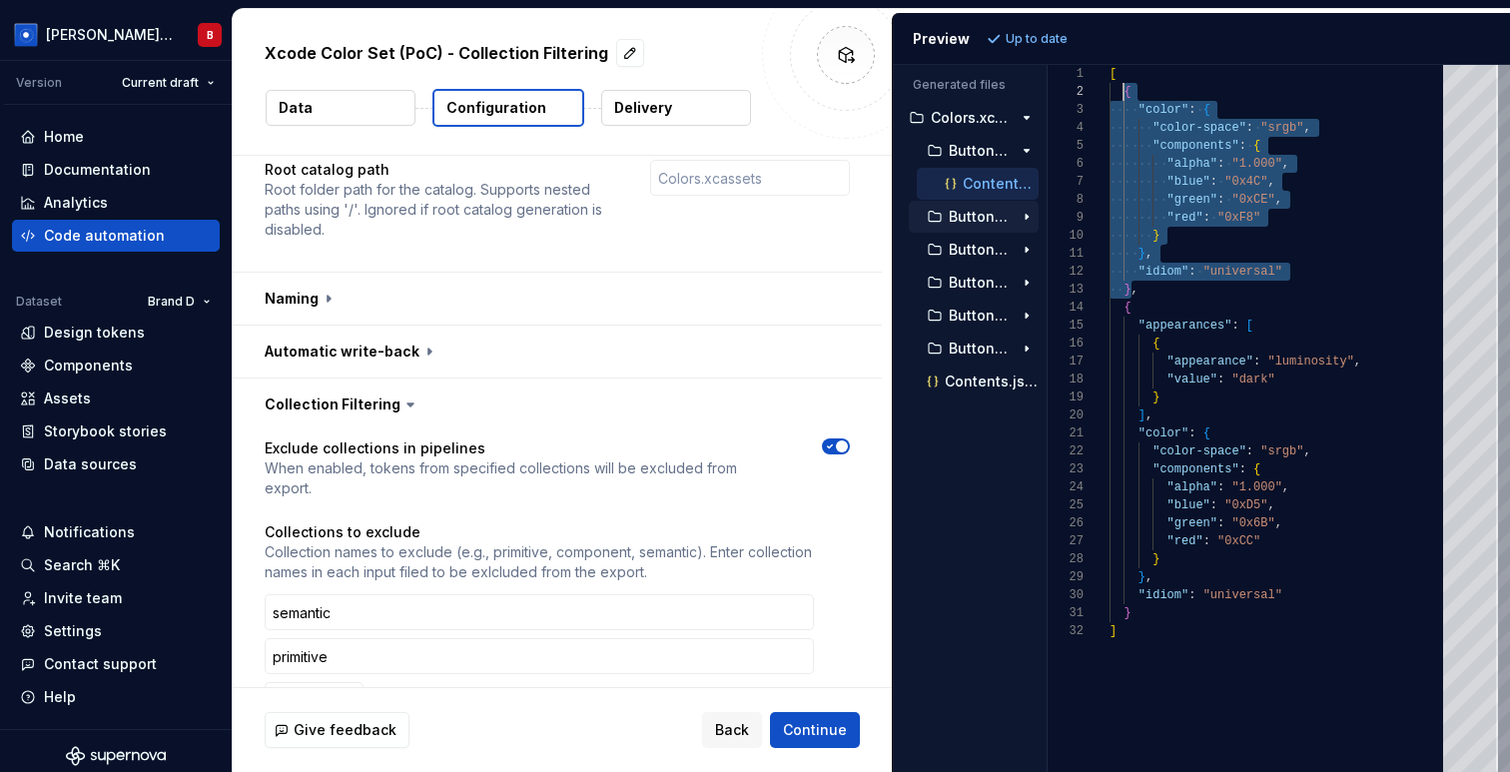
drag, startPoint x: 1130, startPoint y: 288, endPoint x: 1121, endPoint y: 94, distance: 193.9
click at [1121, 94] on div "[ { "color" : { "color-space" : "srgb" , "components" : { "alpha" : "1.000" , "…" at bounding box center [1281, 418] width 345 height 707
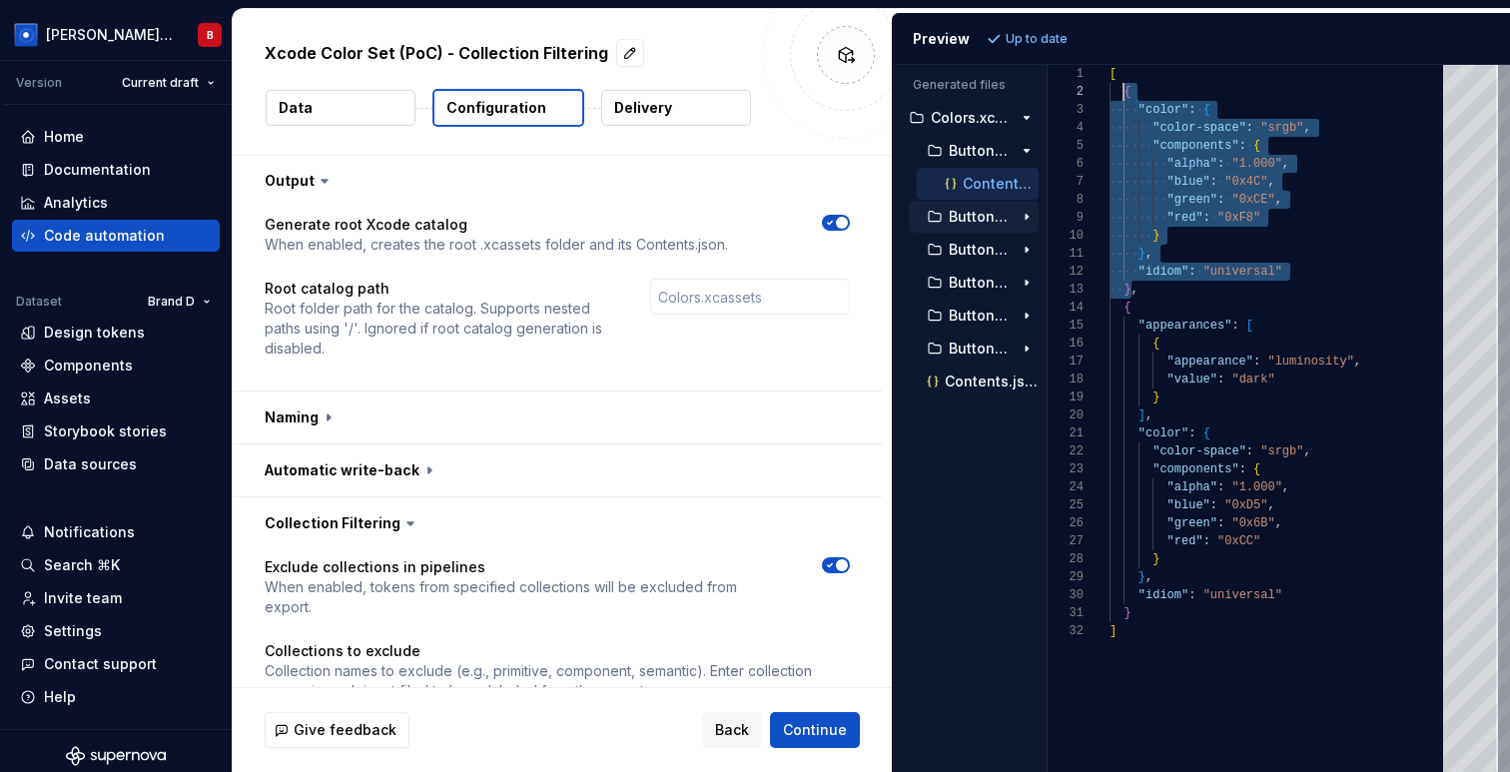
scroll to position [0, 0]
click at [750, 295] on input "text" at bounding box center [750, 298] width 200 height 36
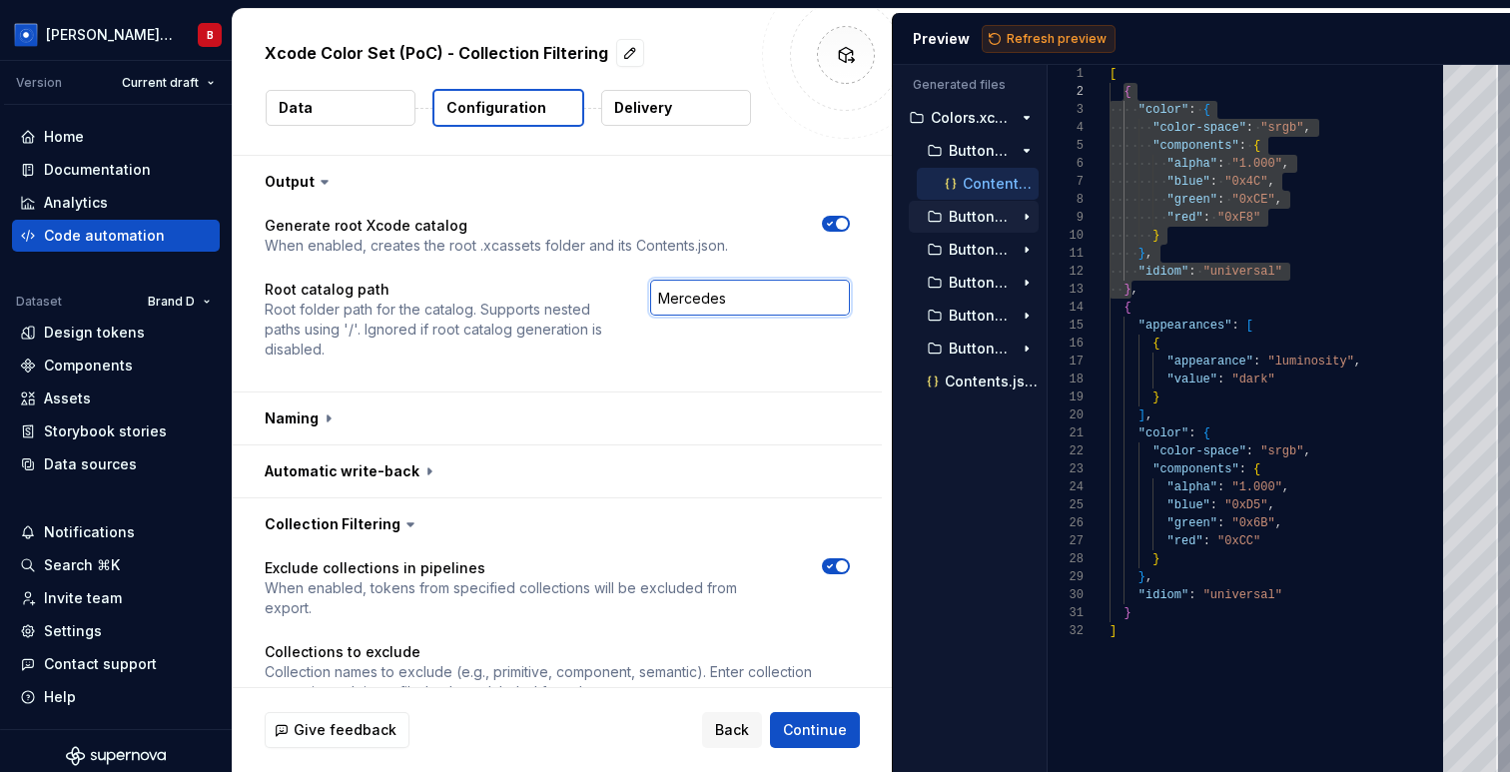
type input "Mercedes"
click at [1043, 33] on span "Refresh preview" at bounding box center [1057, 39] width 100 height 16
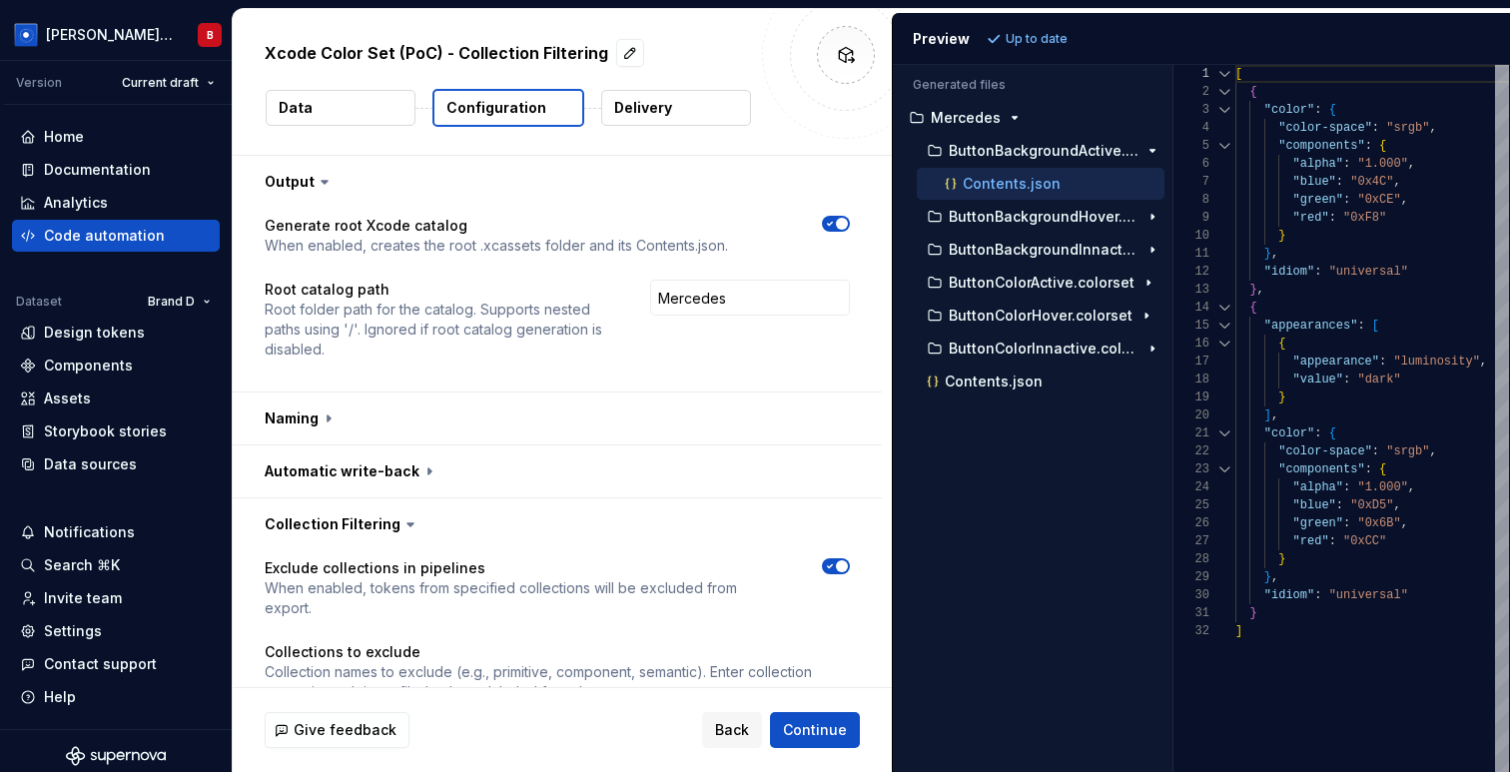
click at [1175, 135] on div "Generated files Accessibility guide for tree . Navigate the tree with the arrow…" at bounding box center [1201, 418] width 617 height 707
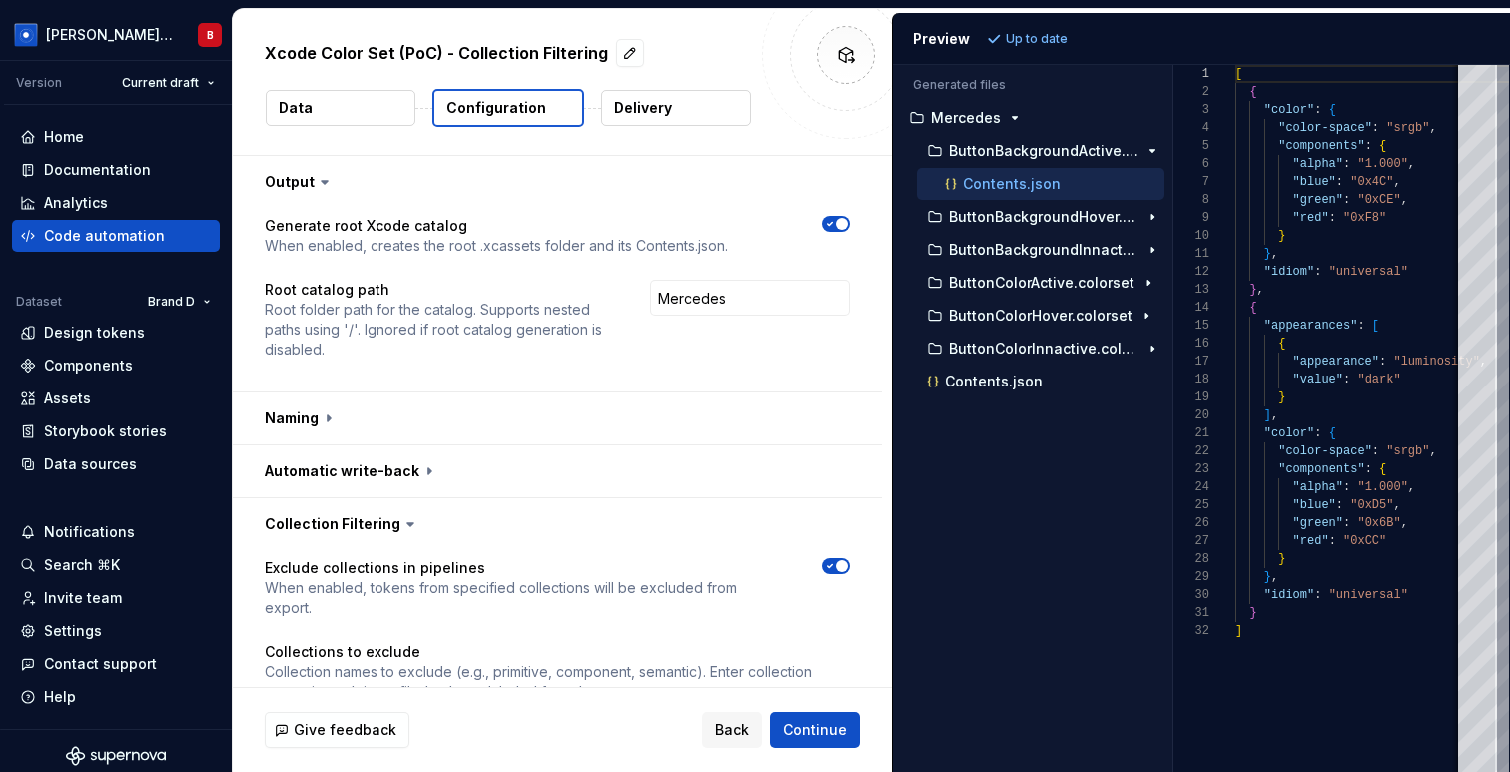
click at [652, 116] on p "Delivery" at bounding box center [643, 108] width 58 height 20
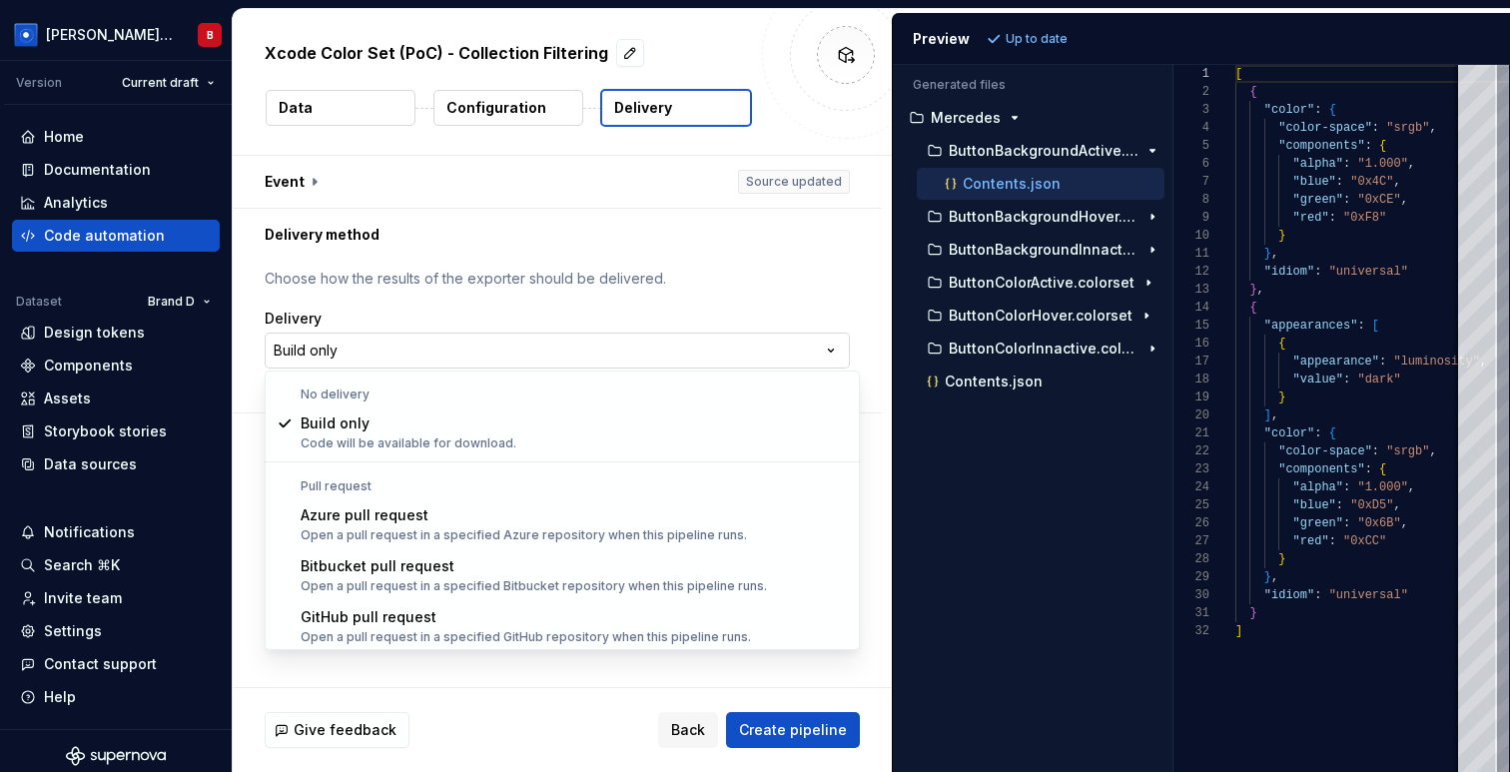
click at [315, 355] on html "**********" at bounding box center [755, 386] width 1510 height 772
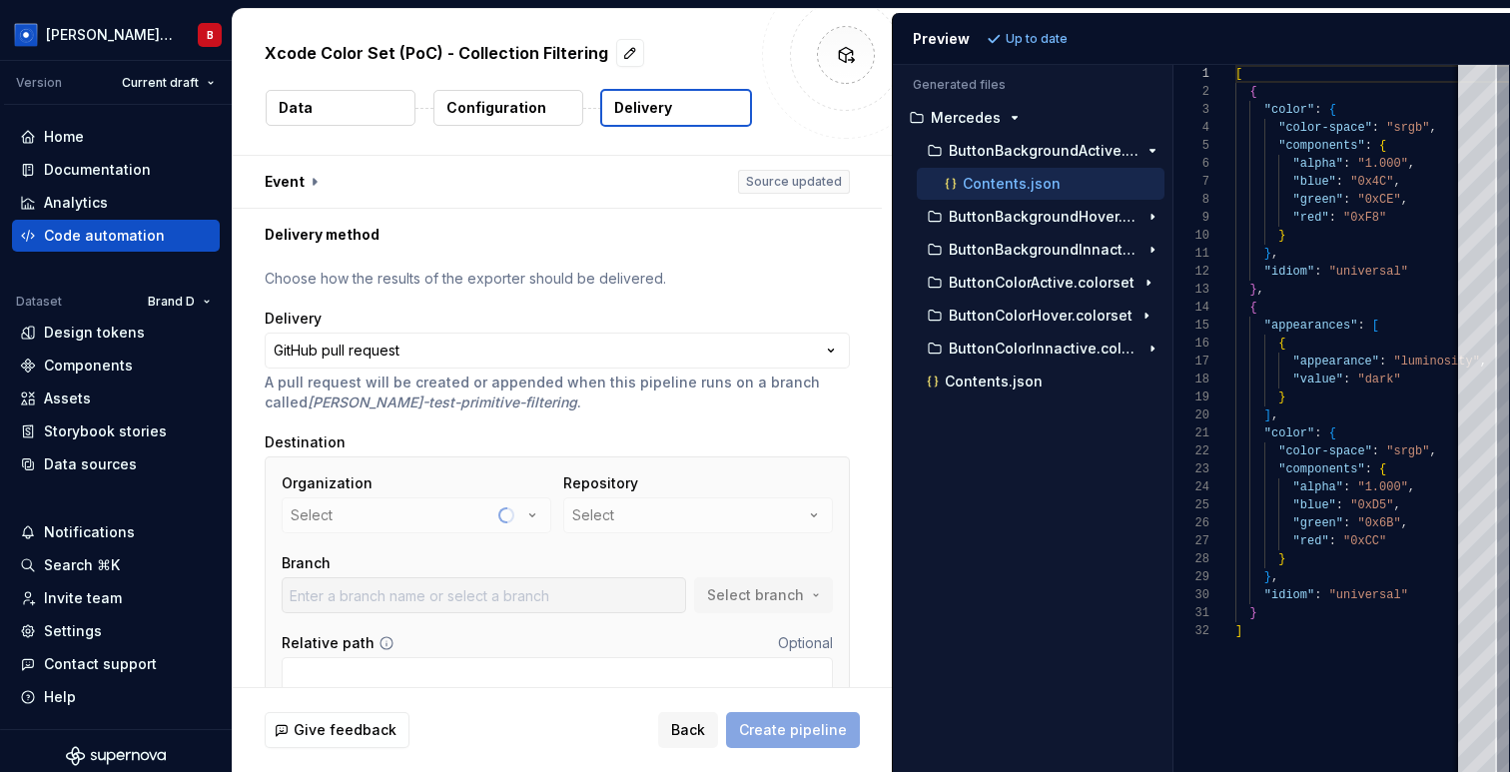
scroll to position [97, 0]
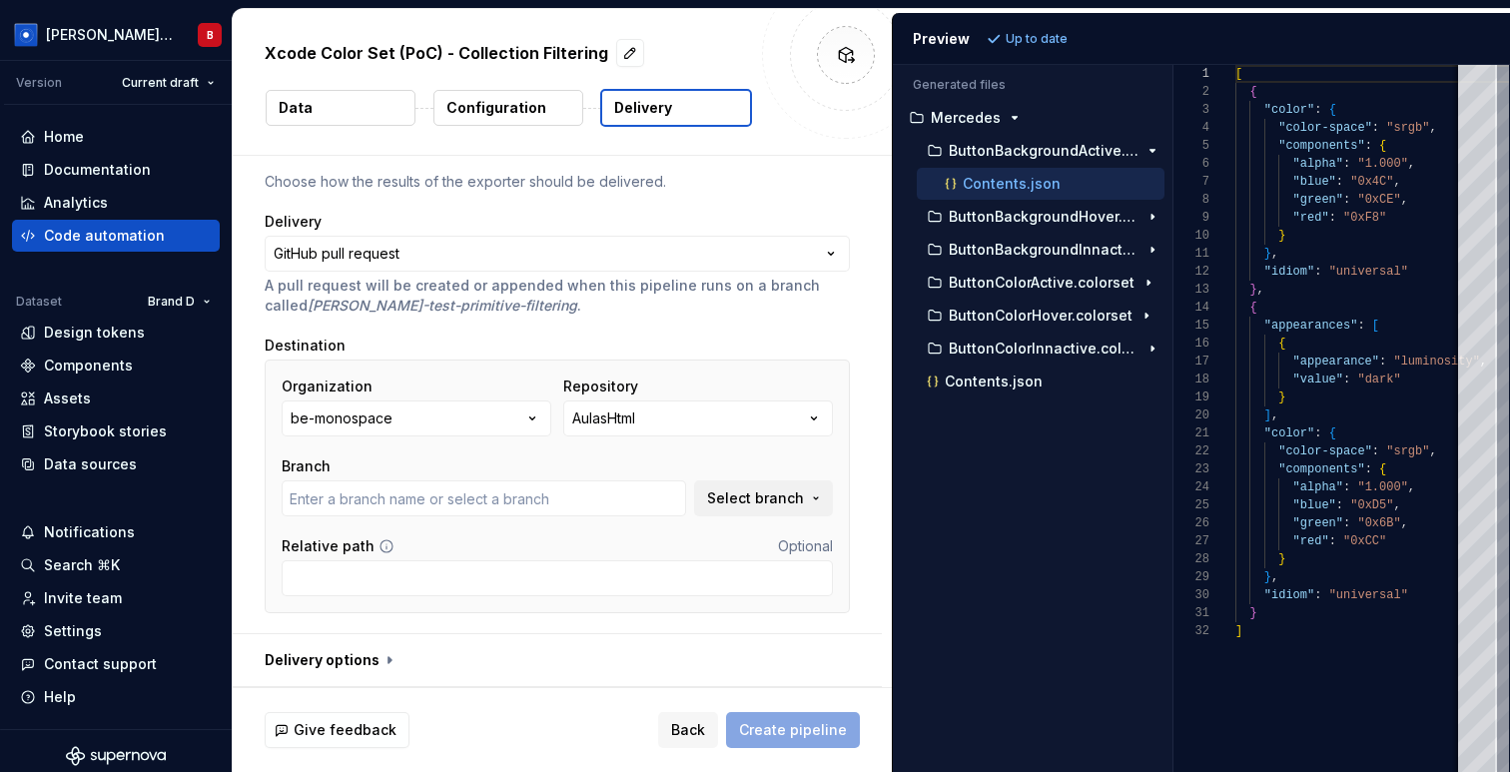
type input "main"
click at [400, 581] on input "Relative path" at bounding box center [557, 578] width 551 height 36
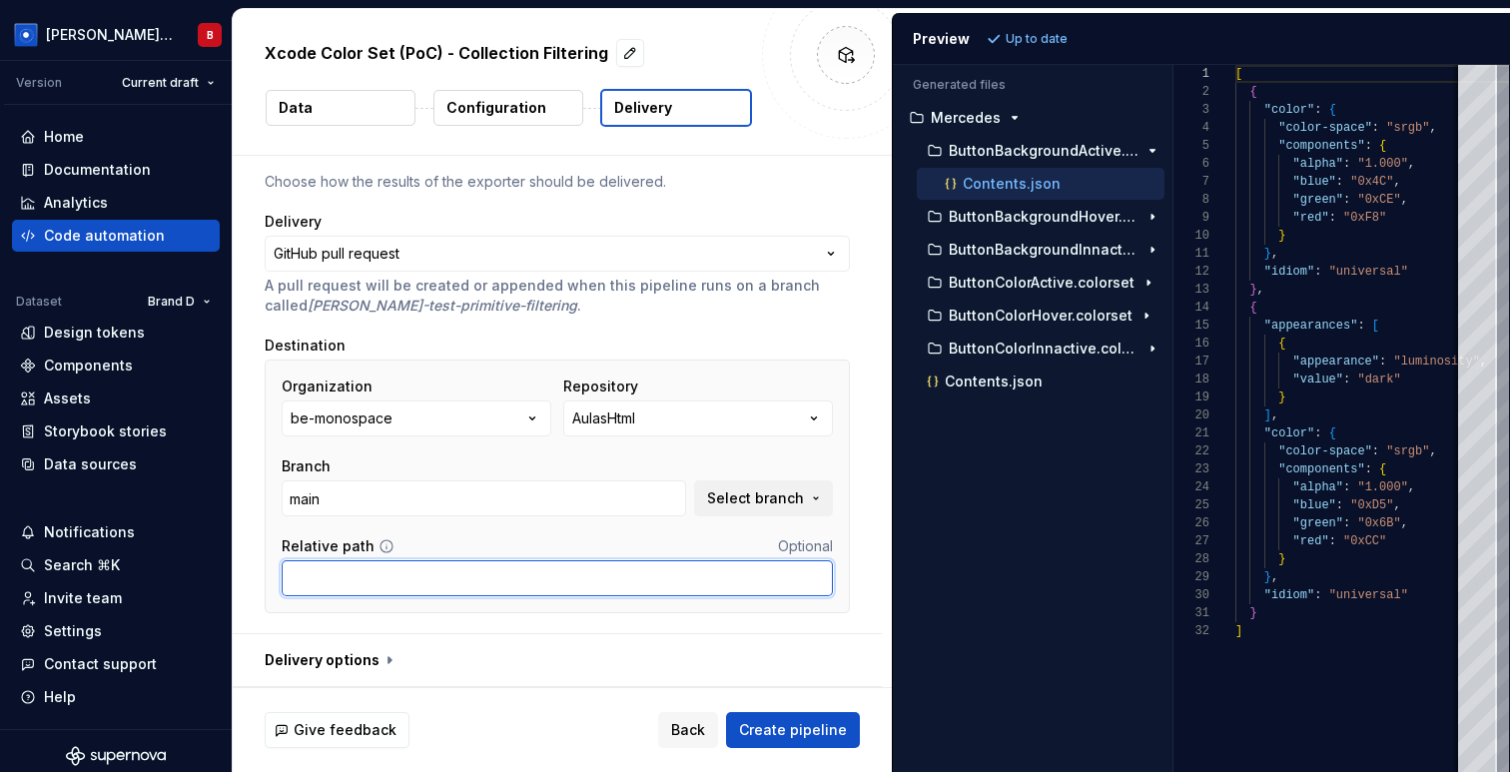
paste input "Colors.xcassets"
type input "Colors.xcassets"
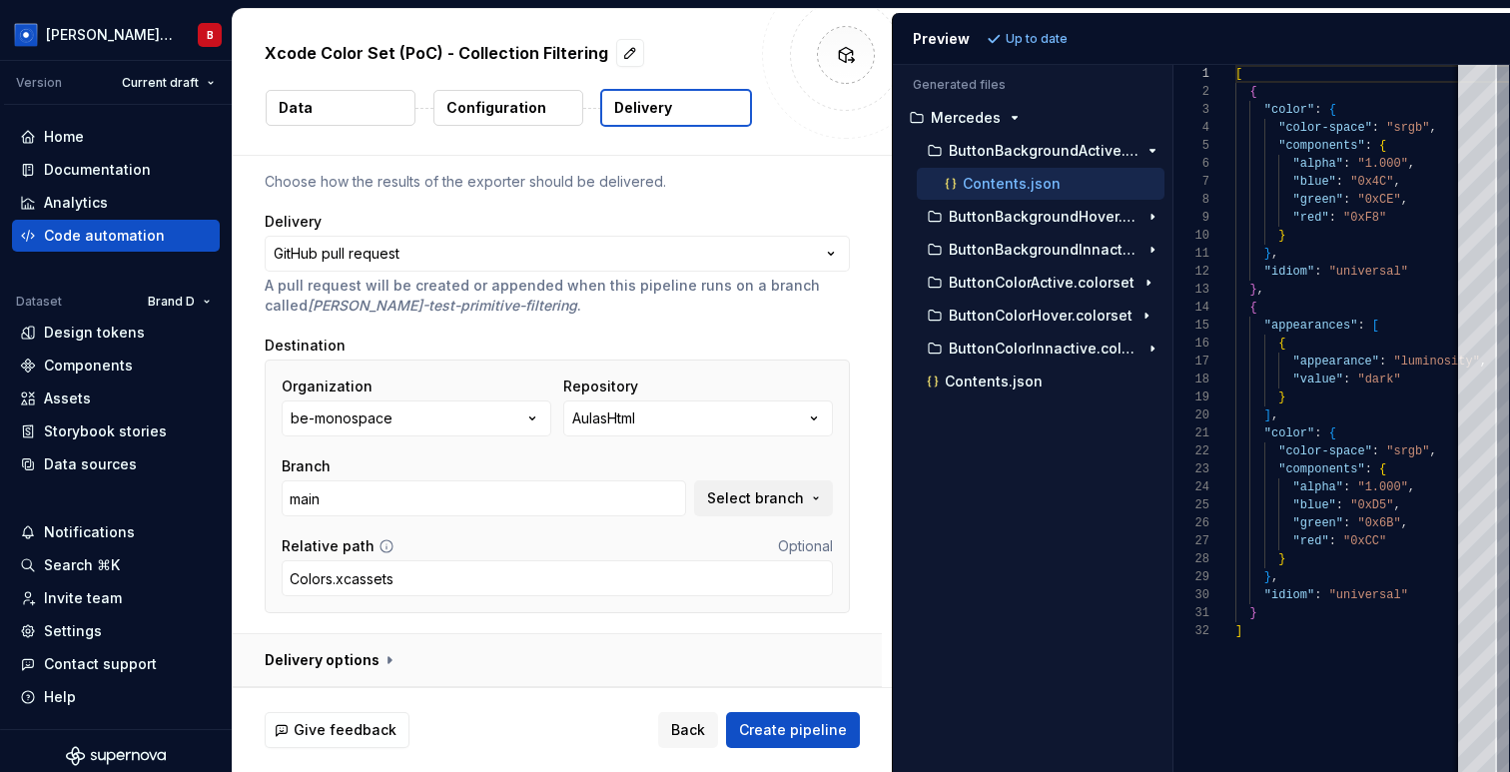
click at [575, 653] on button "button" at bounding box center [557, 660] width 649 height 52
type textarea "*"
click at [572, 624] on div "**********" at bounding box center [557, 398] width 585 height 453
click at [603, 412] on div "AulasHtml" at bounding box center [603, 418] width 63 height 20
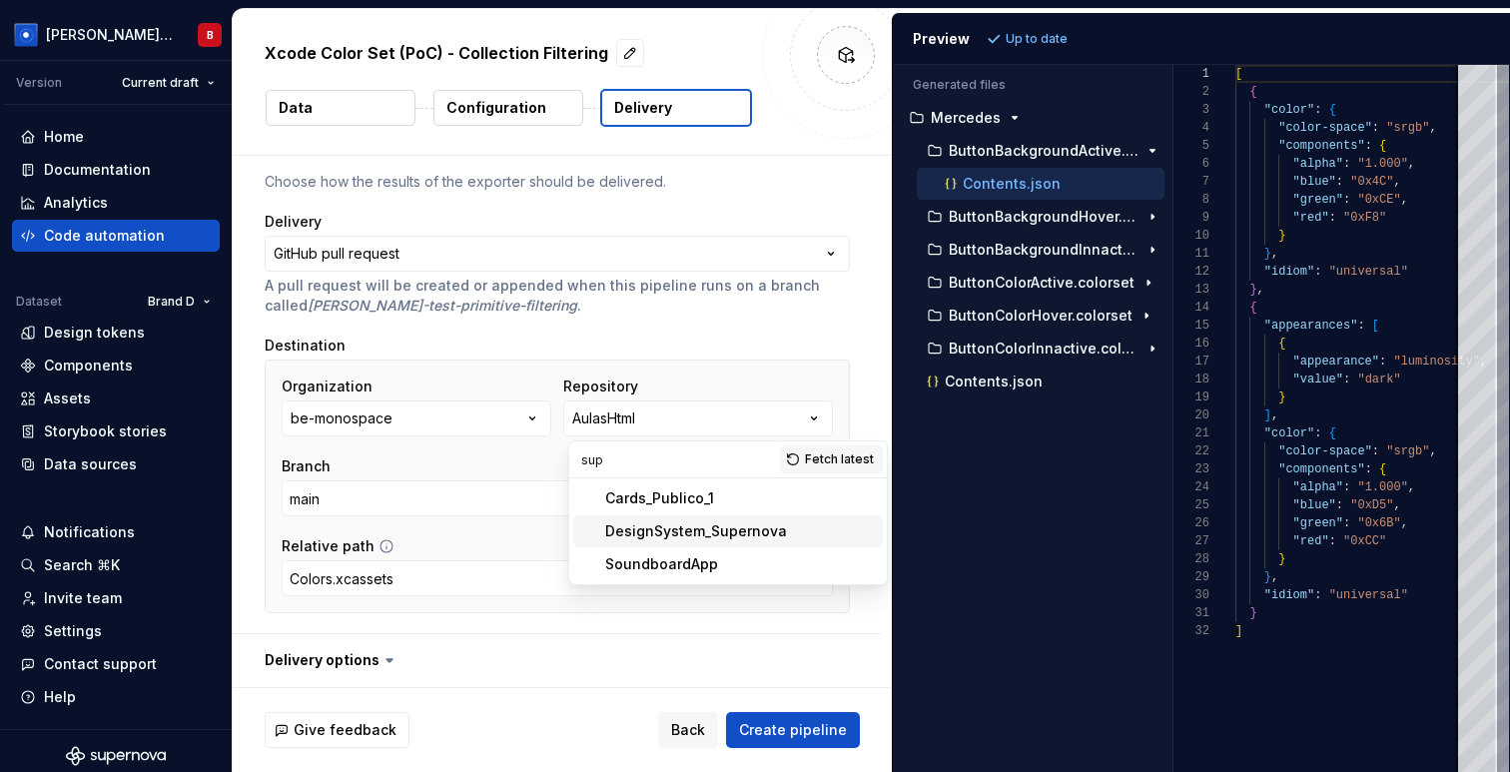
type input "sup"
click at [645, 540] on div "DesignSystem_Supernova" at bounding box center [696, 531] width 182 height 20
type textarea "*"
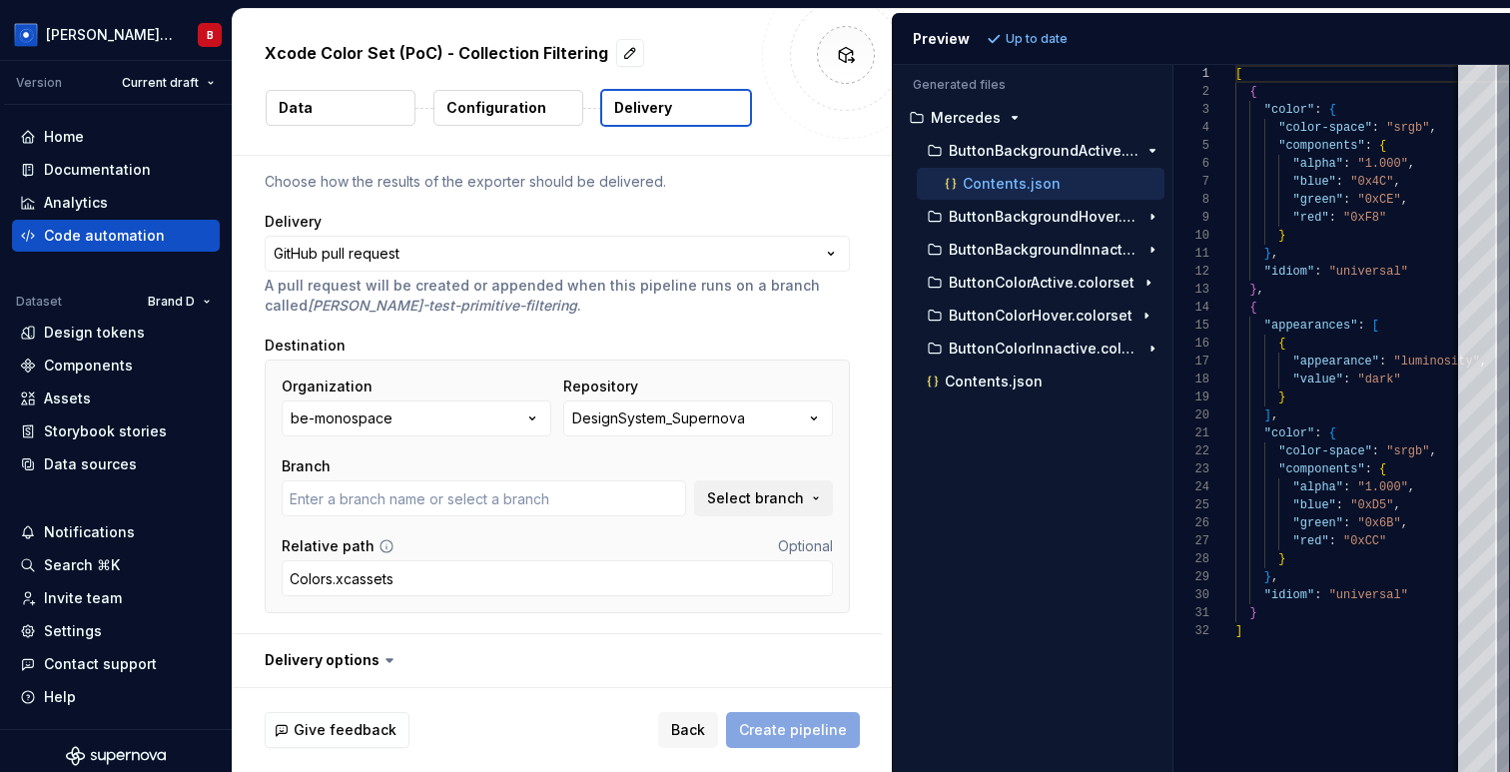
type textarea "*"
type input "main"
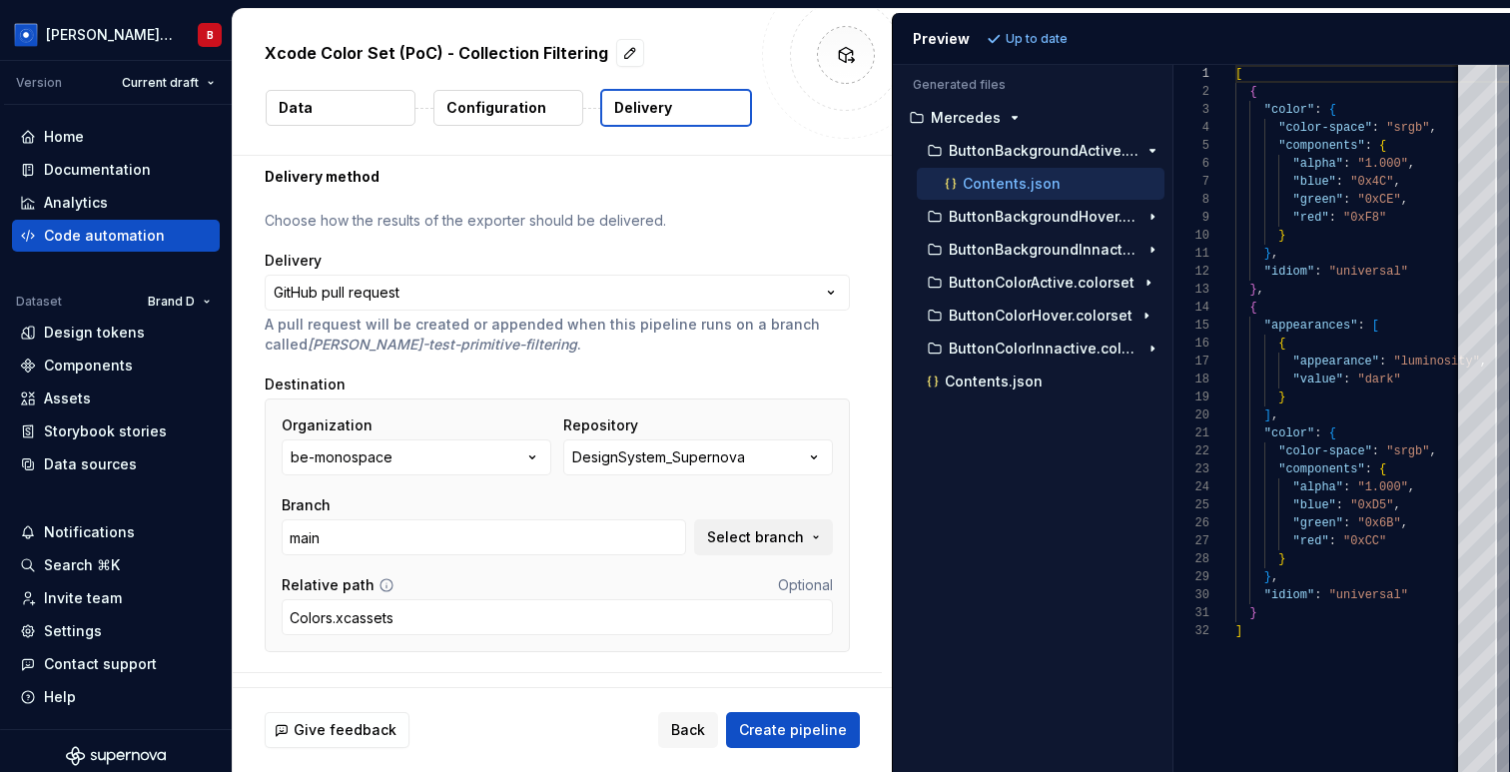
scroll to position [59, 0]
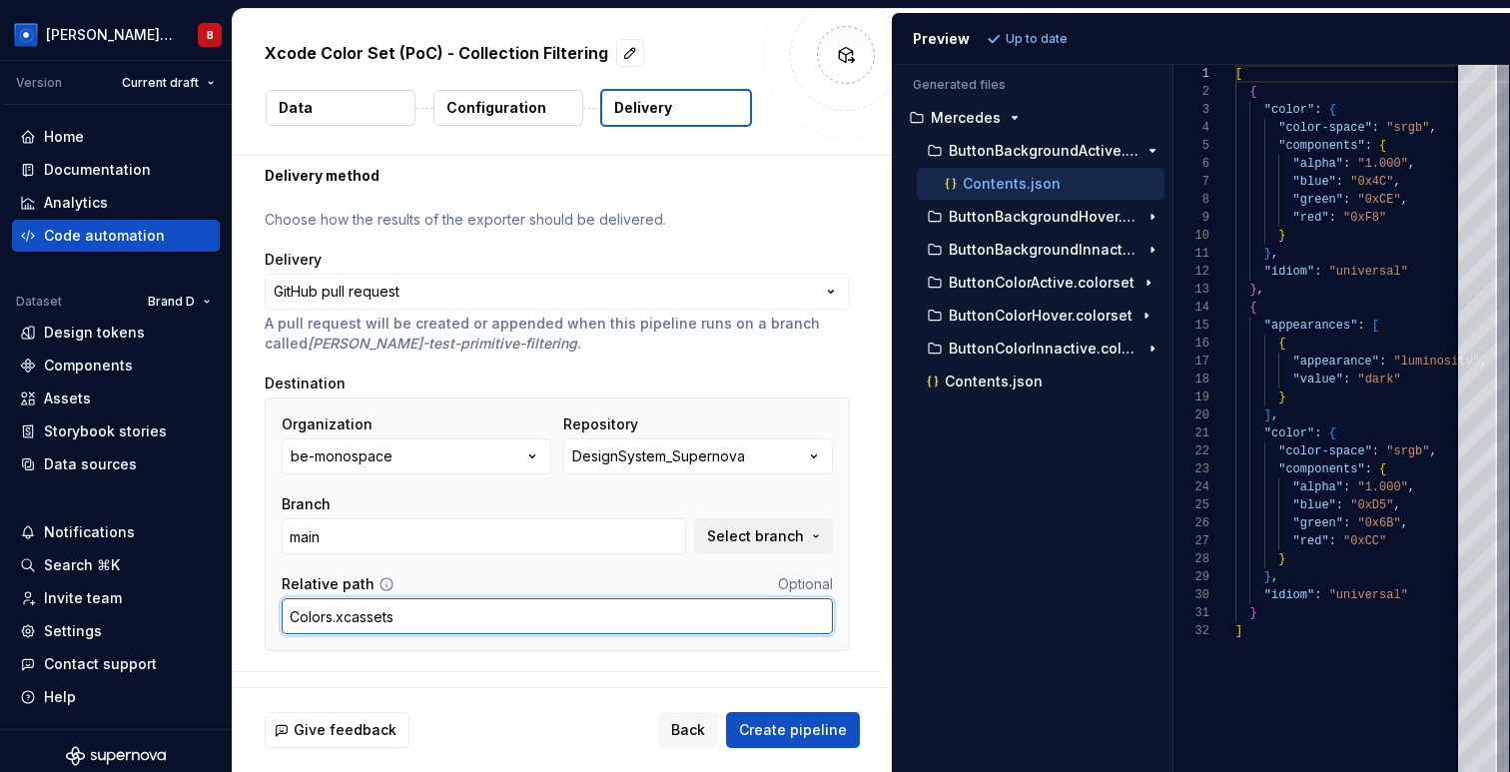
click at [625, 618] on input "Colors.xcassets" at bounding box center [557, 616] width 551 height 36
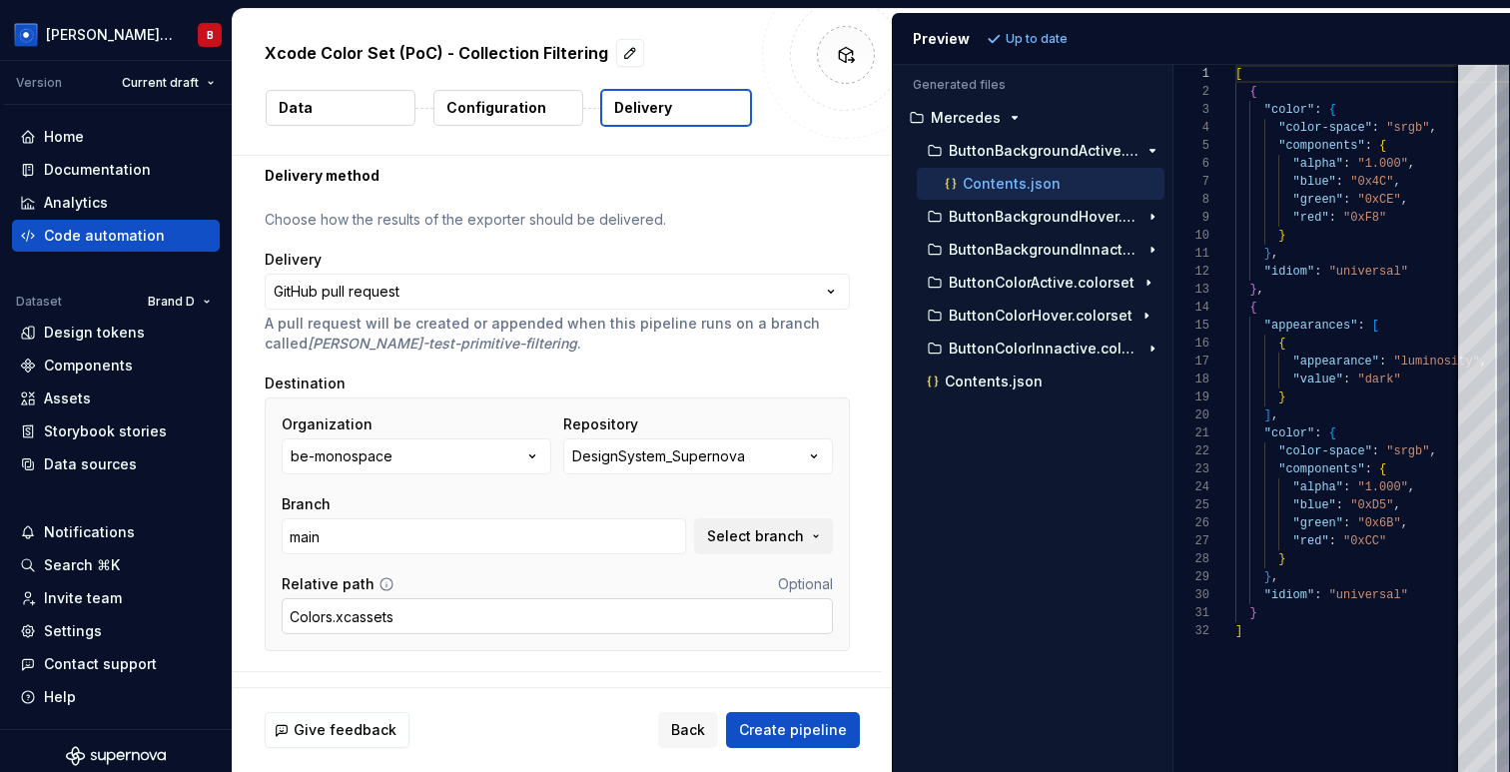
click at [322, 599] on input "Colors.xcassets" at bounding box center [557, 616] width 551 height 36
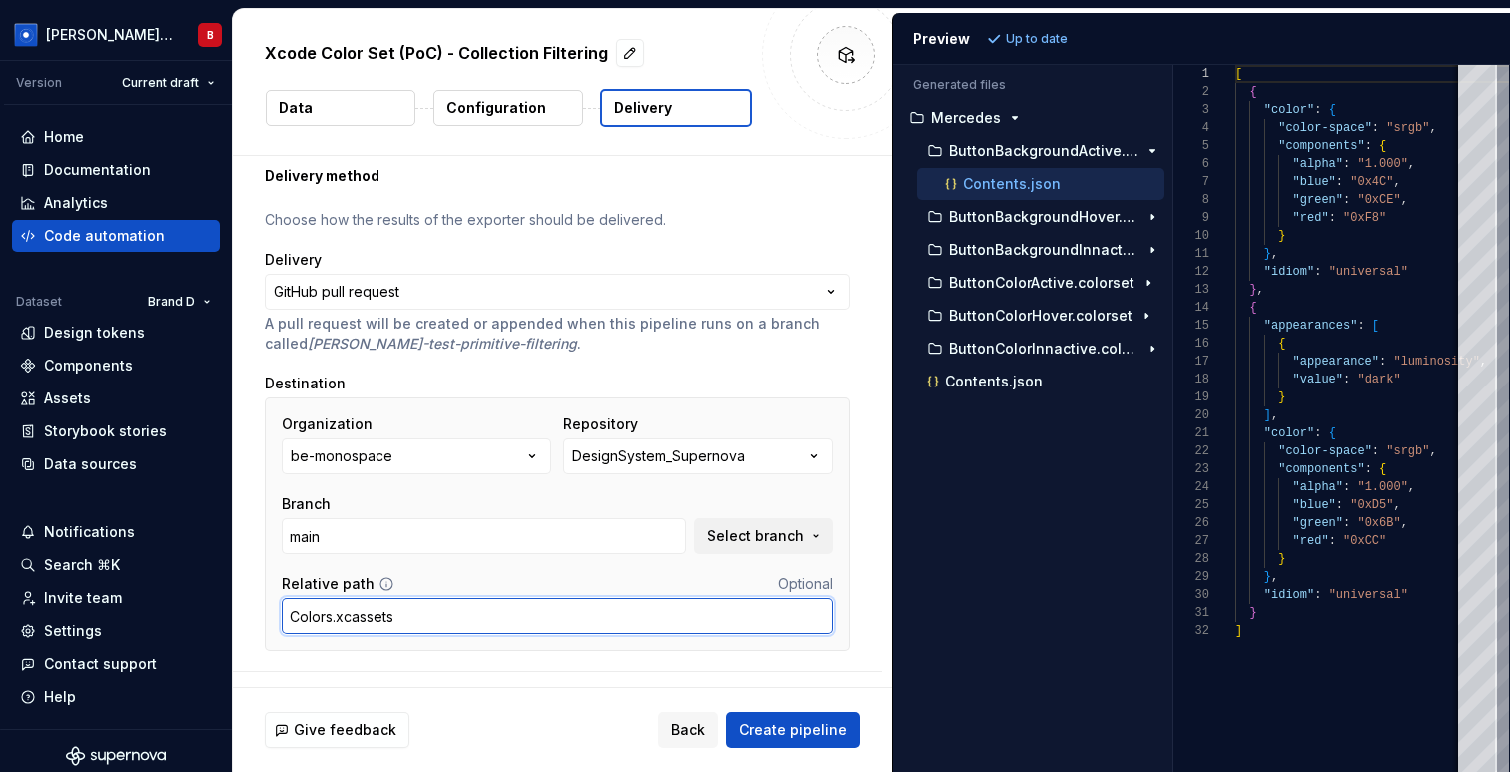
click at [322, 599] on input "Colors.xcassets" at bounding box center [557, 616] width 551 height 36
click at [322, 600] on input "Colors.xcassets" at bounding box center [557, 616] width 551 height 36
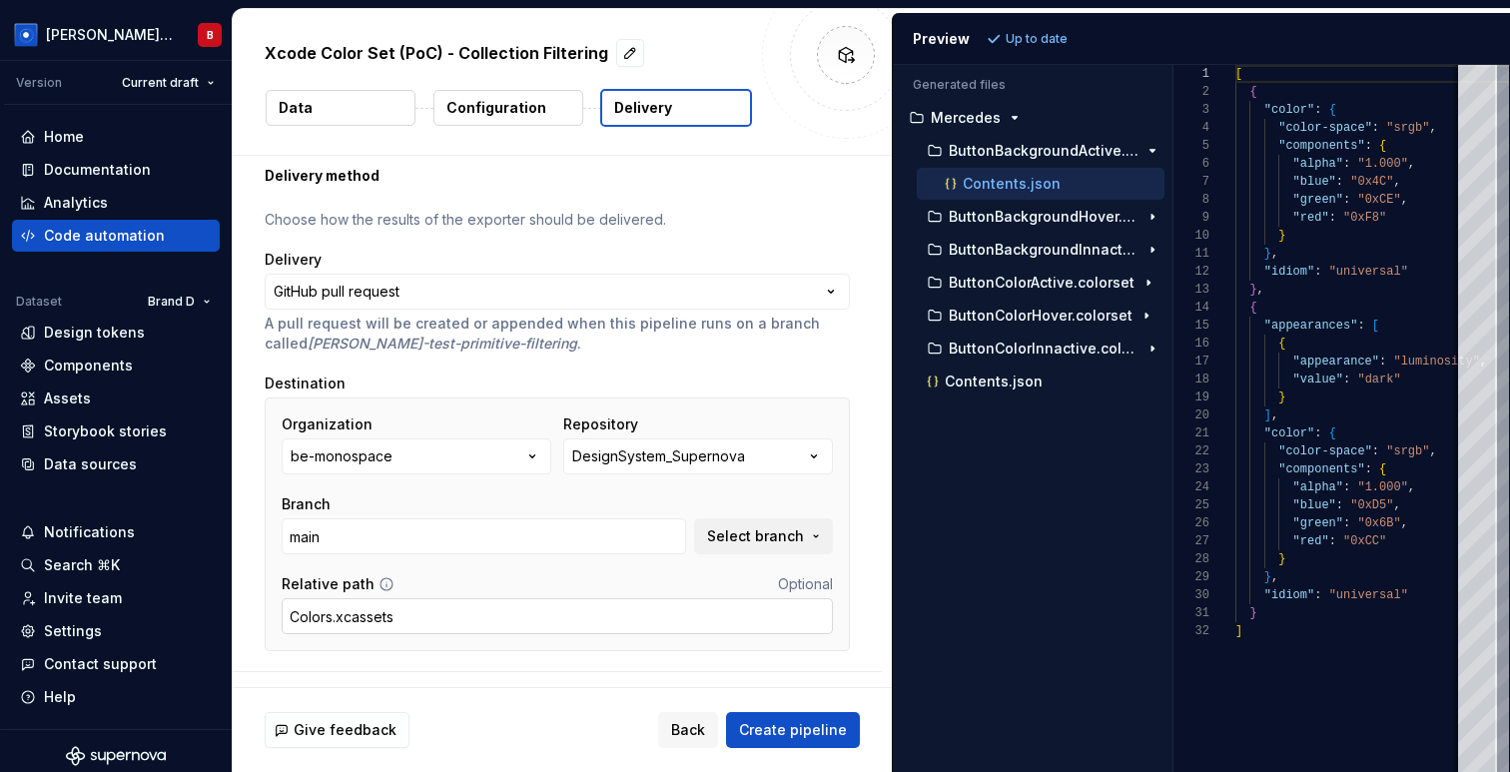
type textarea "*"
click at [296, 91] on button "Data" at bounding box center [341, 108] width 150 height 36
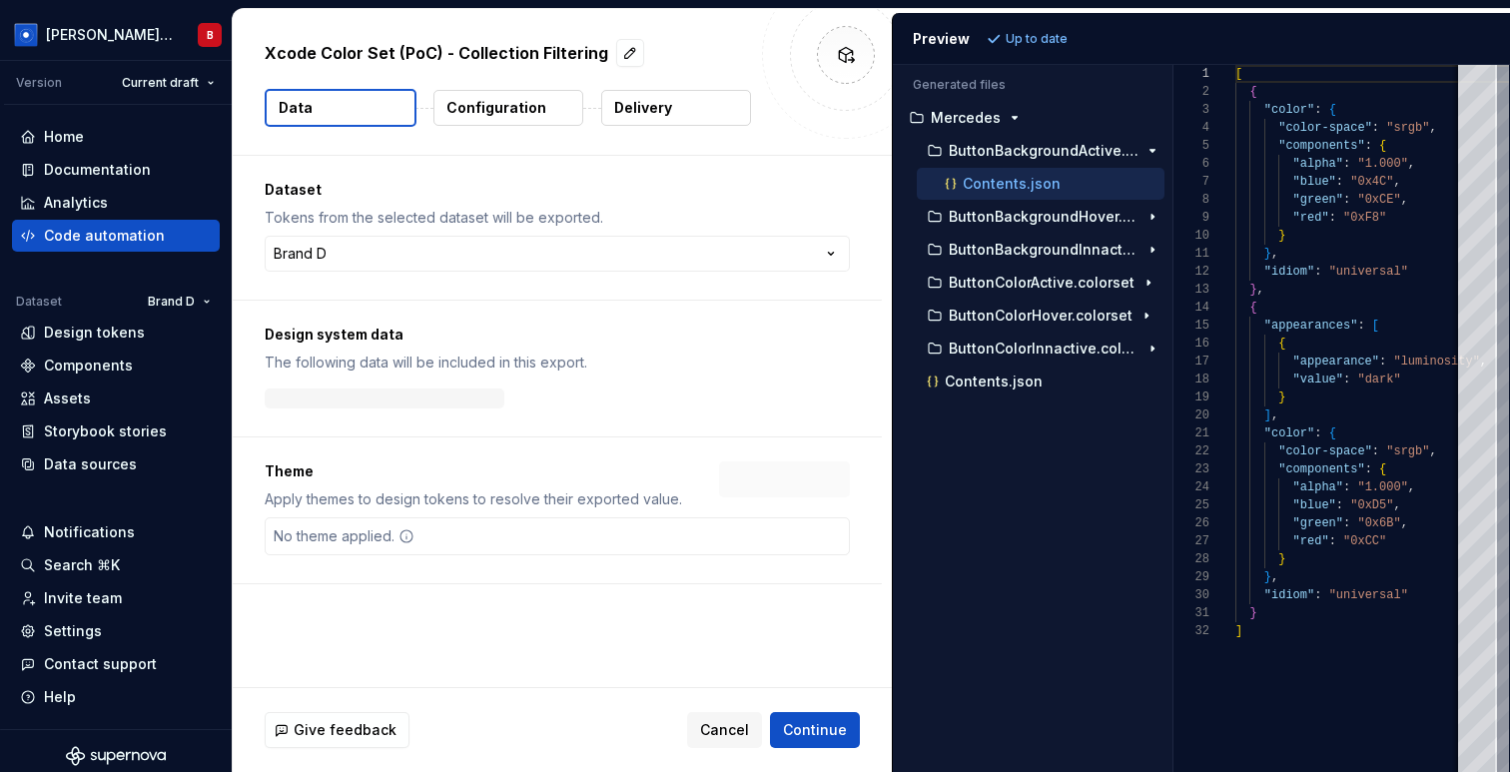
click at [296, 107] on p "Data" at bounding box center [296, 108] width 34 height 20
click at [213, 60] on button "Collapse sidebar" at bounding box center [218, 61] width 28 height 28
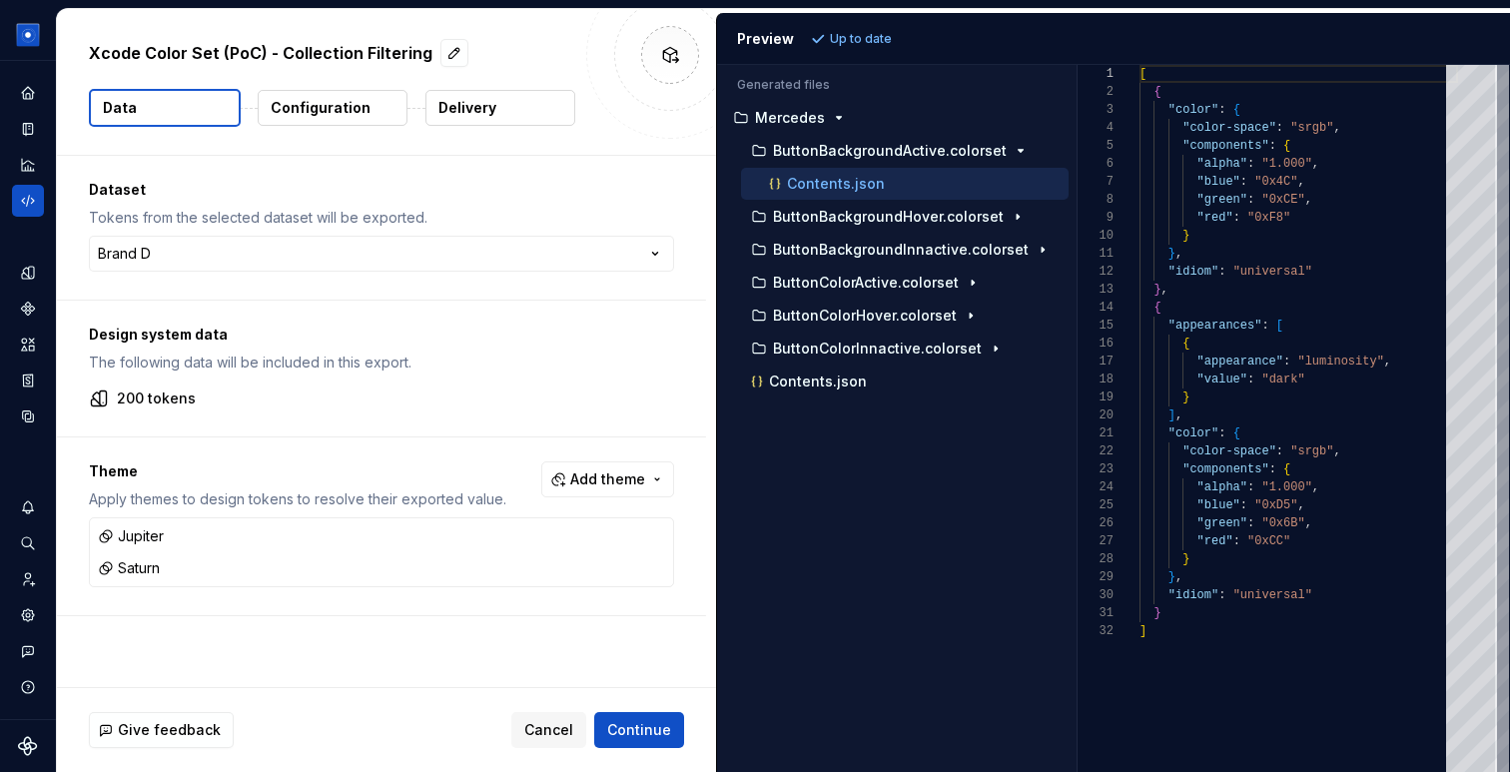
click at [338, 113] on p "Configuration" at bounding box center [321, 108] width 100 height 20
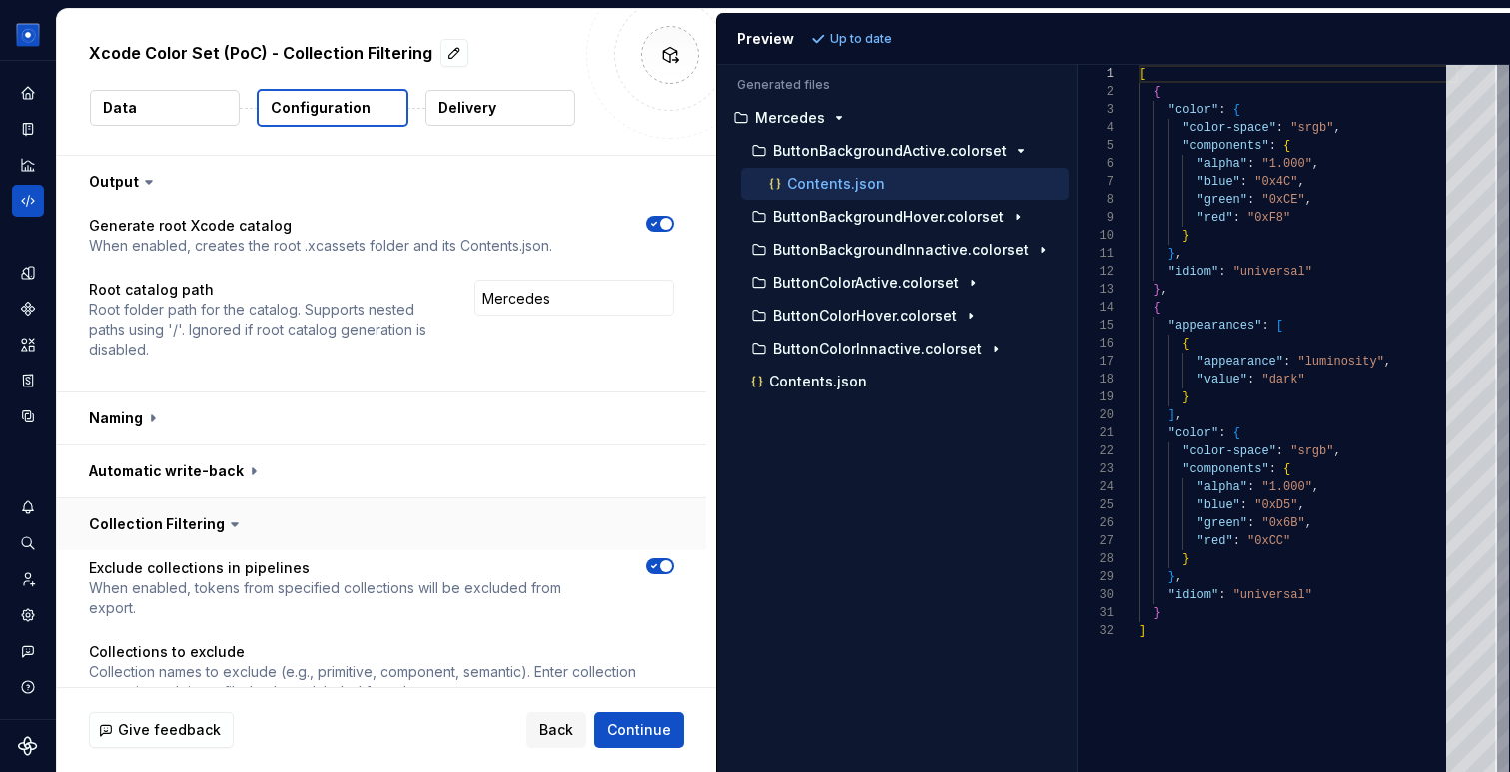
click at [192, 530] on button "button" at bounding box center [381, 524] width 649 height 52
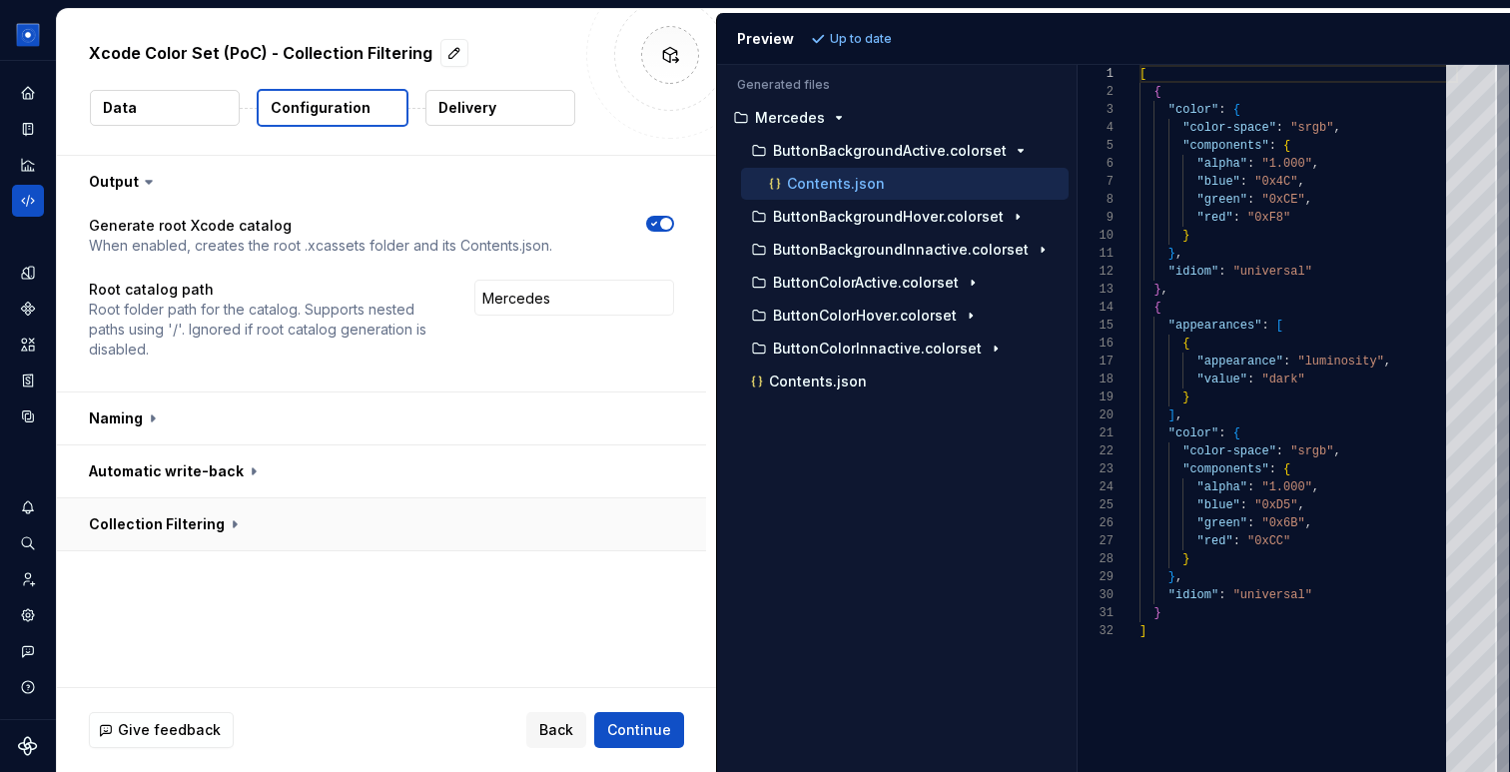
click at [192, 530] on button "button" at bounding box center [381, 524] width 649 height 52
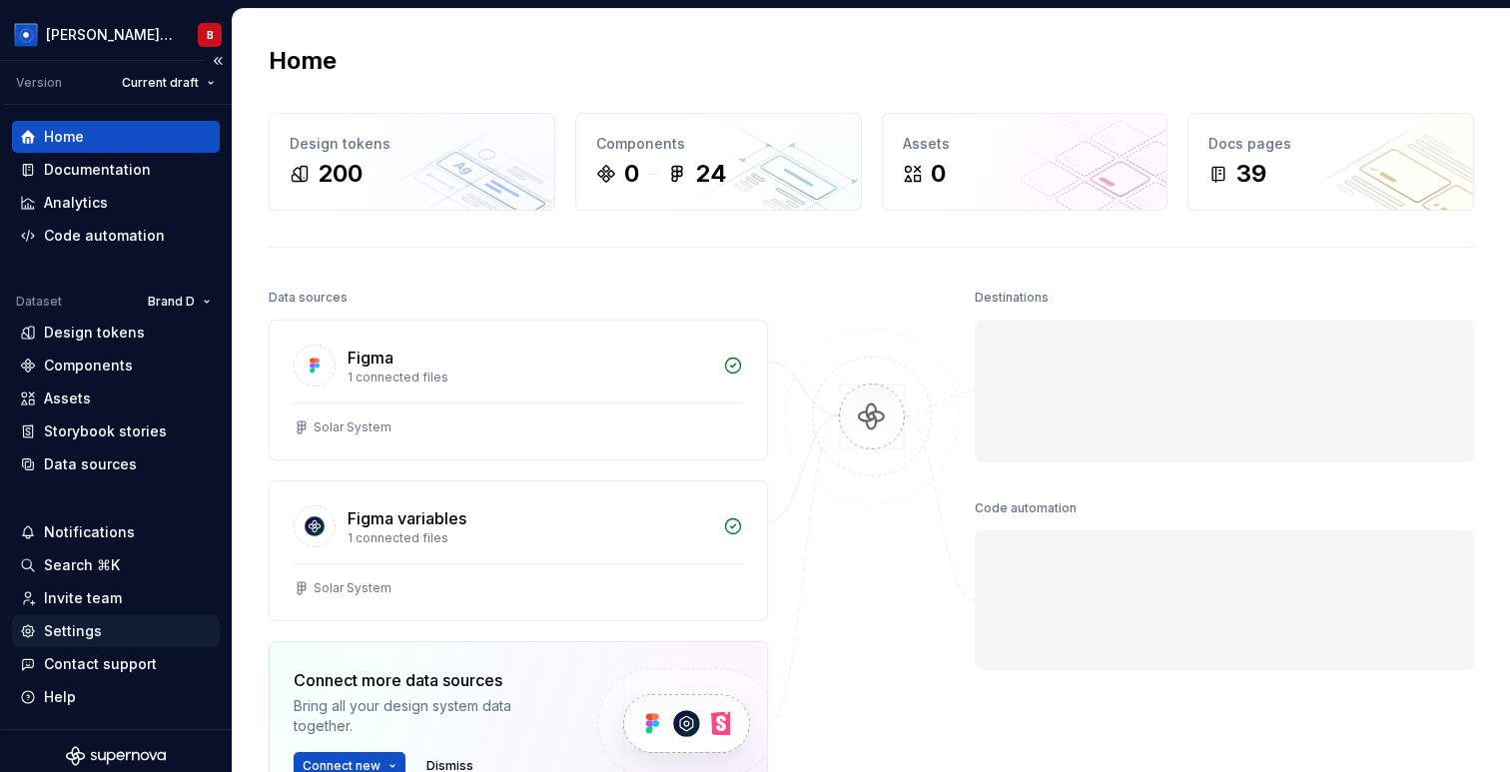
click at [98, 625] on div "Settings" at bounding box center [73, 631] width 58 height 20
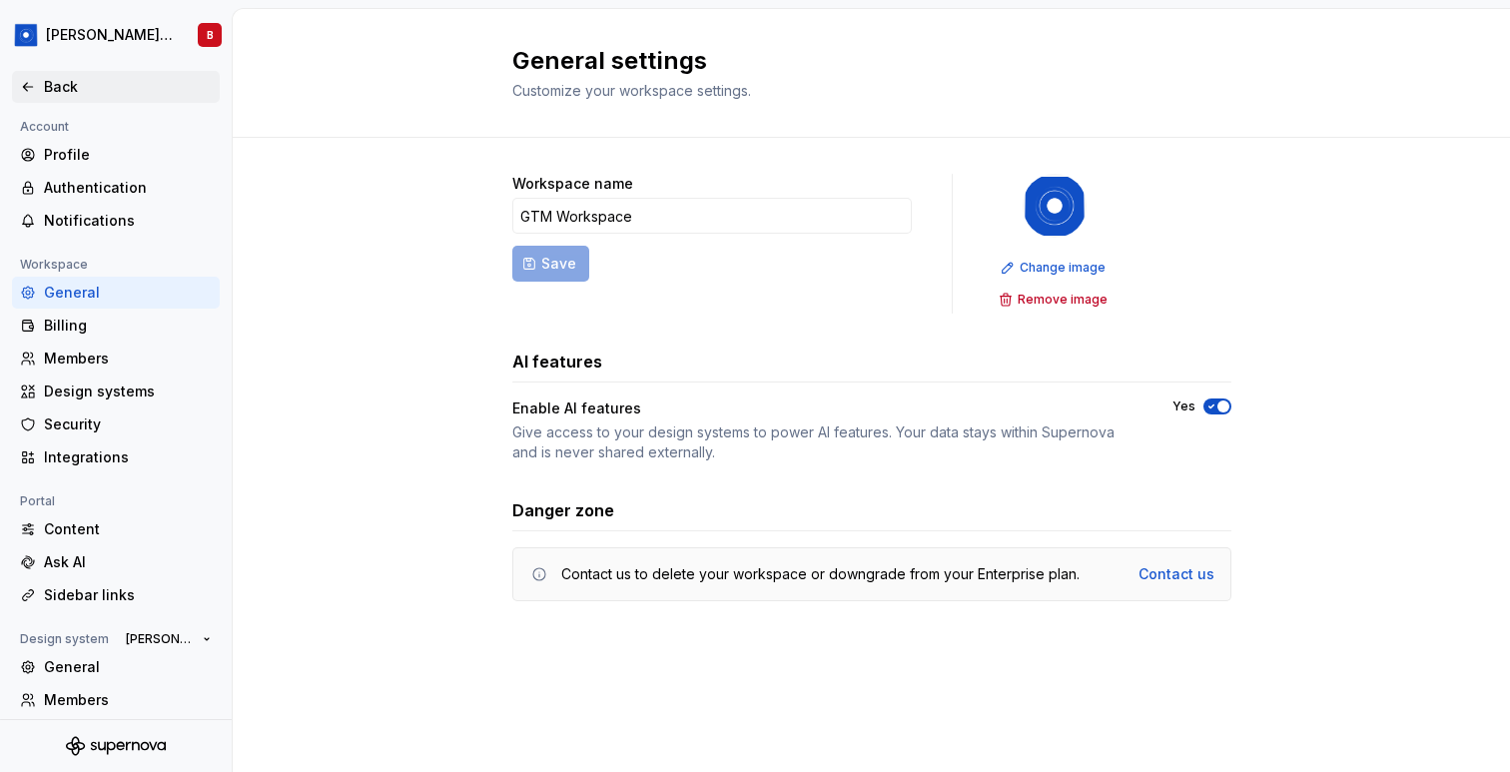
click at [24, 93] on icon at bounding box center [28, 87] width 16 height 16
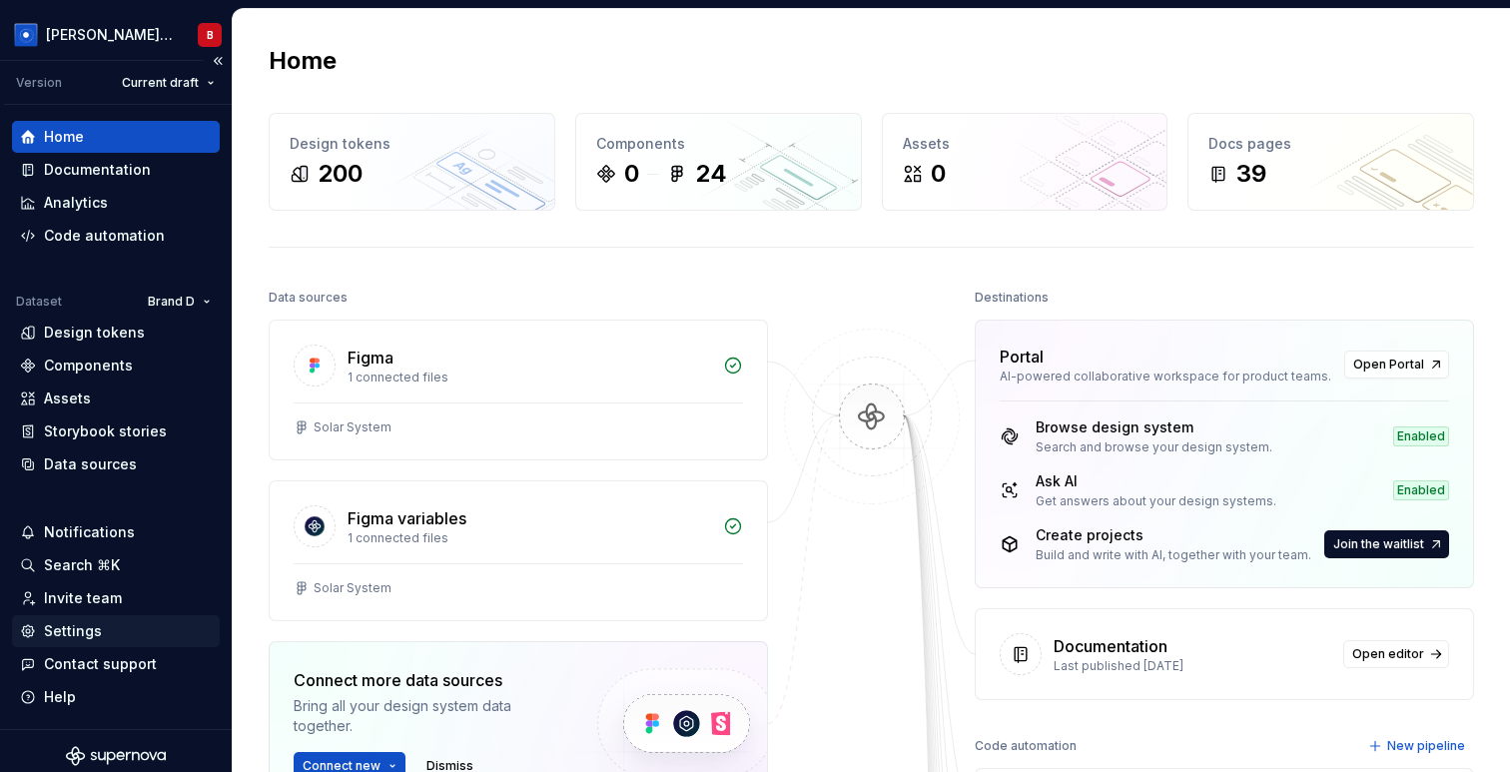
click at [89, 634] on div "Settings" at bounding box center [73, 631] width 58 height 20
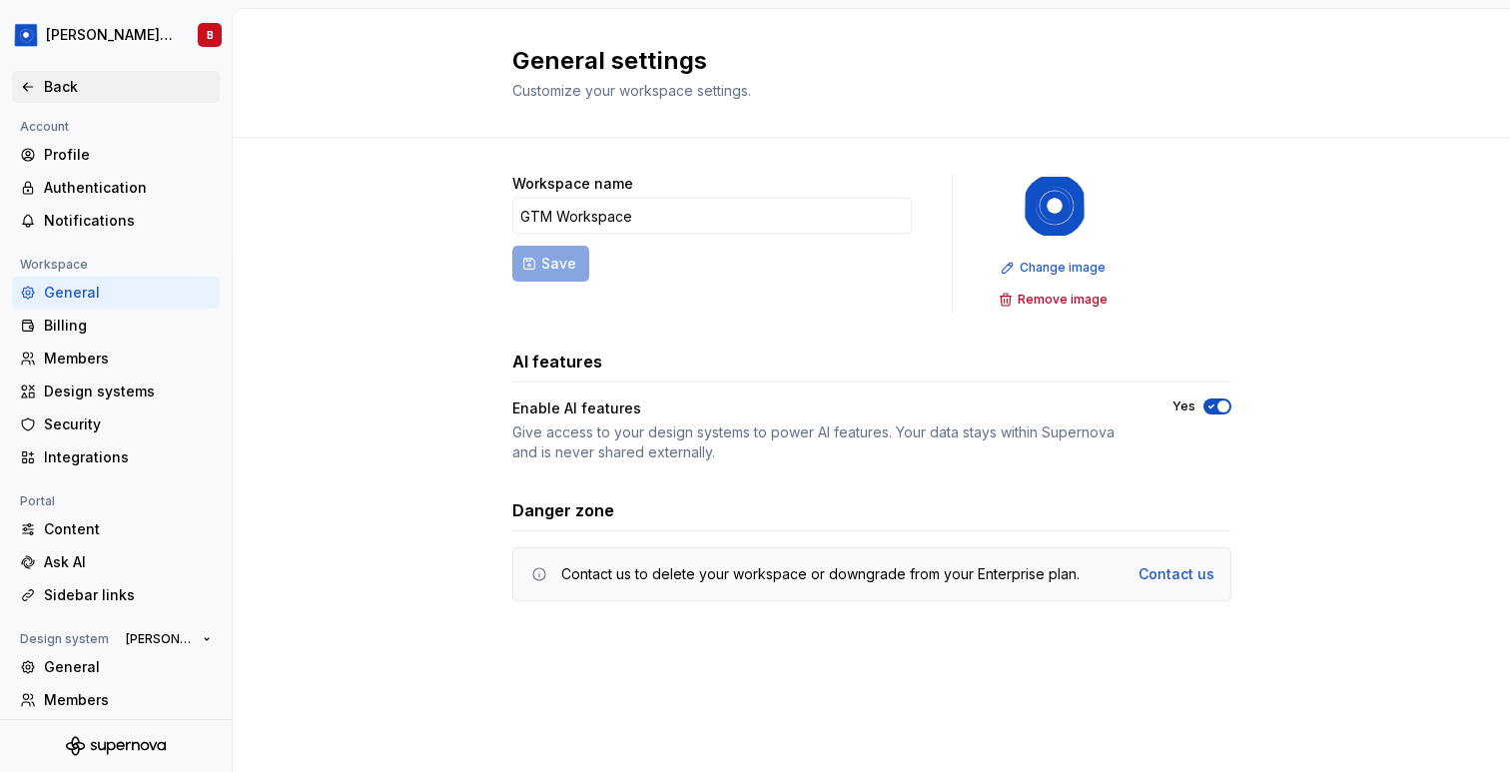
click at [54, 87] on div "Back" at bounding box center [128, 87] width 168 height 20
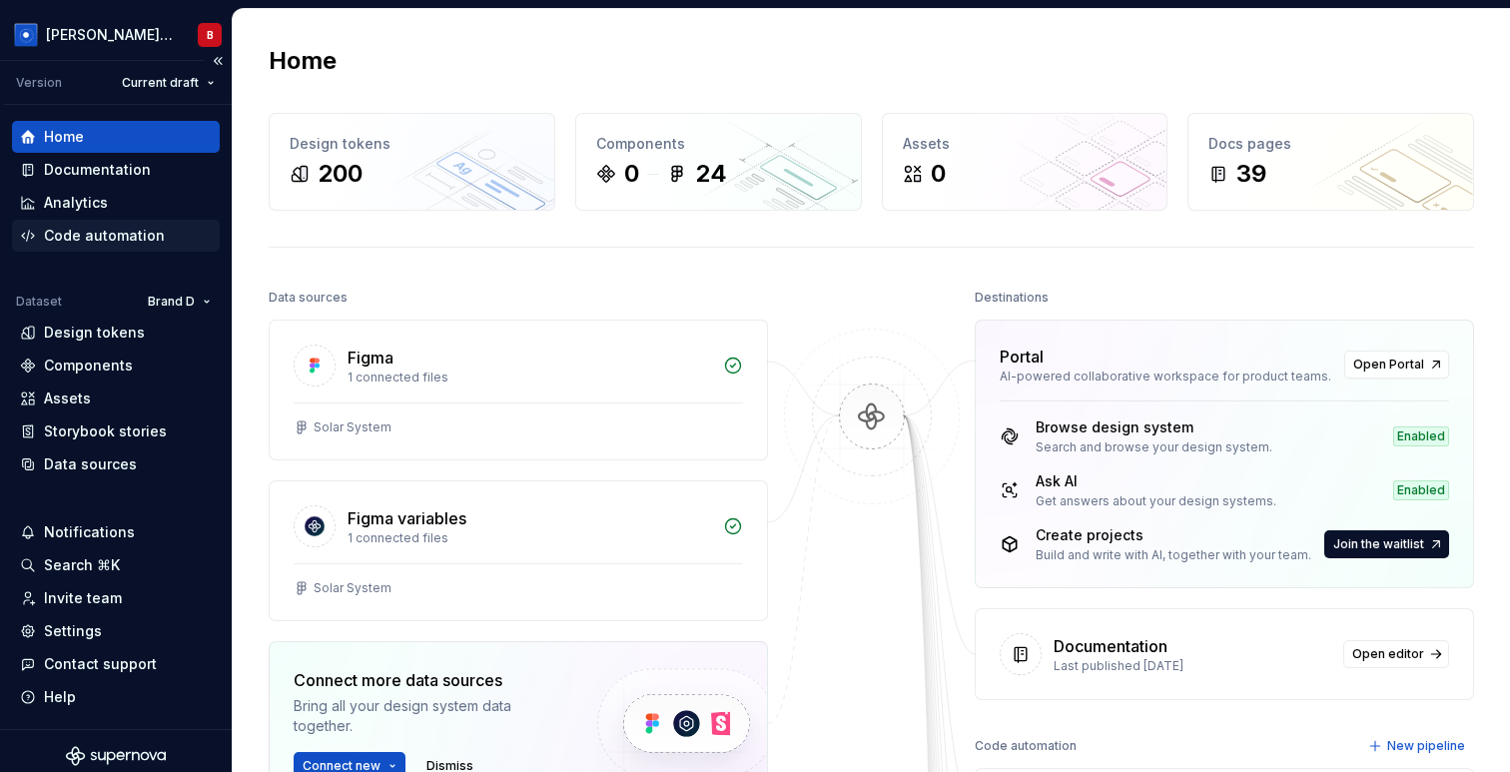
click at [120, 246] on div "Code automation" at bounding box center [116, 236] width 208 height 32
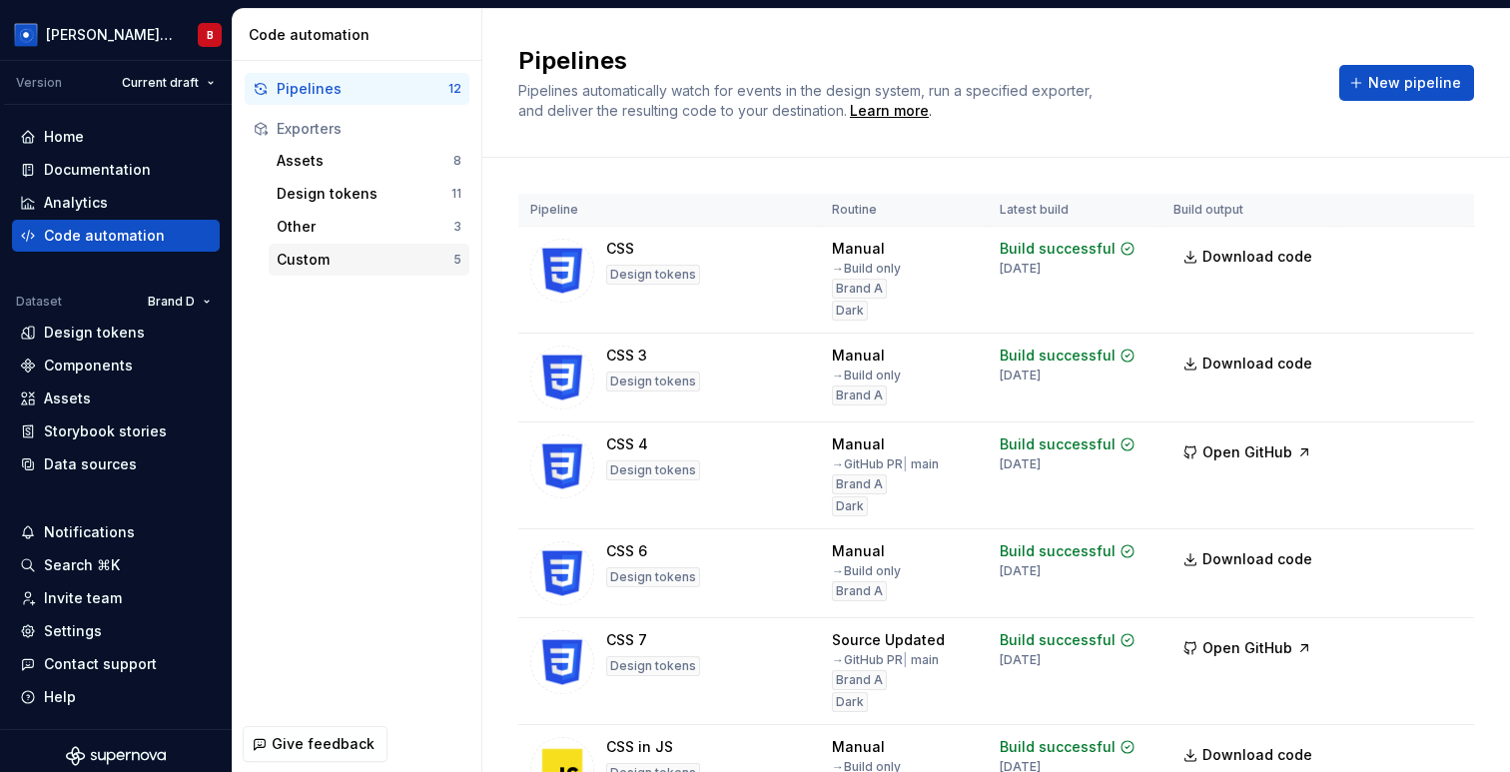
click at [392, 263] on div "Custom" at bounding box center [365, 260] width 177 height 20
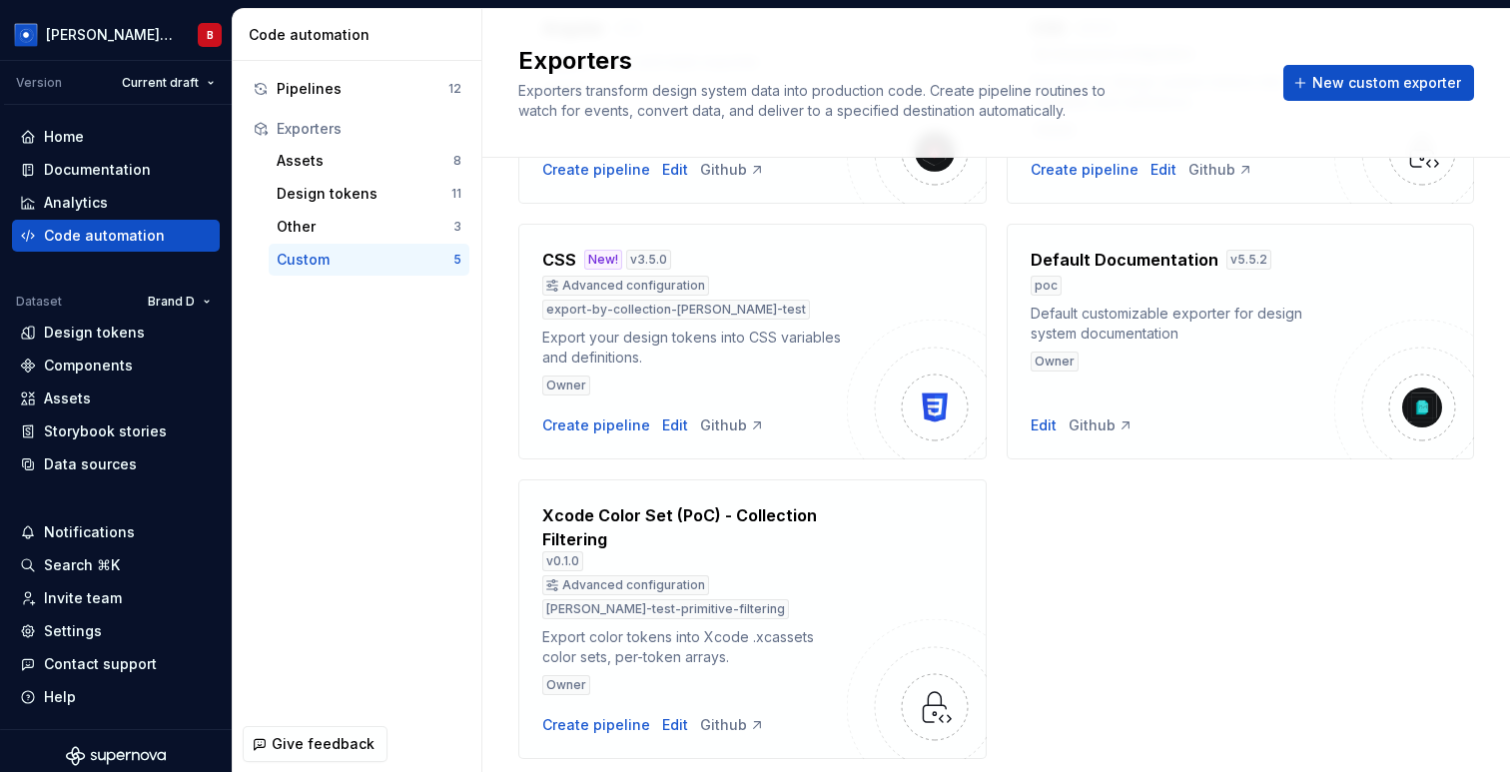
scroll to position [313, 0]
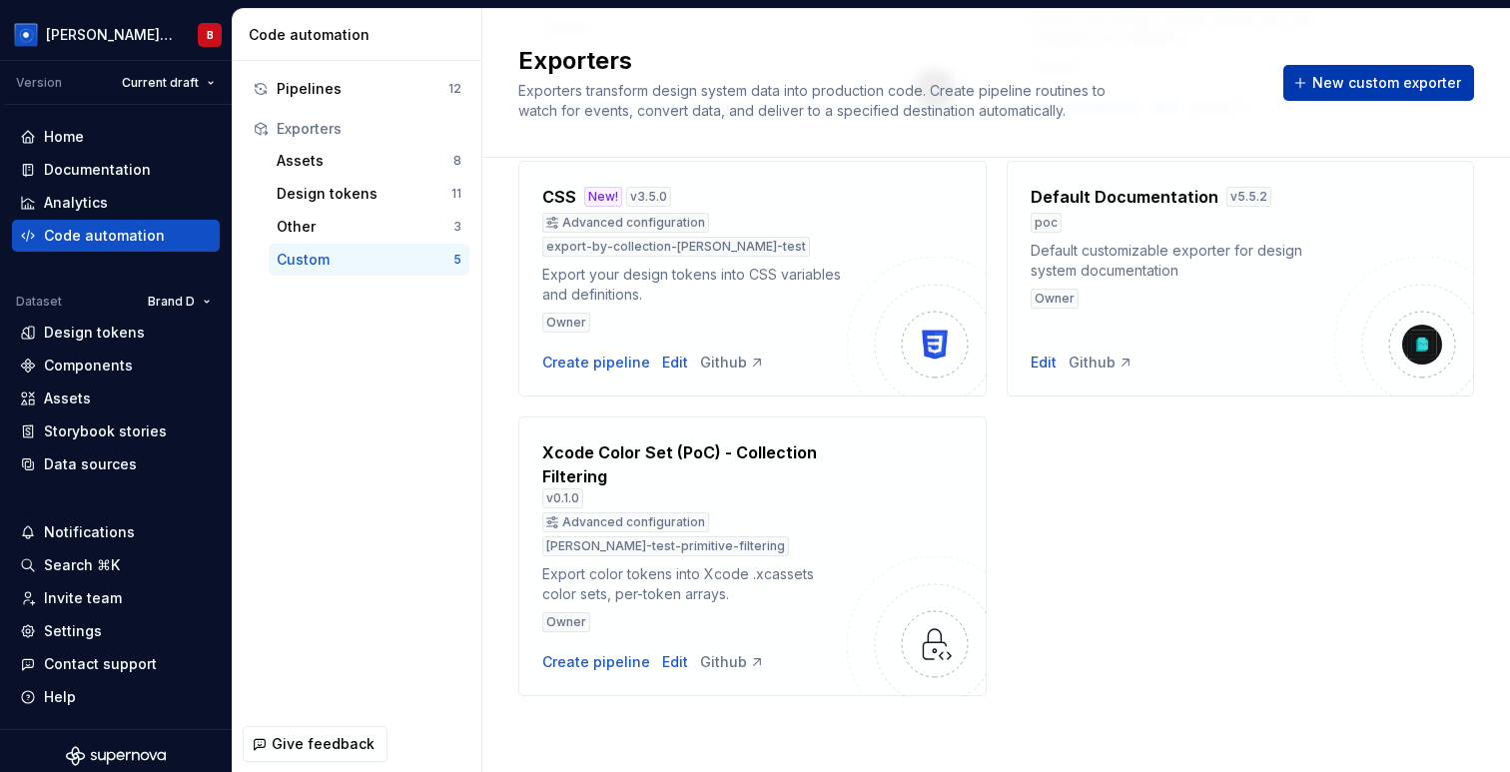
click at [1387, 71] on button "New custom exporter" at bounding box center [1378, 83] width 191 height 36
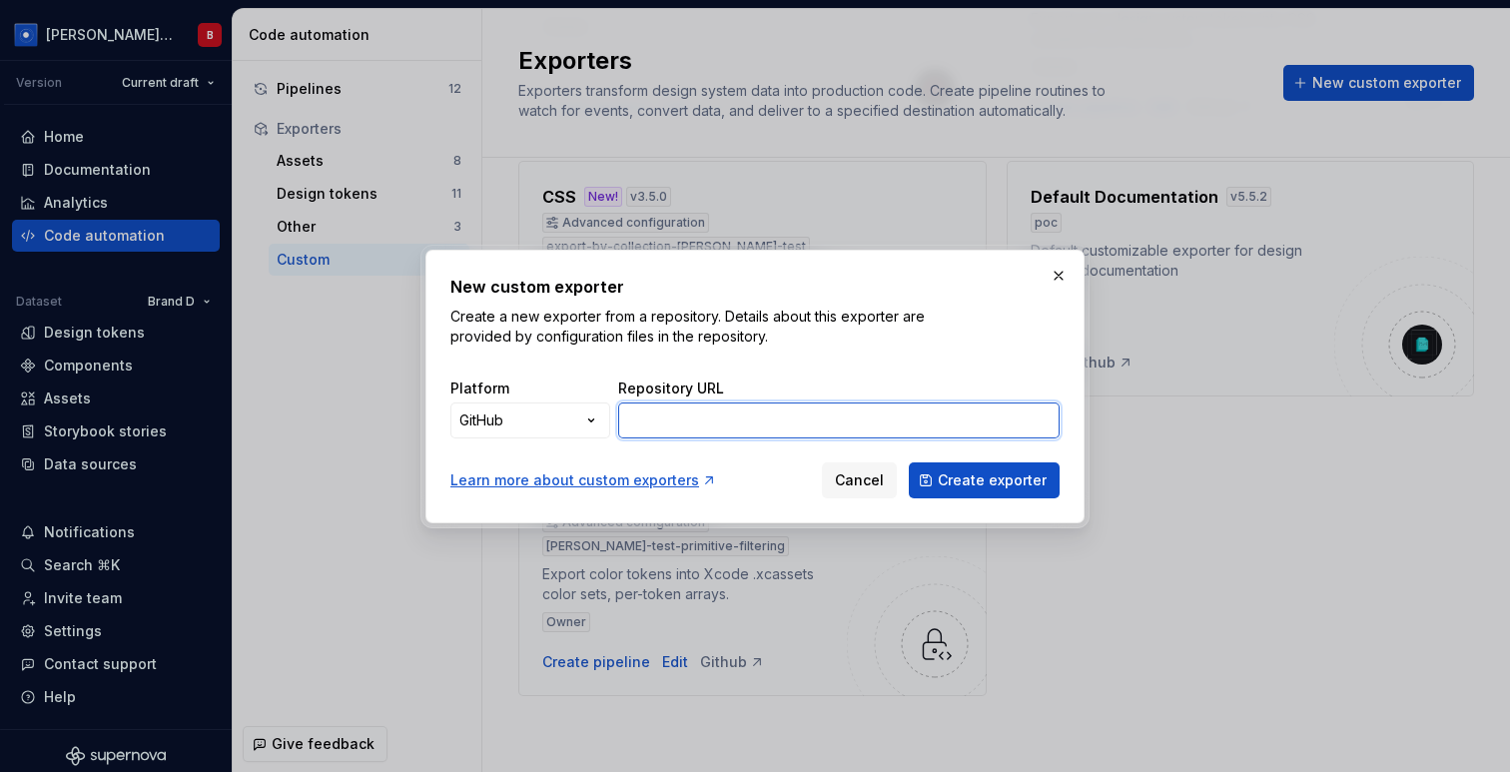
click at [735, 420] on input "Repository URL" at bounding box center [838, 420] width 441 height 36
paste input "https://github.com/Supernova-Studio/exporters/tree/xcode-color-set/exporters/xc…"
type input "https://github.com/Supernova-Studio/exporters/tree/xcode-color-set/exporters/xc…"
click at [979, 489] on button "Create exporter" at bounding box center [984, 480] width 151 height 36
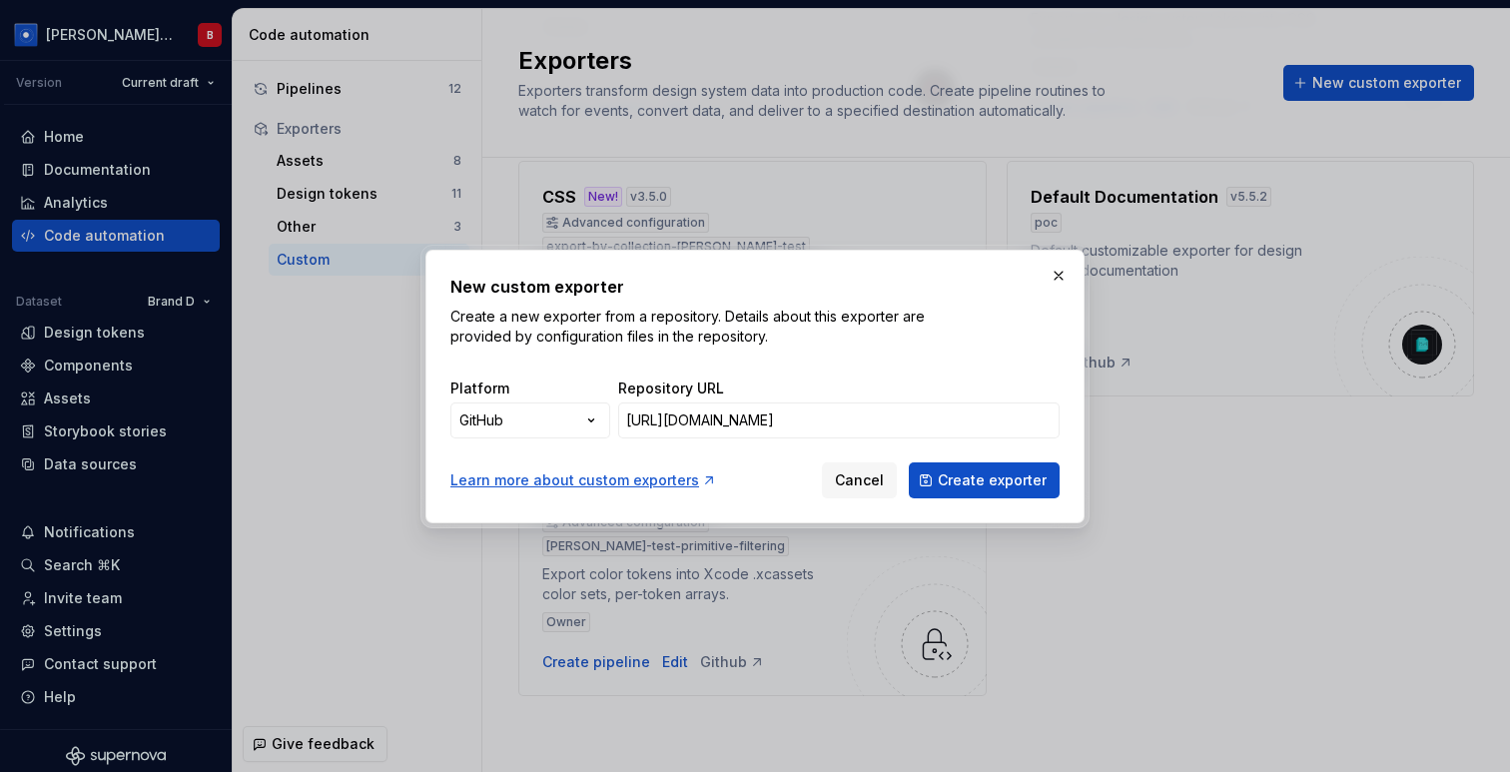
scroll to position [0, 0]
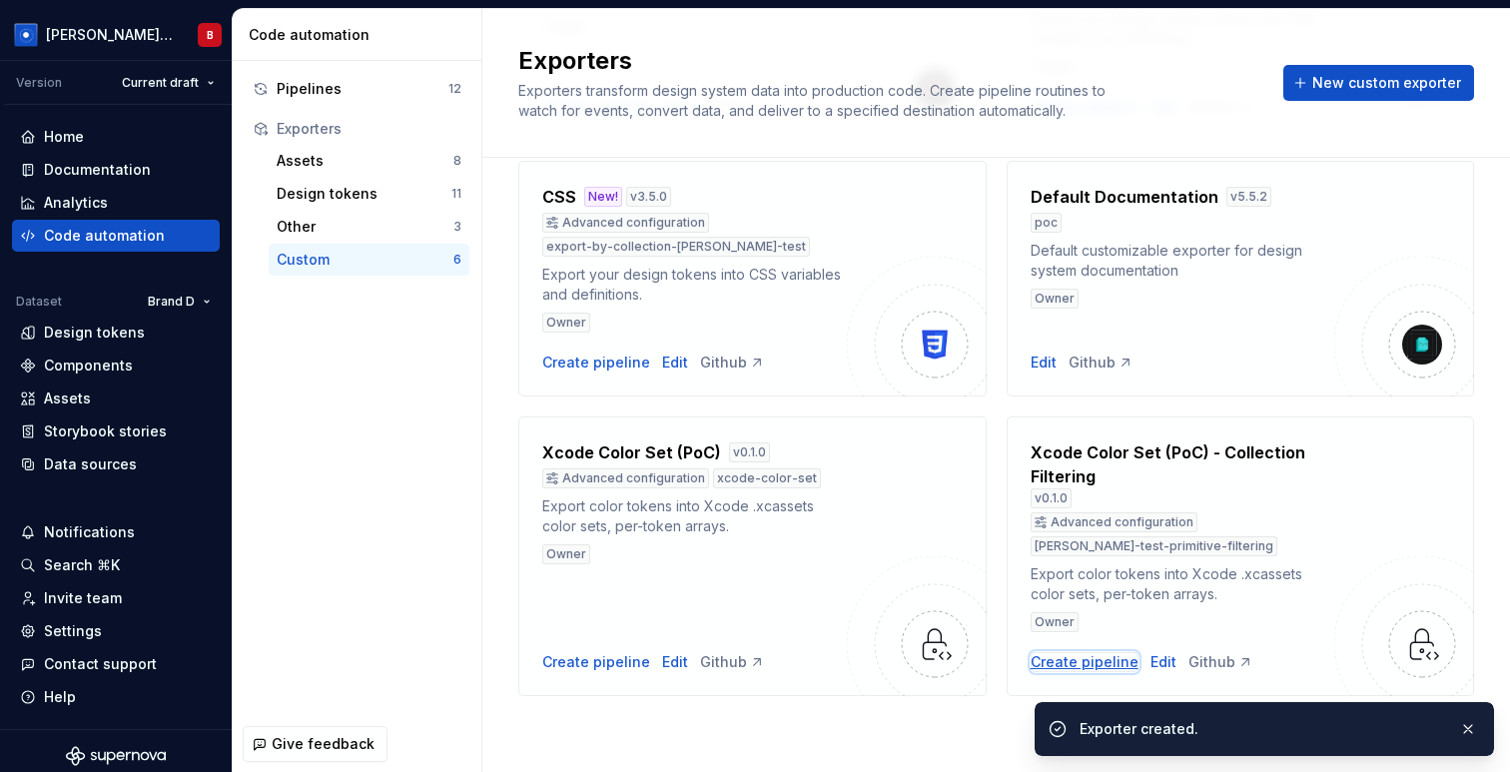
click at [1080, 666] on div "Create pipeline" at bounding box center [1084, 662] width 108 height 20
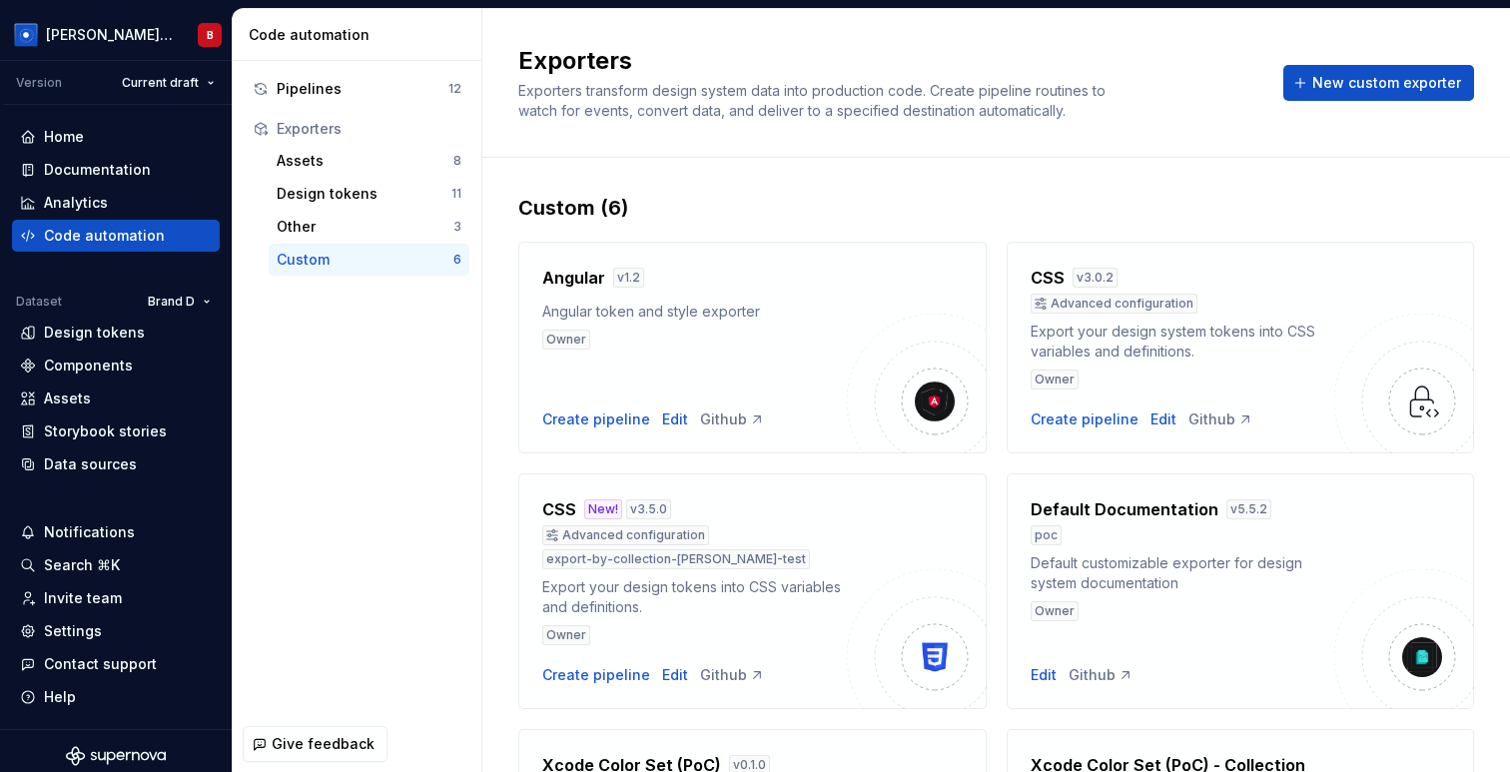
scroll to position [313, 0]
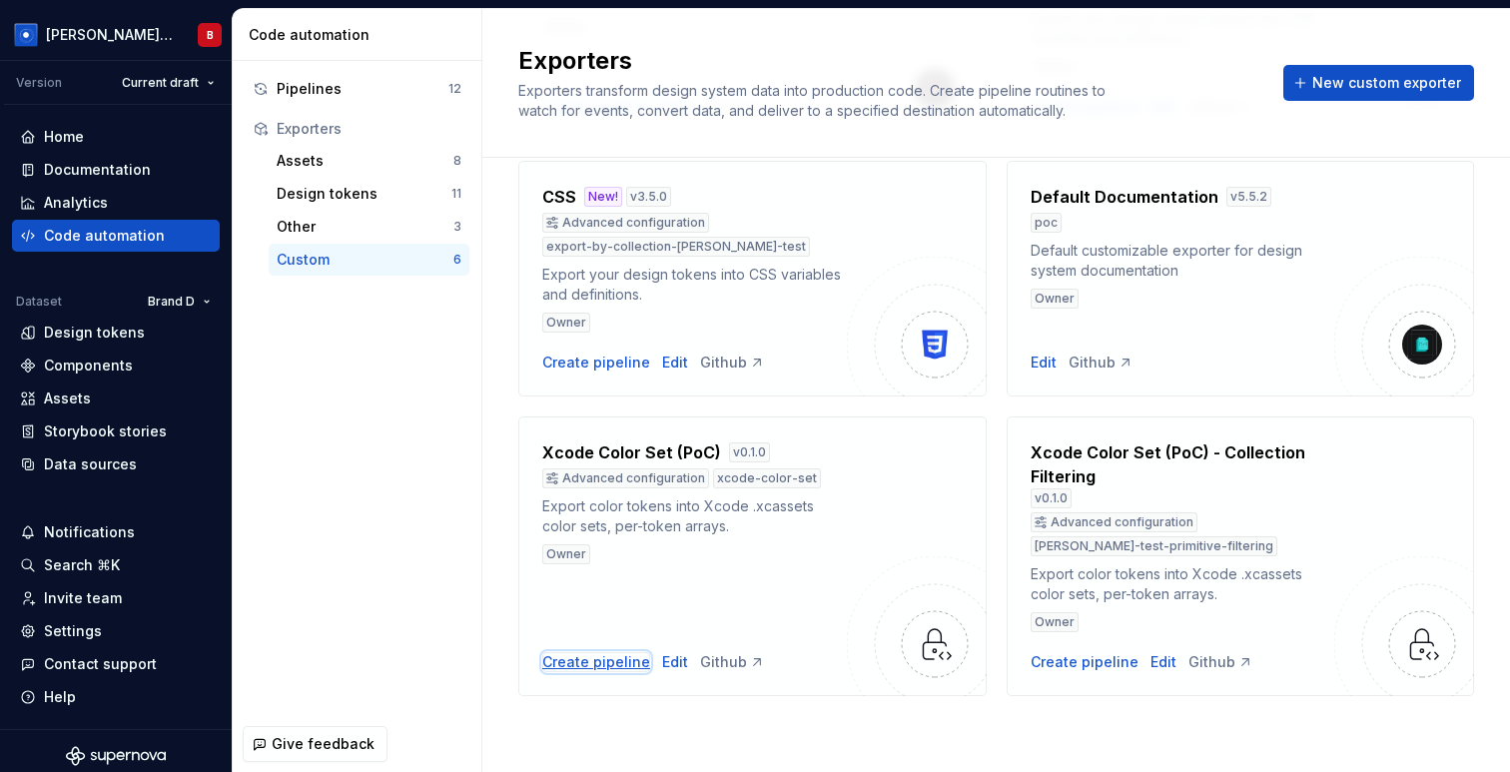
click at [620, 661] on div "Create pipeline" at bounding box center [596, 662] width 108 height 20
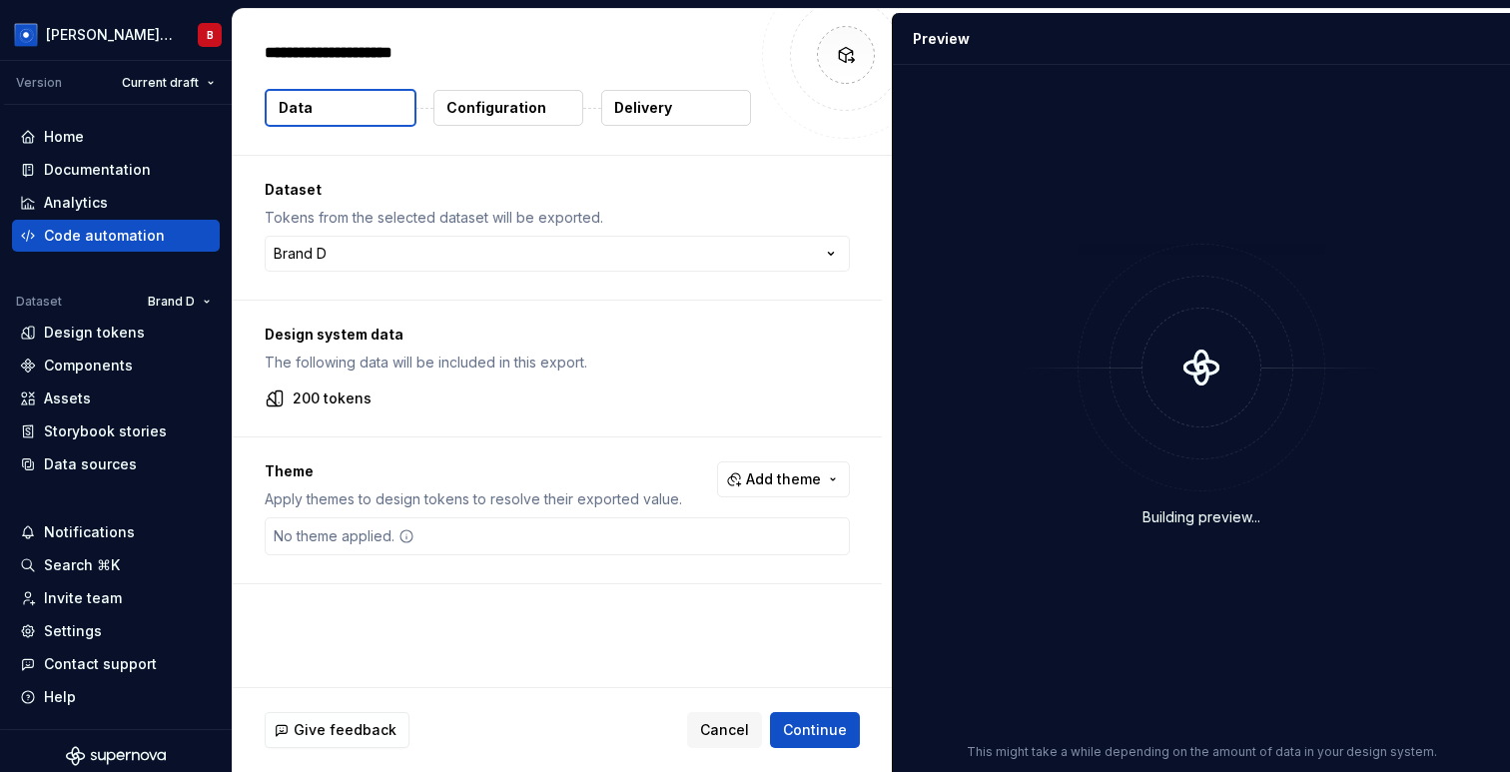
type textarea "*"
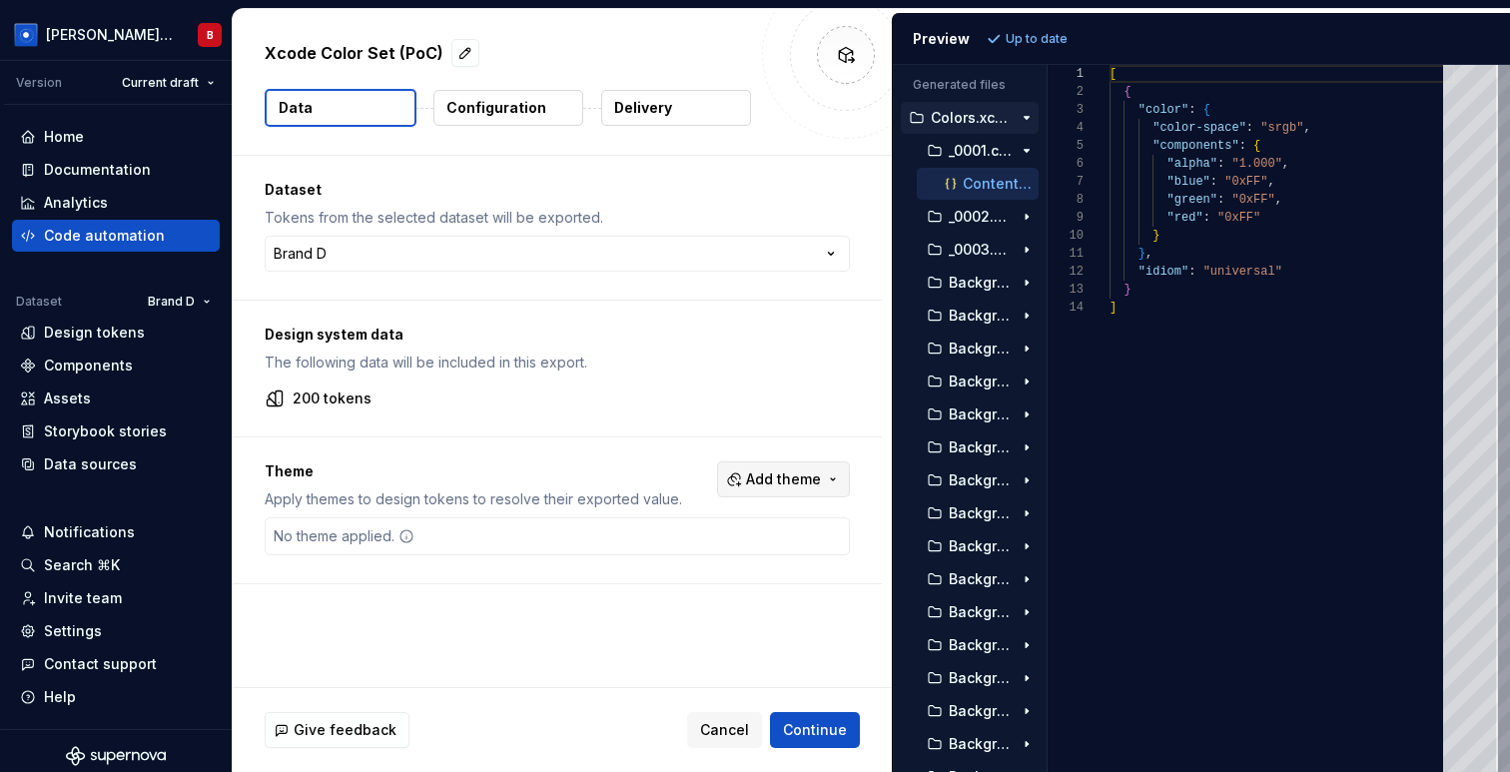
click at [758, 496] on button "Add theme" at bounding box center [783, 479] width 133 height 36
click at [761, 484] on html "Beatriz Design System B Version Current draft Home Documentation Analytics Code…" at bounding box center [755, 386] width 1510 height 772
click at [761, 484] on span "Add theme" at bounding box center [783, 479] width 75 height 20
click at [726, 559] on div "Jupiter" at bounding box center [752, 559] width 190 height 20
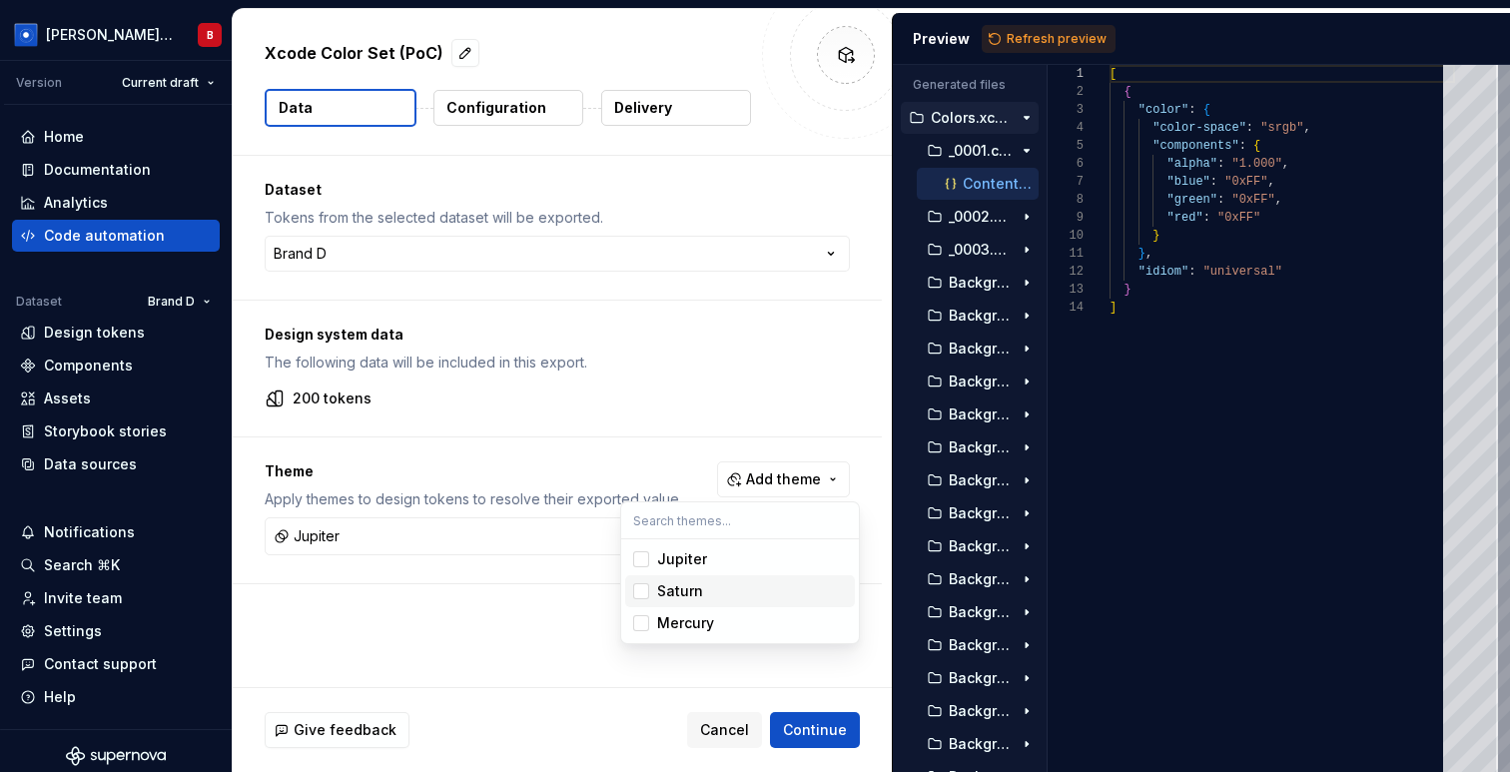
click at [720, 592] on div "Saturn" at bounding box center [752, 591] width 190 height 20
click at [662, 353] on html "Beatriz Design System B Version Current draft Home Documentation Analytics Code…" at bounding box center [755, 386] width 1510 height 772
click at [494, 117] on p "Configuration" at bounding box center [496, 108] width 100 height 20
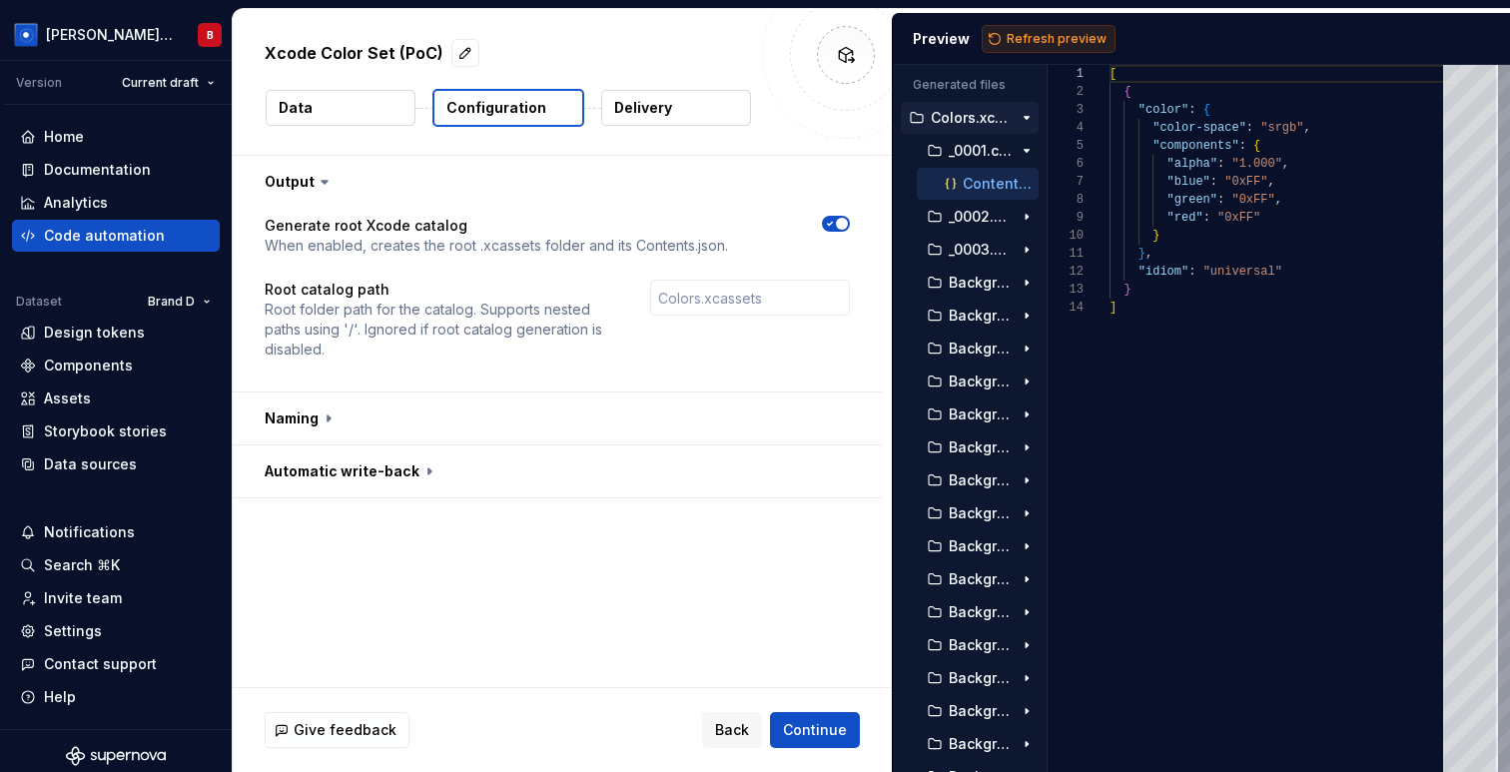
click at [1043, 25] on button "Refresh preview" at bounding box center [1049, 39] width 134 height 28
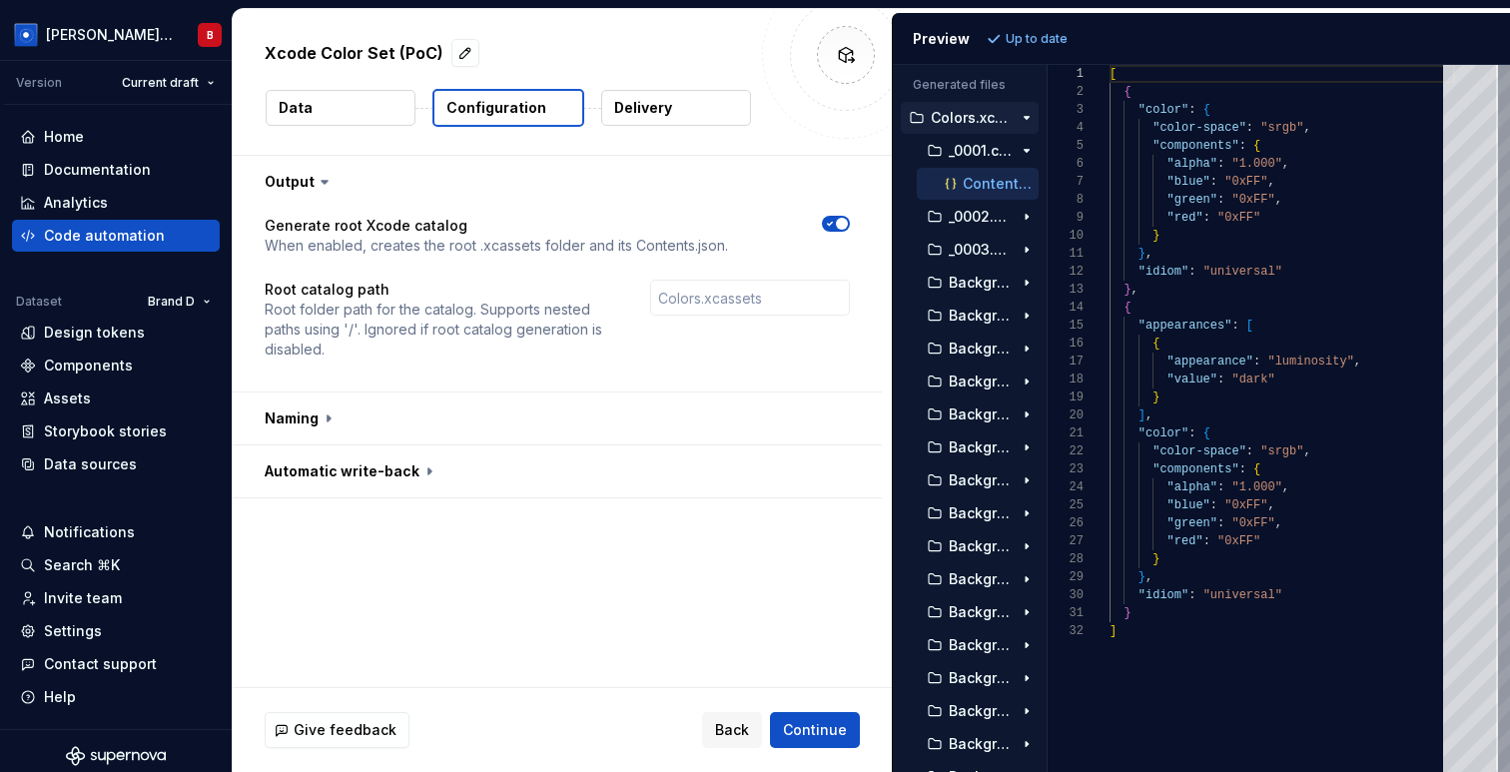
click at [305, 122] on button "Data" at bounding box center [341, 108] width 150 height 36
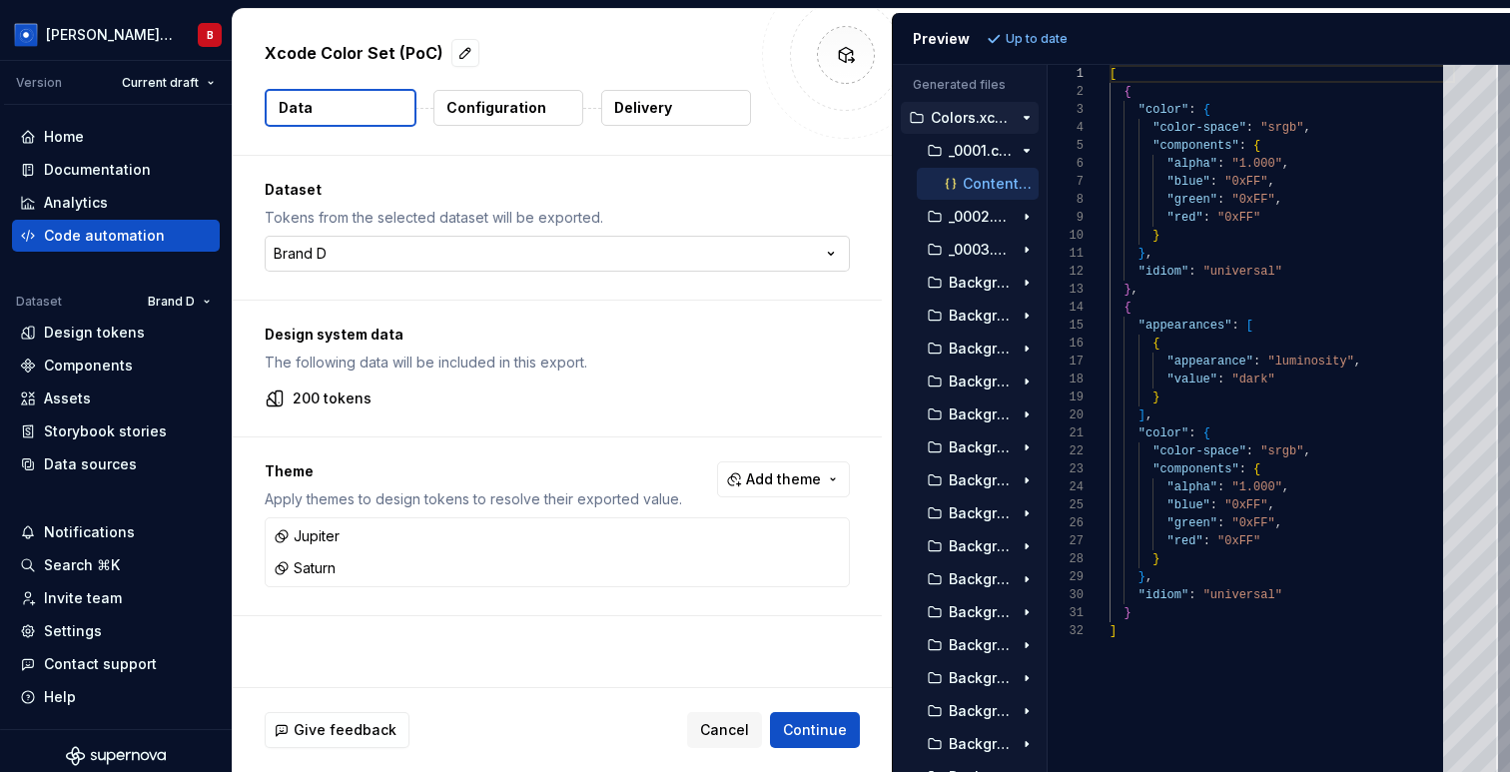
click at [444, 252] on html "Beatriz Design System B Version Current draft Home Documentation Analytics Code…" at bounding box center [755, 386] width 1510 height 772
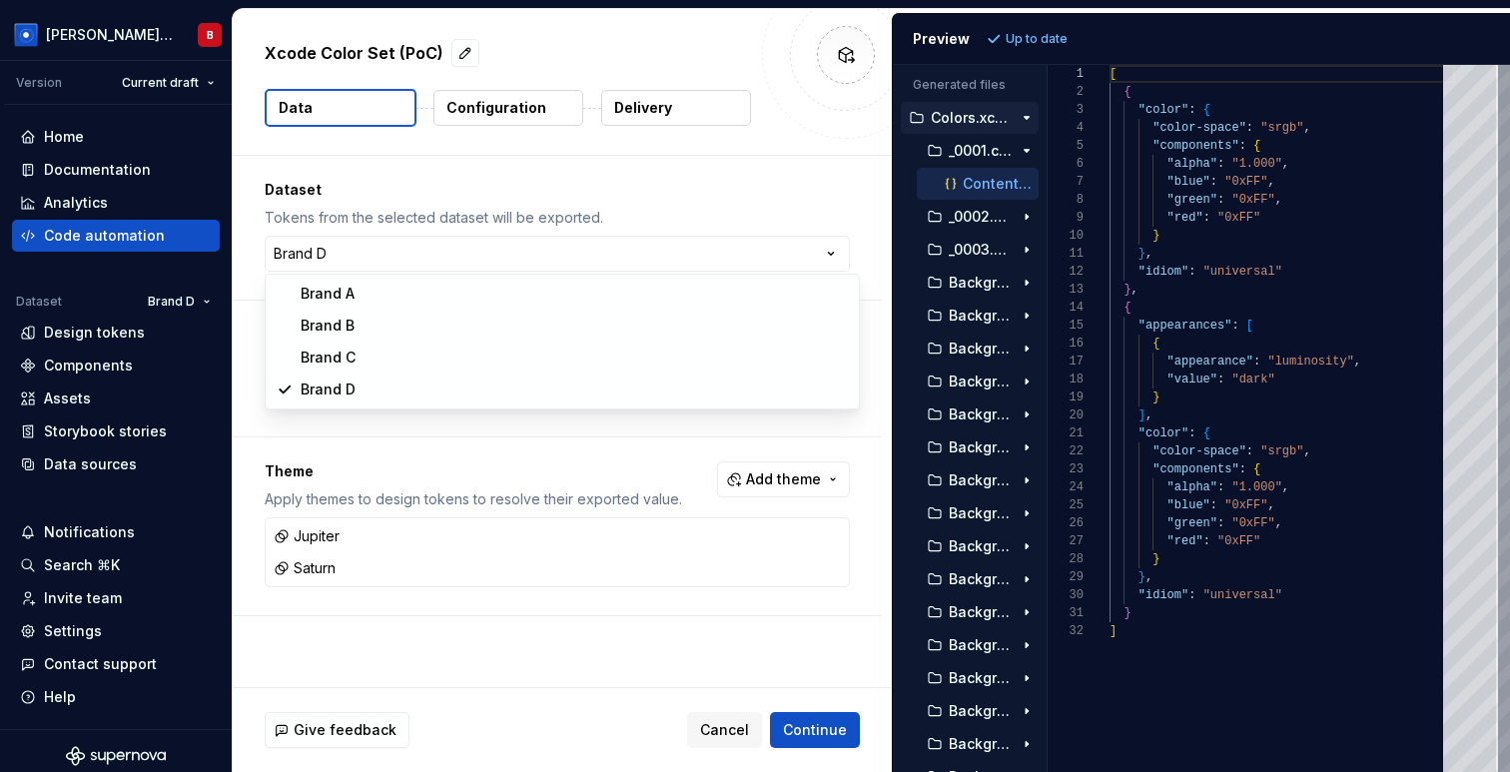
click at [471, 201] on html "Beatriz Design System B Version Current draft Home Documentation Analytics Code…" at bounding box center [755, 386] width 1510 height 772
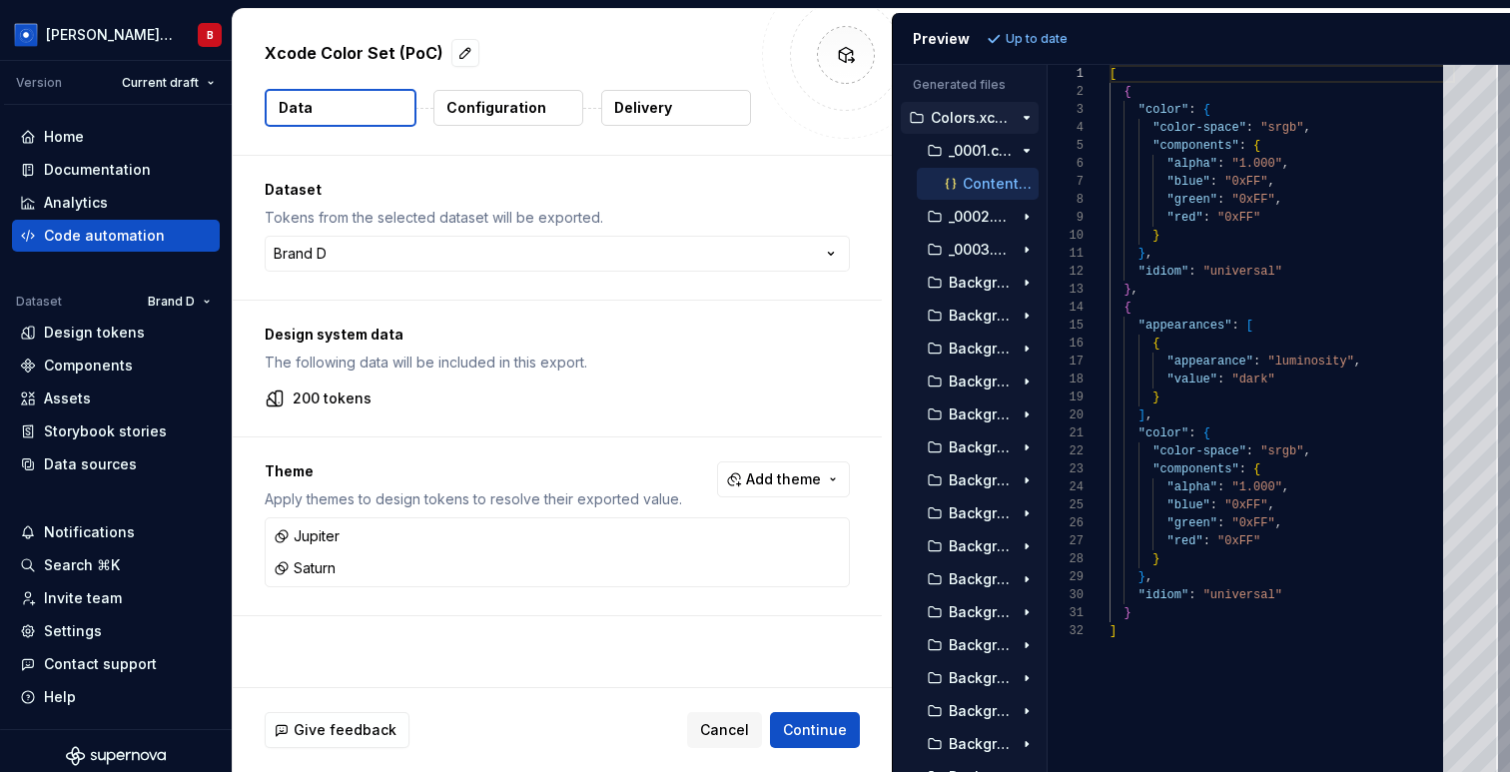
click at [484, 101] on p "Configuration" at bounding box center [496, 108] width 100 height 20
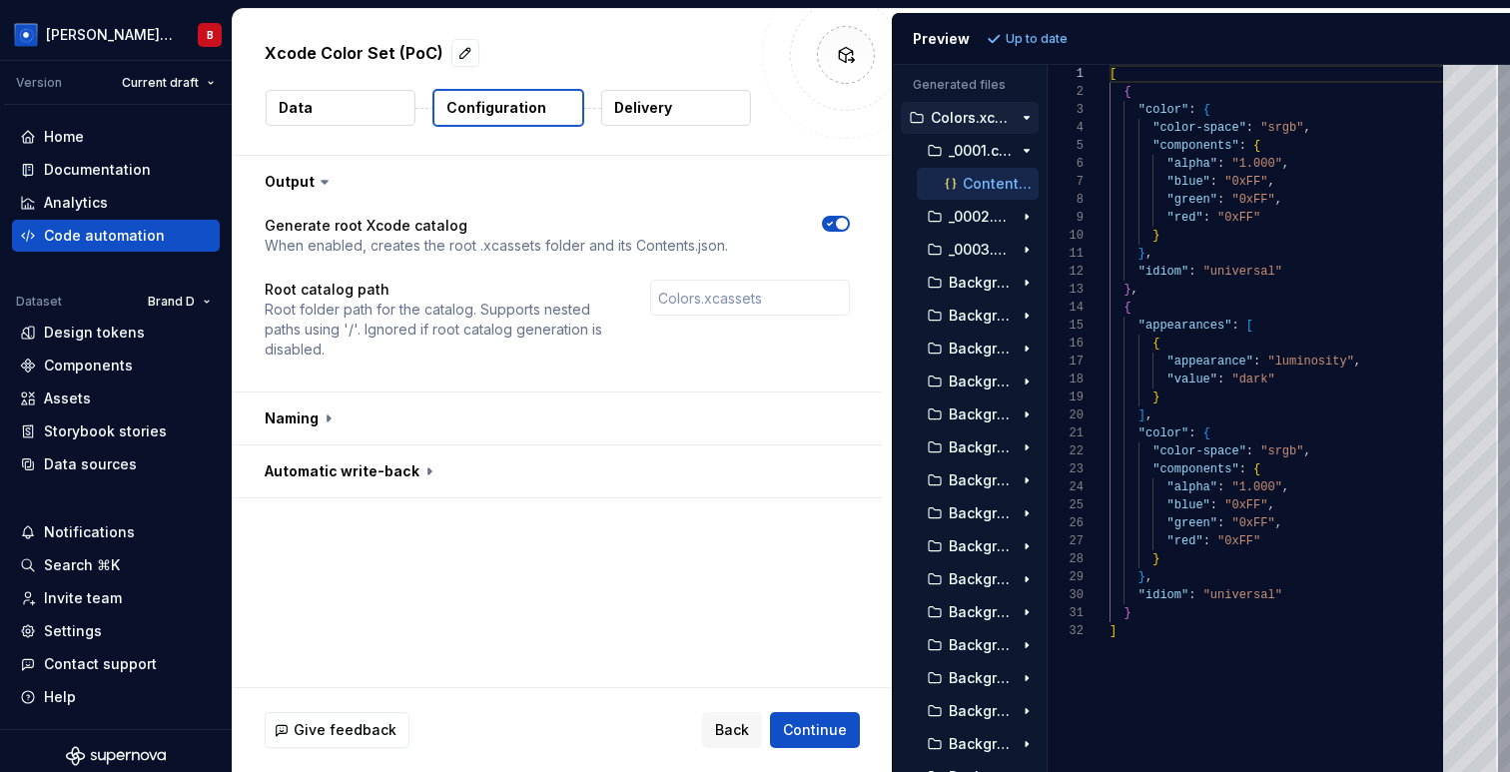
click at [1026, 119] on icon "button" at bounding box center [1026, 118] width 5 height 2
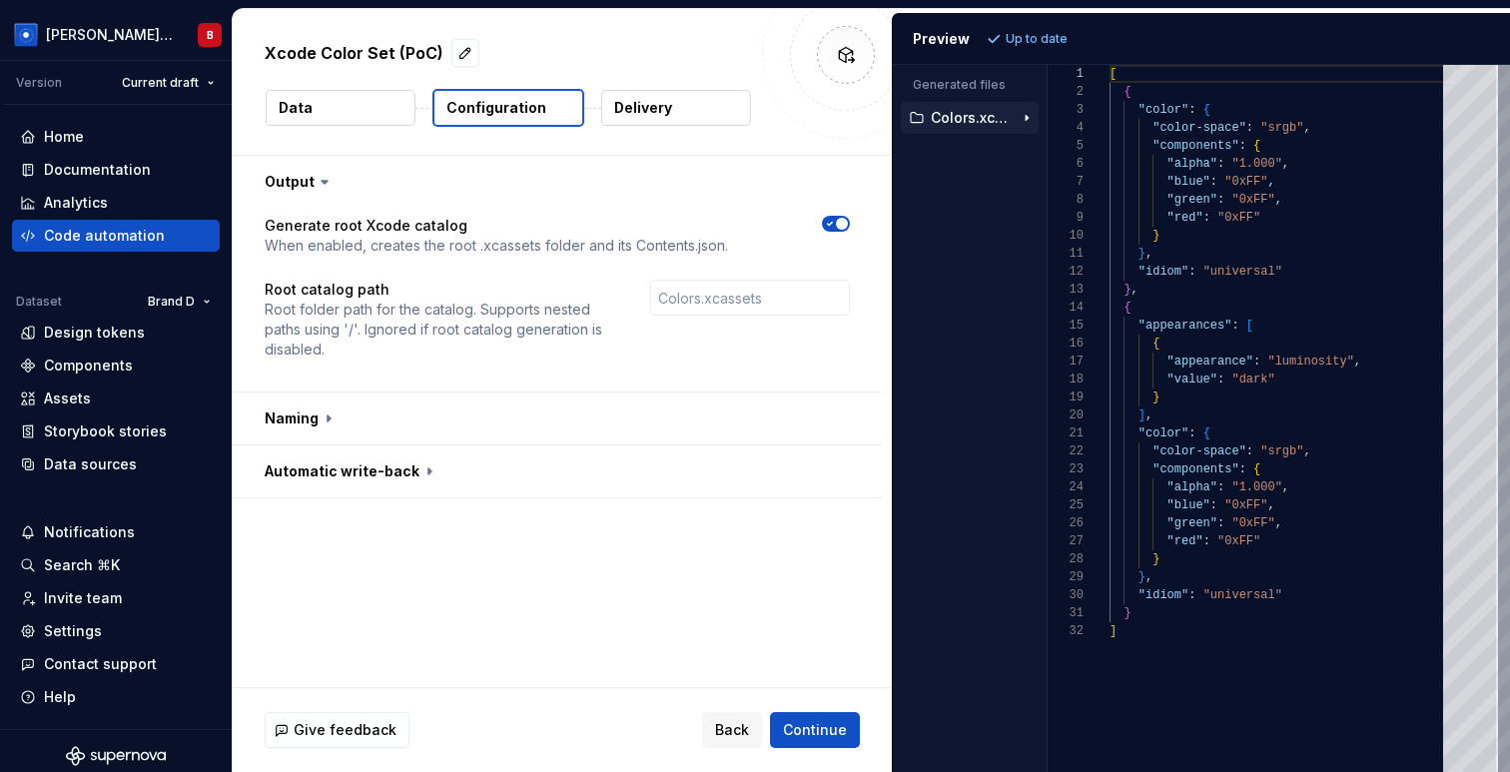
click at [1026, 119] on icon "button" at bounding box center [1027, 118] width 2 height 5
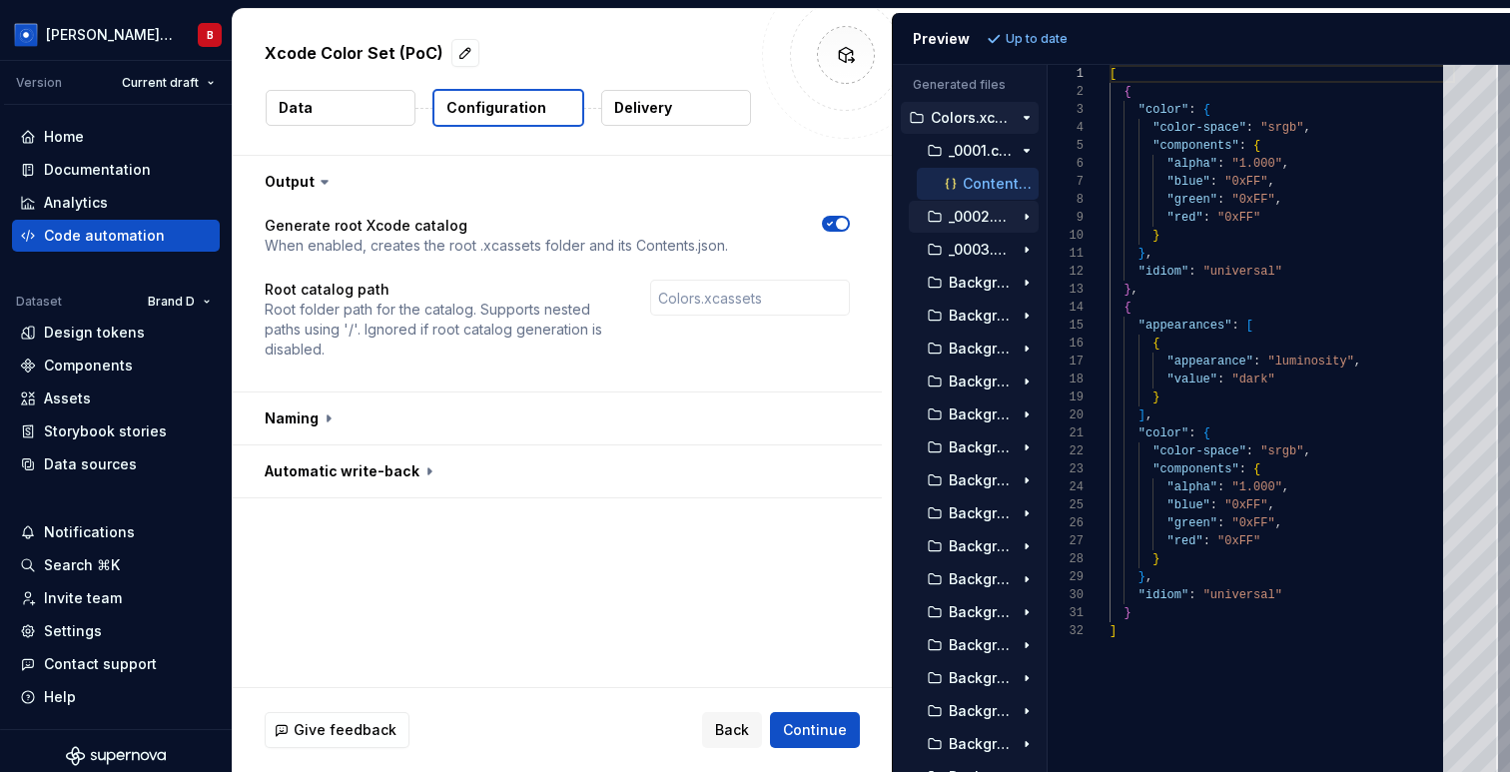
click at [974, 213] on p "_0002.colorset" at bounding box center [981, 217] width 64 height 16
click at [974, 243] on p "Contents.json" at bounding box center [1001, 250] width 76 height 16
click at [1030, 150] on icon "button" at bounding box center [1027, 151] width 16 height 16
click at [1034, 178] on div "button" at bounding box center [1027, 184] width 24 height 16
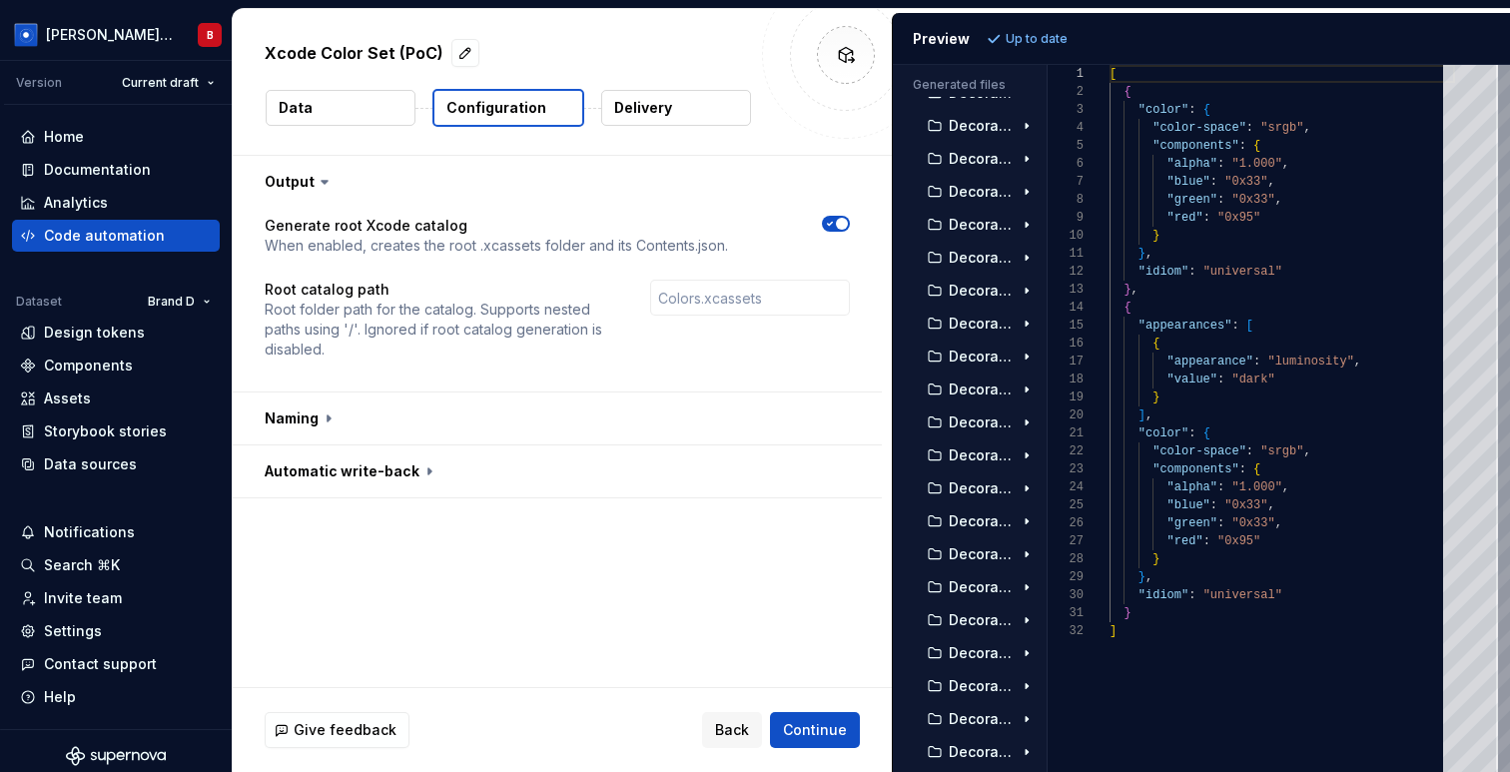
scroll to position [4731, 0]
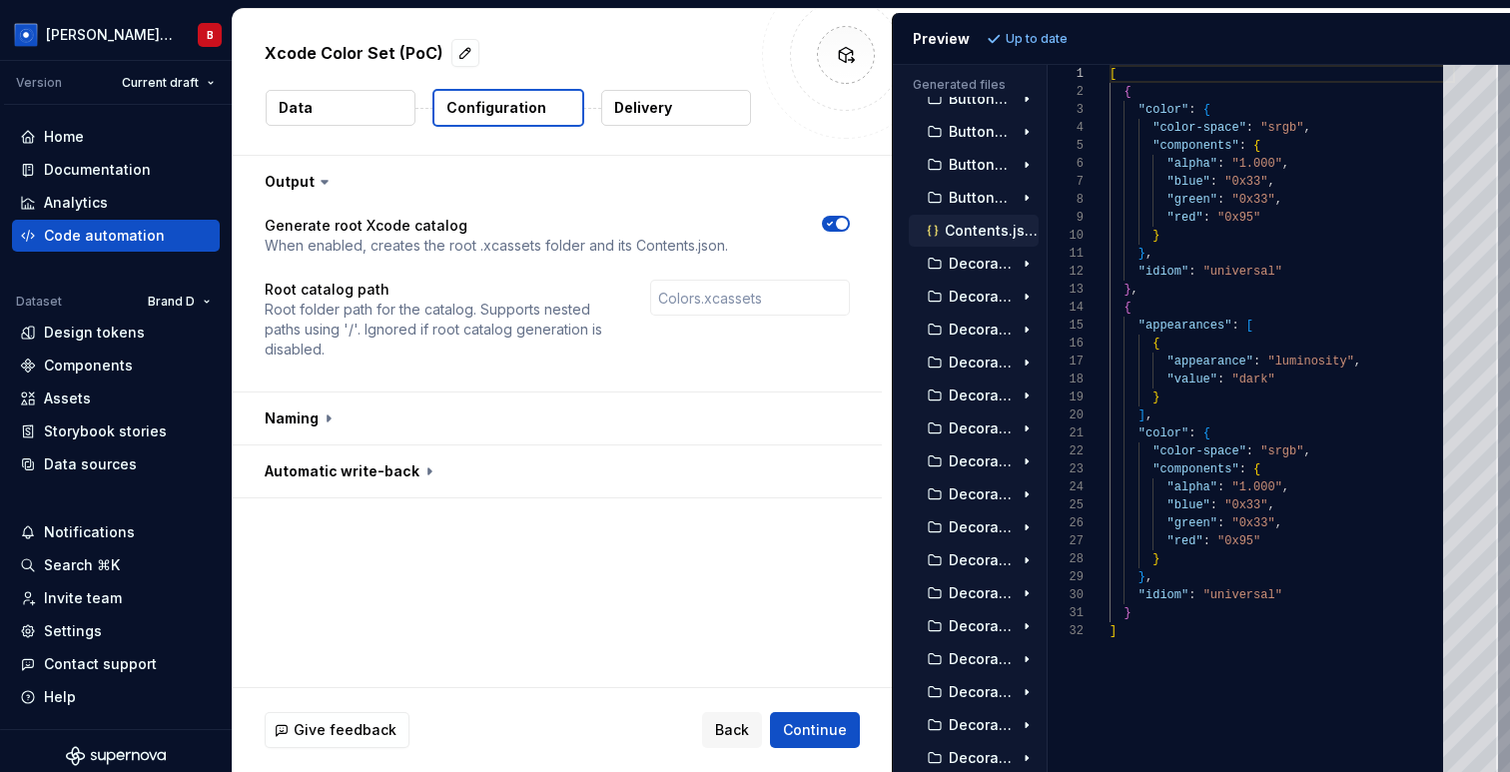
click at [988, 225] on p "Contents.json" at bounding box center [992, 231] width 94 height 16
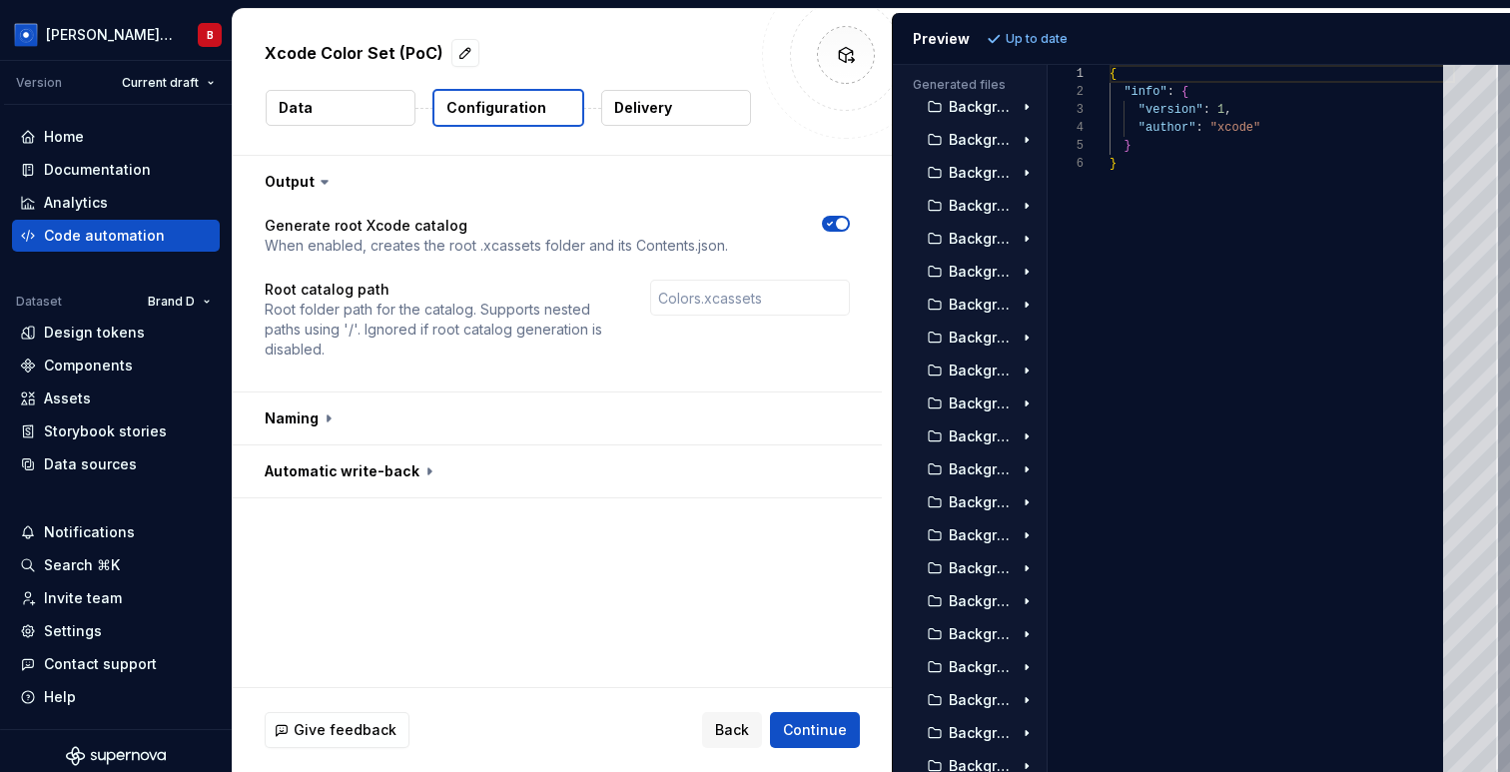
scroll to position [0, 0]
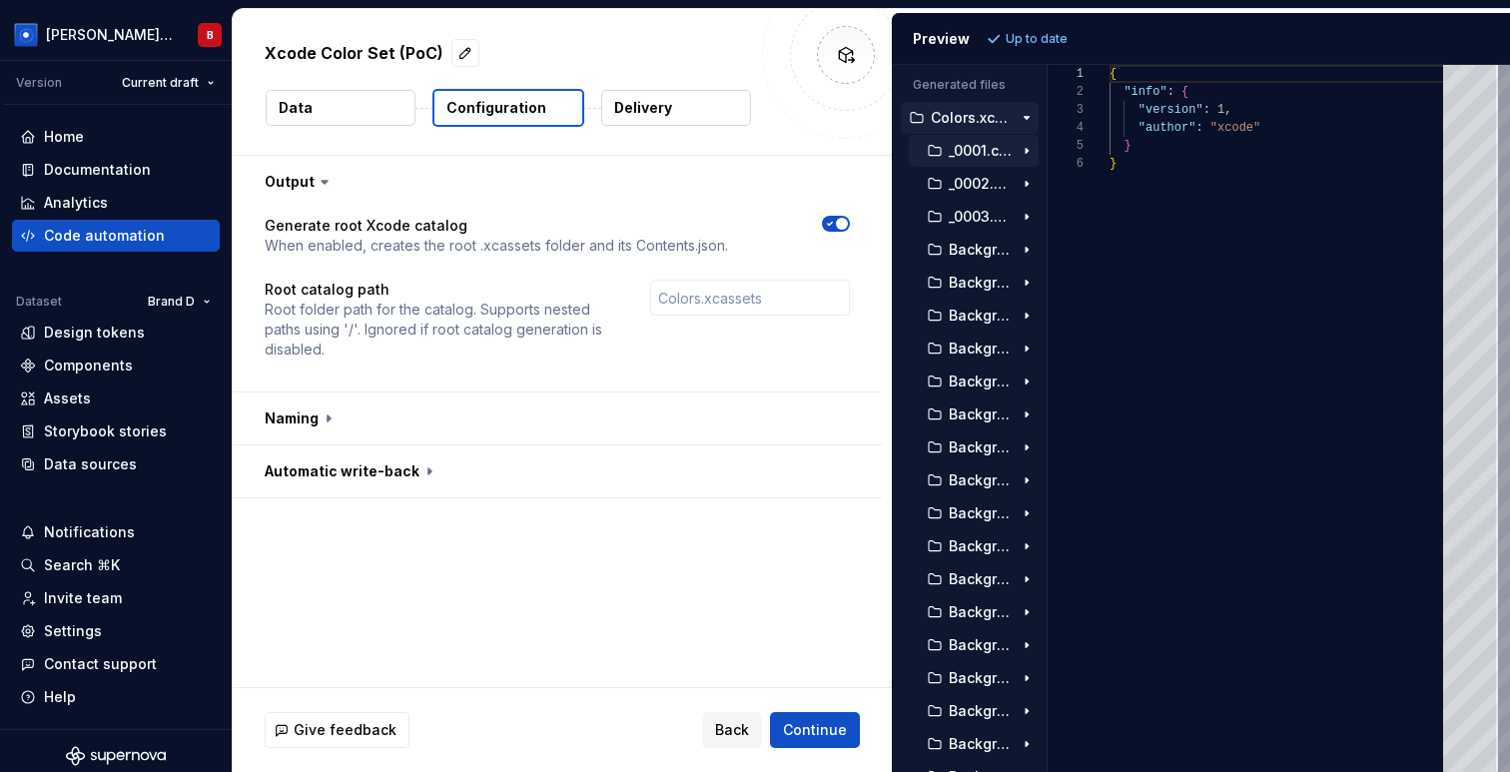
click at [973, 157] on p "_0001.colorset" at bounding box center [981, 151] width 64 height 16
click at [975, 188] on p "Contents.json" at bounding box center [1001, 184] width 76 height 16
type textarea "**********"
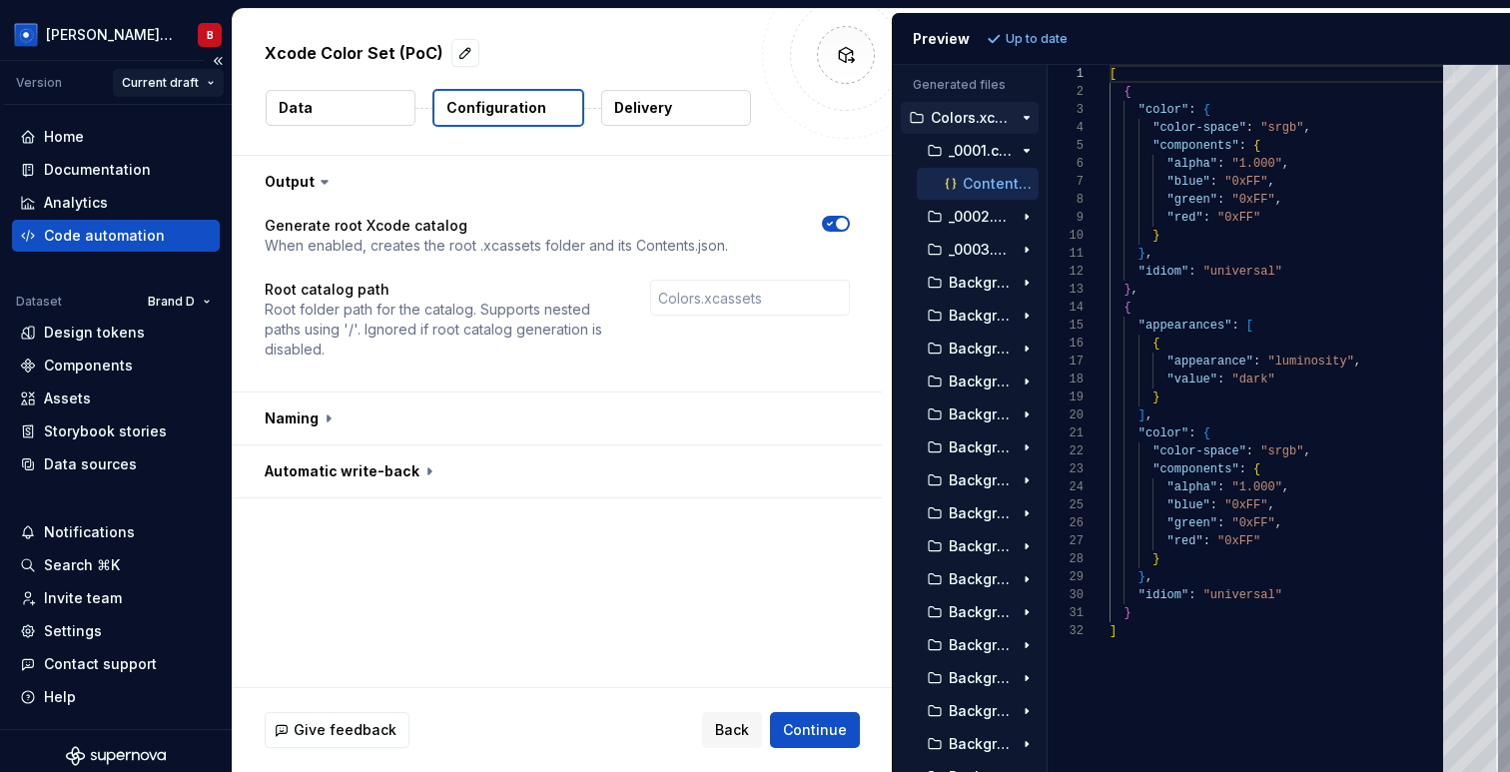
click at [218, 69] on html "Beatriz Design System B Version Current draft Home Documentation Analytics Code…" at bounding box center [755, 386] width 1510 height 772
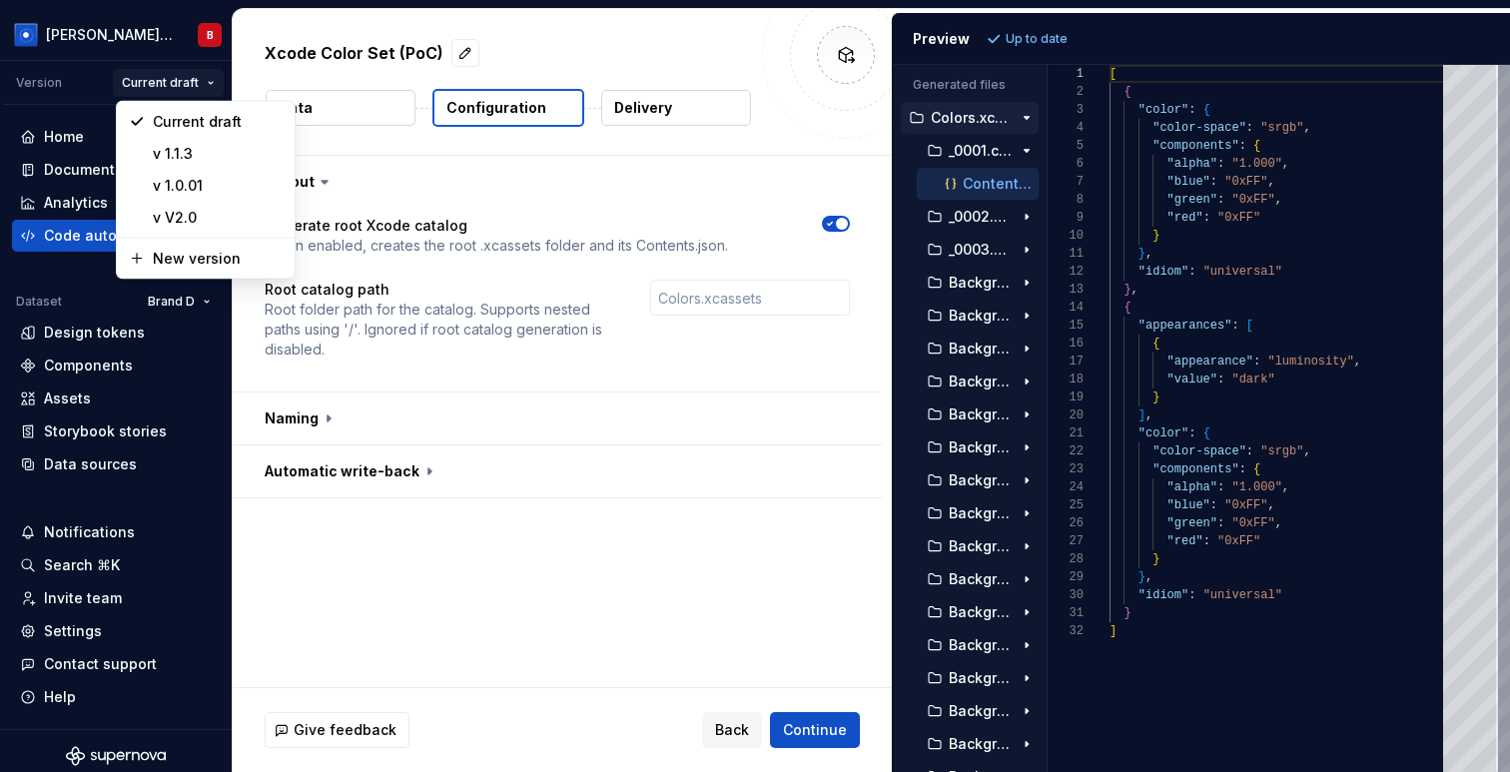
click at [218, 62] on html "Beatriz Design System B Version Current draft Home Documentation Analytics Code…" at bounding box center [755, 386] width 1510 height 772
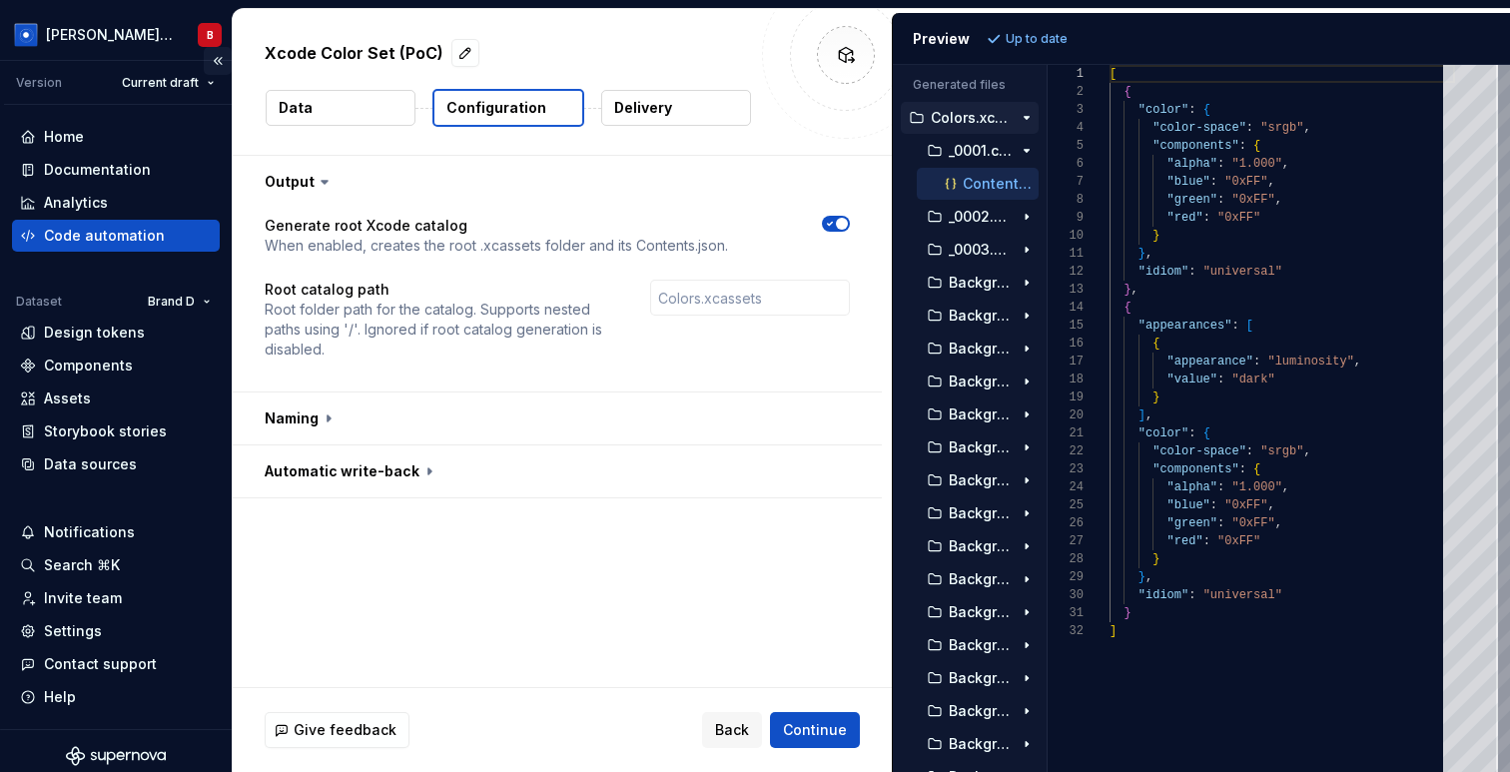
click at [221, 51] on button "Collapse sidebar" at bounding box center [218, 61] width 28 height 28
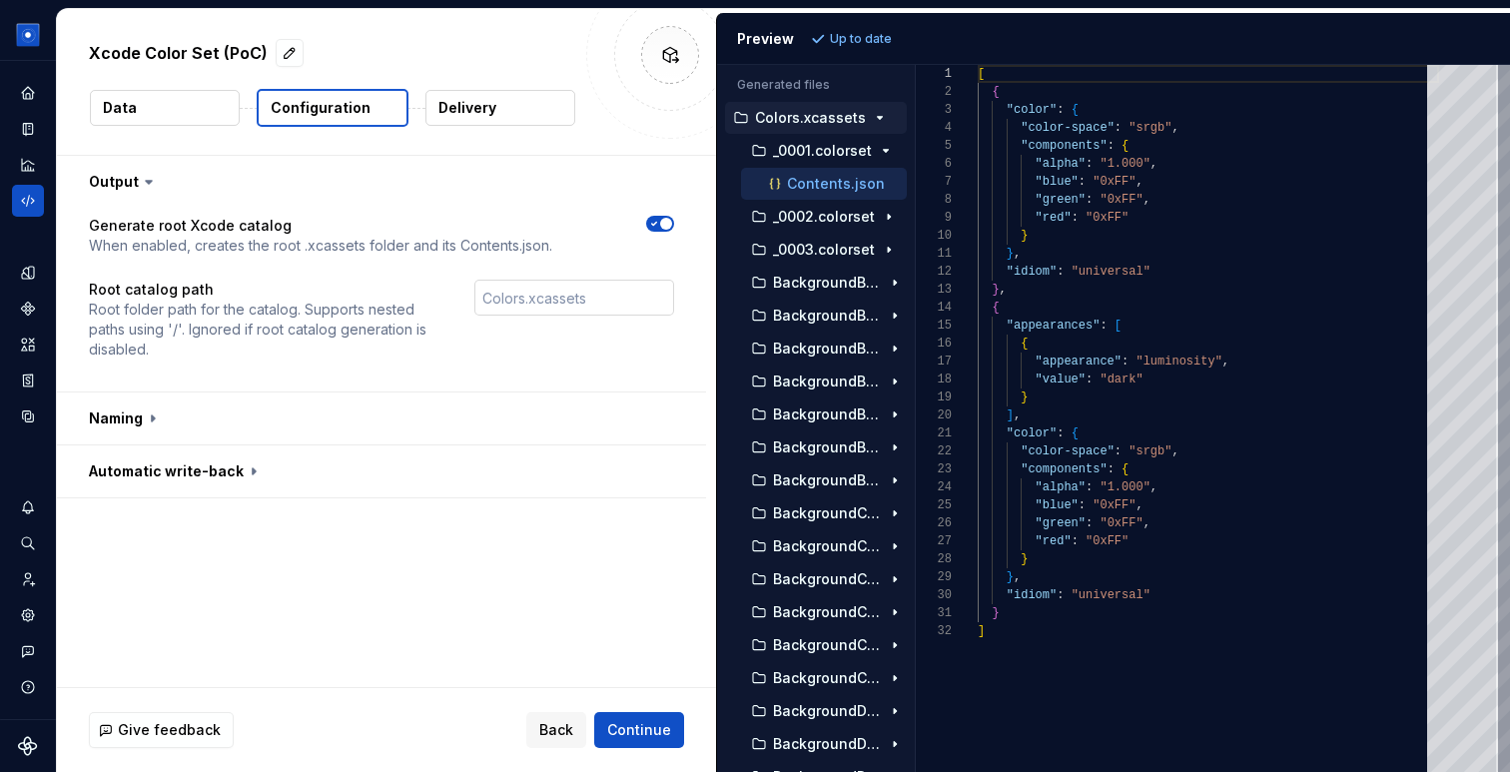
click at [522, 295] on input "text" at bounding box center [574, 298] width 200 height 36
type input "M"
click at [589, 205] on button "button" at bounding box center [381, 182] width 649 height 52
